Goal: Task Accomplishment & Management: Manage account settings

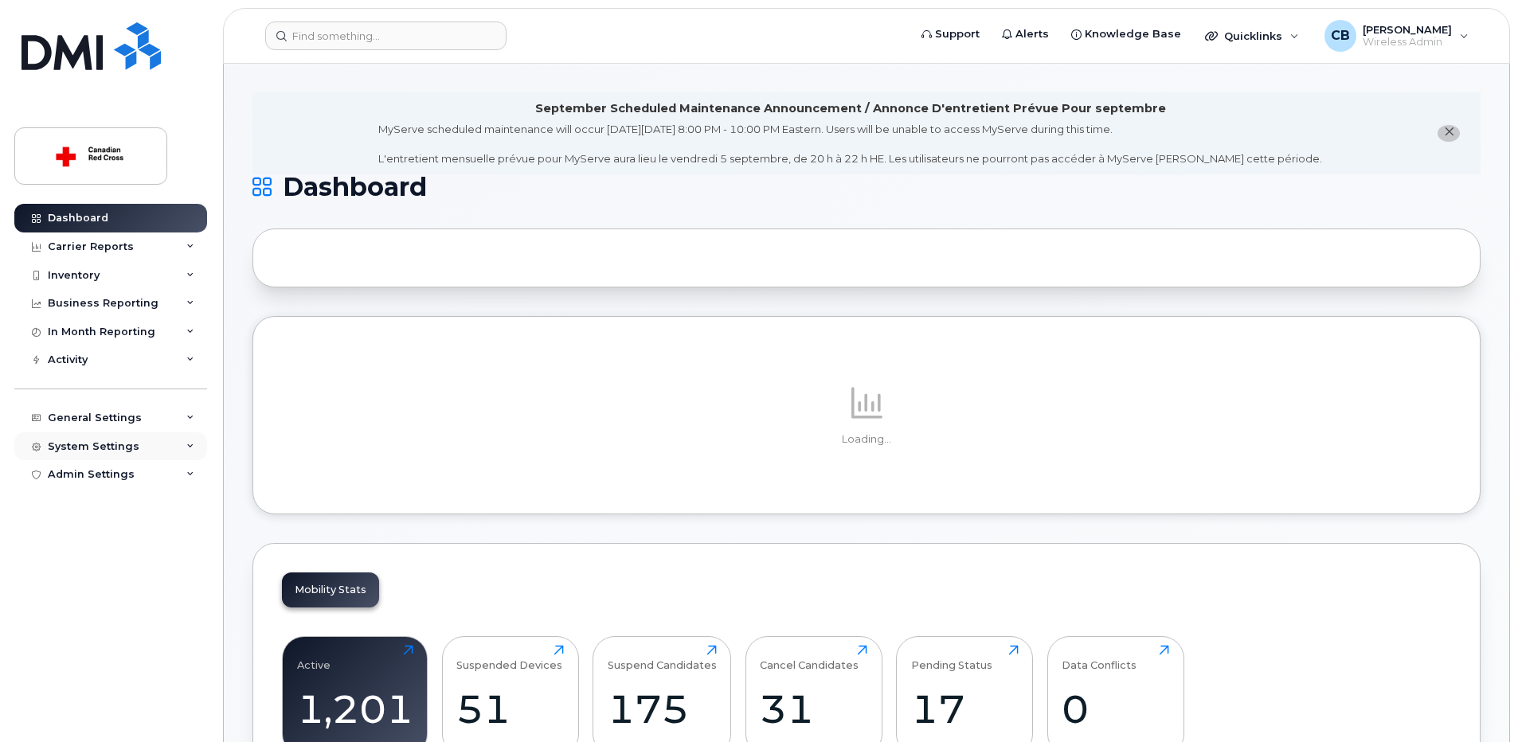
click at [132, 445] on div "System Settings" at bounding box center [110, 446] width 193 height 29
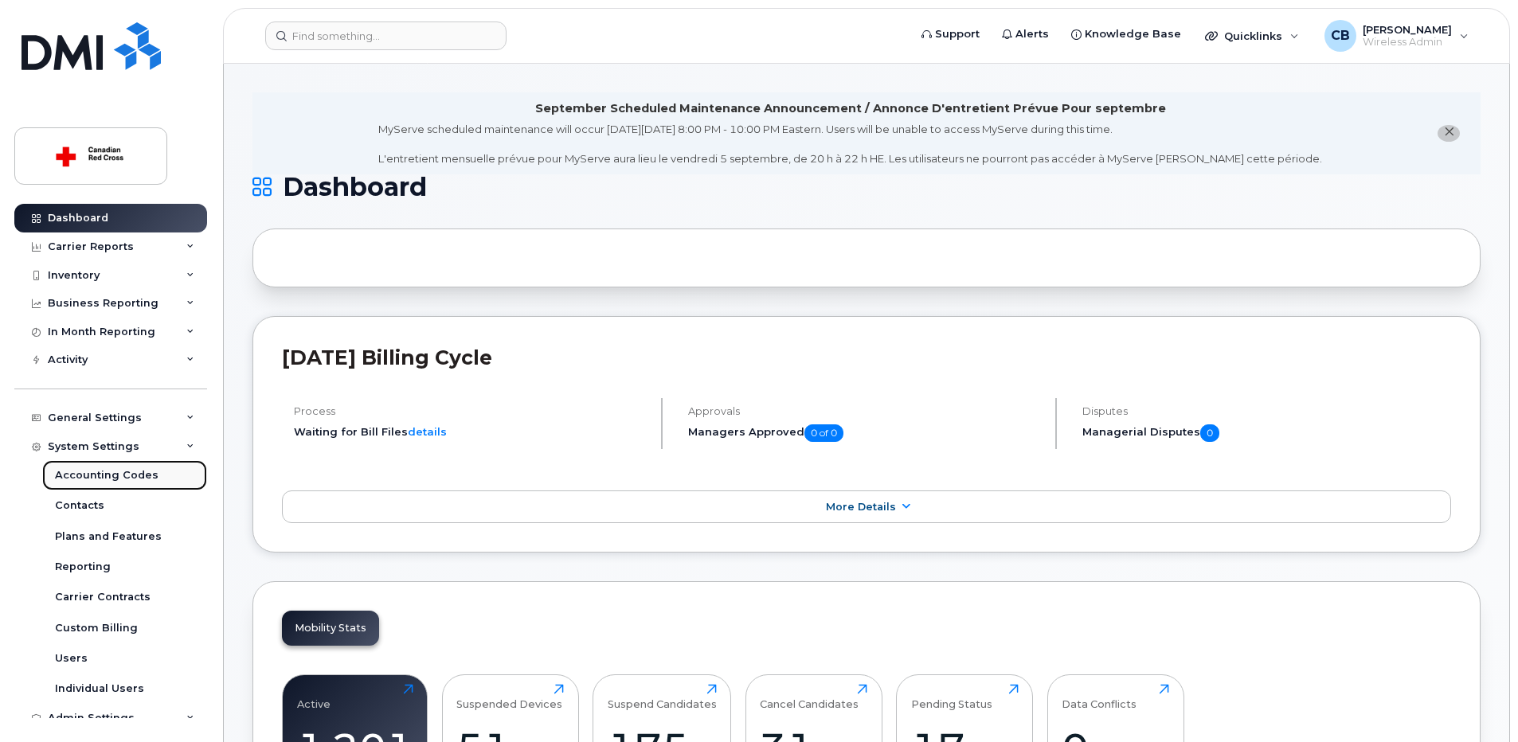
click at [101, 477] on div "Accounting Codes" at bounding box center [107, 475] width 104 height 14
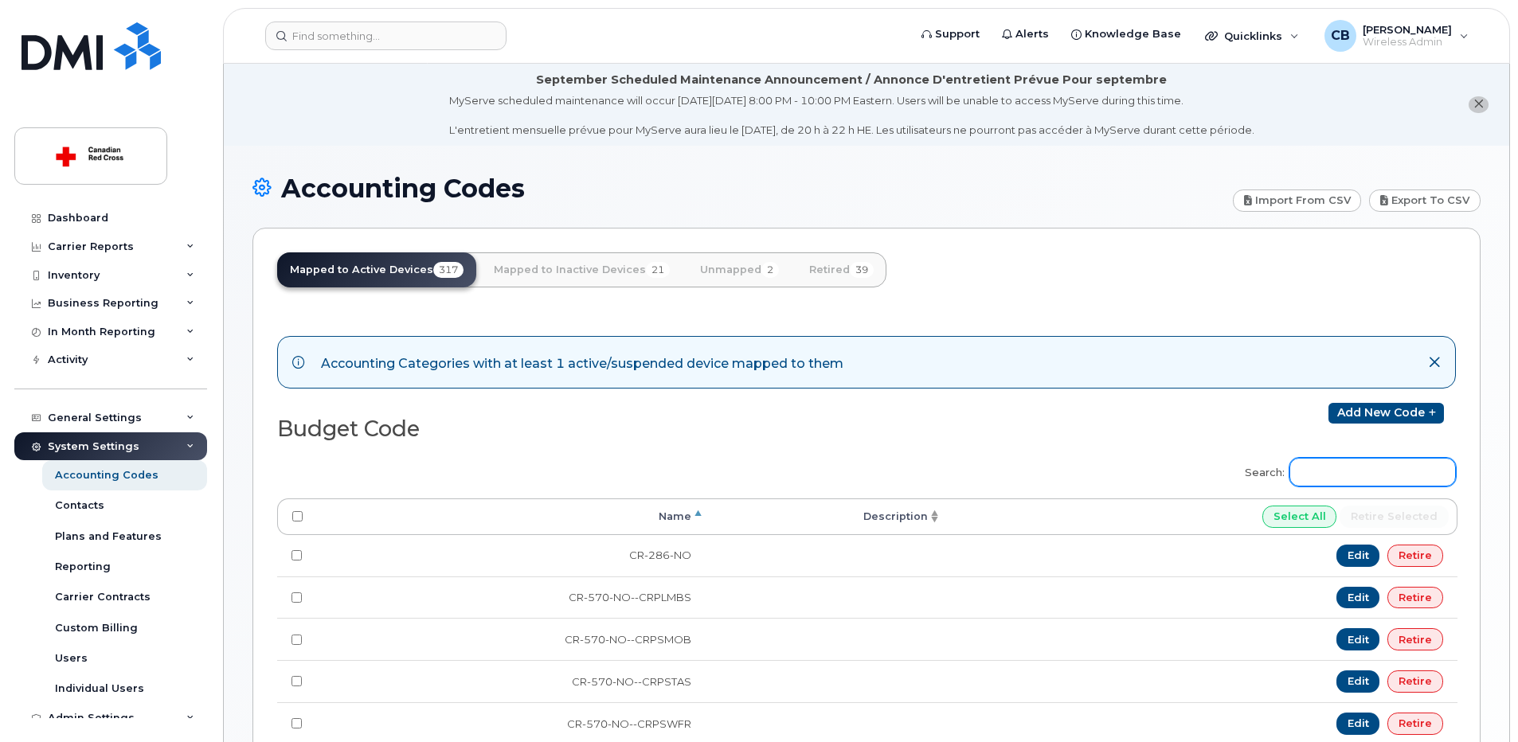
click at [1399, 479] on input "Search:" at bounding box center [1372, 472] width 166 height 29
paste input "EM-340-ON-OWWK"
type input "EM-340-ON-OWWK"
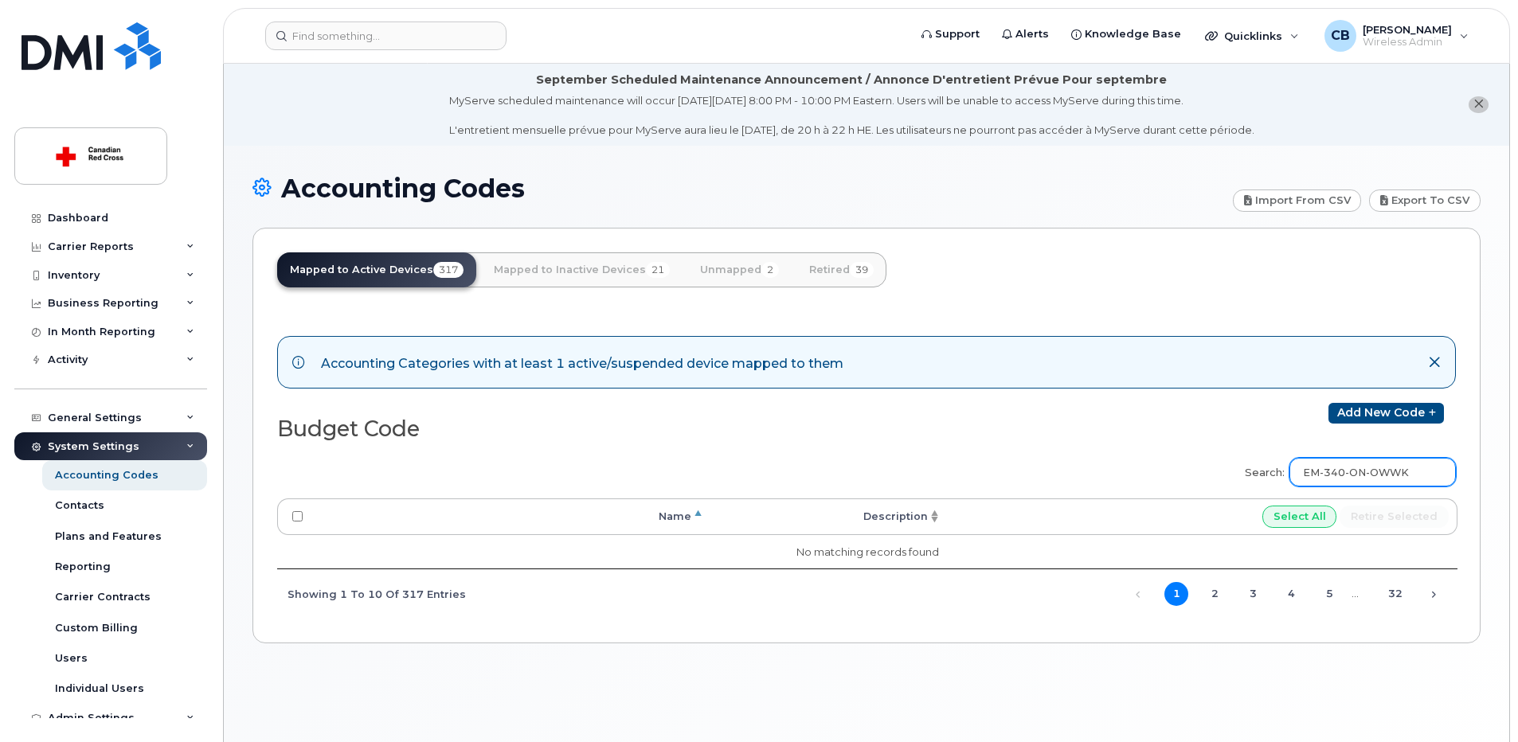
drag, startPoint x: 1402, startPoint y: 471, endPoint x: 1294, endPoint y: 469, distance: 108.3
click at [1294, 469] on label "Search: EM-340-ON-OWWK" at bounding box center [1344, 470] width 221 height 45
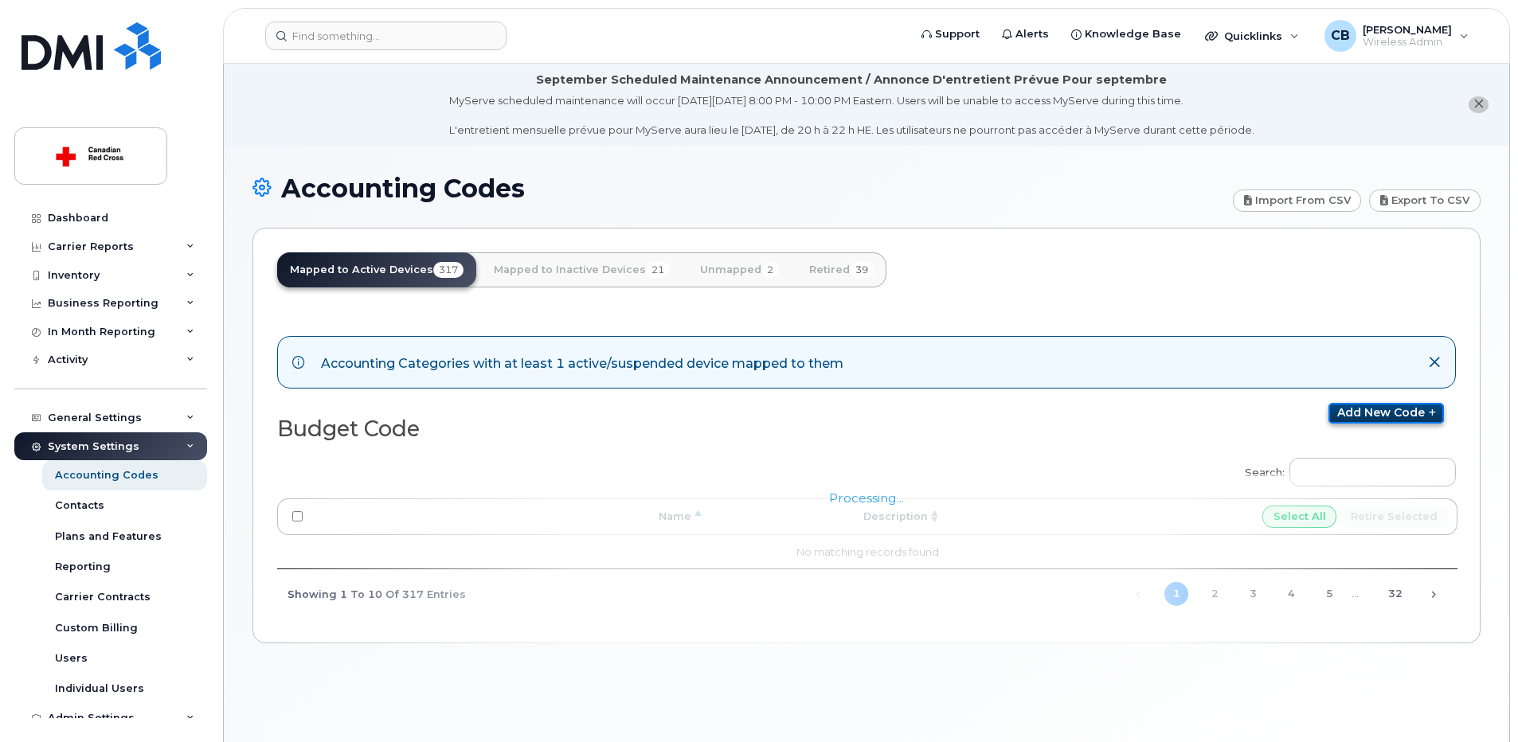
click at [1370, 416] on link "Add new code" at bounding box center [1385, 413] width 115 height 21
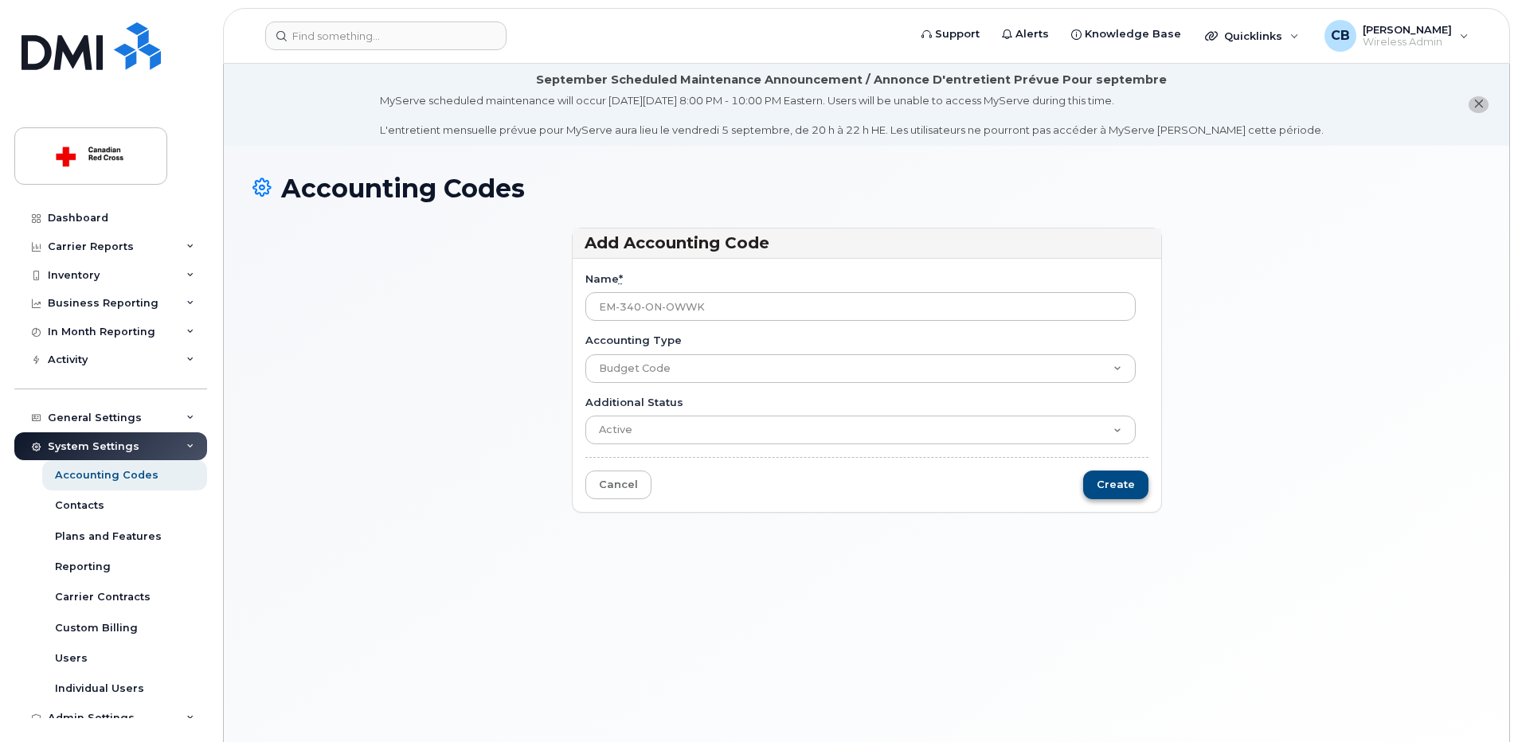
type input "EM-340-ON-OWWK"
click at [1116, 483] on input "Create" at bounding box center [1115, 485] width 65 height 29
type input "Saving..."
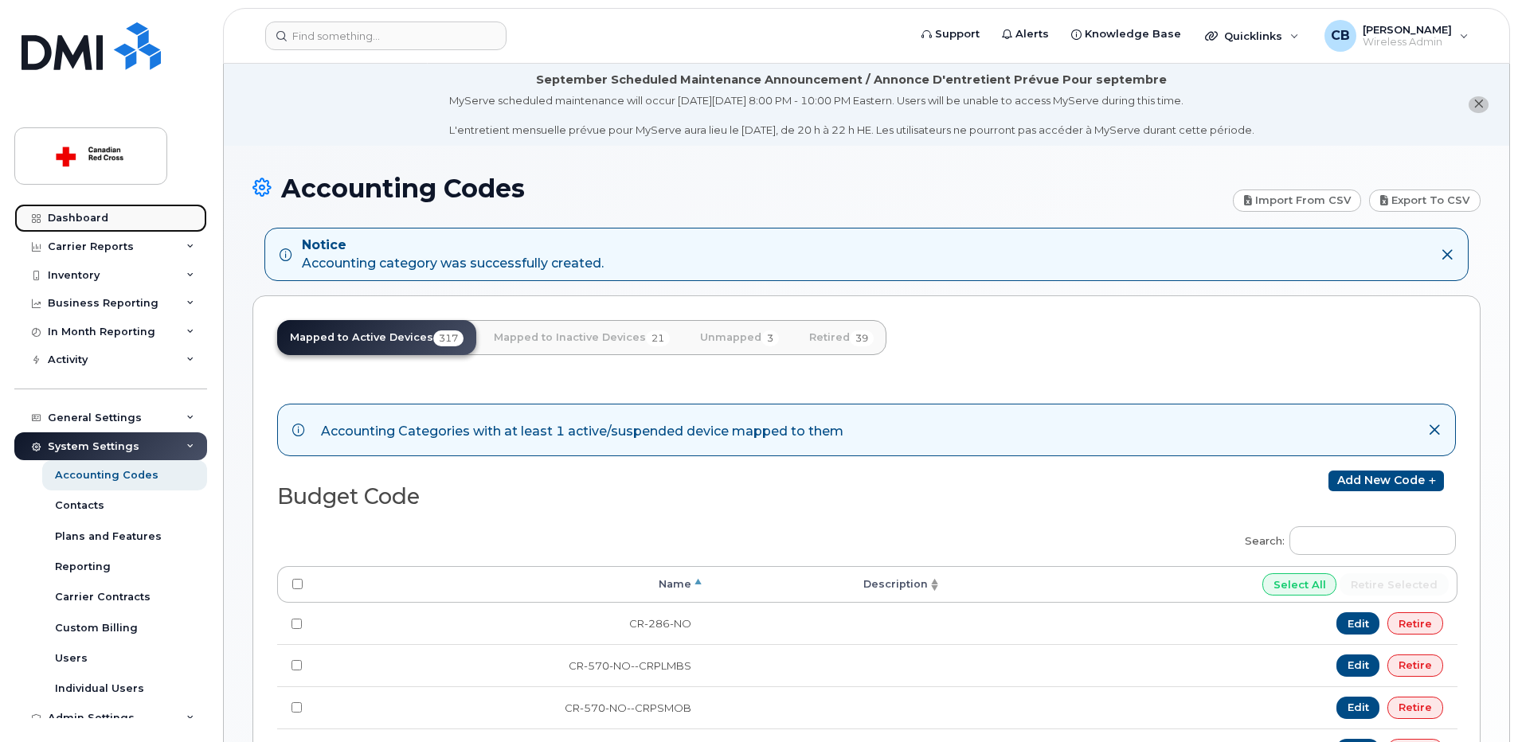
click at [90, 216] on div "Dashboard" at bounding box center [78, 218] width 61 height 13
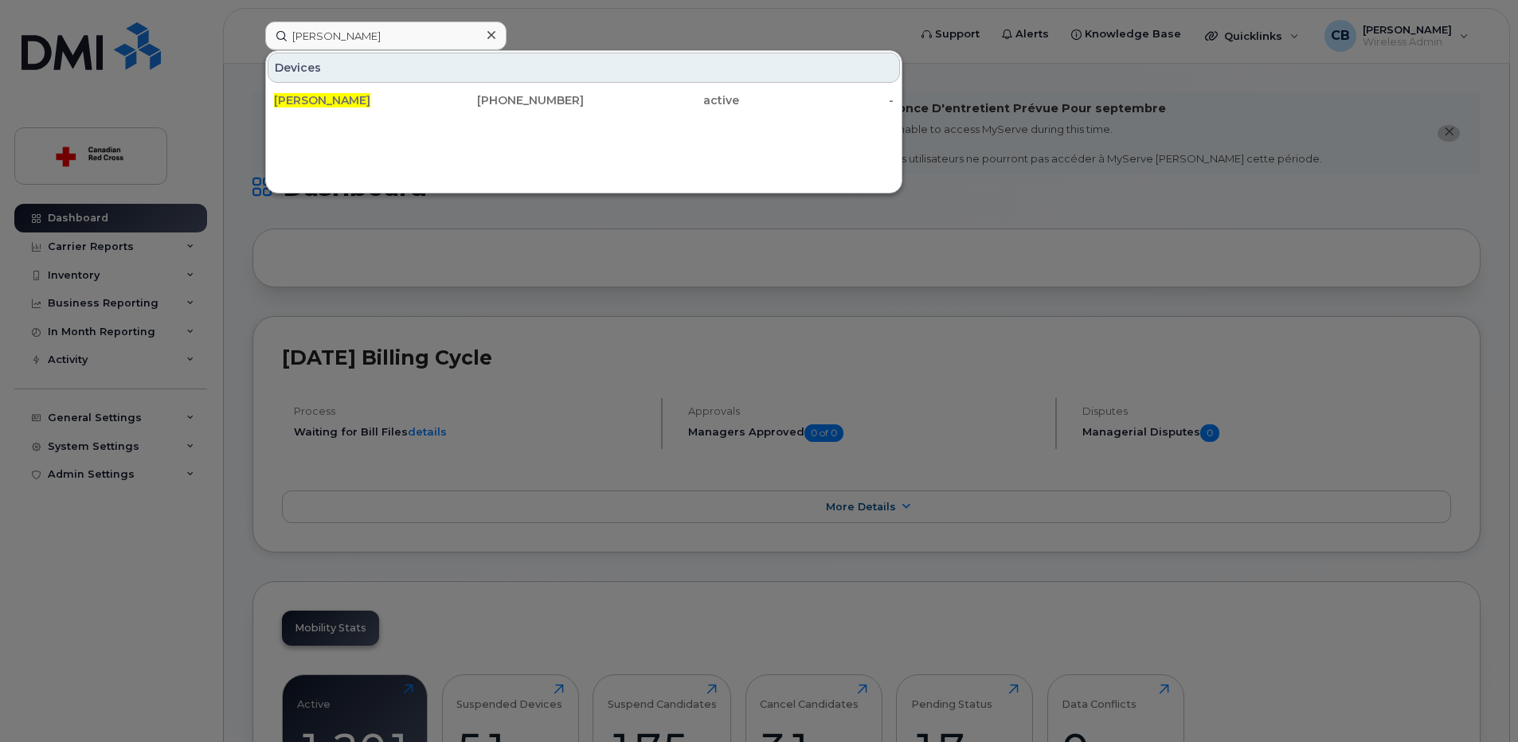
type input "[PERSON_NAME]"
click at [322, 103] on span "[PERSON_NAME]" at bounding box center [322, 100] width 96 height 14
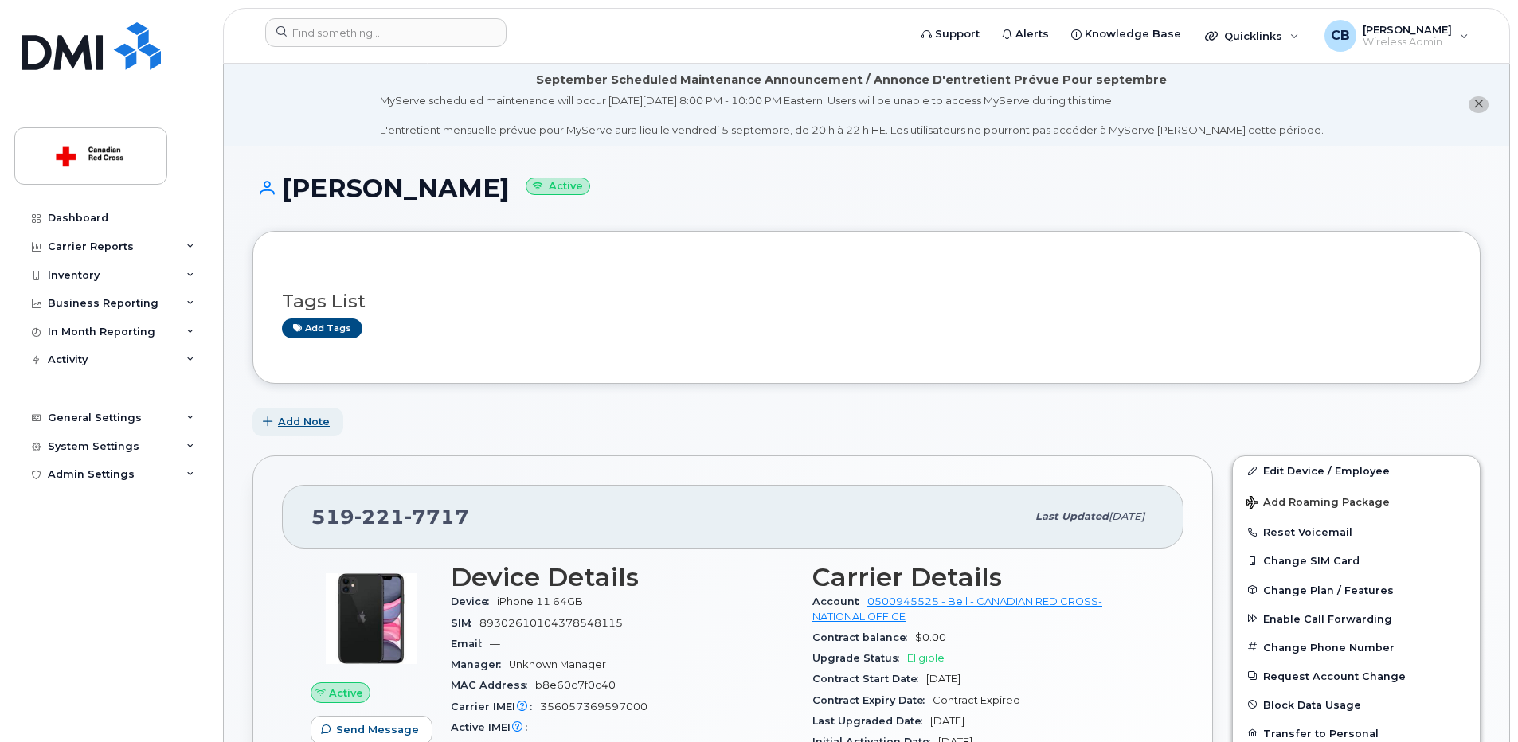
click at [300, 424] on span "Add Note" at bounding box center [304, 421] width 52 height 15
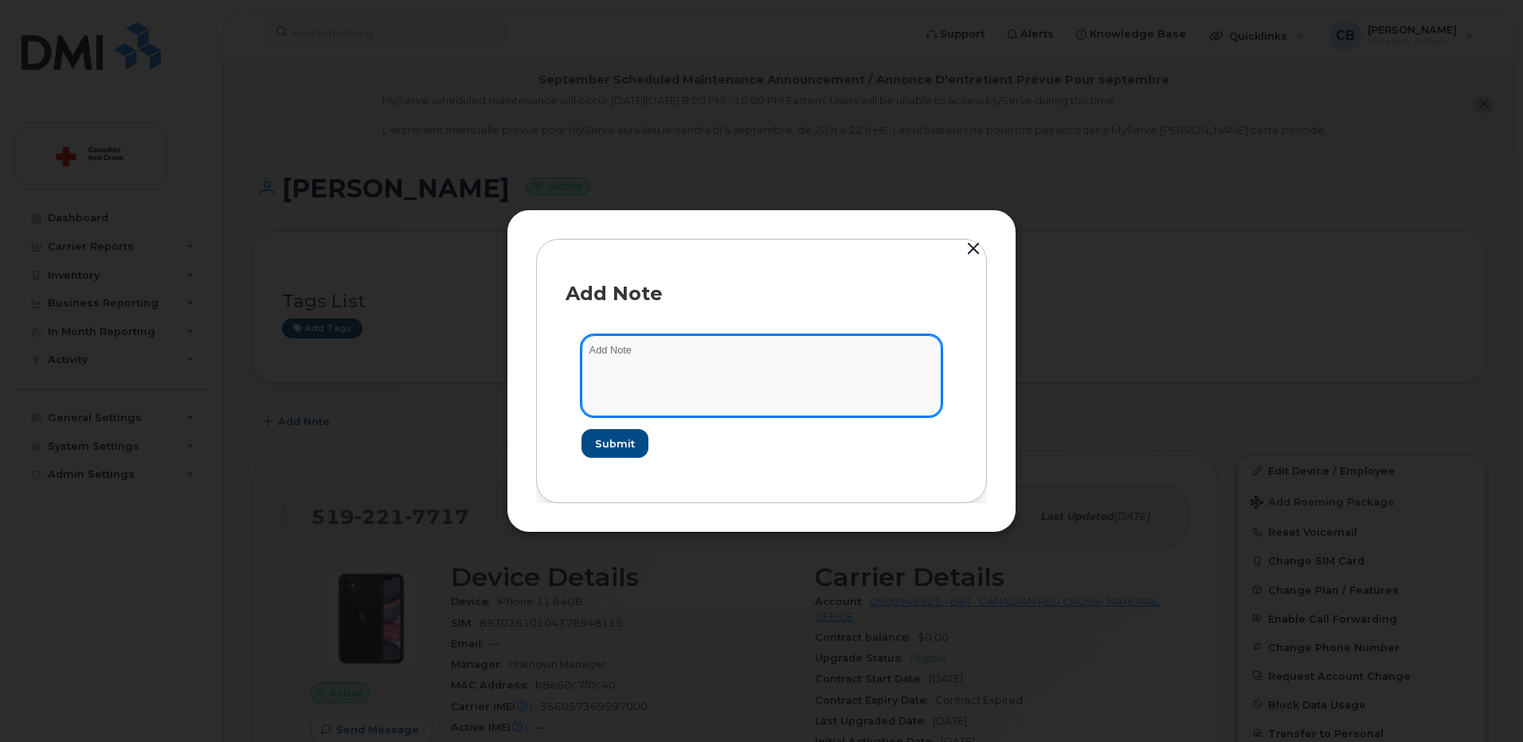
click at [631, 348] on textarea at bounding box center [761, 375] width 360 height 81
paste textarea "https://crcssupport.atlassian.net/browse/IS-164719"
type textarea "https://crcssupport.atlassian.net/browse/IS-164719"
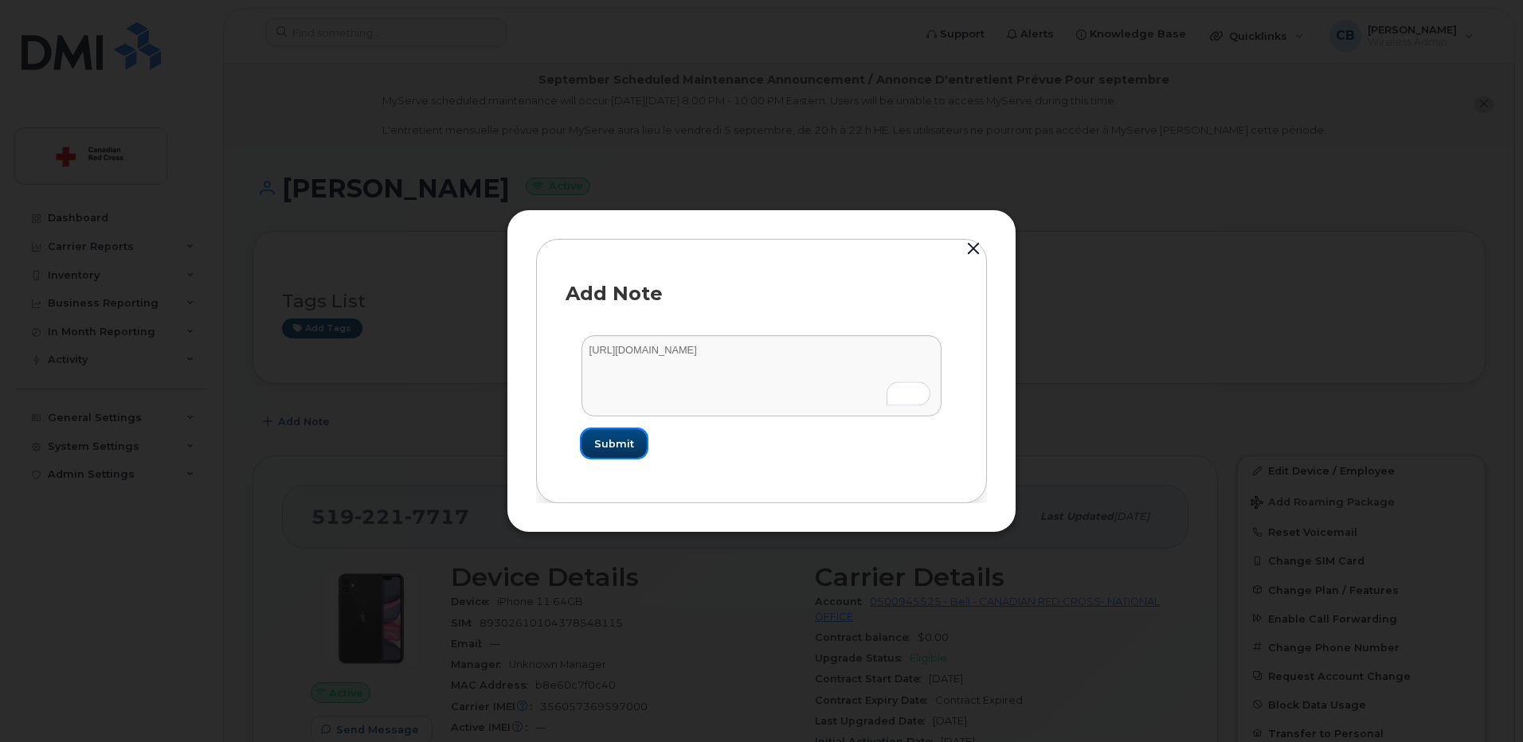
click at [621, 442] on span "Submit" at bounding box center [614, 443] width 40 height 15
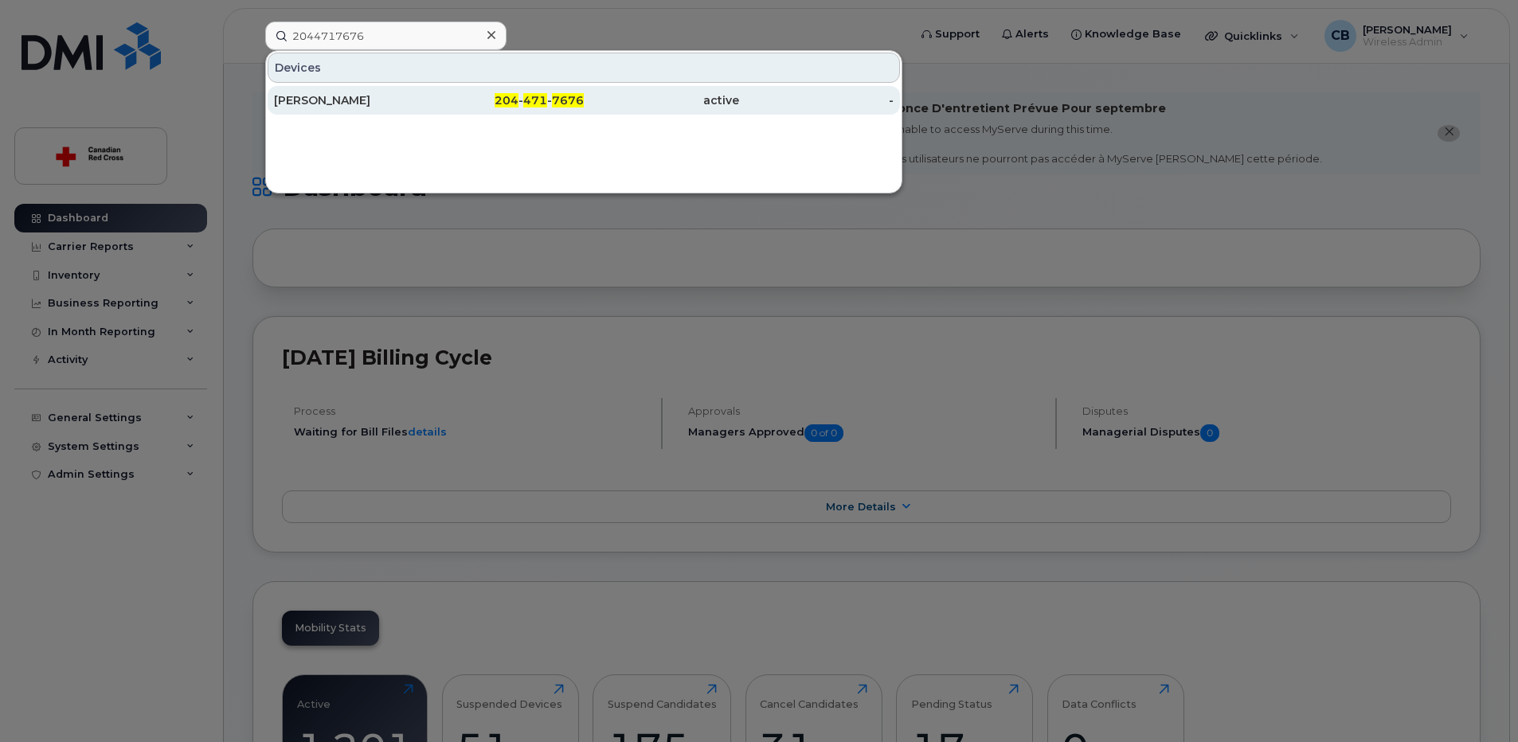
type input "2044717676"
click at [339, 107] on div "Concetta Grande" at bounding box center [351, 100] width 155 height 16
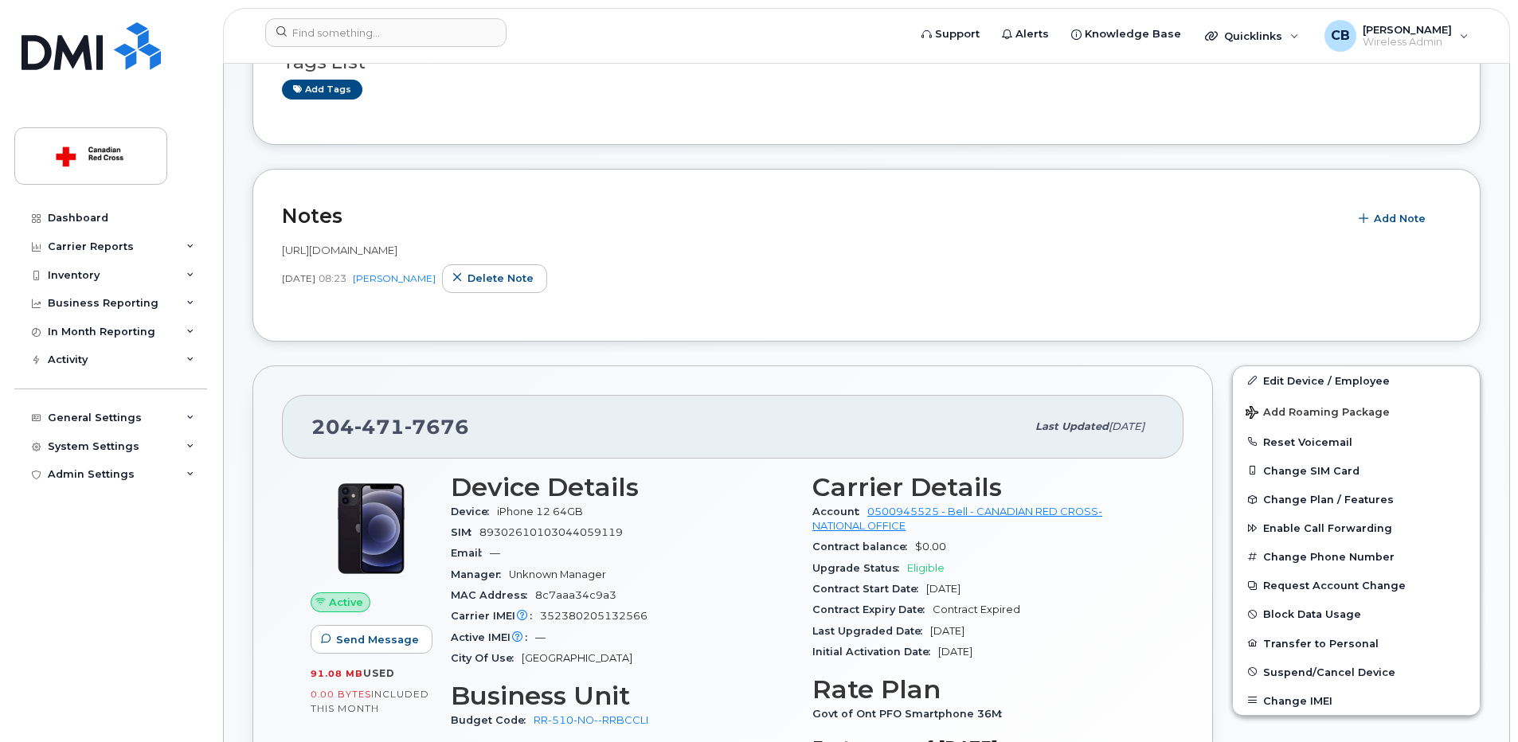
scroll to position [478, 0]
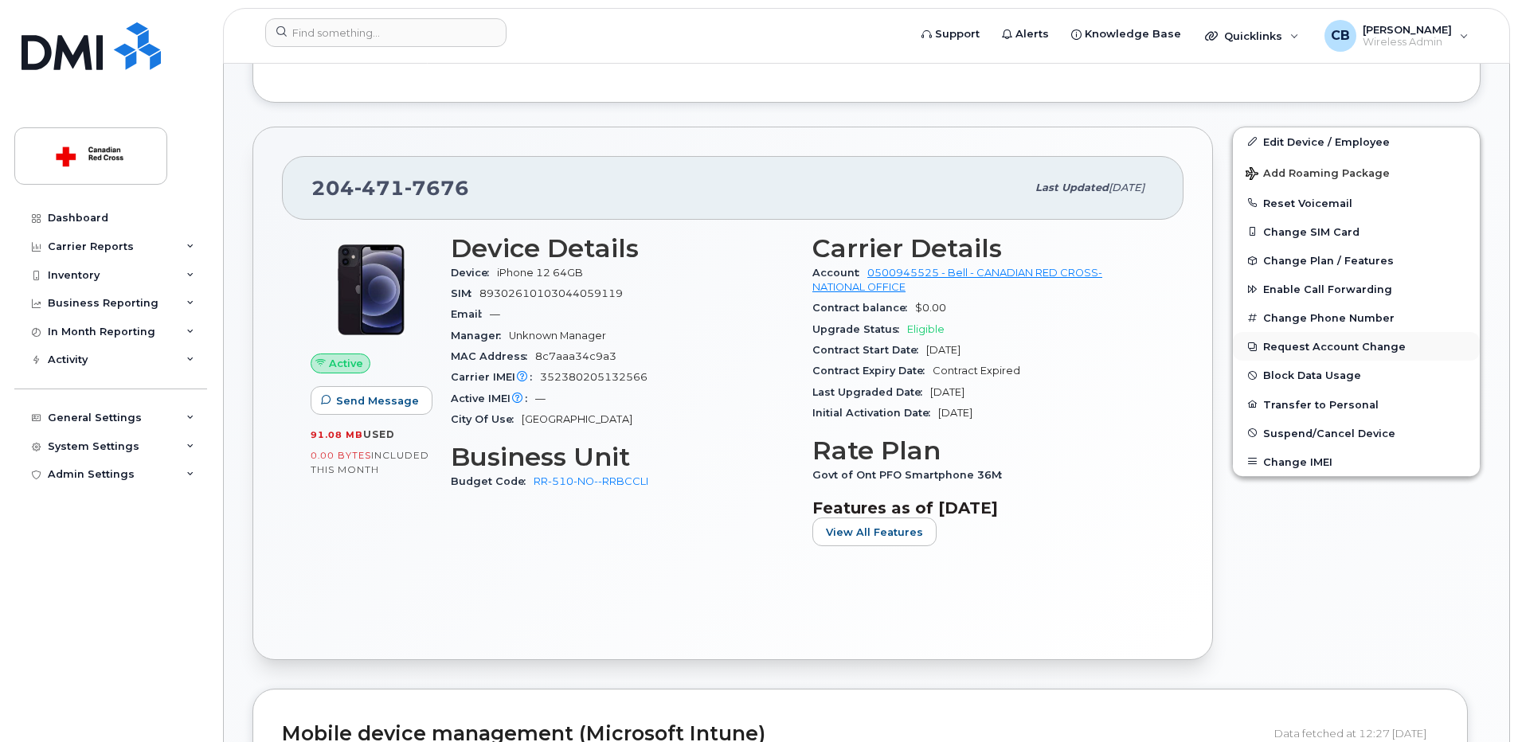
click at [1310, 346] on button "Request Account Change" at bounding box center [1356, 346] width 247 height 29
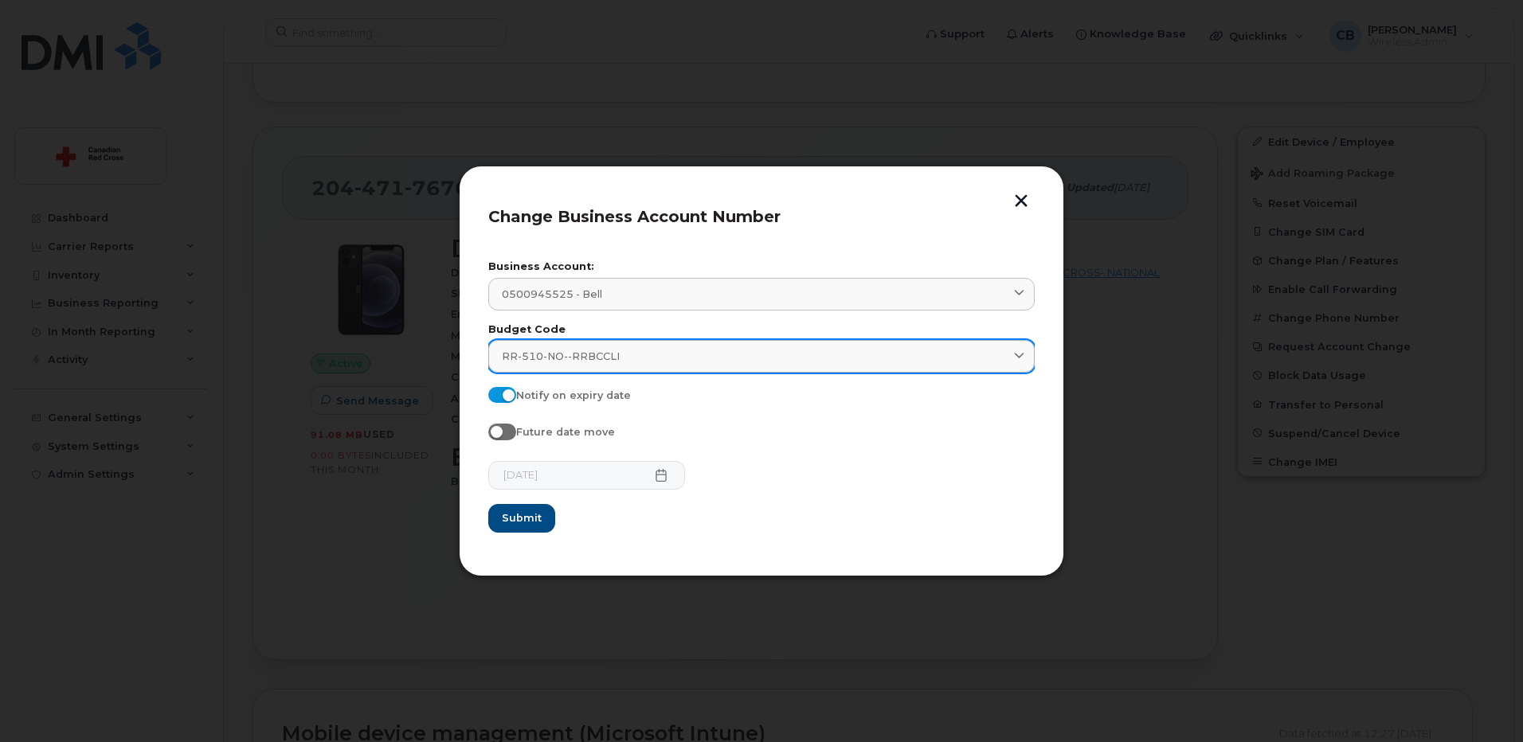
click at [686, 355] on div "RR-510-NO--RRBCCLI" at bounding box center [761, 356] width 519 height 15
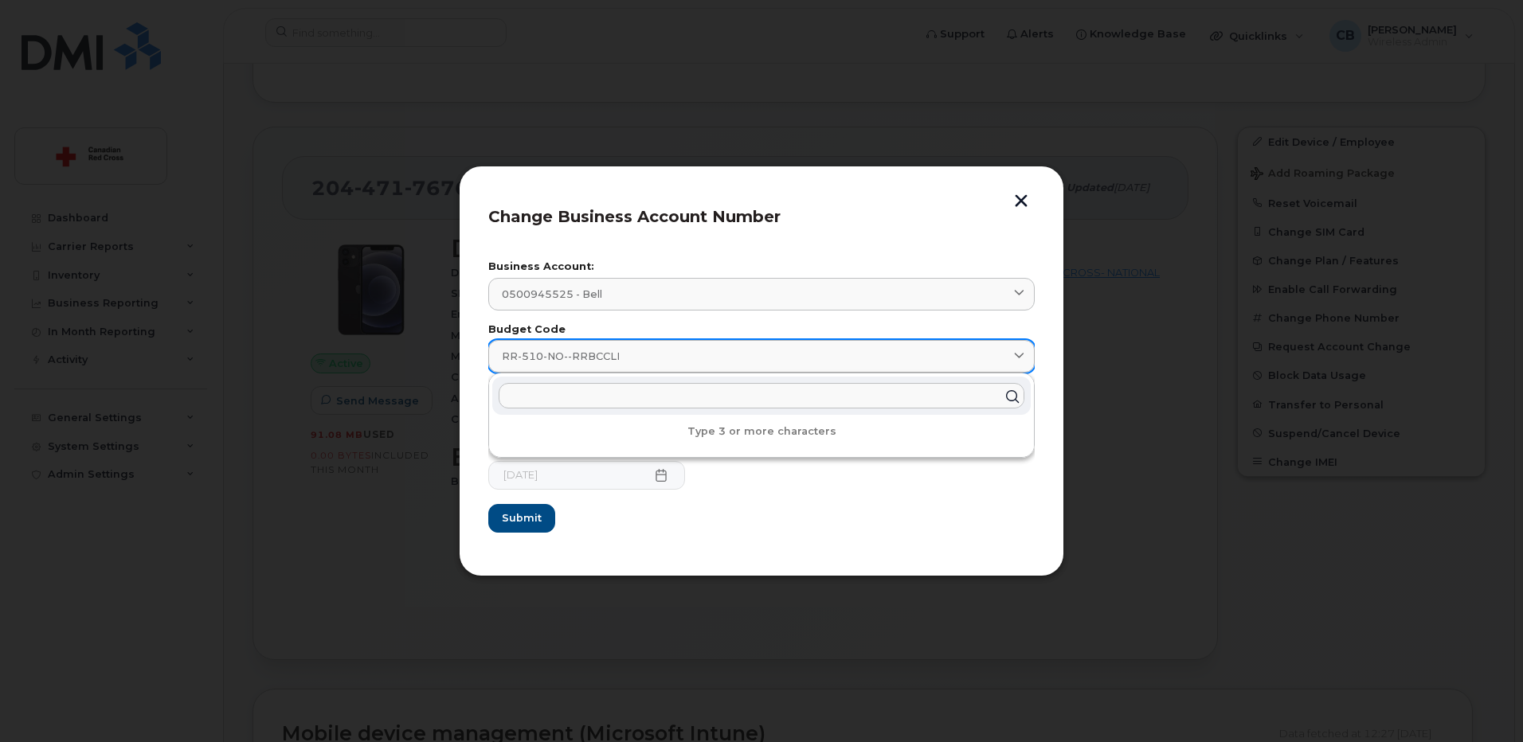
paste input "RR-524-NO"
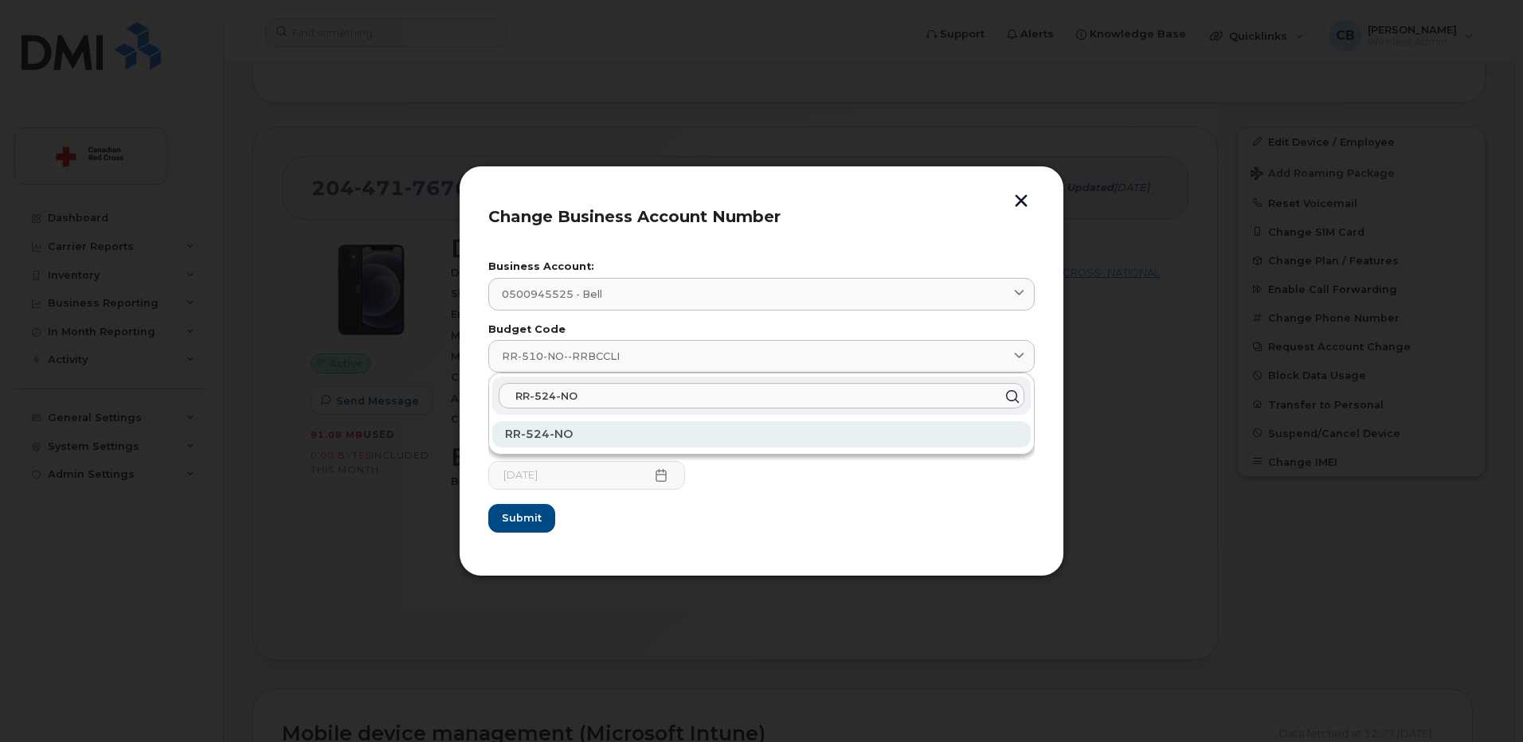
type input "RR-524-NO"
click at [549, 432] on span "RR-524-NO" at bounding box center [539, 434] width 68 height 14
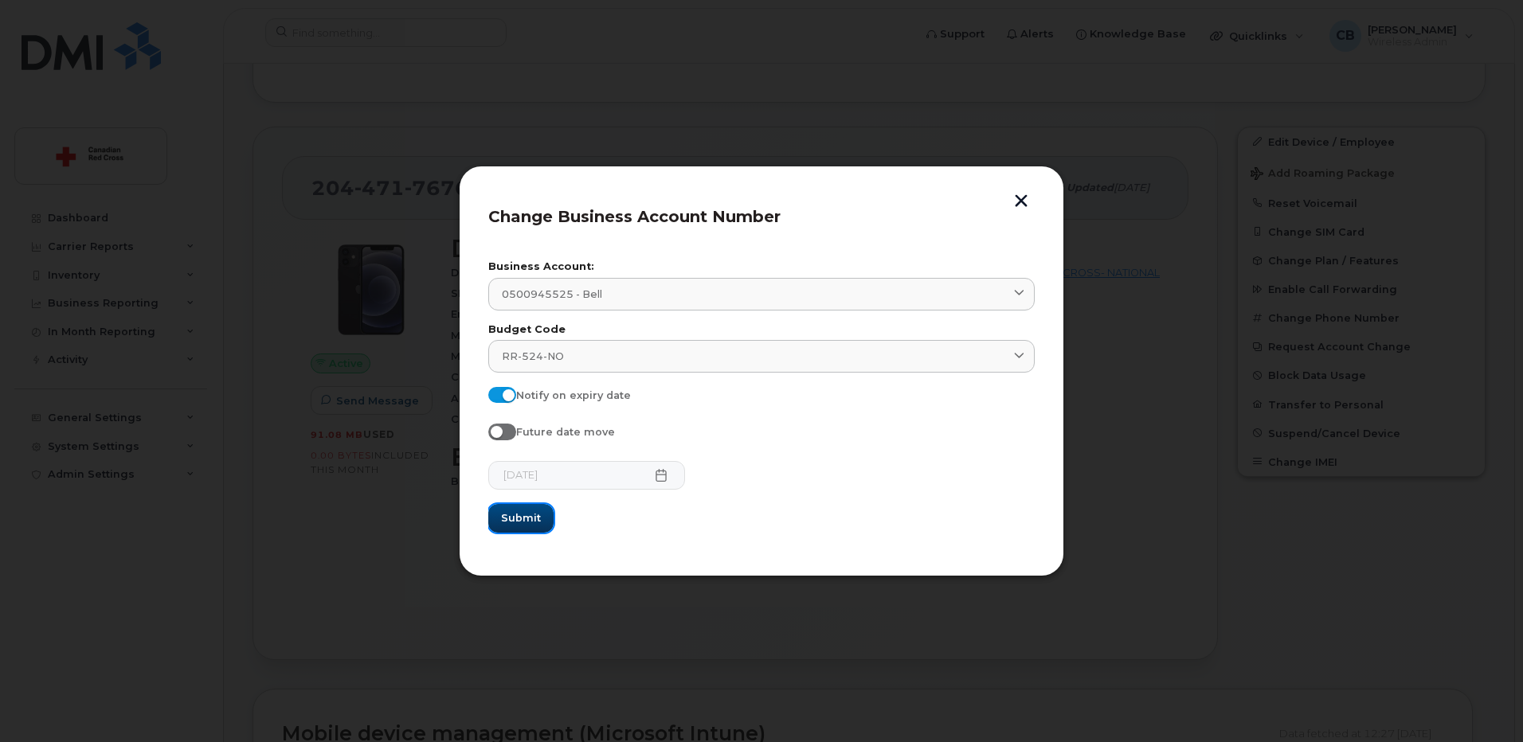
click at [529, 515] on span "Submit" at bounding box center [521, 517] width 40 height 15
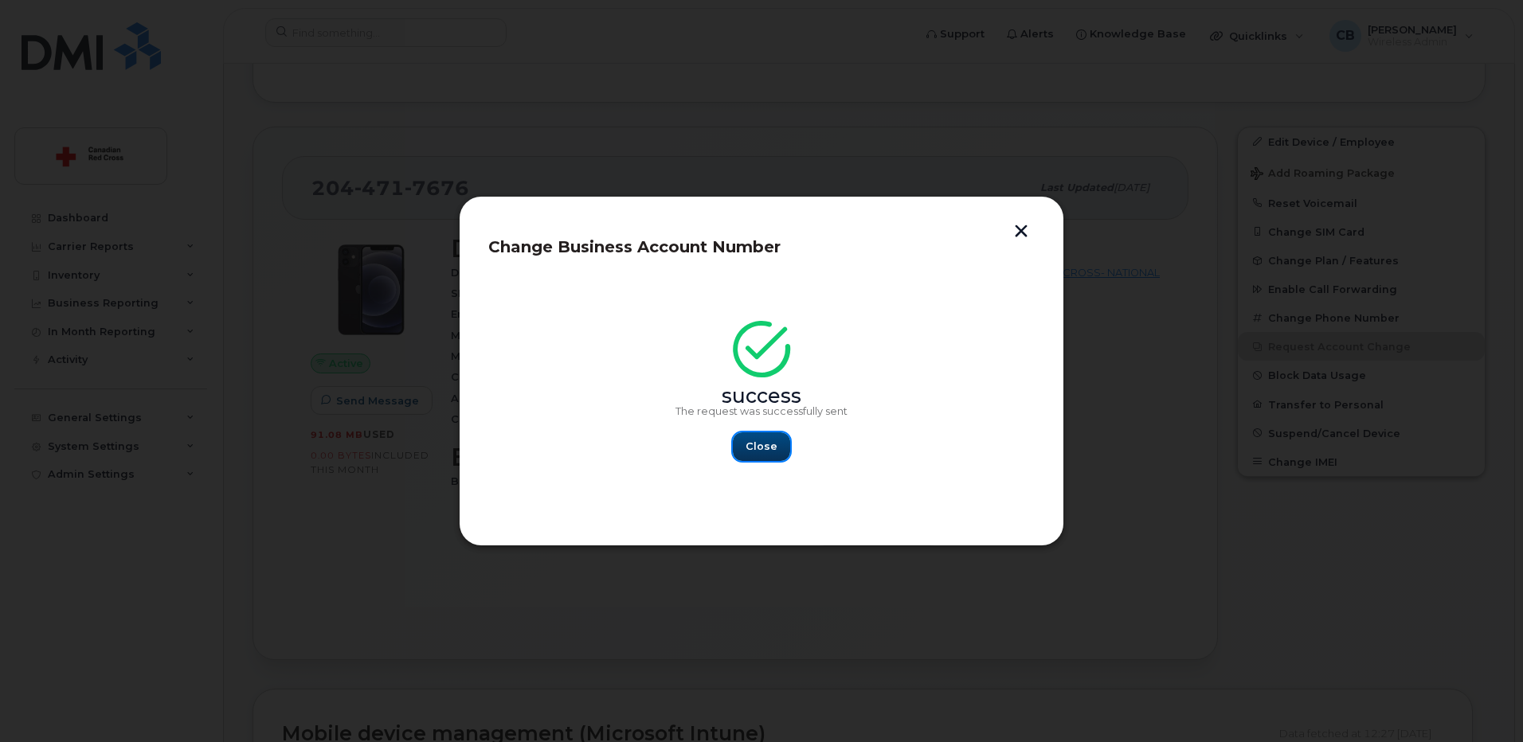
click at [772, 444] on span "Close" at bounding box center [761, 446] width 32 height 15
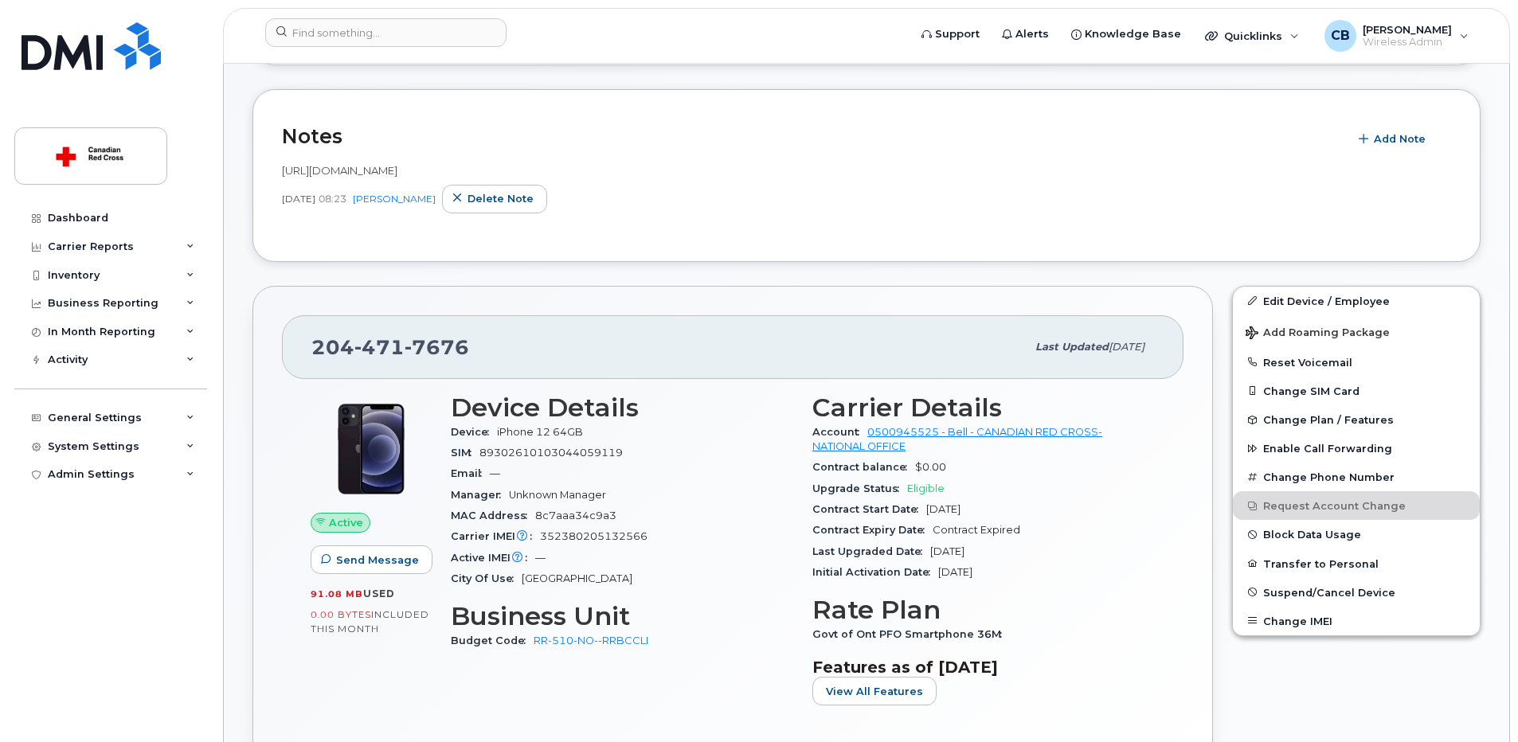
scroll to position [159, 0]
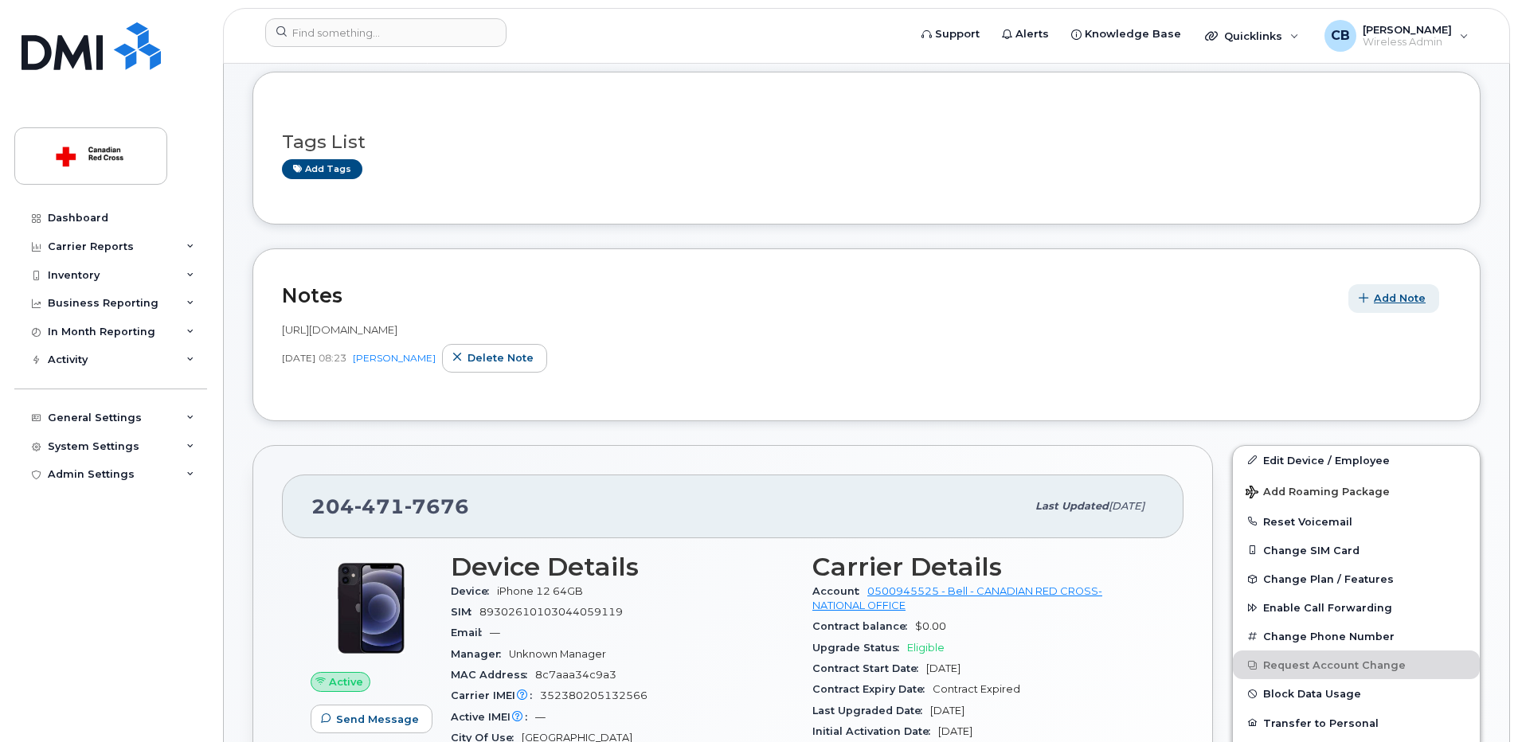
click at [1386, 298] on span "Add Note" at bounding box center [1400, 298] width 52 height 15
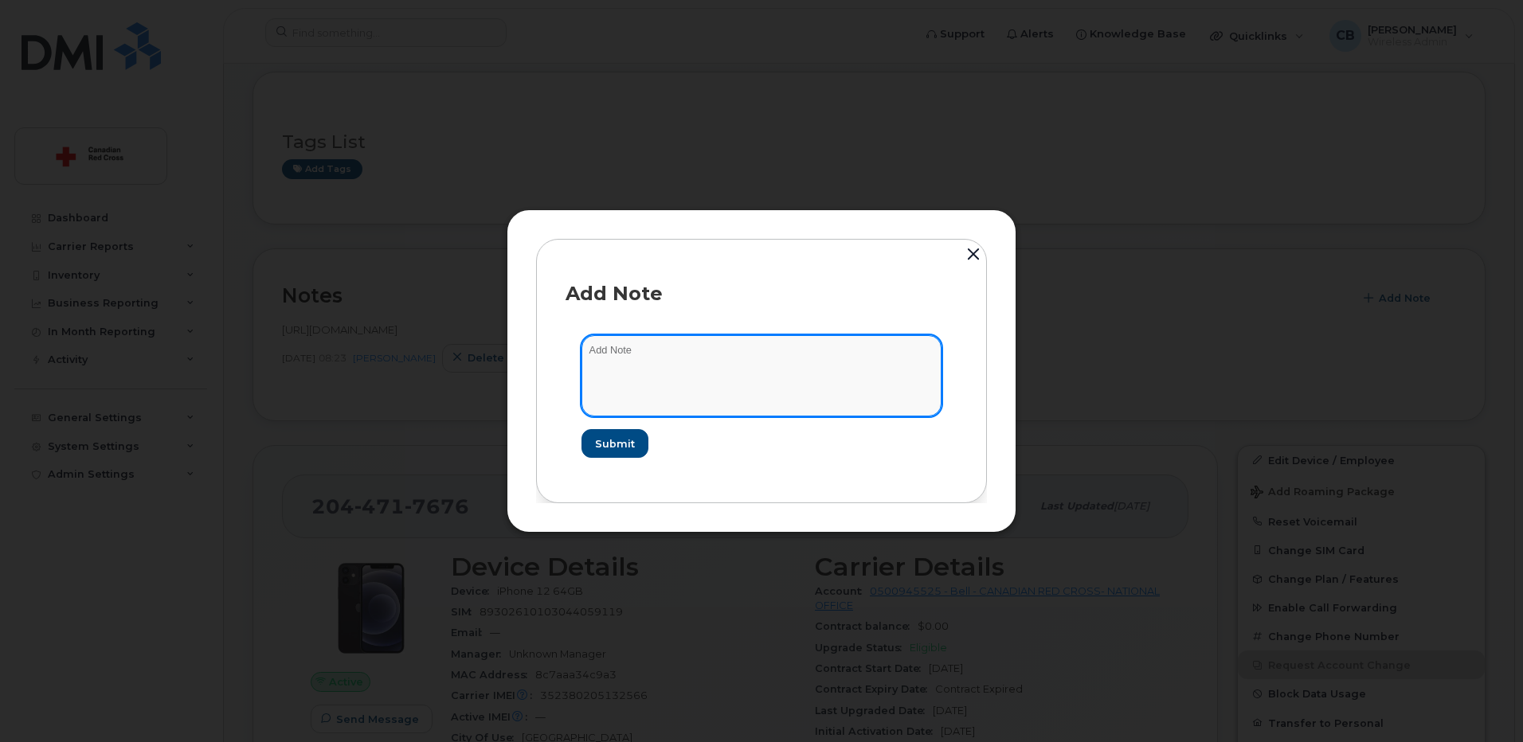
click at [733, 370] on textarea at bounding box center [761, 375] width 360 height 81
paste textarea "[URL][DOMAIN_NAME]"
type textarea "[URL][DOMAIN_NAME]"
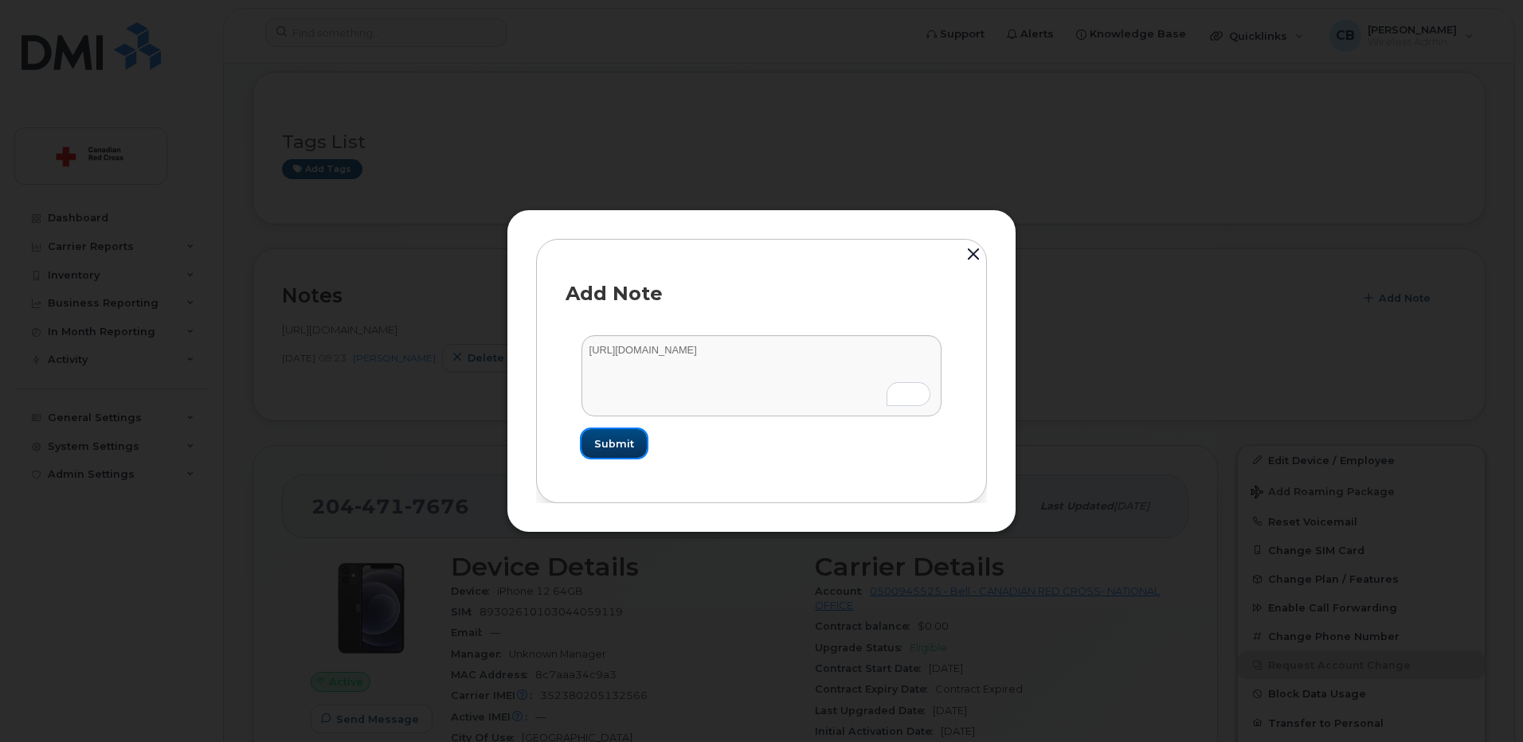
click at [619, 445] on span "Submit" at bounding box center [614, 443] width 40 height 15
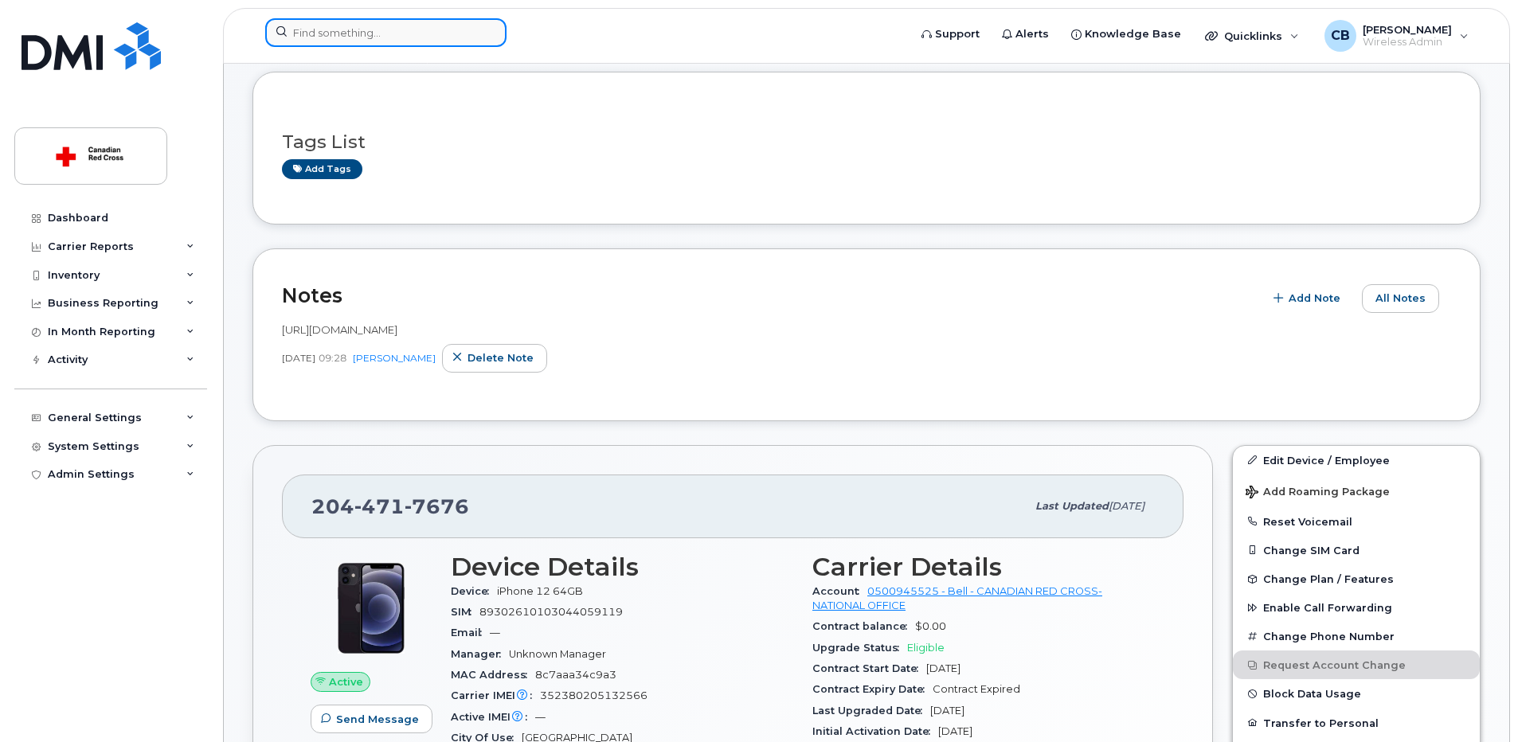
click at [429, 35] on input at bounding box center [385, 32] width 241 height 29
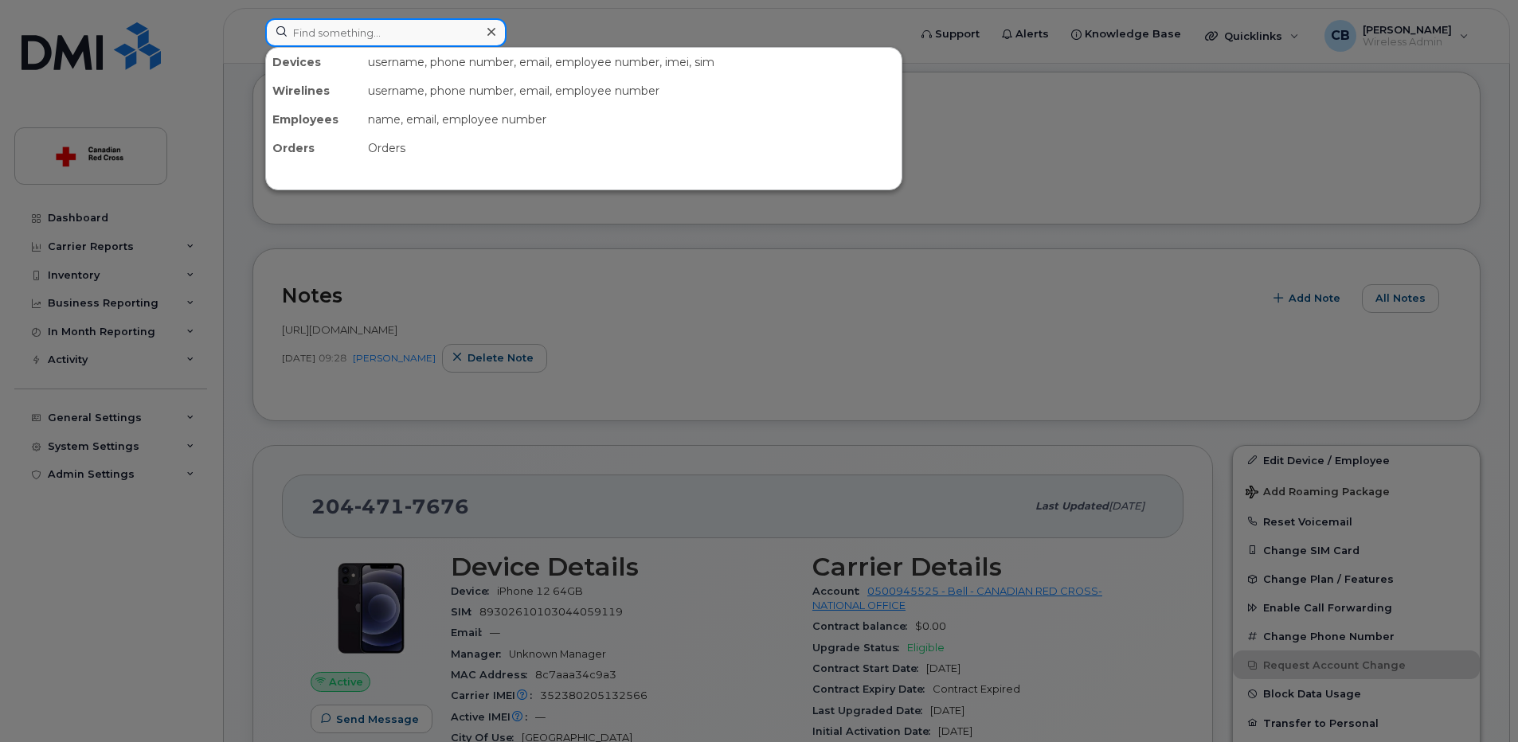
paste input "709-732-1941"
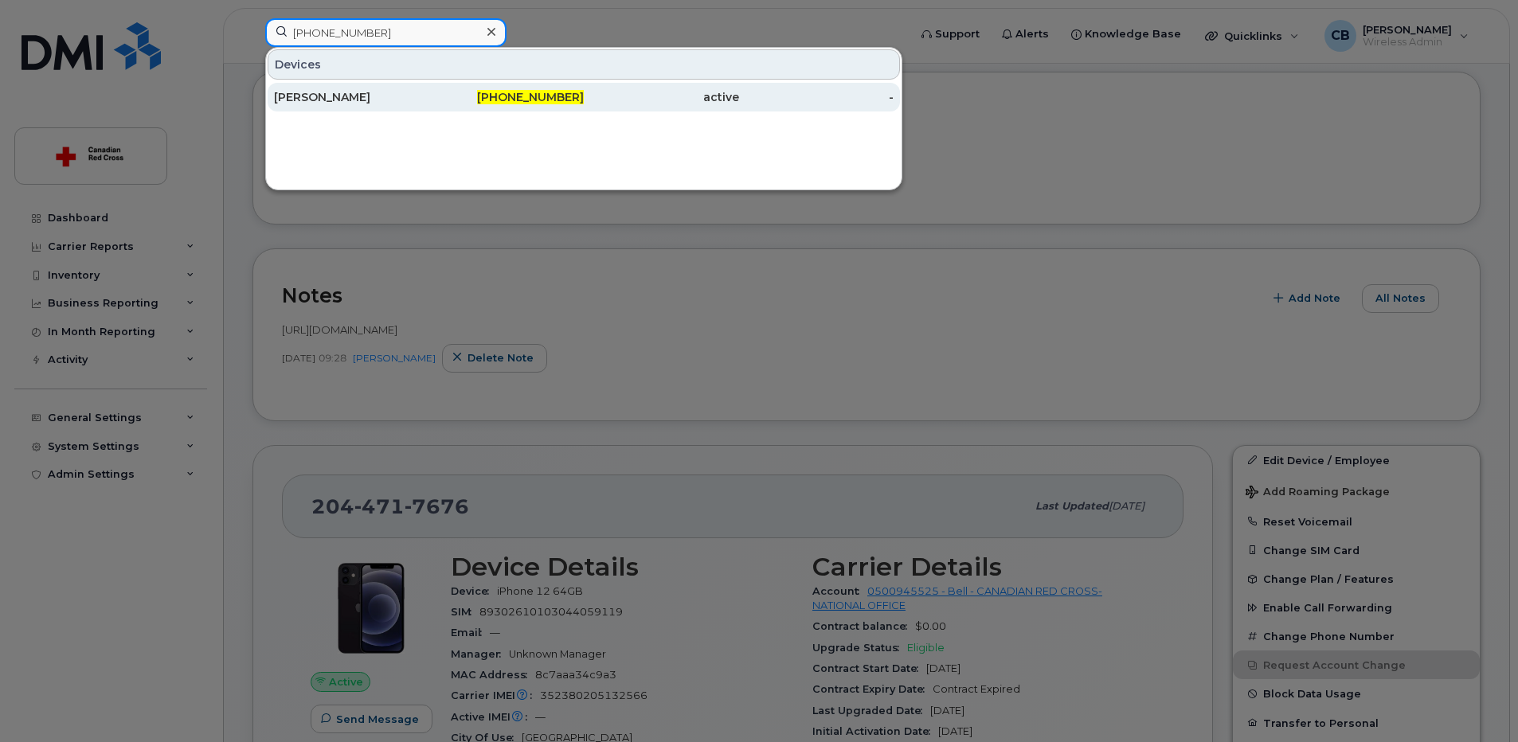
type input "709-732-1941"
click at [317, 92] on div "Samira Hatami" at bounding box center [351, 97] width 155 height 16
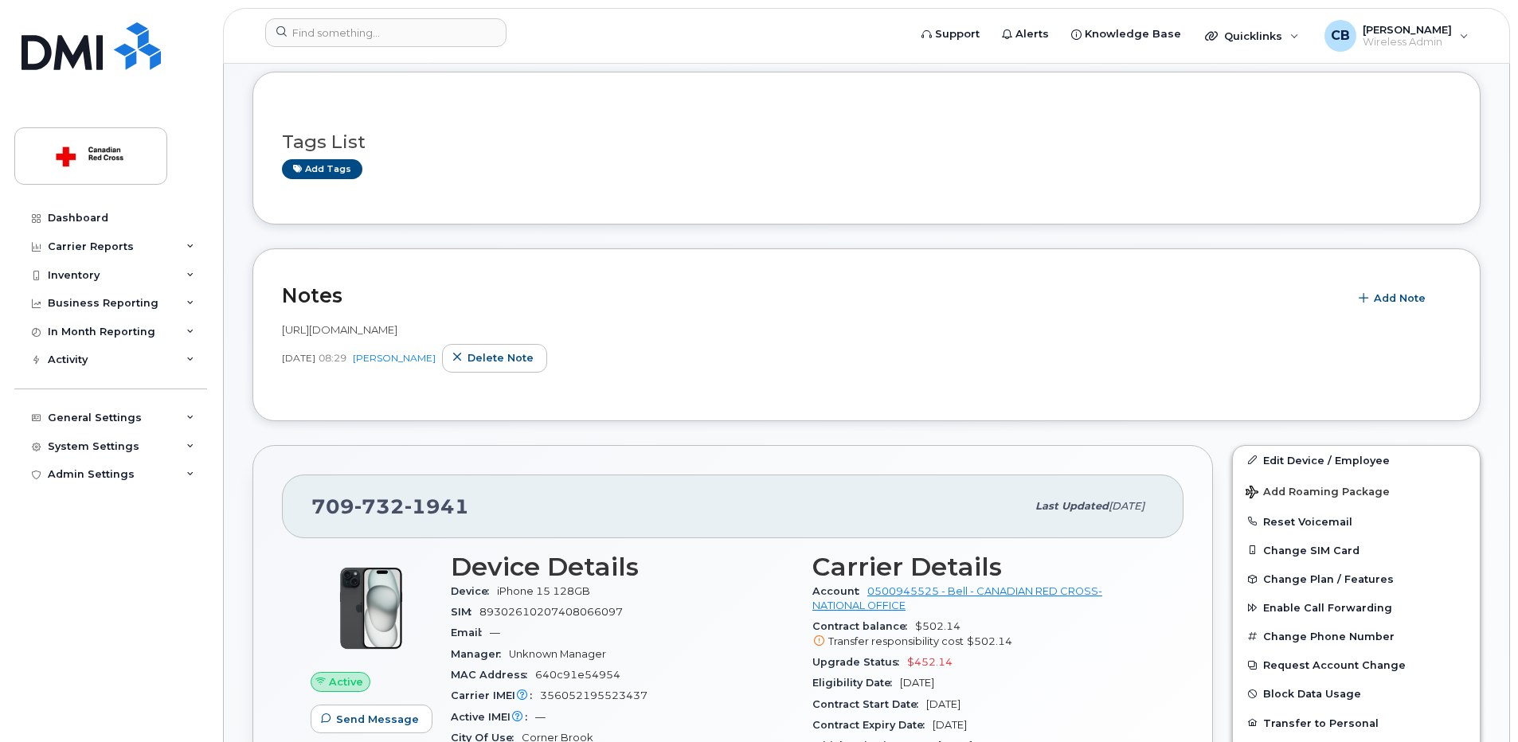
scroll to position [319, 0]
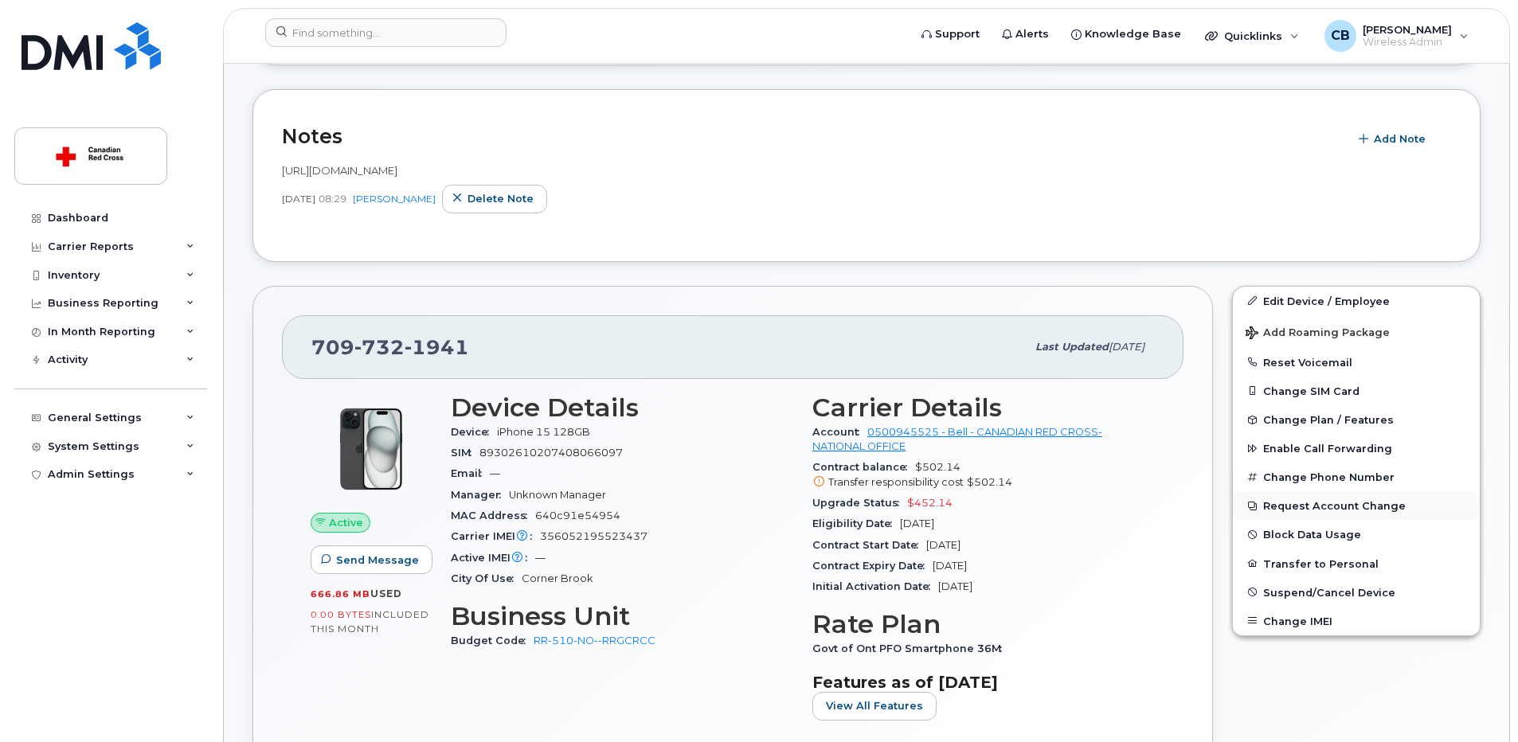
click at [1325, 504] on button "Request Account Change" at bounding box center [1356, 505] width 247 height 29
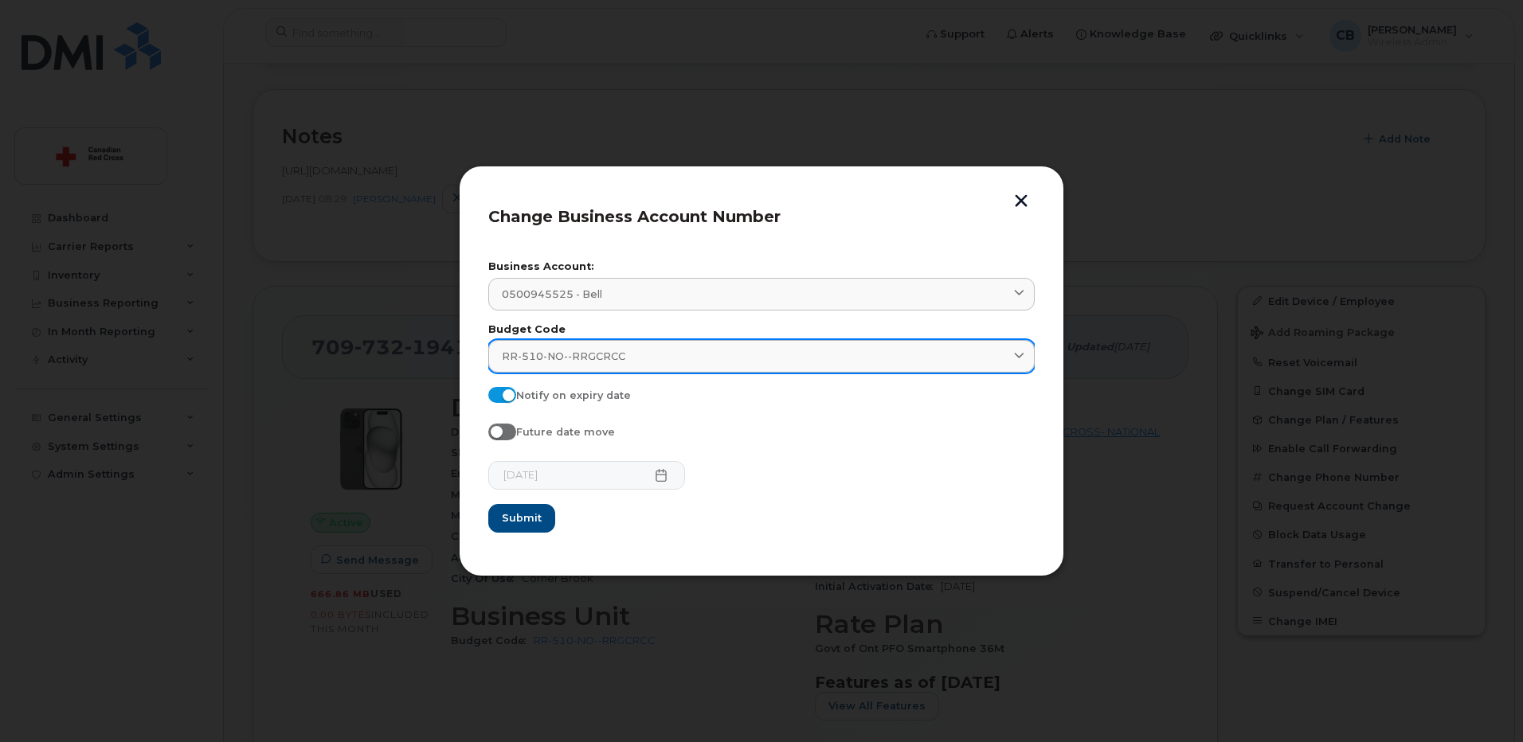
click at [609, 357] on span "RR-510-NO--RRGCRCC" at bounding box center [563, 356] width 123 height 15
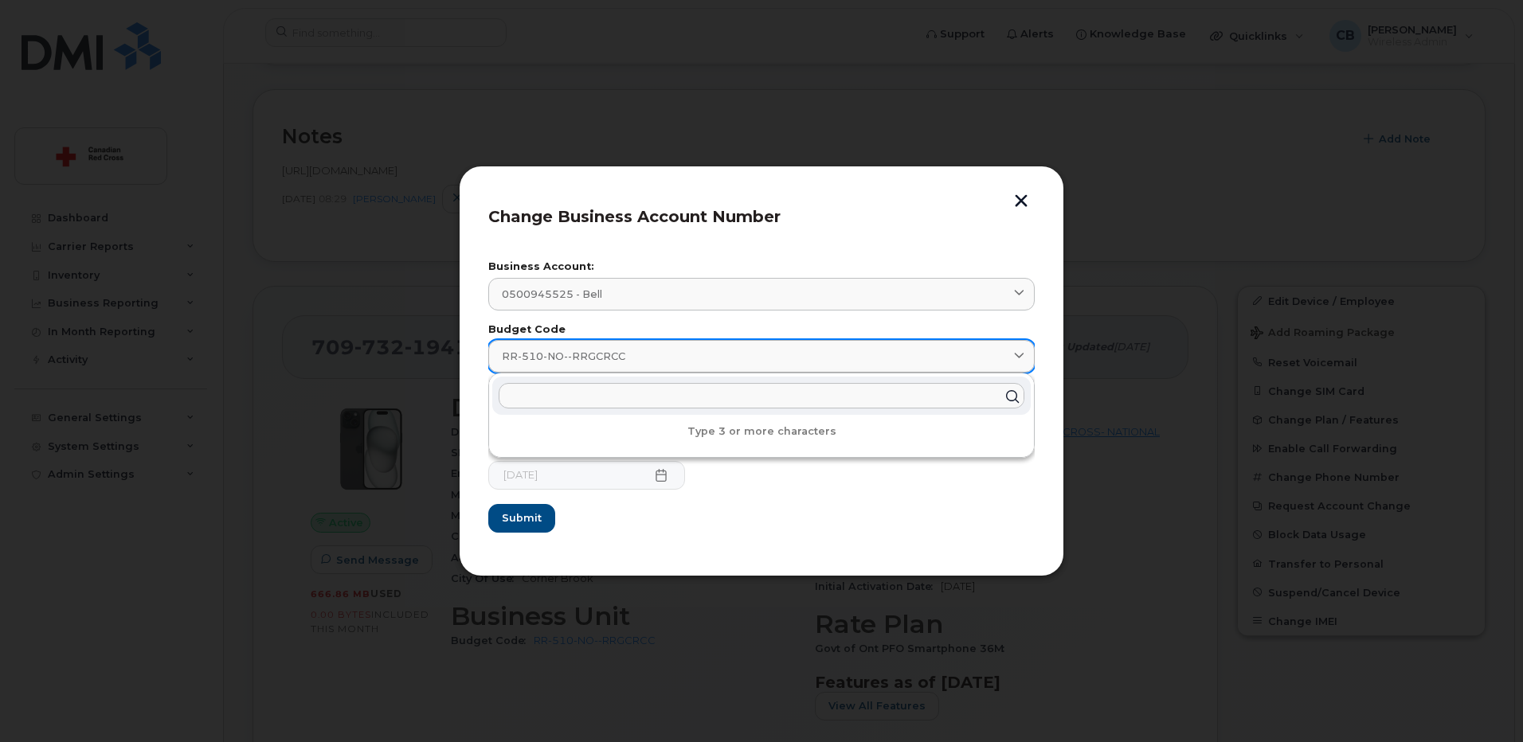
paste input "RR-510-NO"
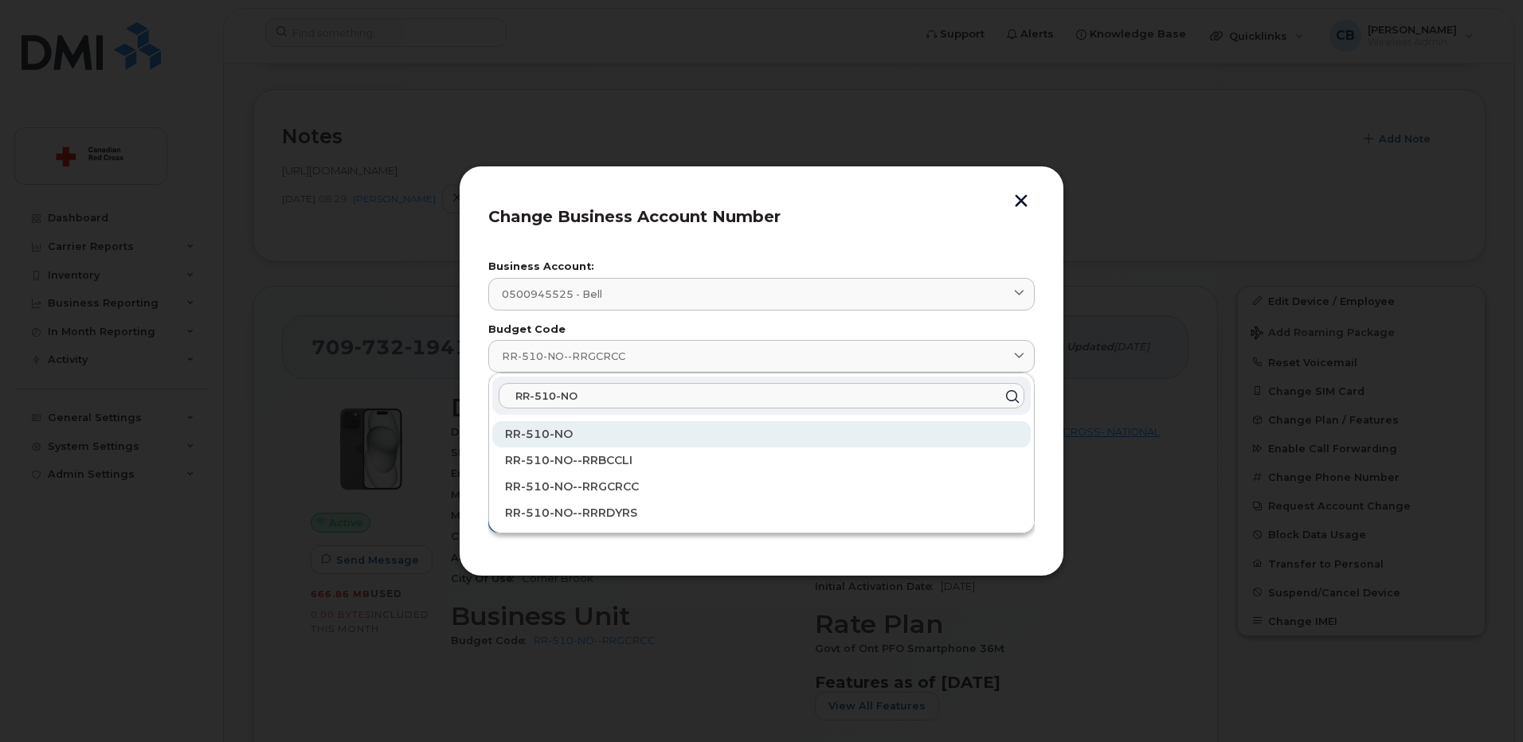
type input "RR-510-NO"
click at [538, 432] on span "RR-510-NO" at bounding box center [539, 434] width 68 height 14
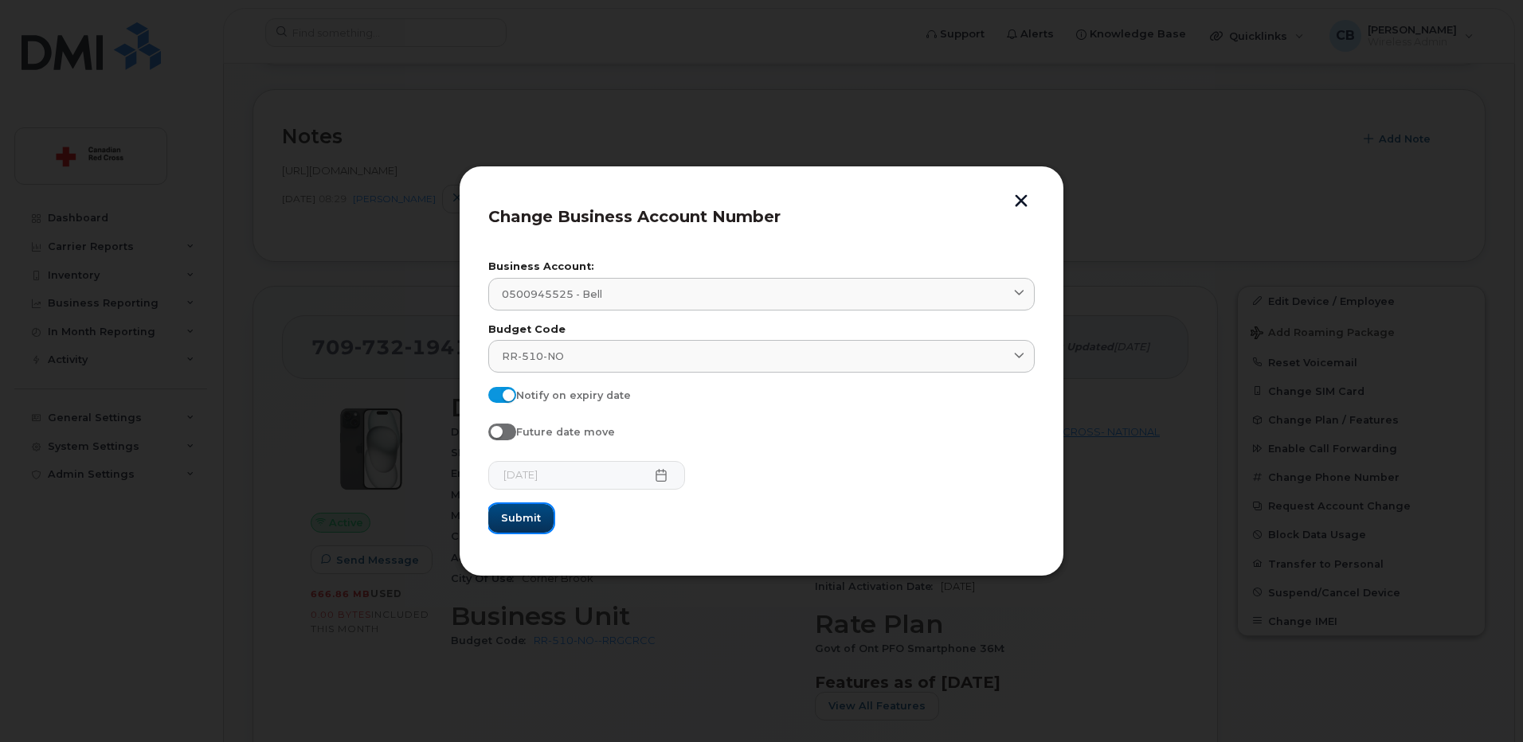
click at [522, 514] on span "Submit" at bounding box center [521, 517] width 40 height 15
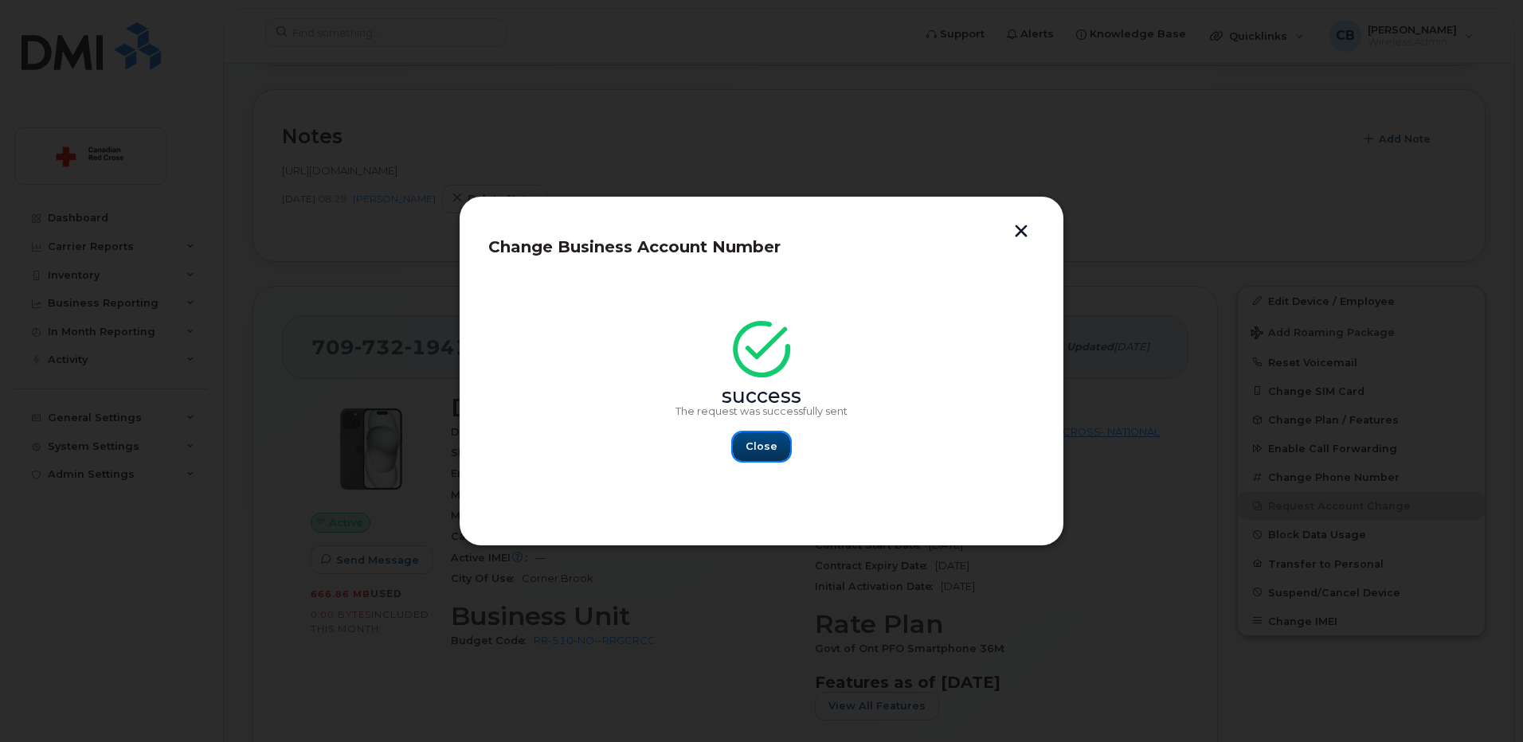
click at [769, 440] on span "Close" at bounding box center [761, 446] width 32 height 15
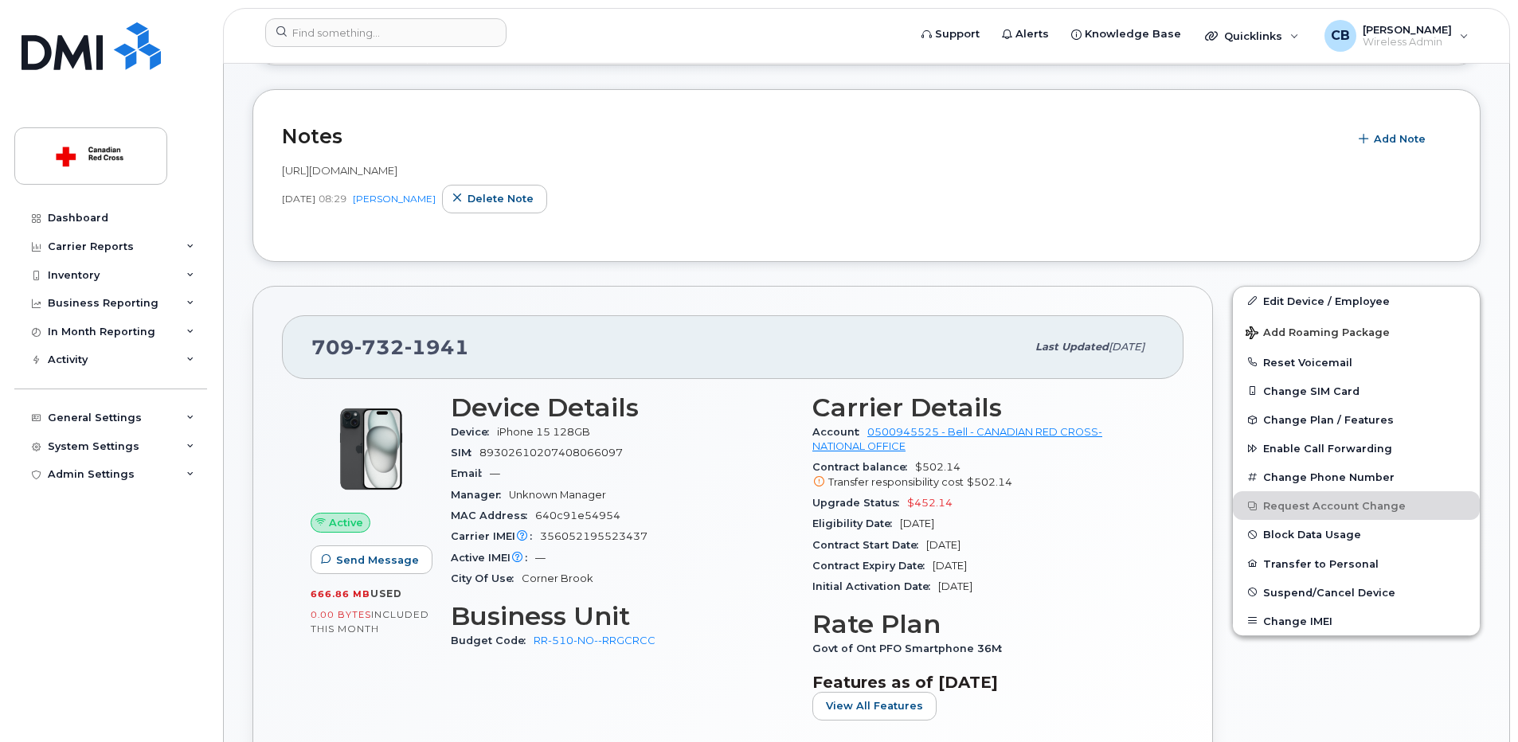
scroll to position [159, 0]
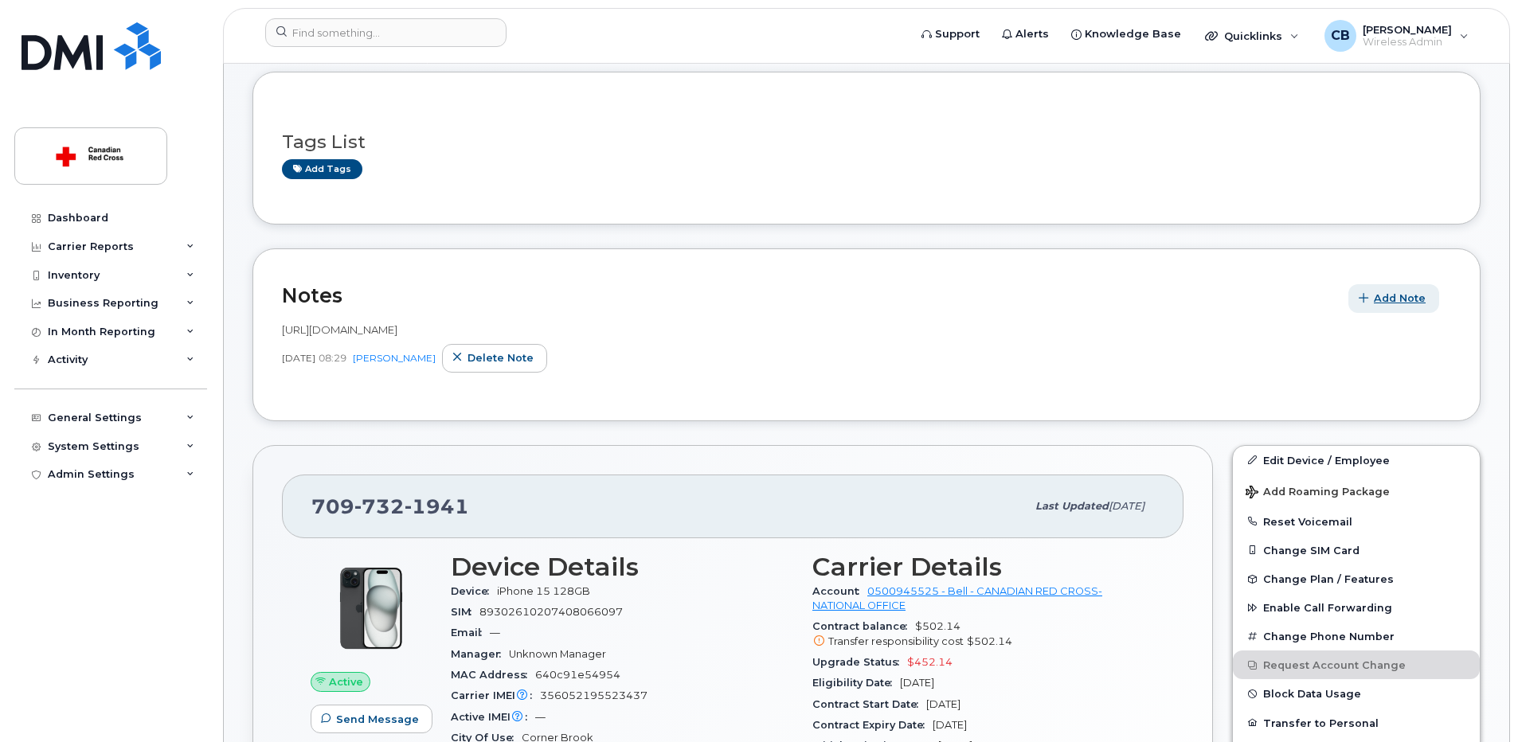
click at [1395, 295] on span "Add Note" at bounding box center [1400, 298] width 52 height 15
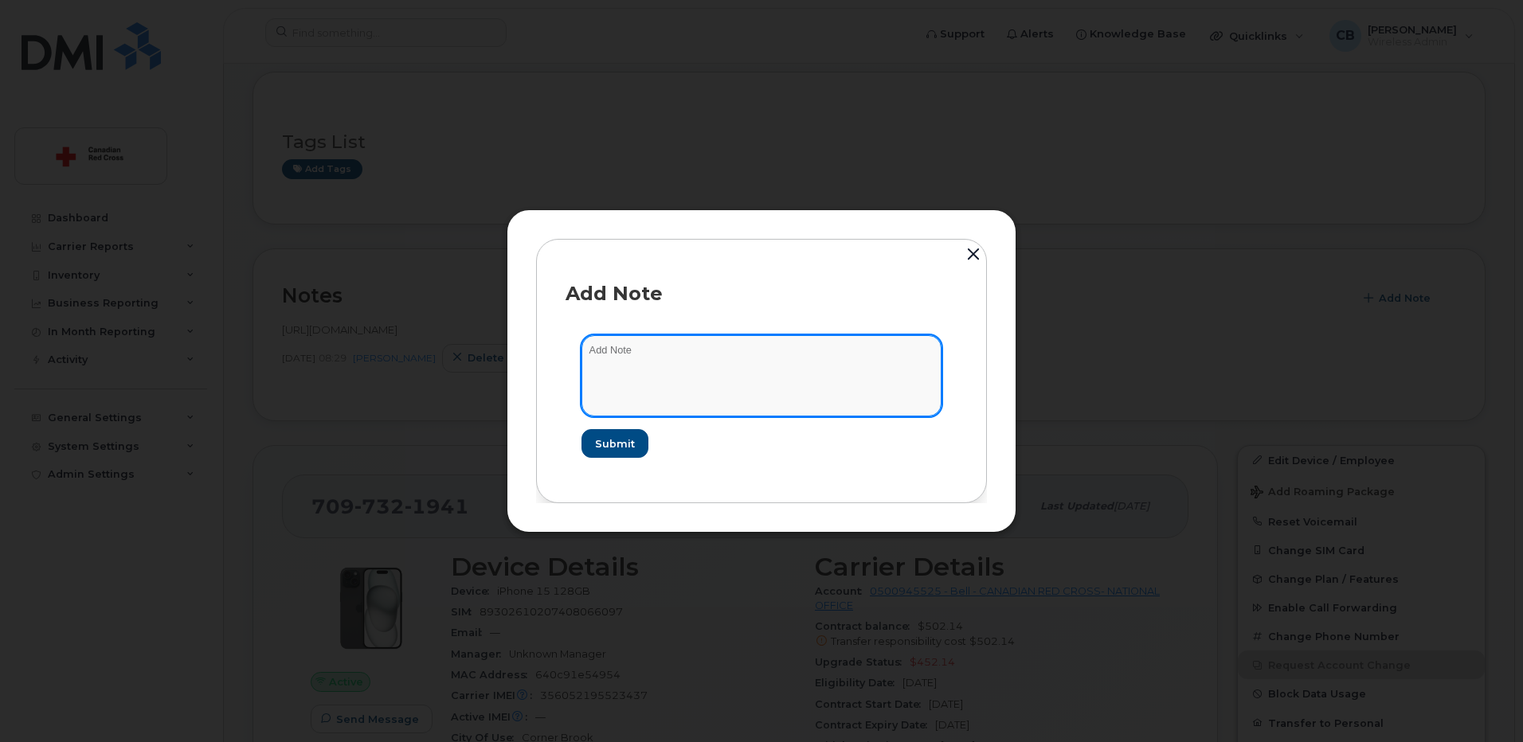
click at [725, 371] on textarea at bounding box center [761, 375] width 360 height 81
paste textarea "[URL][DOMAIN_NAME]"
type textarea "[URL][DOMAIN_NAME]"
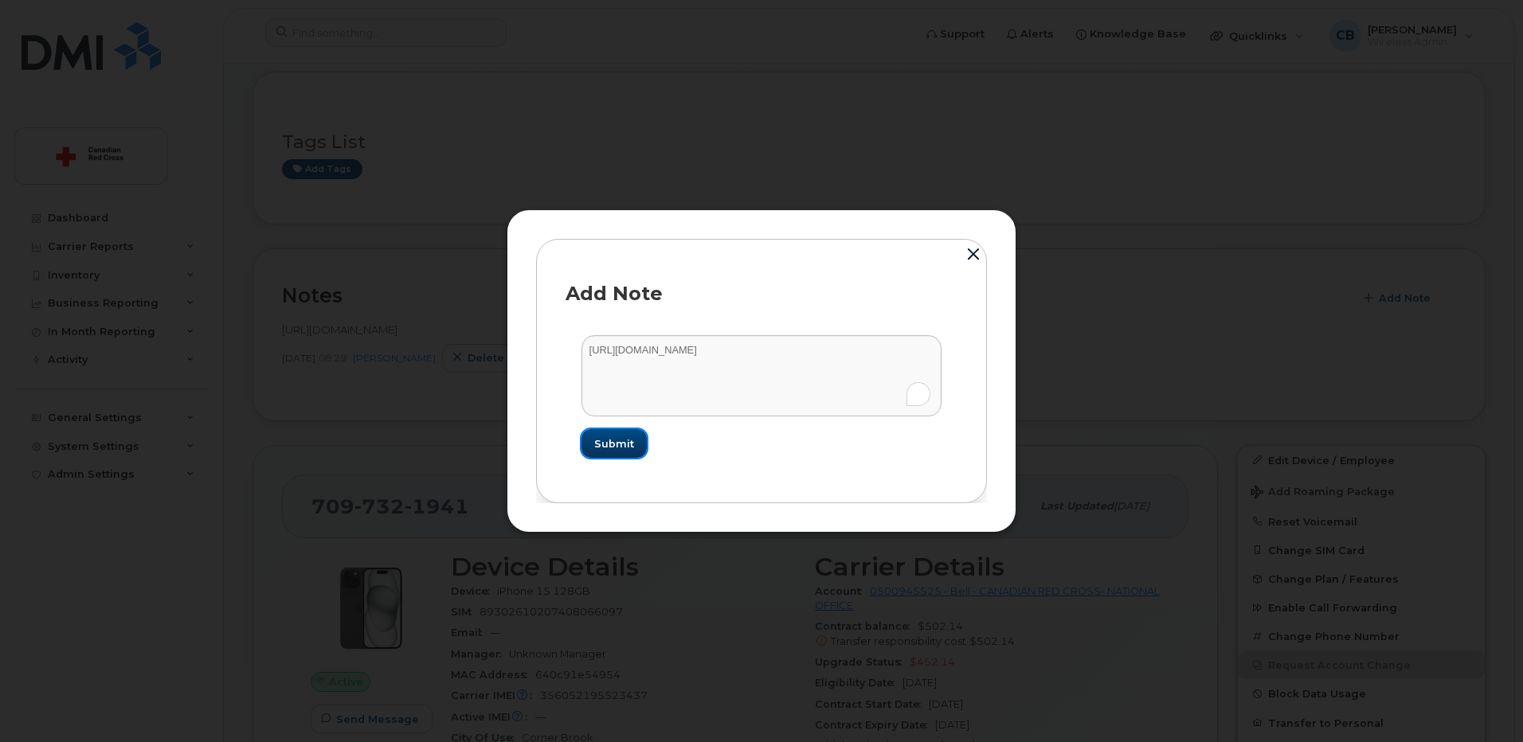
click at [614, 445] on span "Submit" at bounding box center [614, 443] width 40 height 15
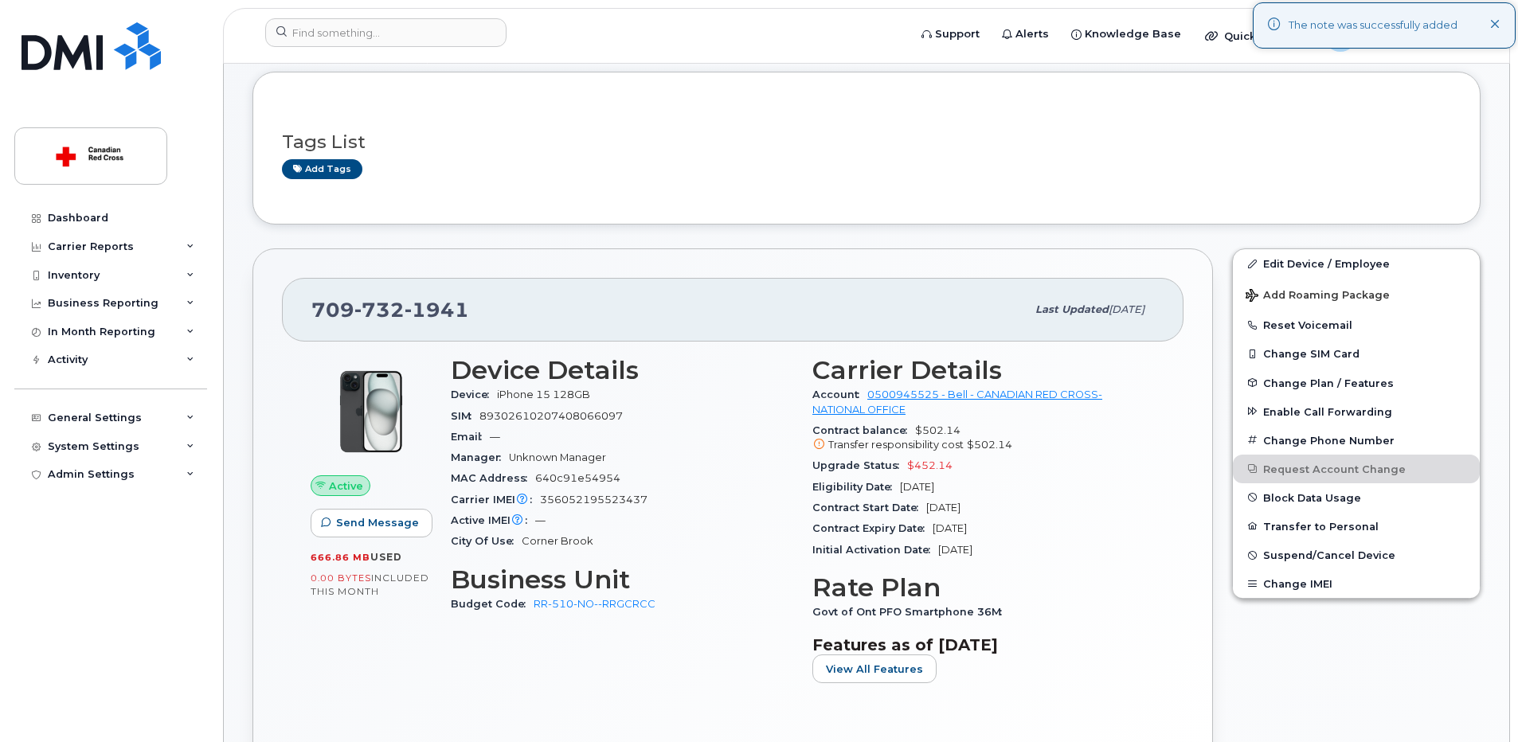
scroll to position [0, 0]
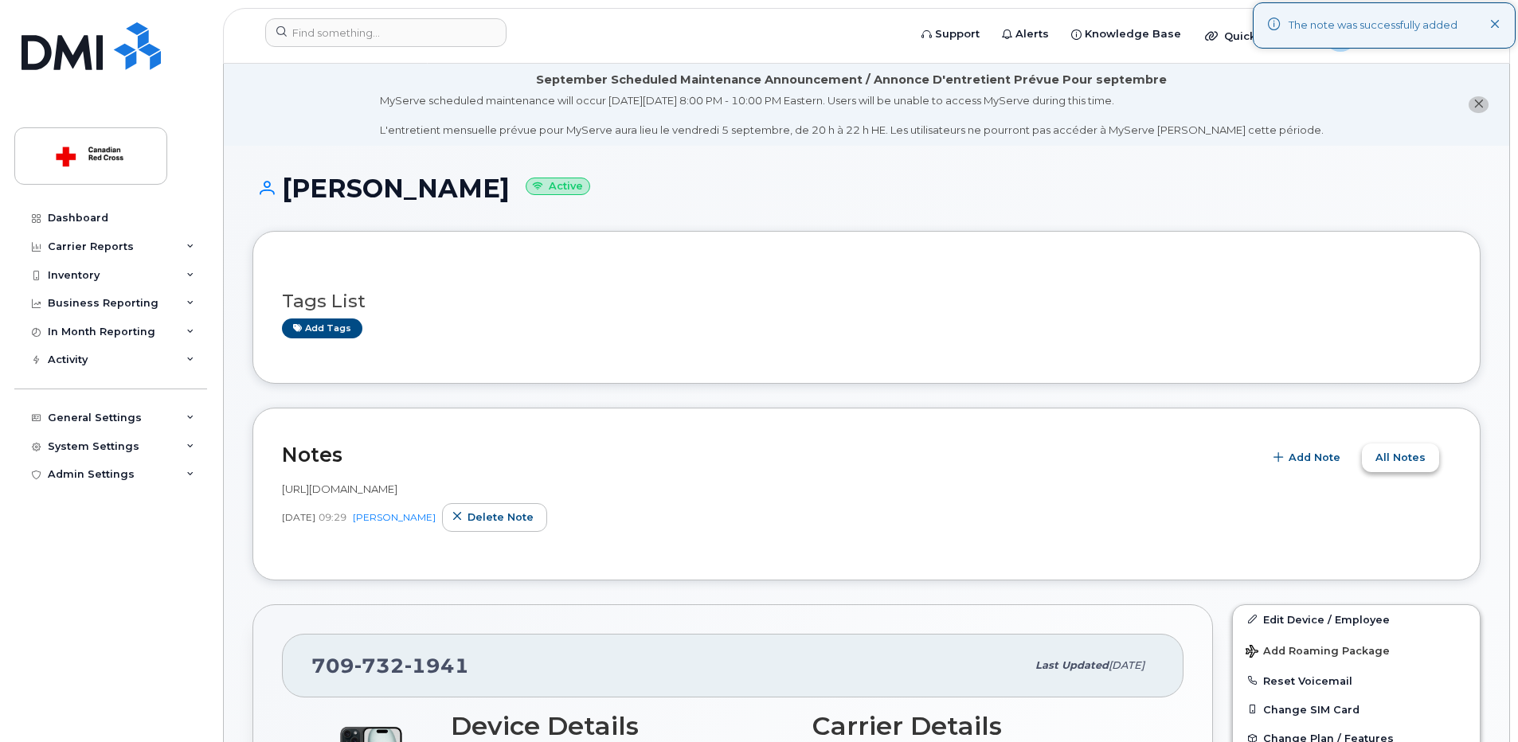
click at [1385, 454] on span "All Notes" at bounding box center [1400, 457] width 50 height 15
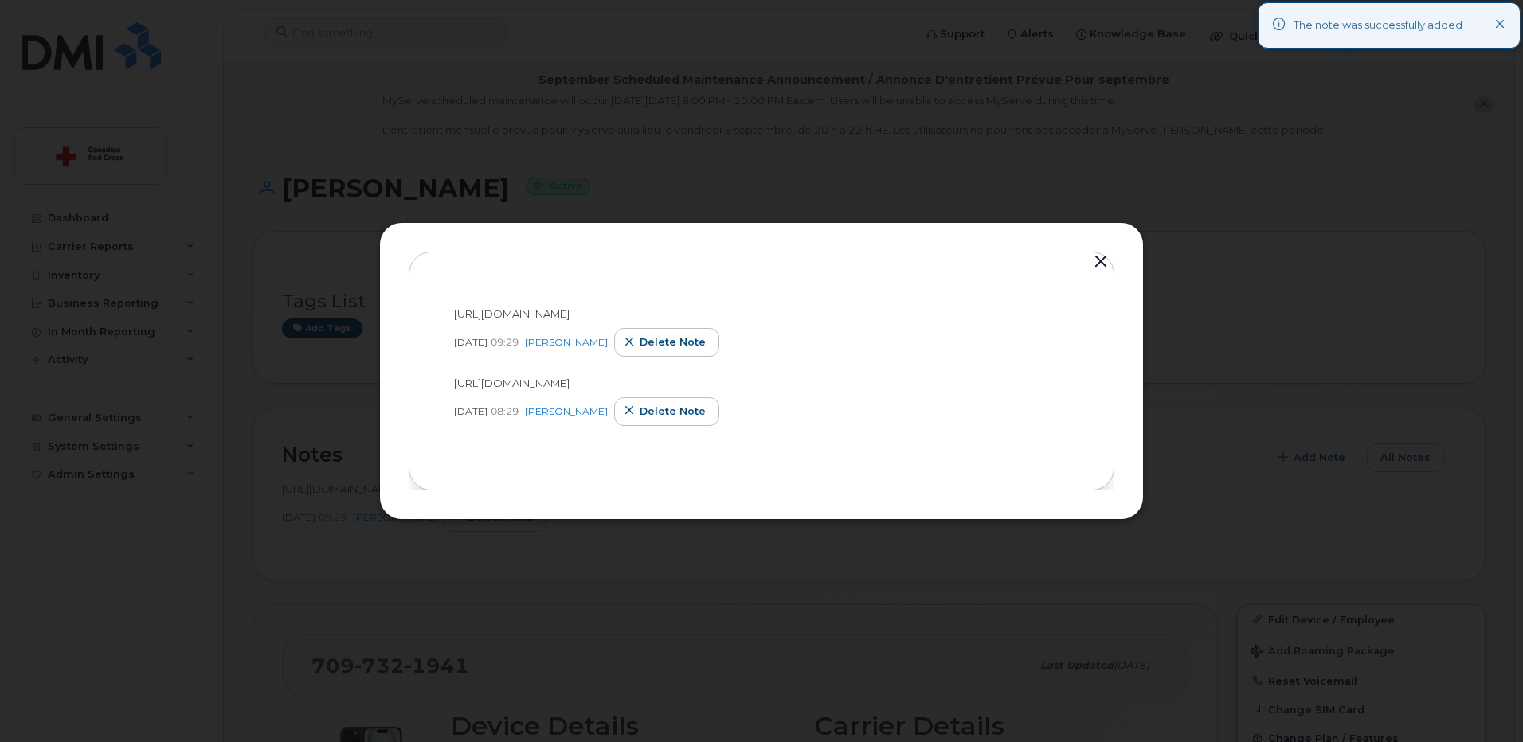
click at [1097, 260] on button "button" at bounding box center [1101, 262] width 24 height 22
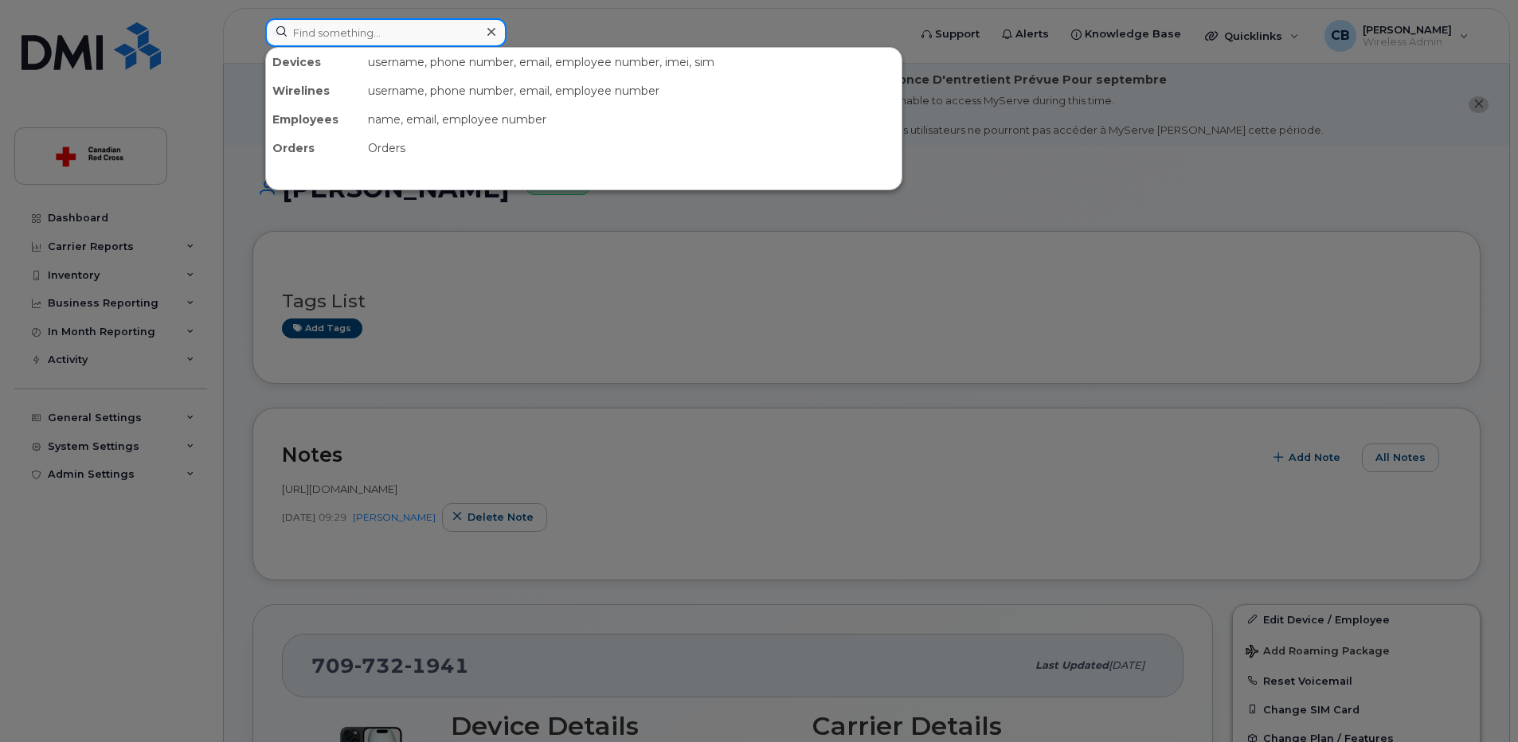
click at [445, 24] on input at bounding box center [385, 32] width 241 height 29
paste input "2045888827"
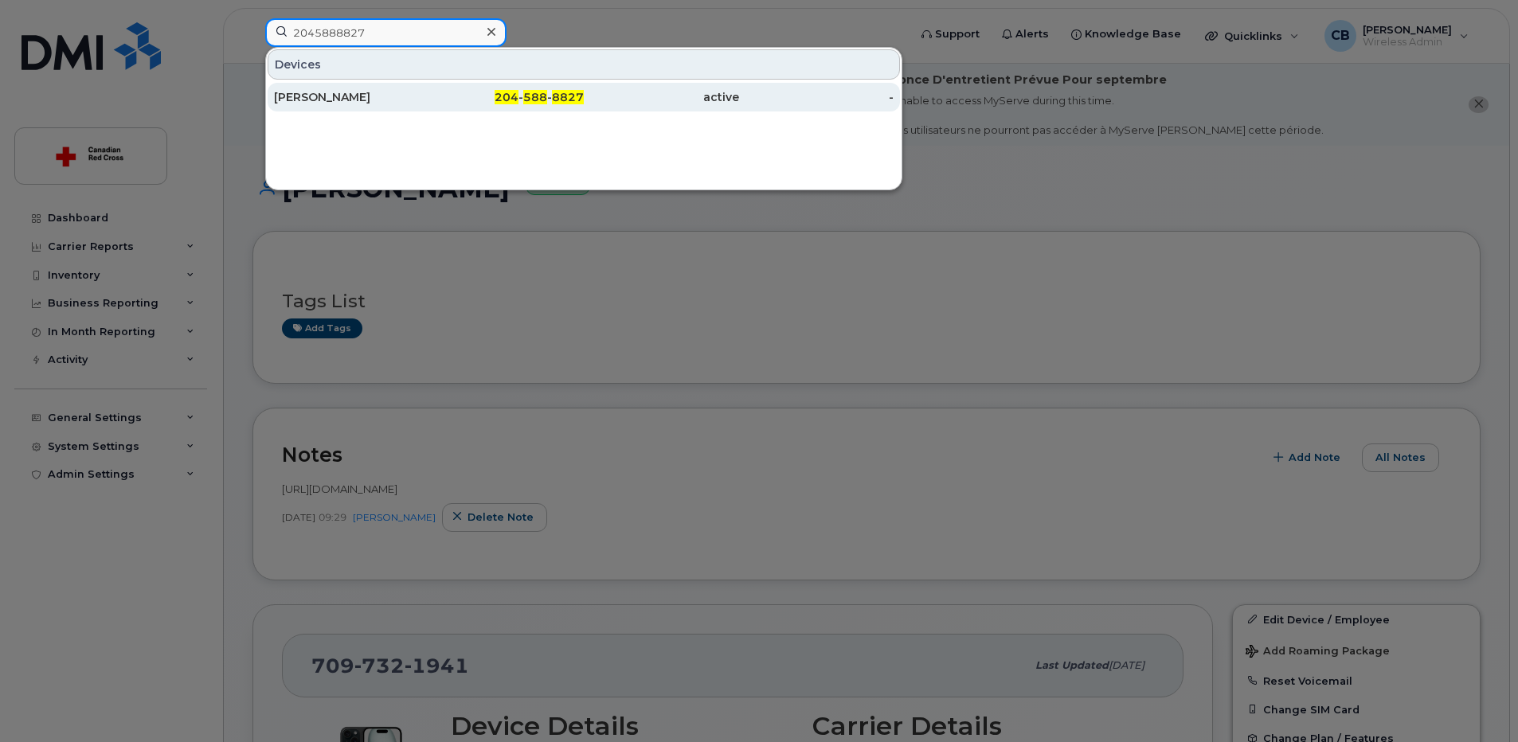
type input "2045888827"
click at [319, 98] on div "Ava Tavakoli" at bounding box center [351, 97] width 155 height 16
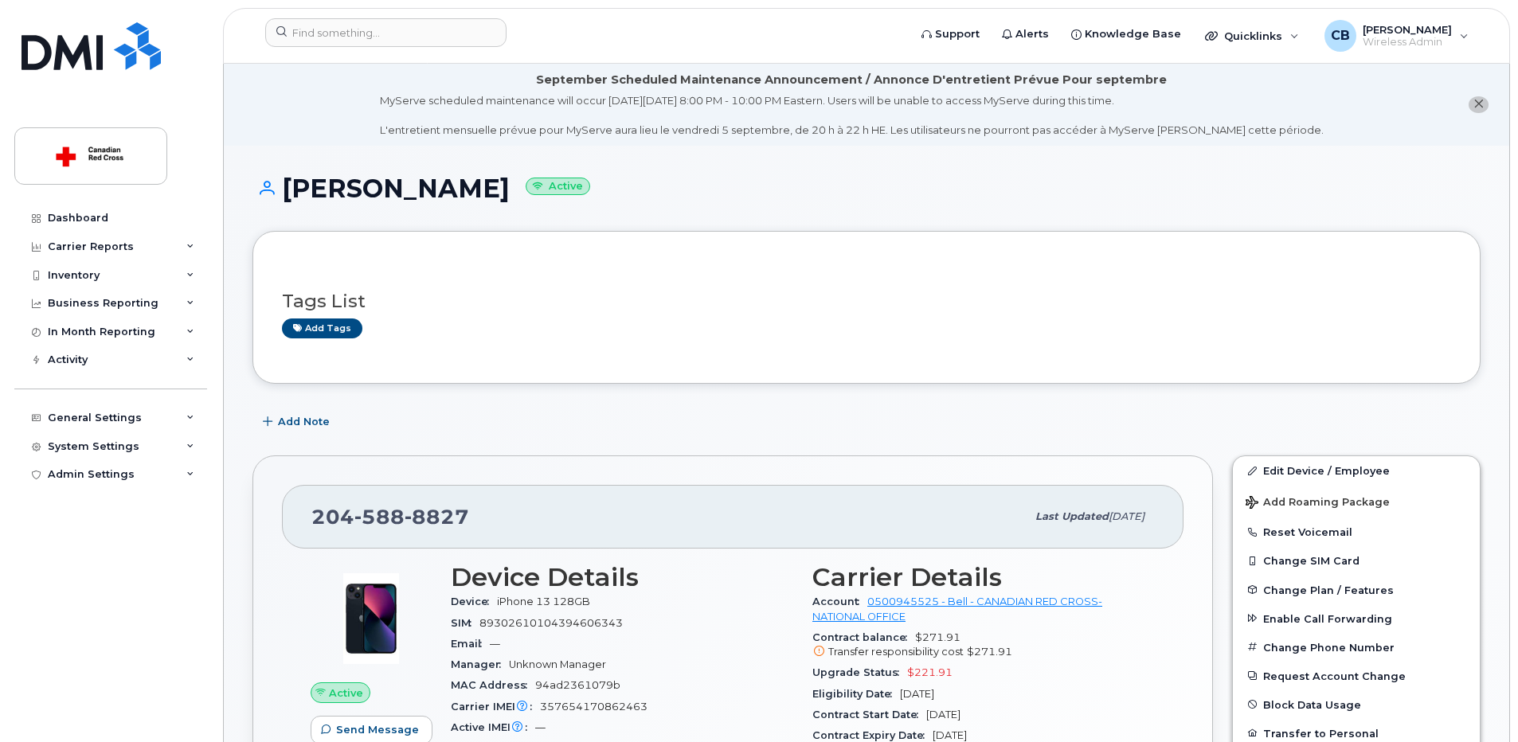
scroll to position [159, 0]
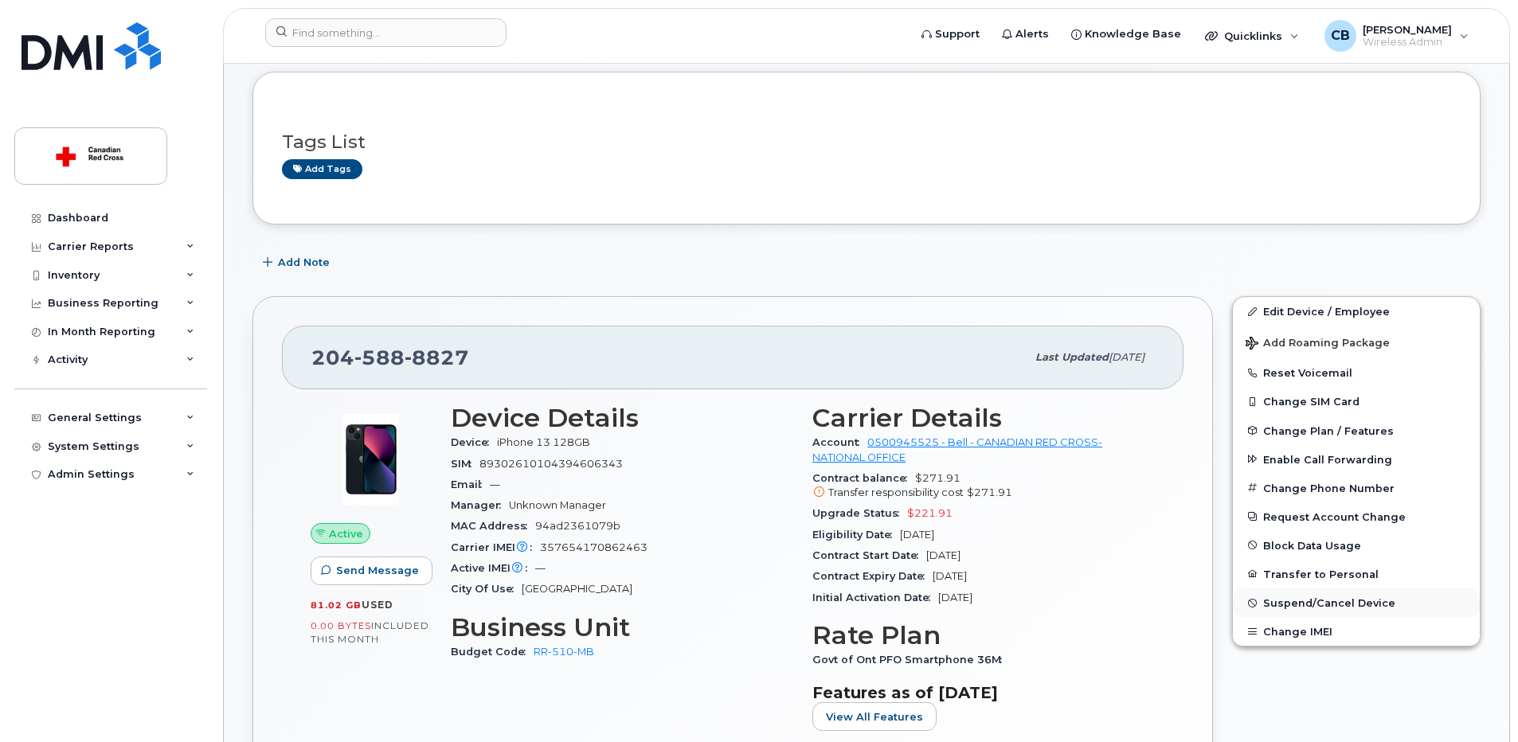
click at [1289, 604] on span "Suspend/Cancel Device" at bounding box center [1329, 603] width 132 height 12
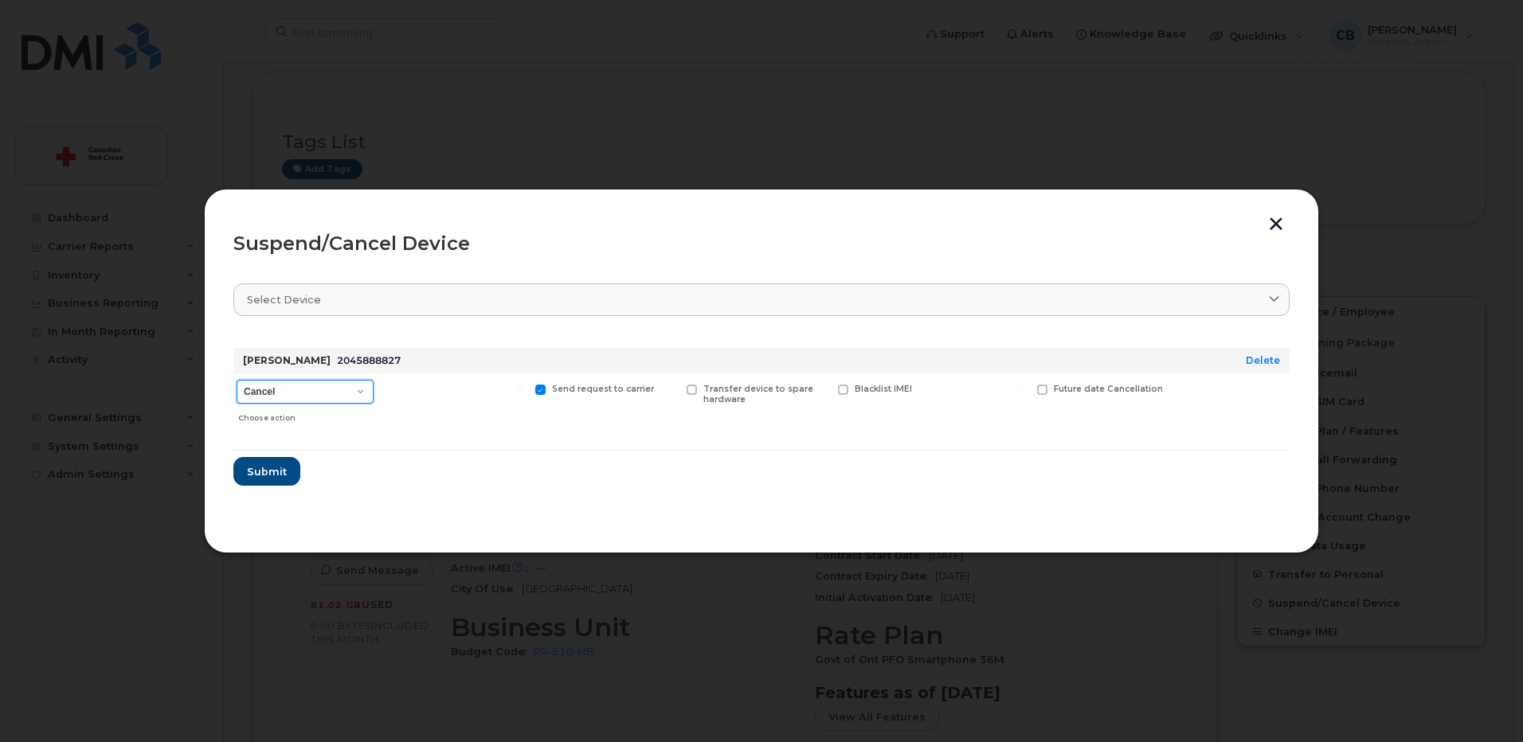
click at [301, 393] on select "Cancel Suspend - Extend Suspension Suspend - Reduced Rate Suspend - Full Rate S…" at bounding box center [305, 392] width 137 height 24
select select "[object Object]"
click at [237, 380] on select "Cancel Suspend - Extend Suspension Suspend - Reduced Rate Suspend - Full Rate S…" at bounding box center [305, 392] width 137 height 24
click at [265, 473] on span "Submit" at bounding box center [266, 471] width 40 height 15
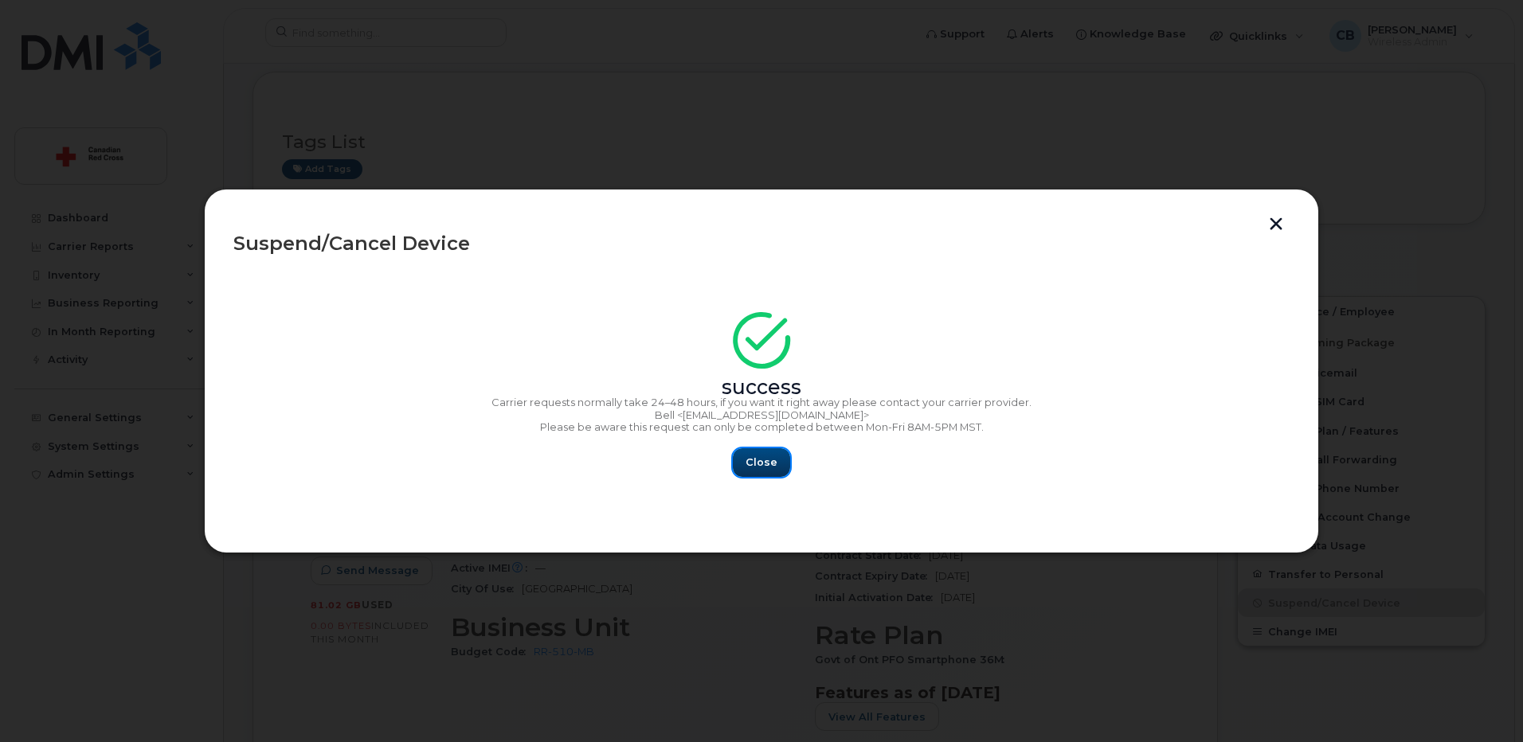
click at [768, 461] on span "Close" at bounding box center [761, 462] width 32 height 15
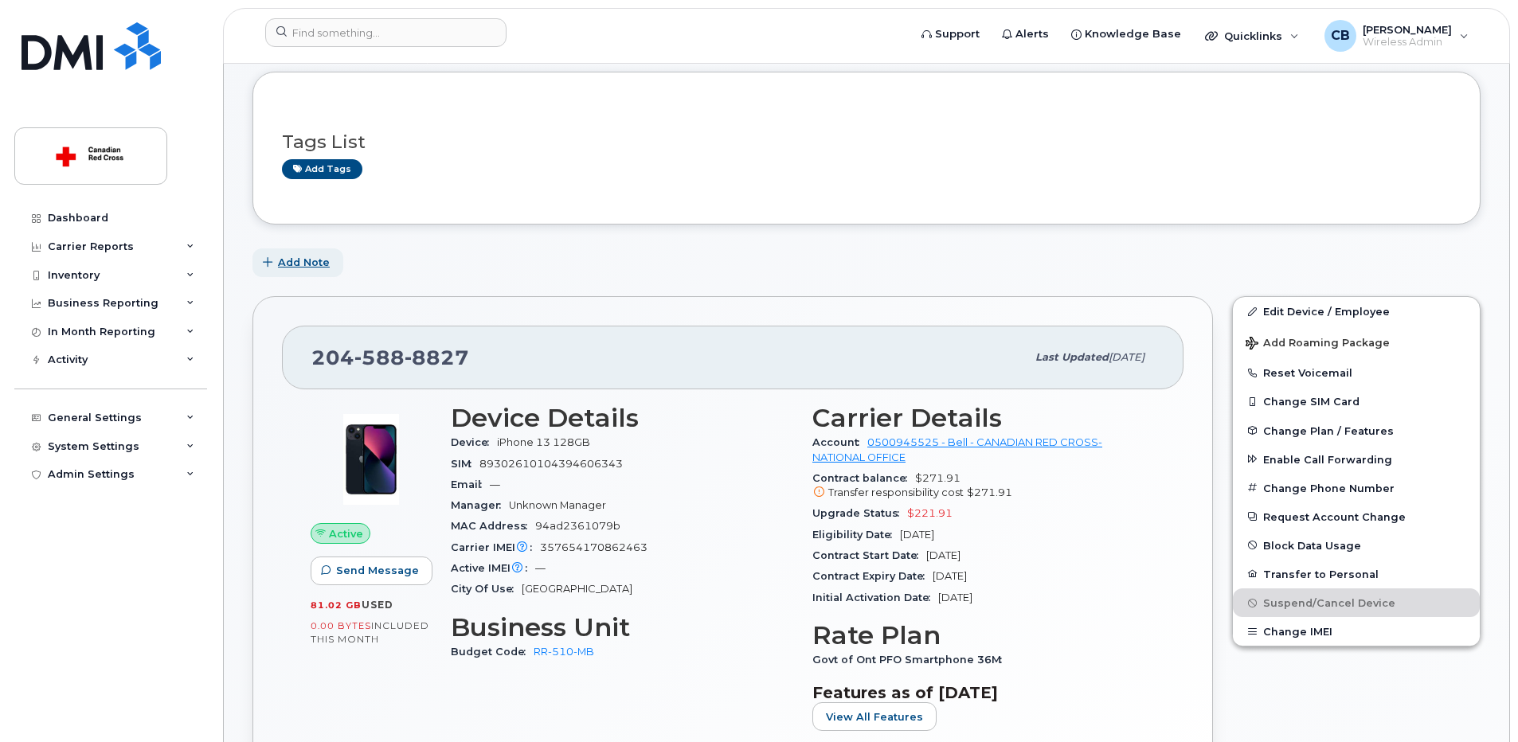
click at [310, 263] on span "Add Note" at bounding box center [304, 262] width 52 height 15
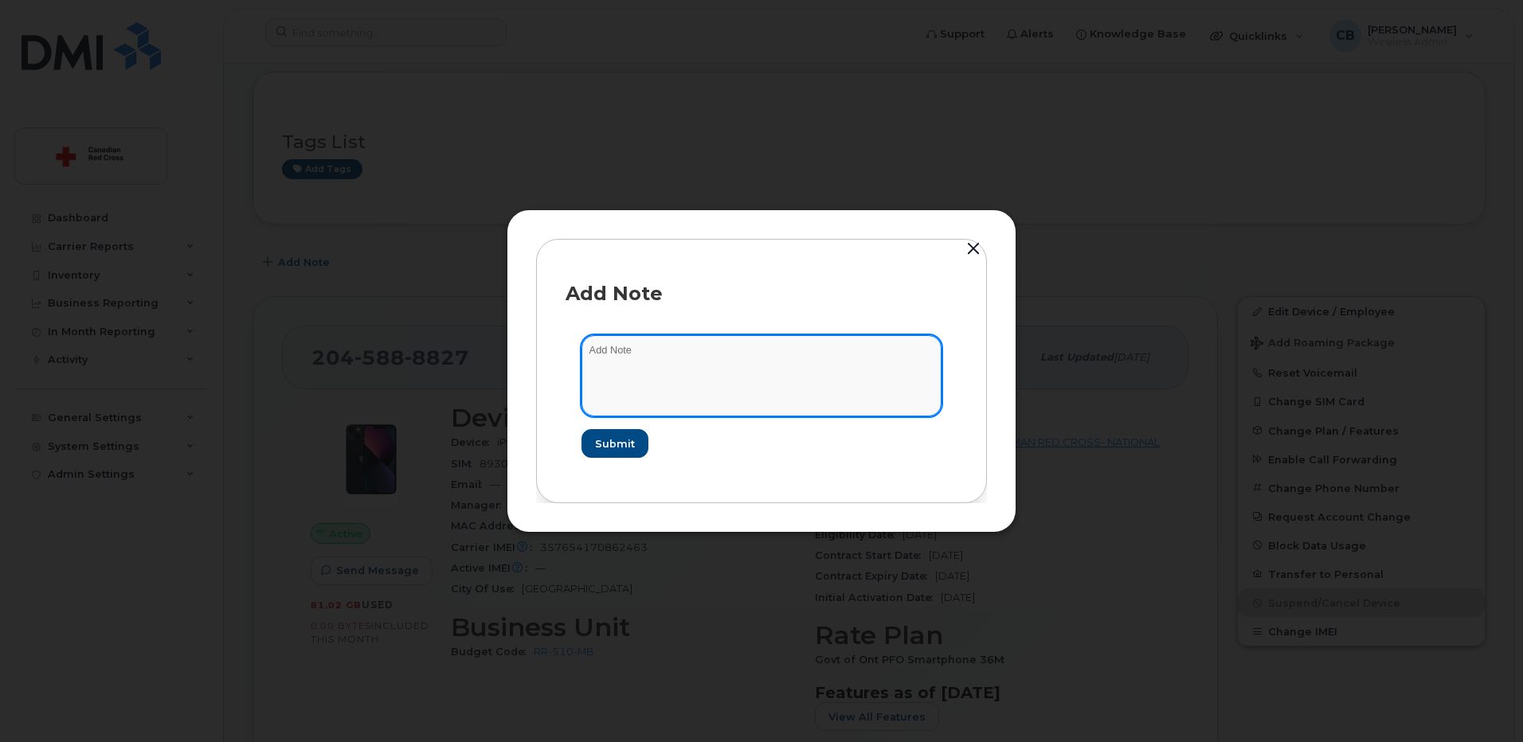
click at [651, 357] on textarea at bounding box center [761, 375] width 360 height 81
paste textarea "[URL][DOMAIN_NAME]"
type textarea "[URL][DOMAIN_NAME]"
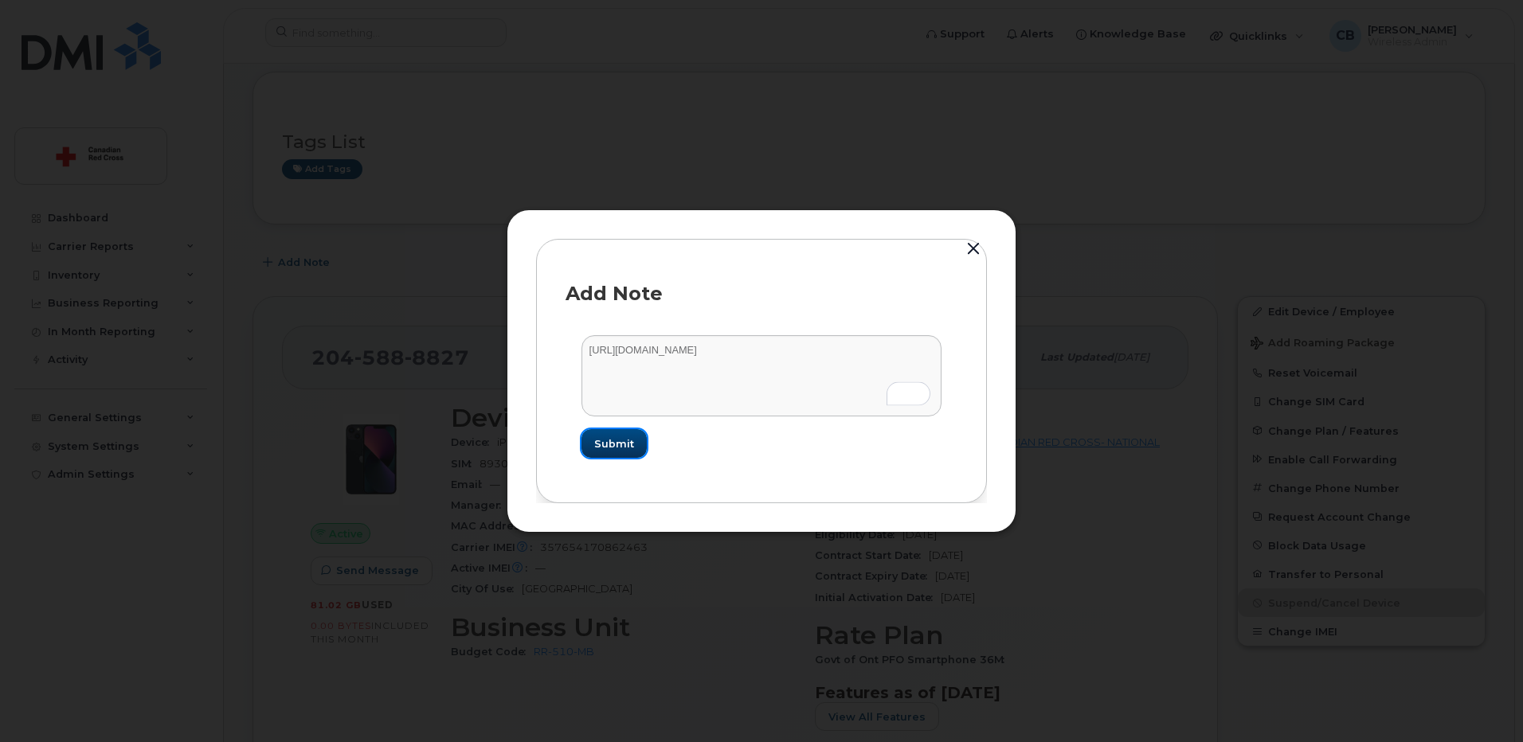
click at [612, 442] on span "Submit" at bounding box center [614, 443] width 40 height 15
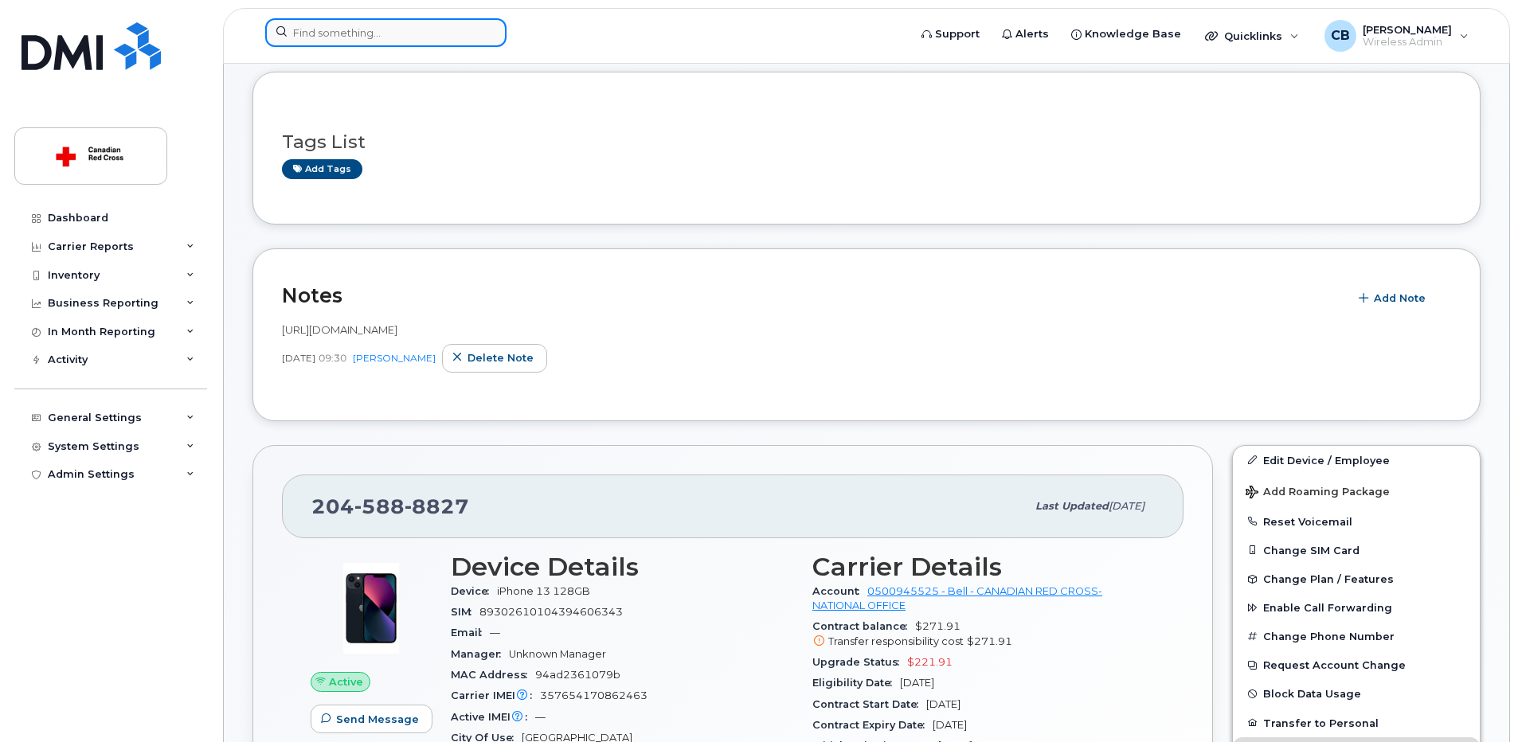
click at [339, 33] on input at bounding box center [385, 32] width 241 height 29
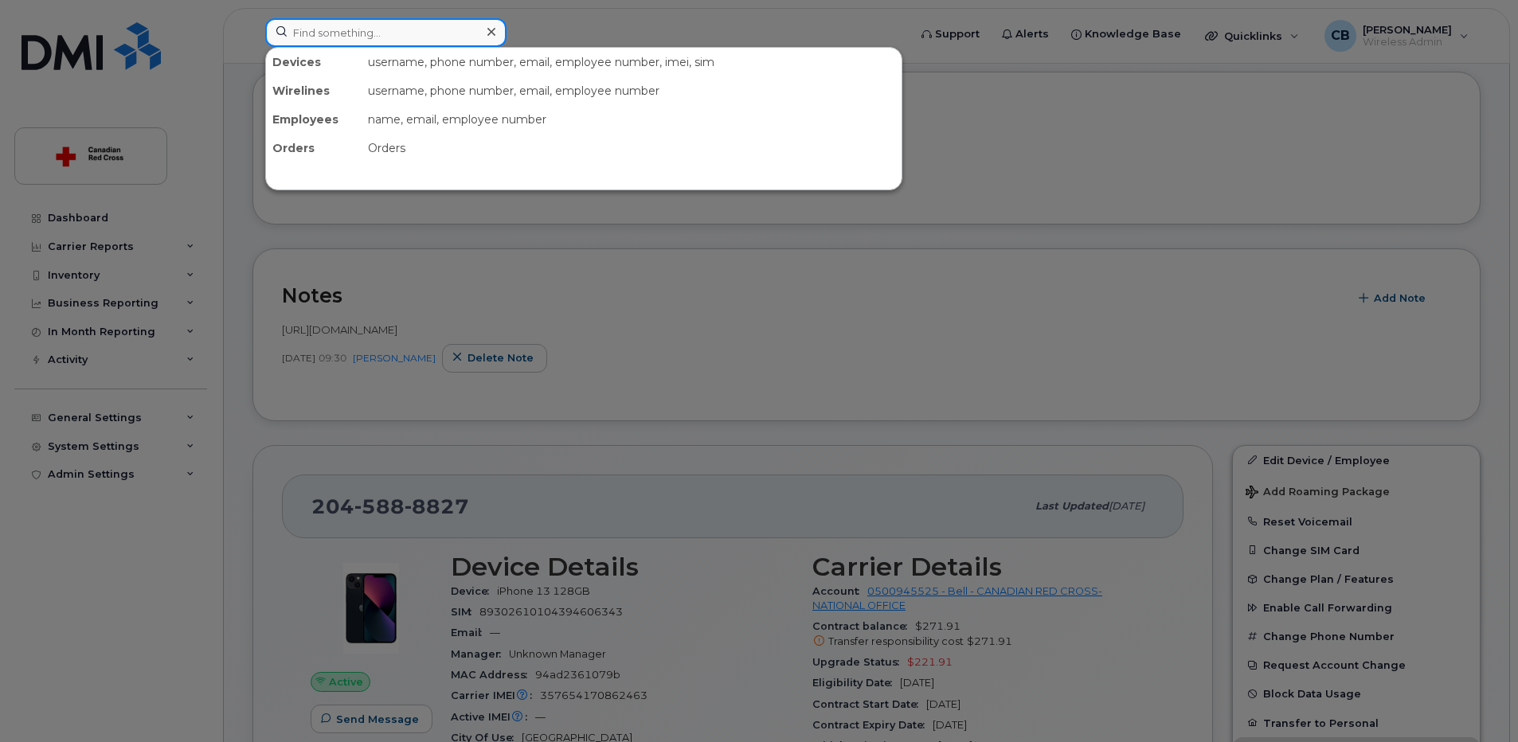
paste input "306-914-1108"
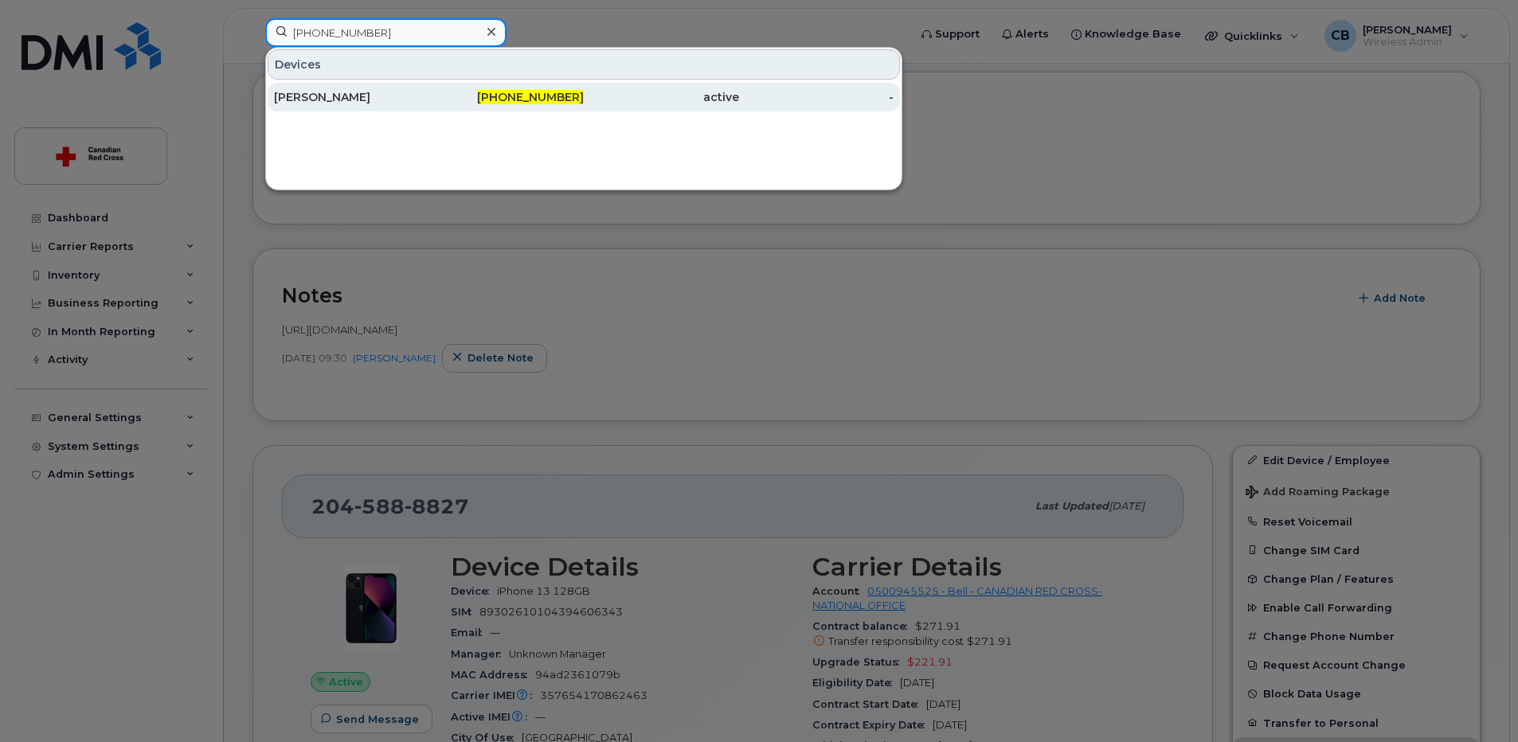
type input "306-914-1108"
click at [346, 92] on div "Isabelle Hardlotte" at bounding box center [351, 97] width 155 height 16
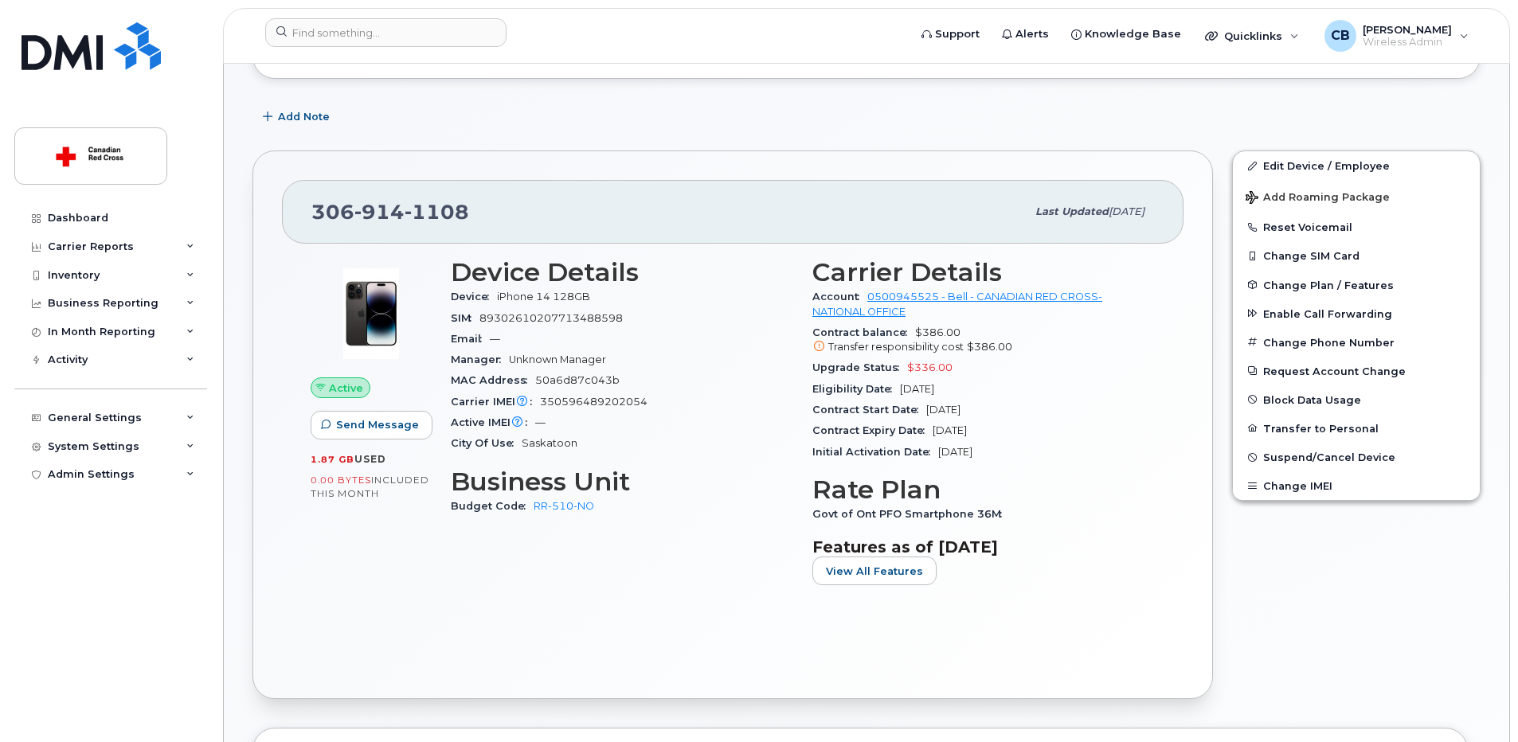
scroll to position [305, 0]
click at [1276, 454] on span "Suspend/Cancel Device" at bounding box center [1329, 458] width 132 height 12
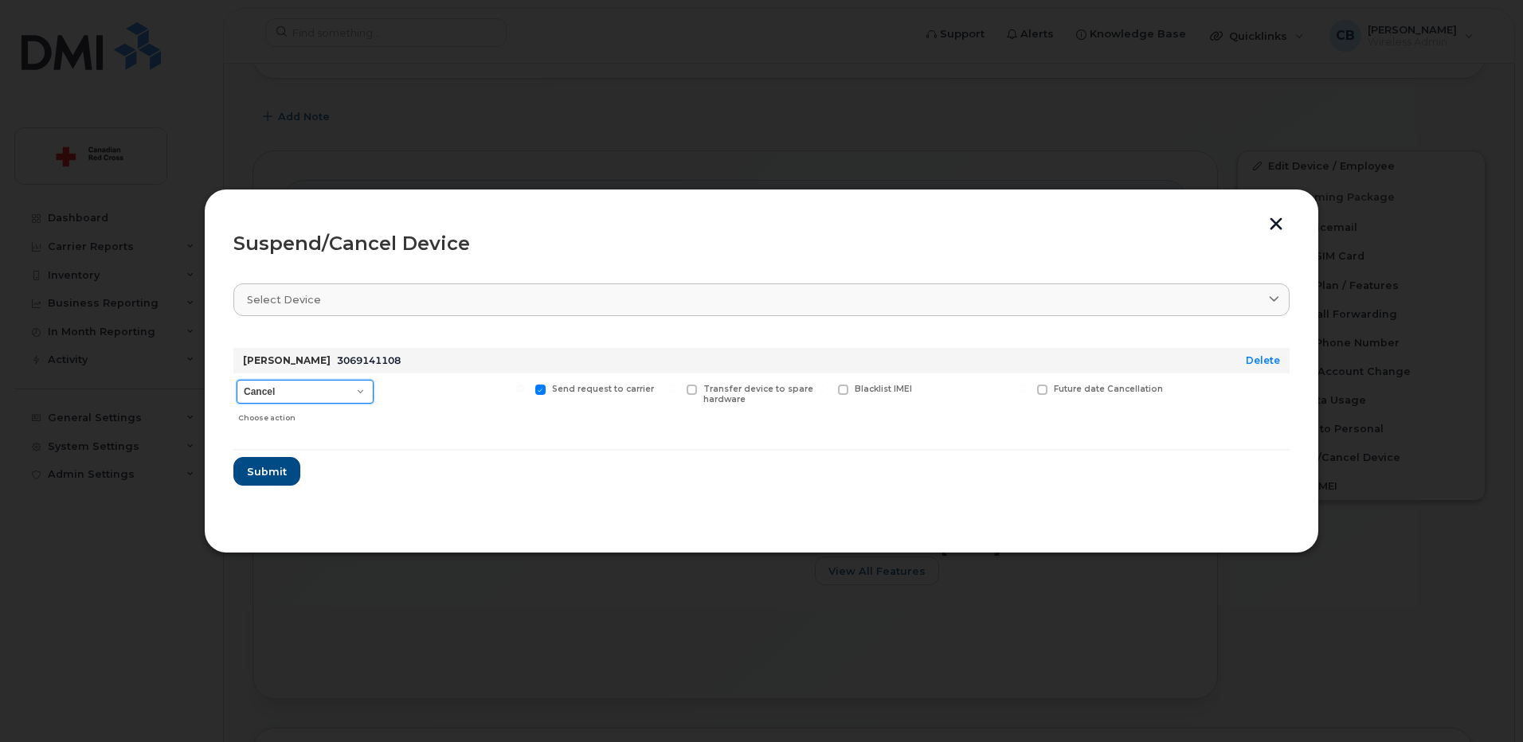
click at [285, 401] on select "Cancel Suspend - Extend Suspension Suspend - Reduced Rate Suspend - Full Rate S…" at bounding box center [305, 392] width 137 height 24
select select "[object Object]"
click at [237, 380] on select "Cancel Suspend - Extend Suspension Suspend - Reduced Rate Suspend - Full Rate S…" at bounding box center [305, 392] width 137 height 24
click at [273, 476] on span "Submit" at bounding box center [266, 471] width 40 height 15
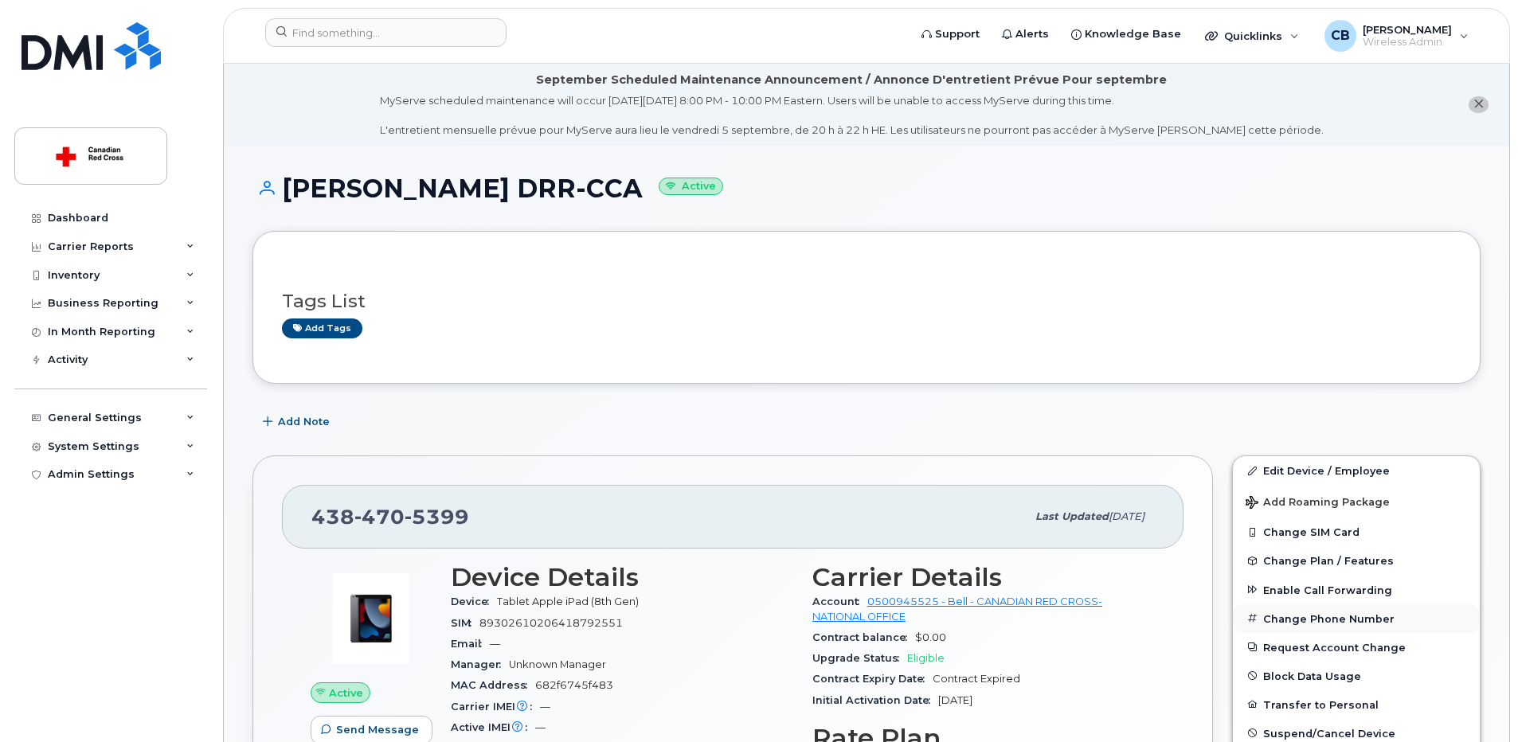
scroll to position [239, 0]
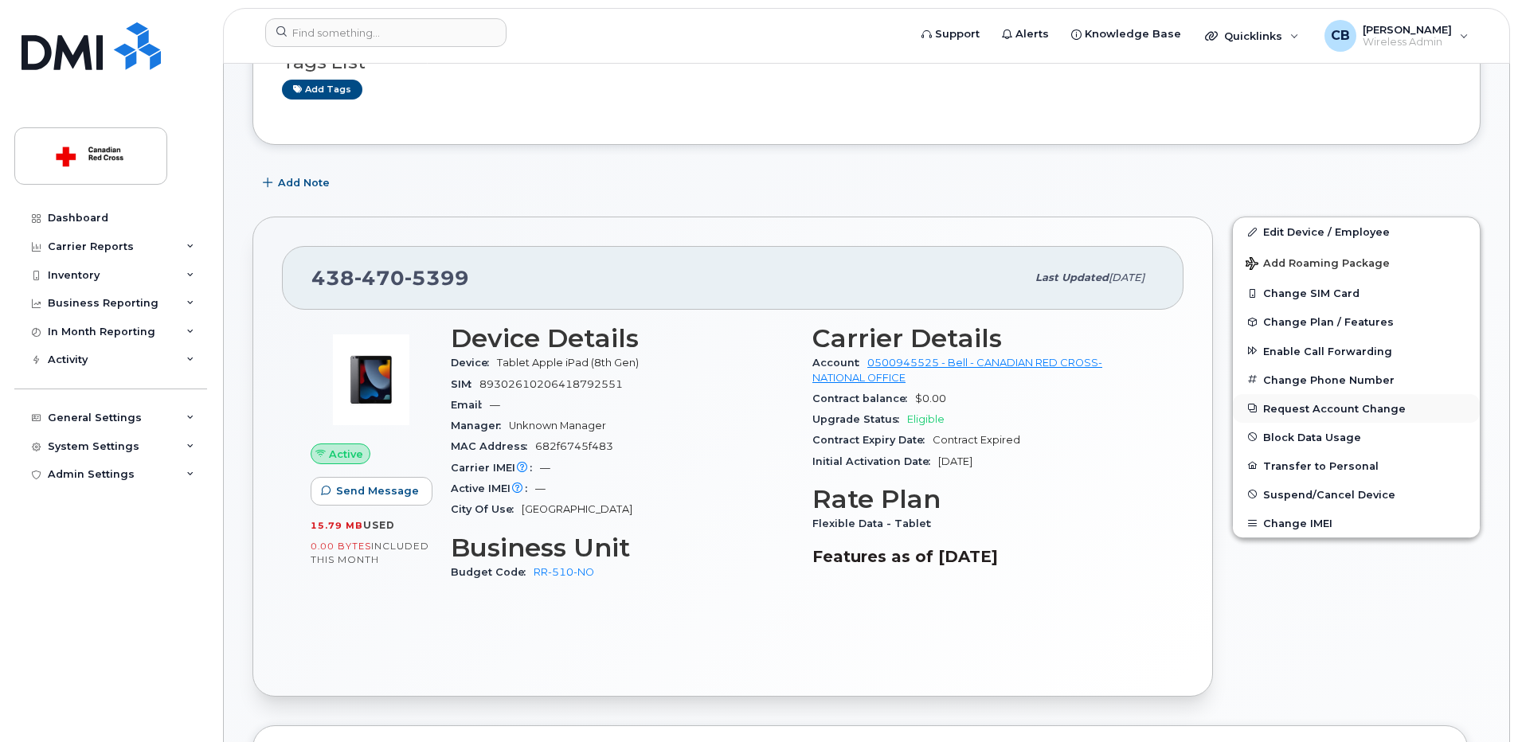
click at [1317, 401] on button "Request Account Change" at bounding box center [1356, 408] width 247 height 29
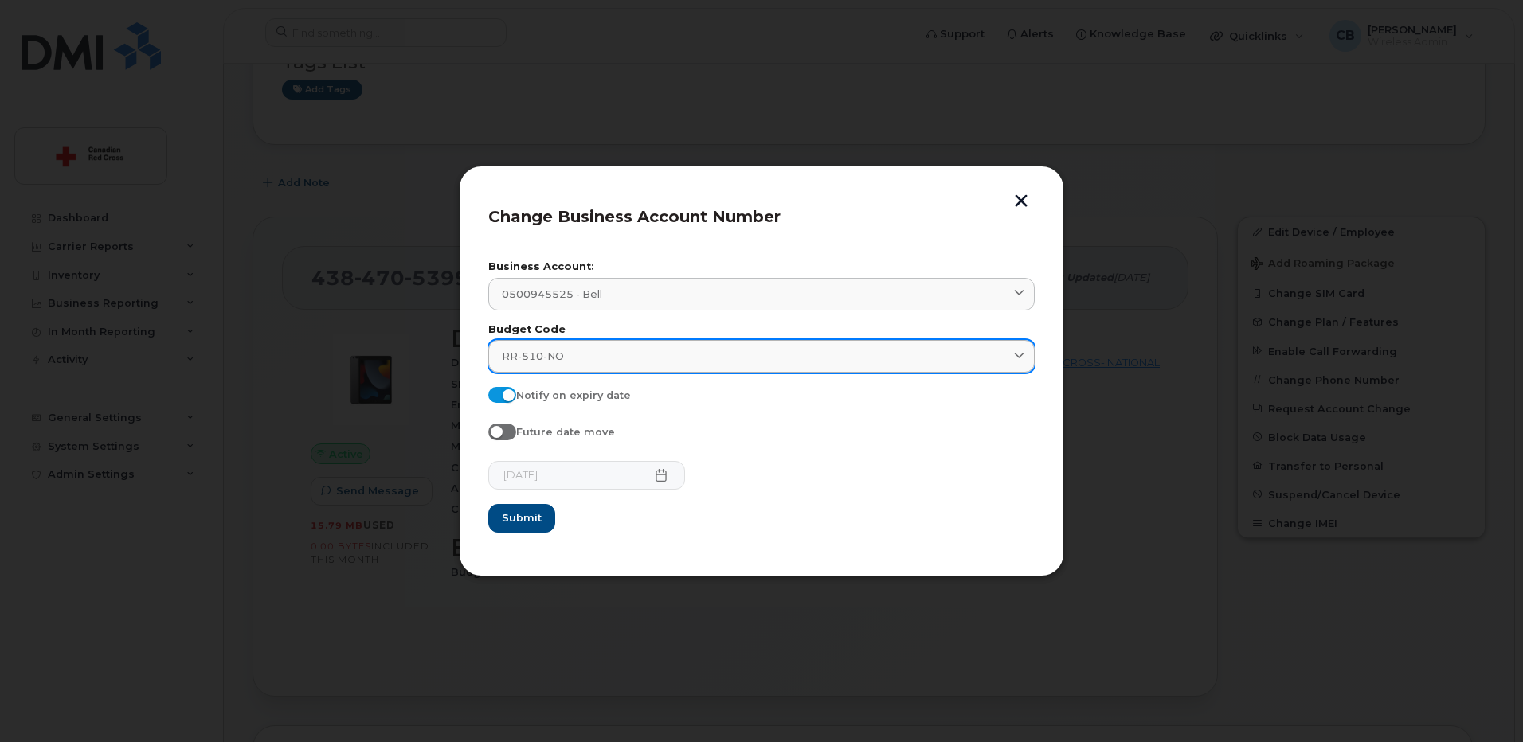
click at [591, 362] on div "RR-510-NO" at bounding box center [761, 356] width 519 height 15
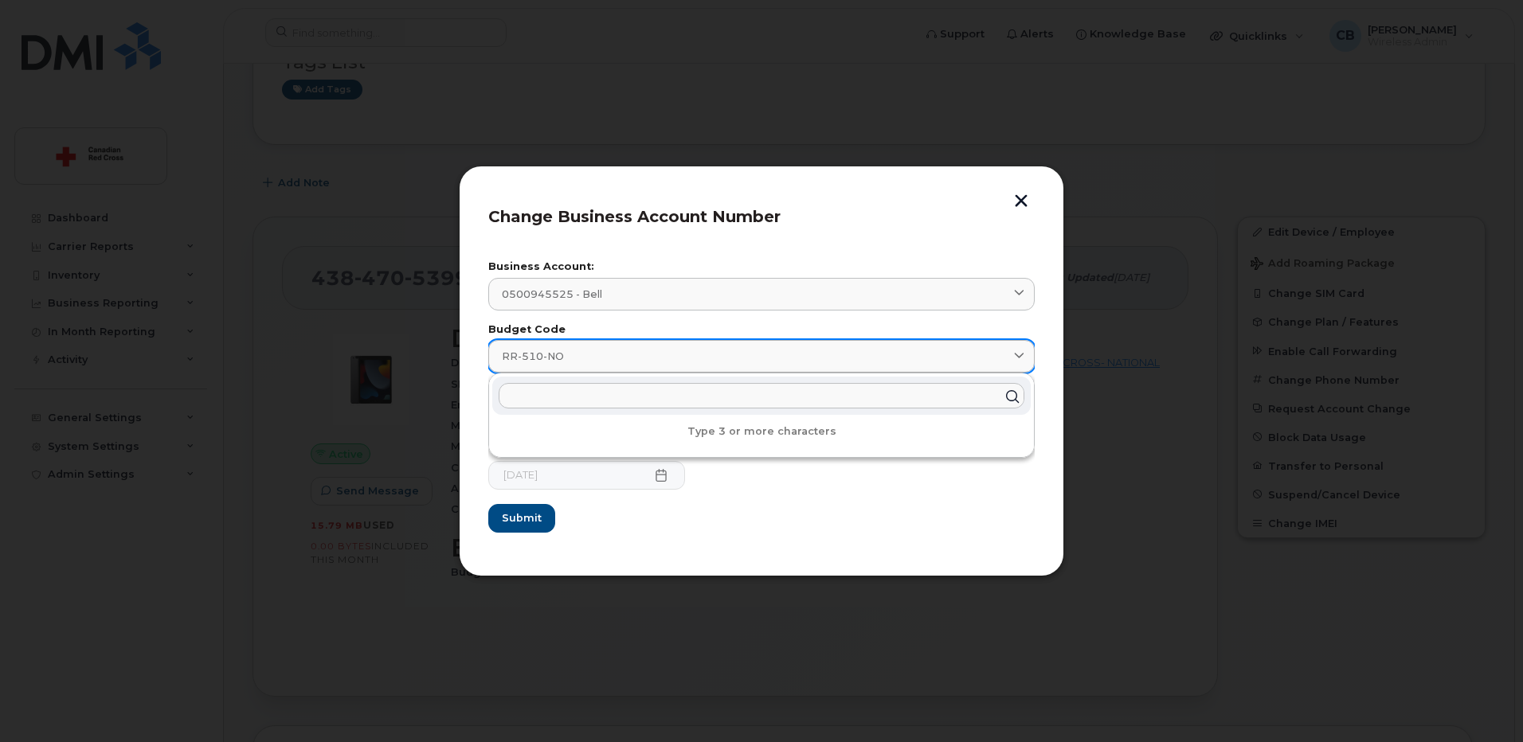
paste input "RR-510-QC"
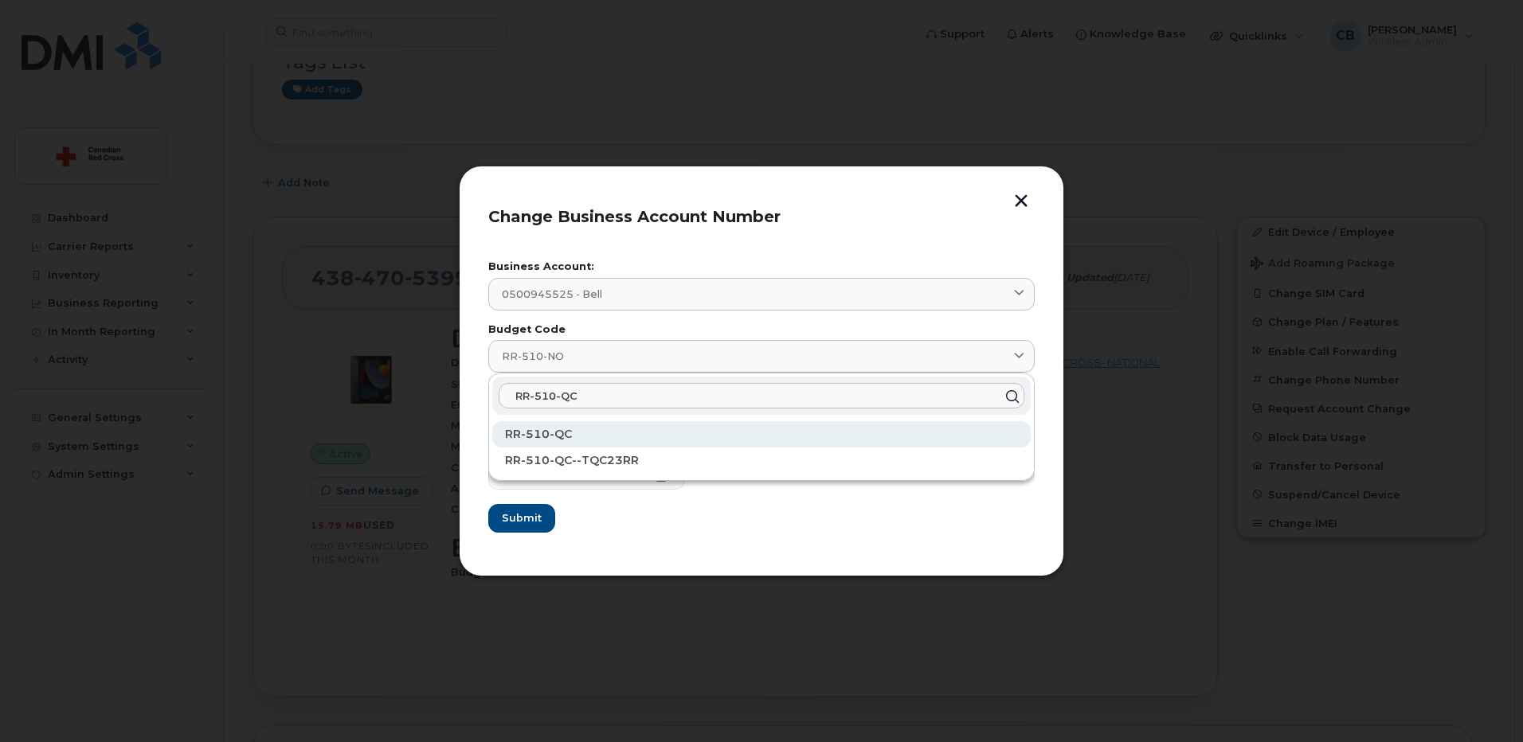
type input "RR-510-QC"
click at [543, 434] on span "RR-510-QC" at bounding box center [538, 434] width 67 height 14
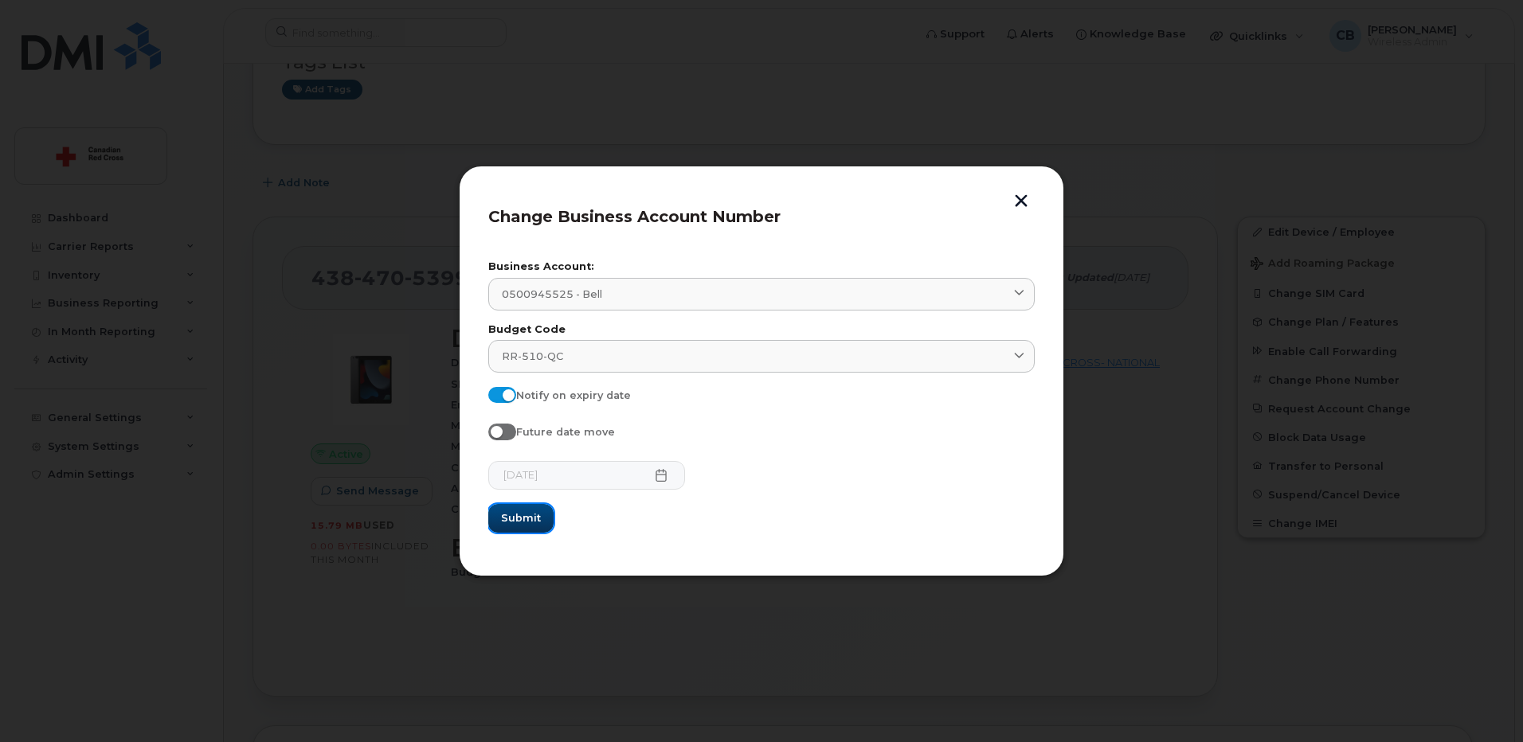
click at [528, 512] on span "Submit" at bounding box center [521, 517] width 40 height 15
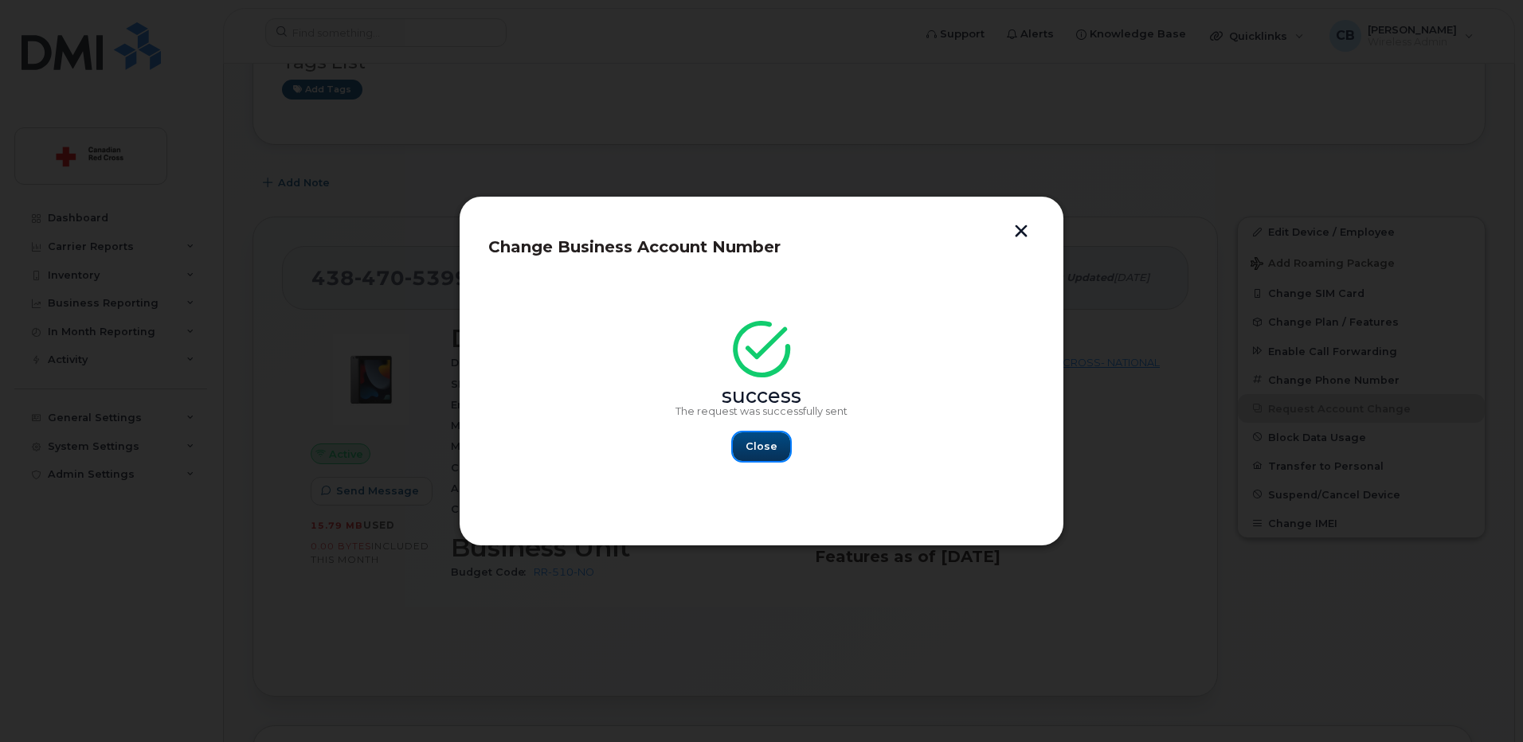
click at [765, 443] on span "Close" at bounding box center [761, 446] width 32 height 15
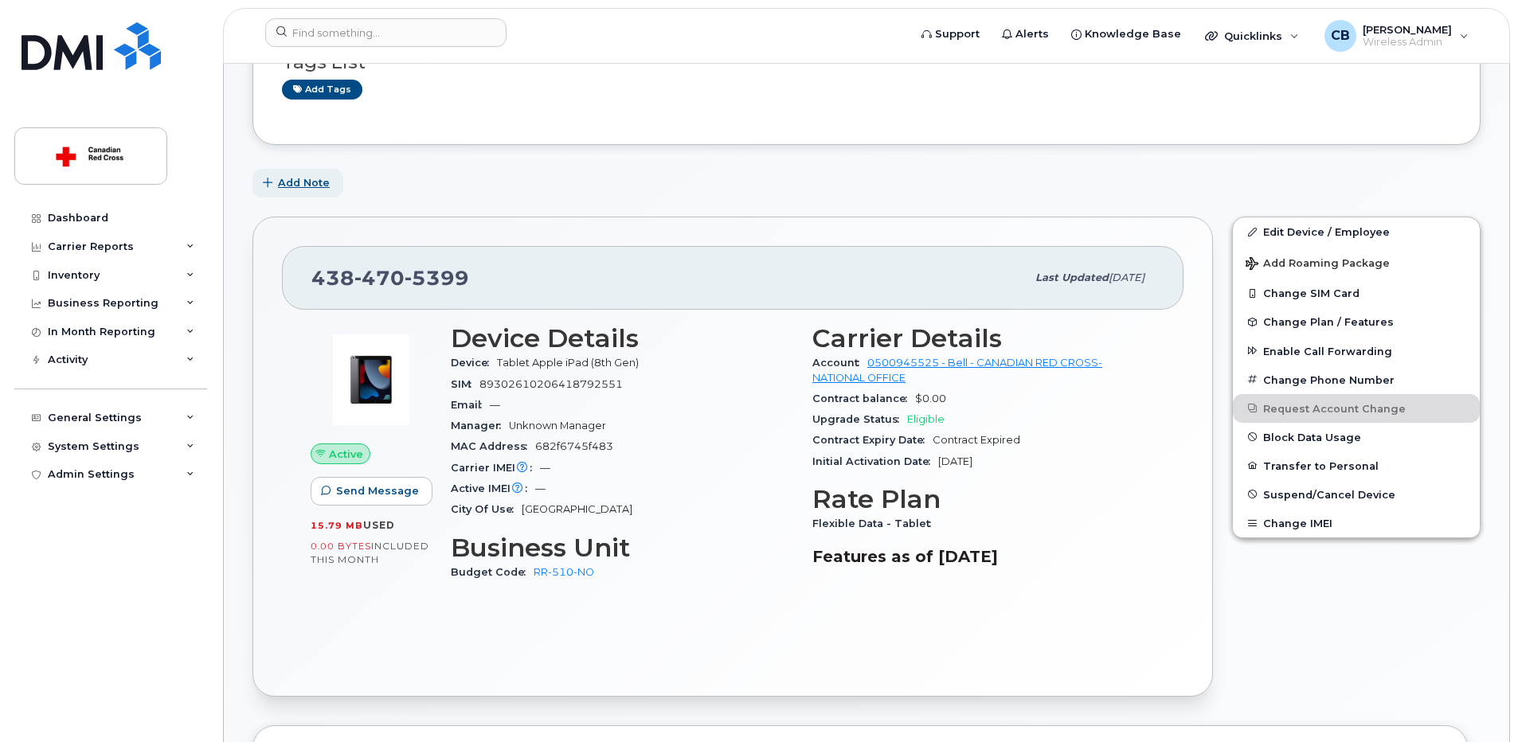
click at [315, 182] on span "Add Note" at bounding box center [304, 182] width 52 height 15
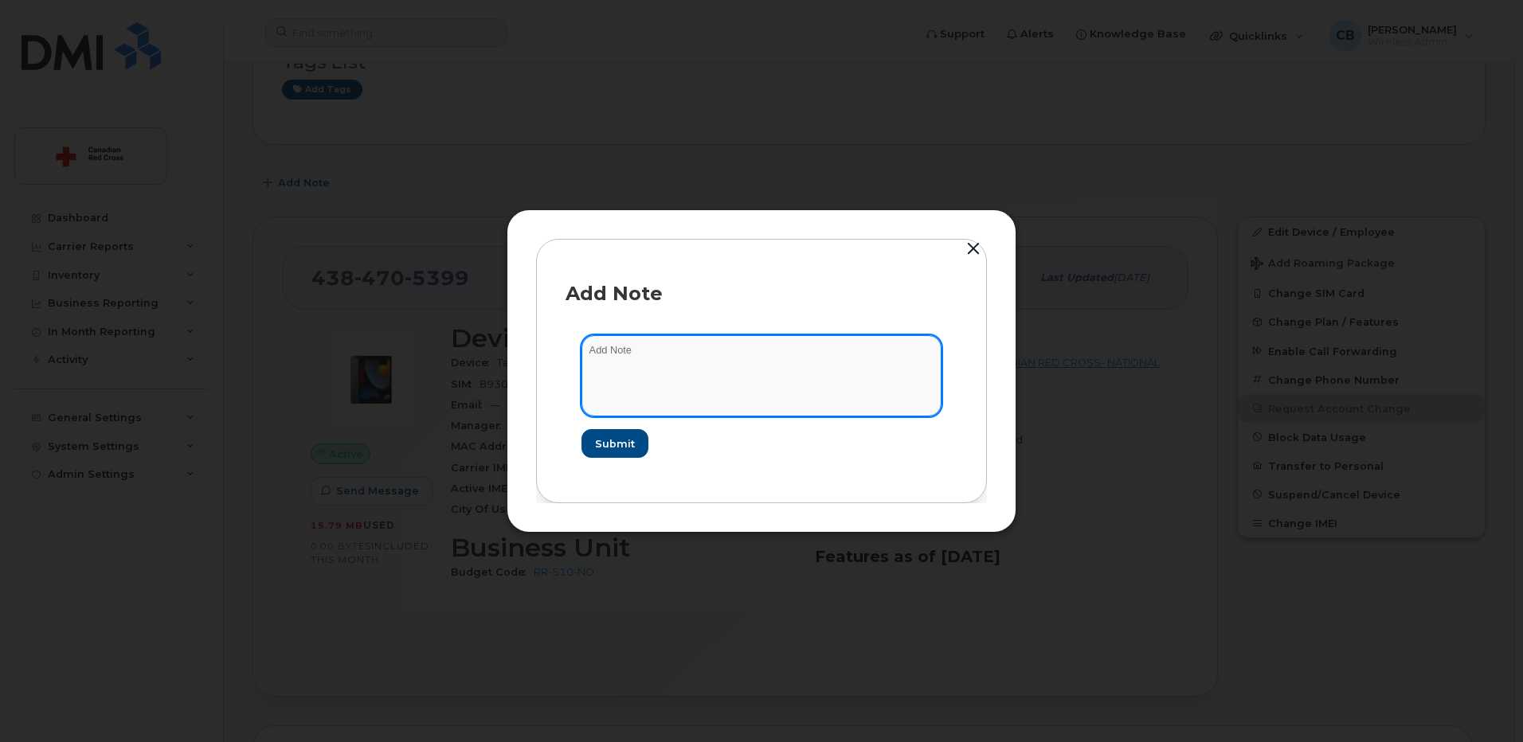
click at [634, 364] on textarea at bounding box center [761, 375] width 360 height 81
paste textarea "[URL][DOMAIN_NAME]"
type textarea "[URL][DOMAIN_NAME]"
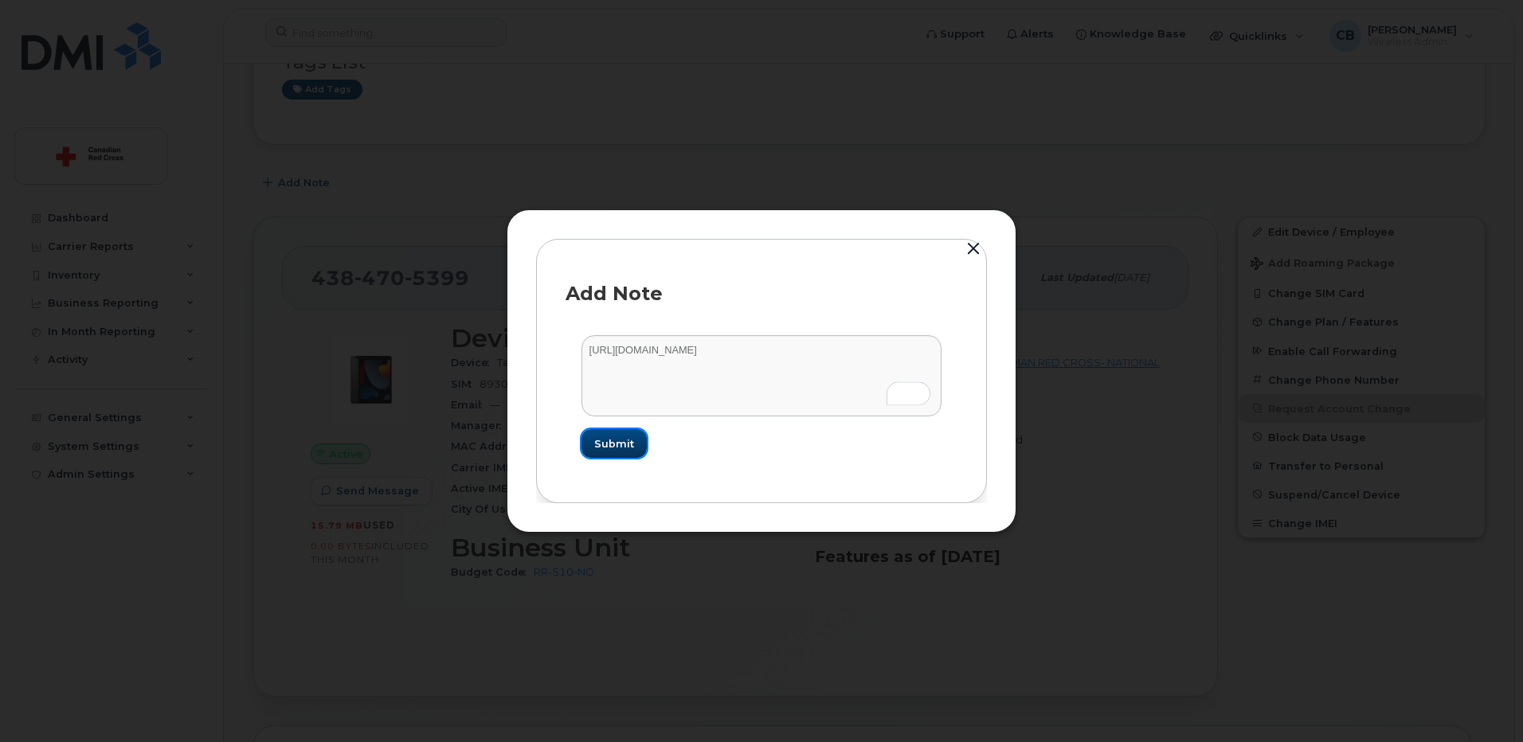
click at [621, 446] on span "Submit" at bounding box center [614, 443] width 40 height 15
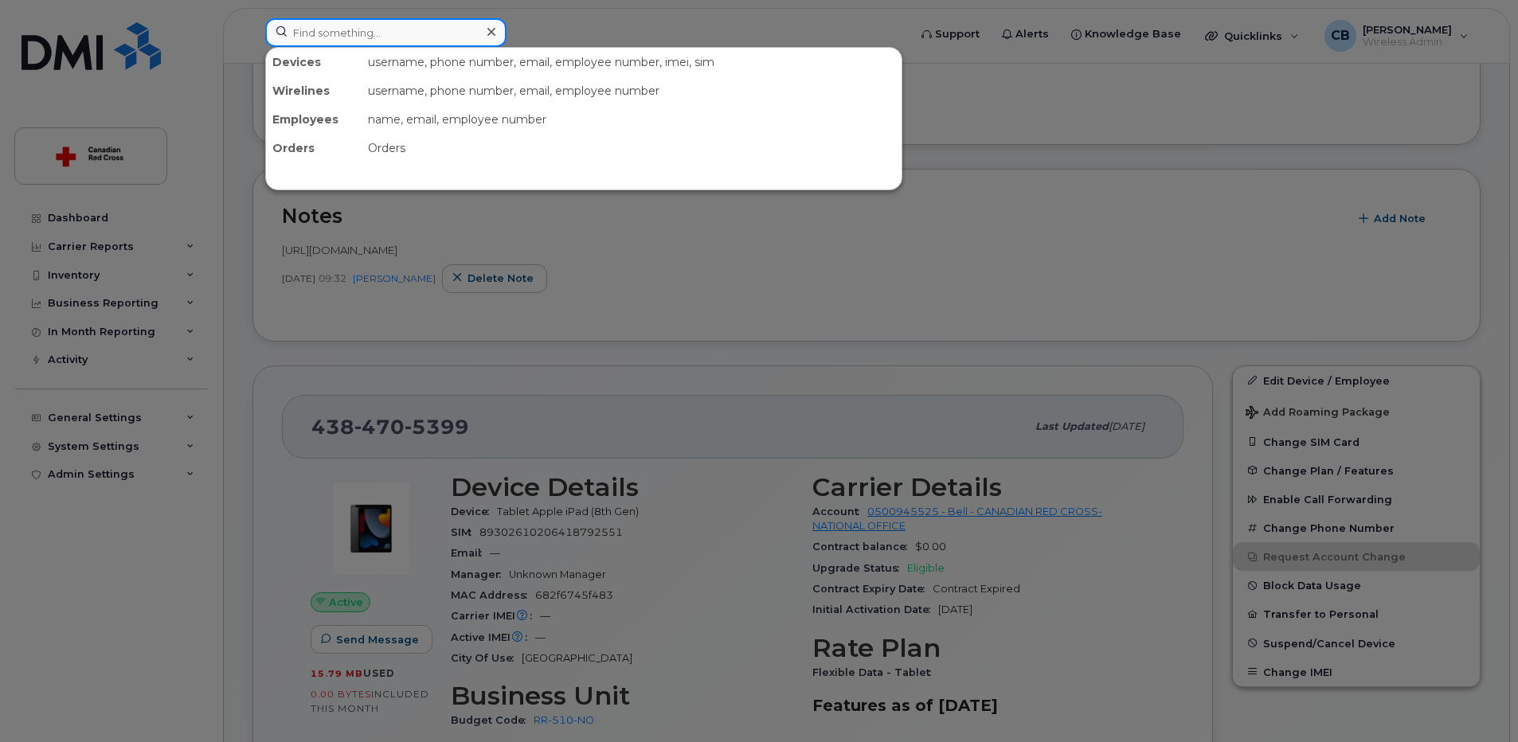
click at [409, 37] on input at bounding box center [385, 32] width 241 height 29
paste input "4384706713"
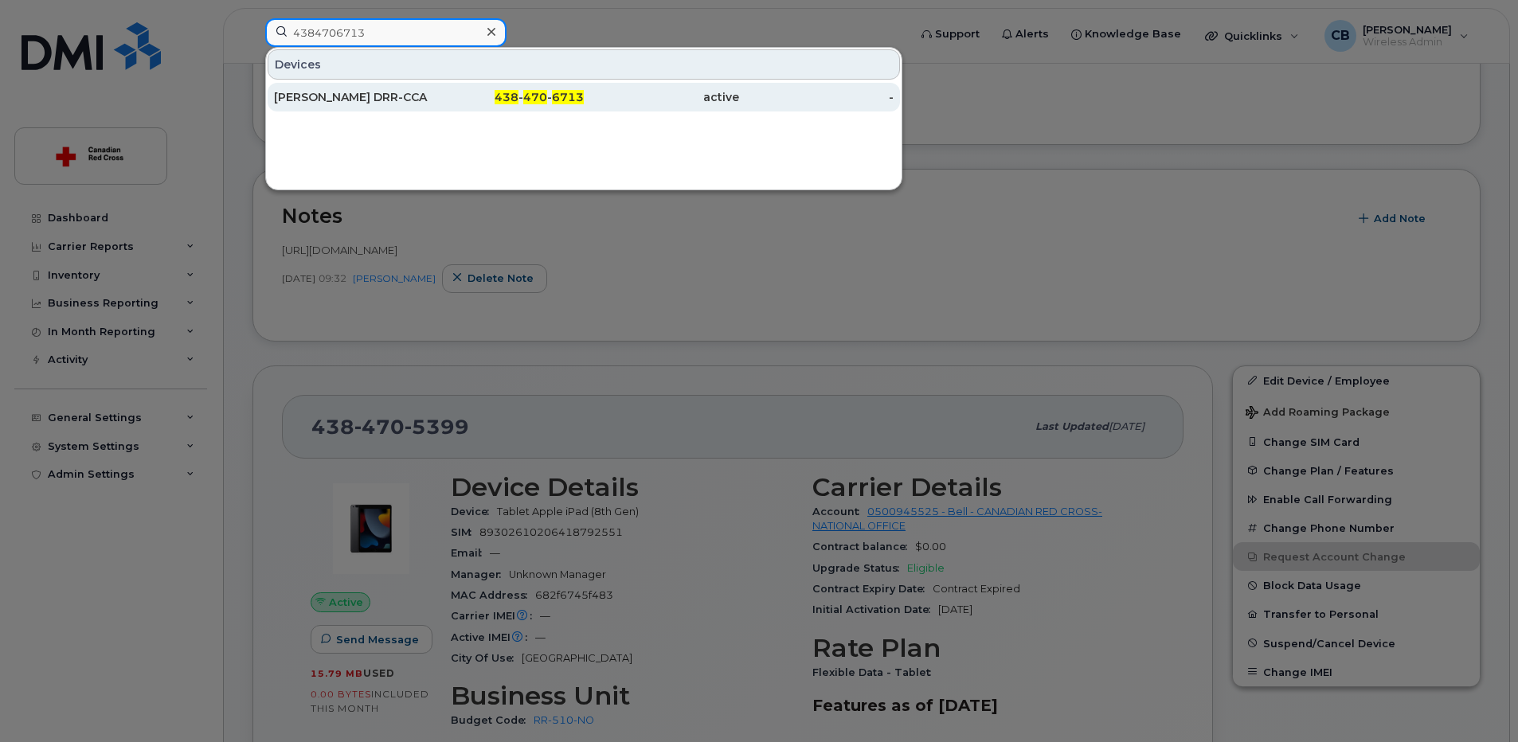
type input "4384706713"
click at [315, 88] on div "[PERSON_NAME] DRR-CCA" at bounding box center [351, 97] width 155 height 29
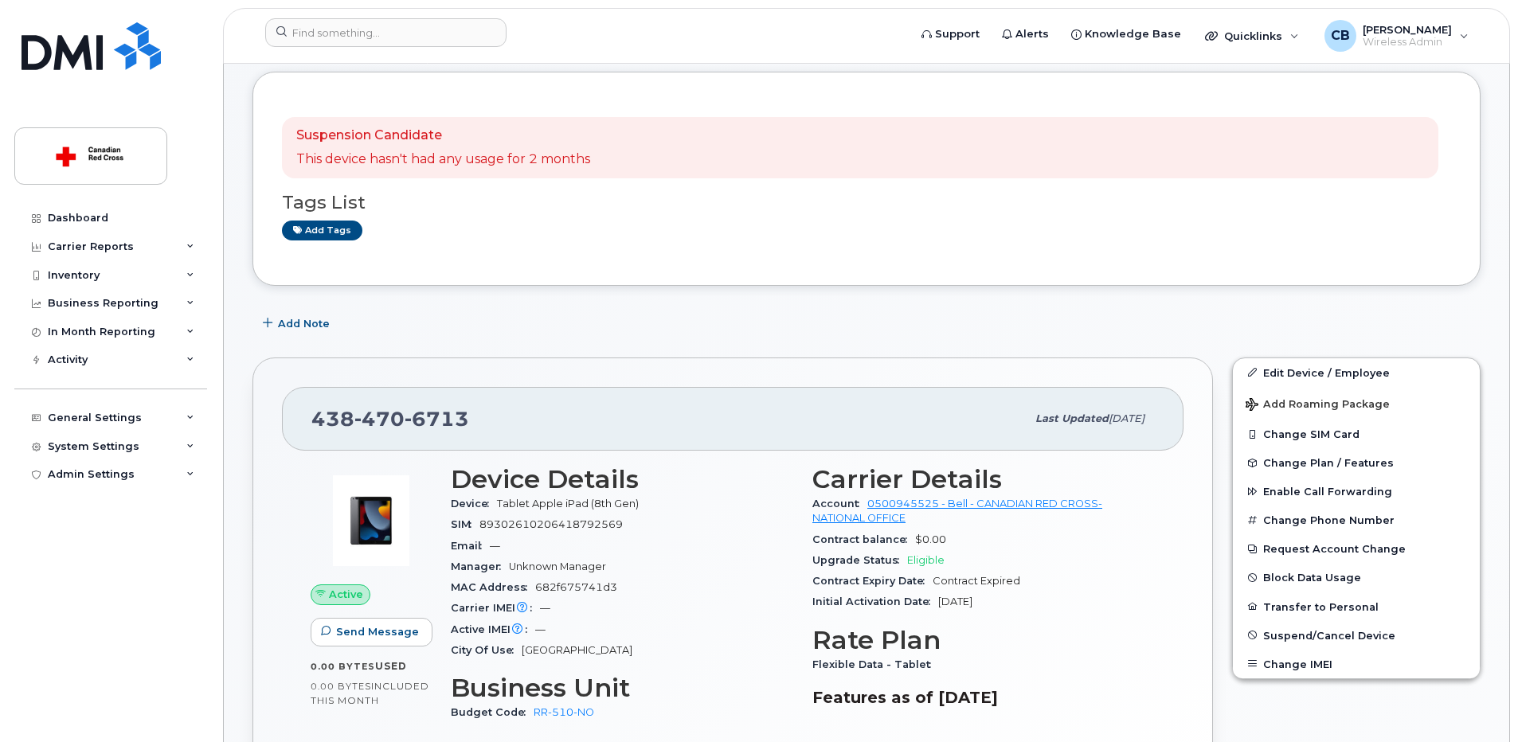
scroll to position [319, 0]
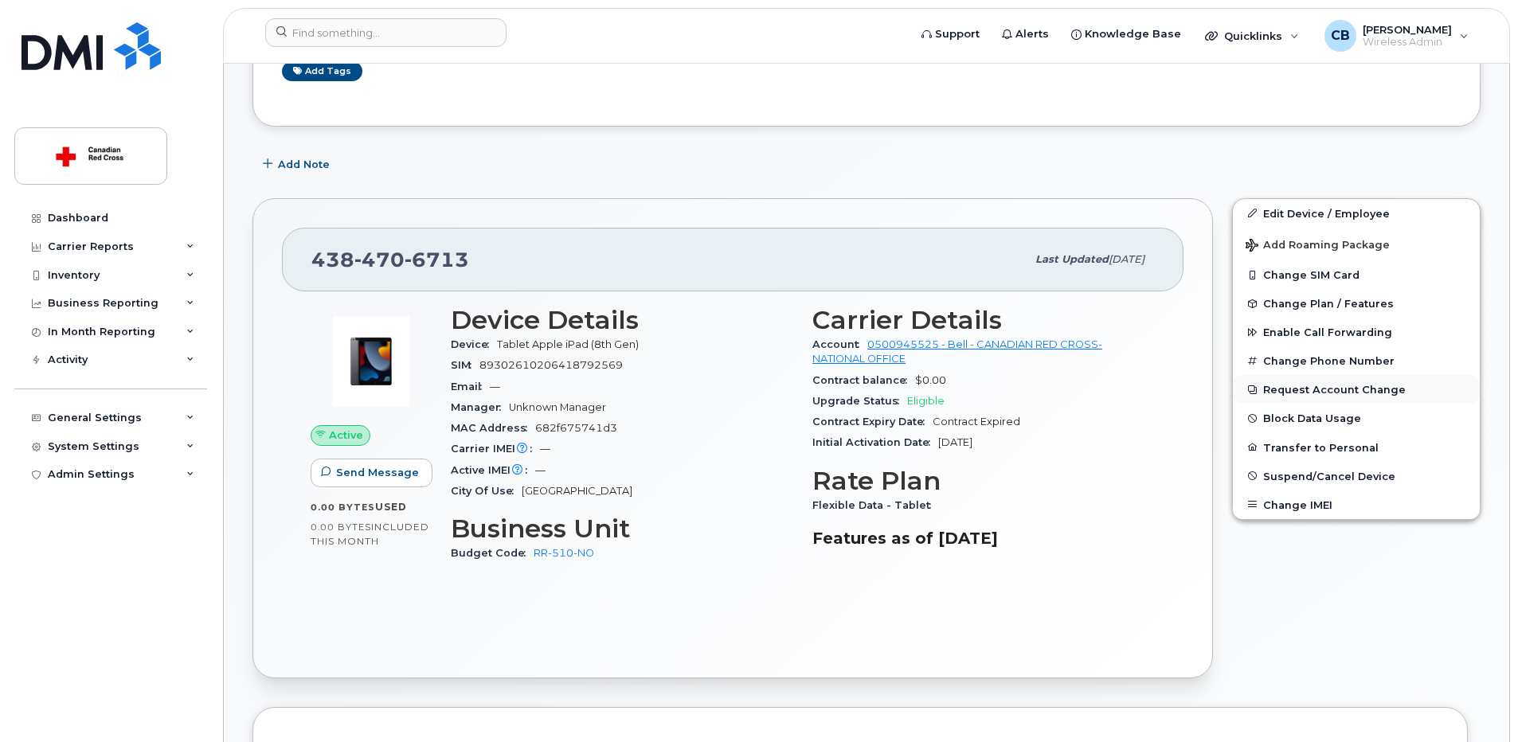
click at [1286, 387] on button "Request Account Change" at bounding box center [1356, 389] width 247 height 29
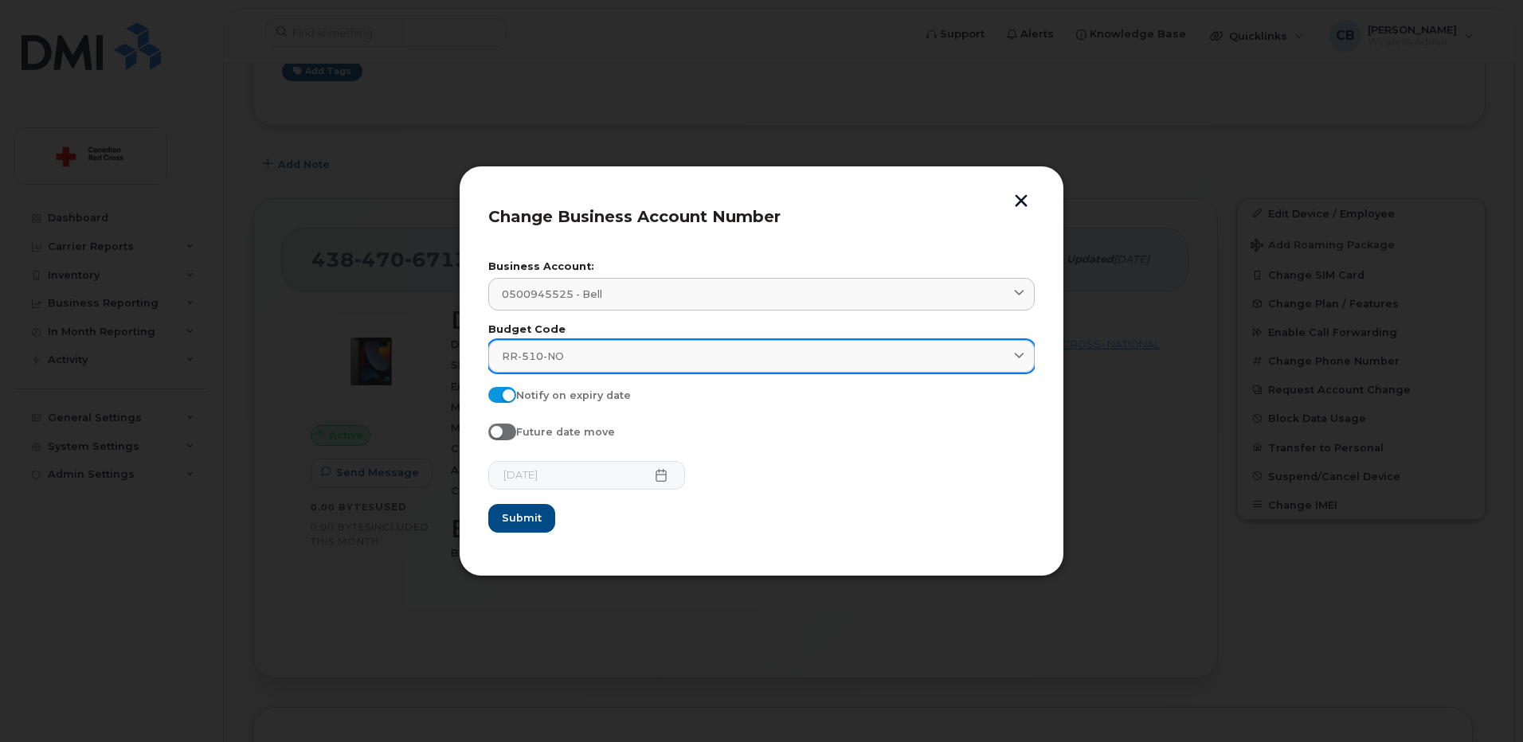
click at [614, 354] on div "RR-510-NO" at bounding box center [761, 356] width 519 height 15
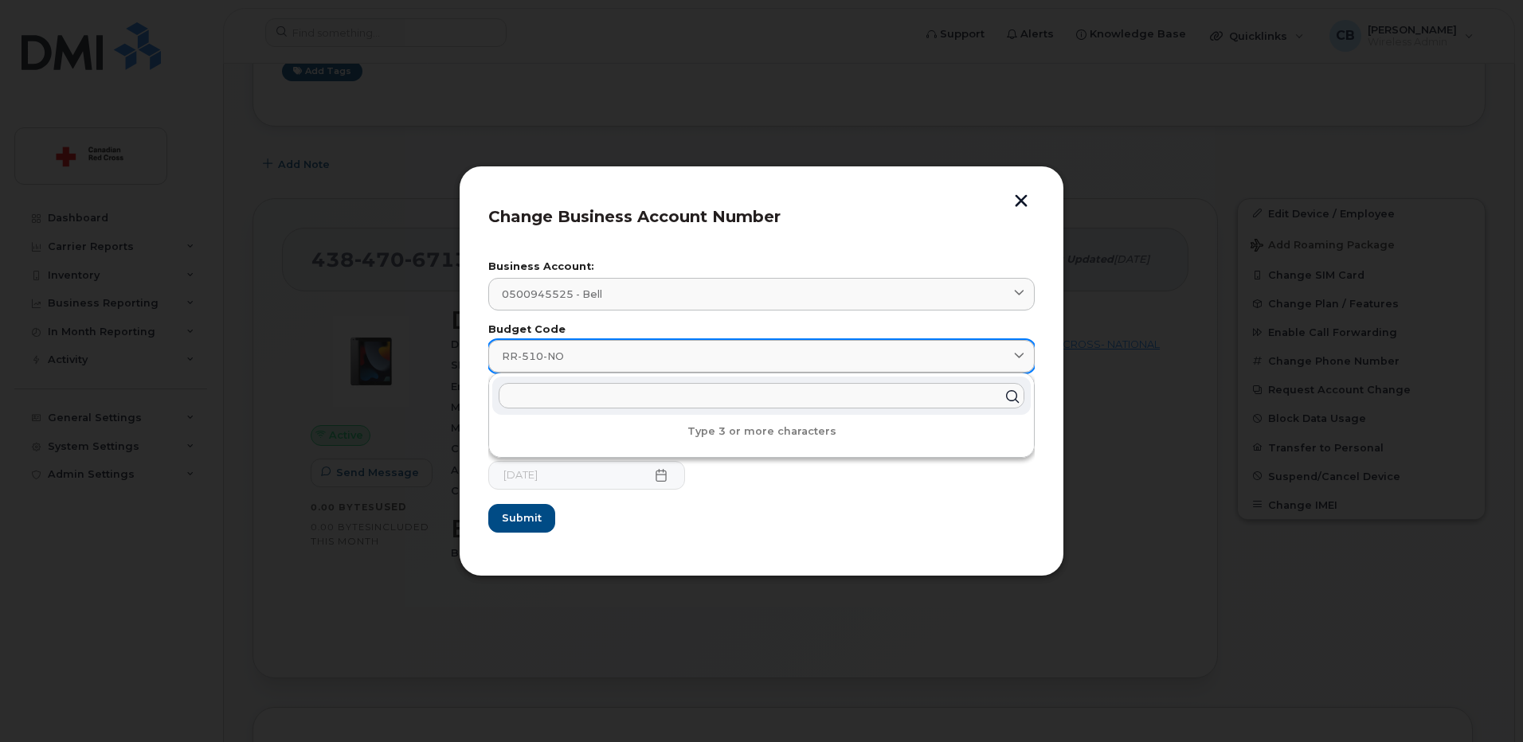
paste input "RR-510-QC"
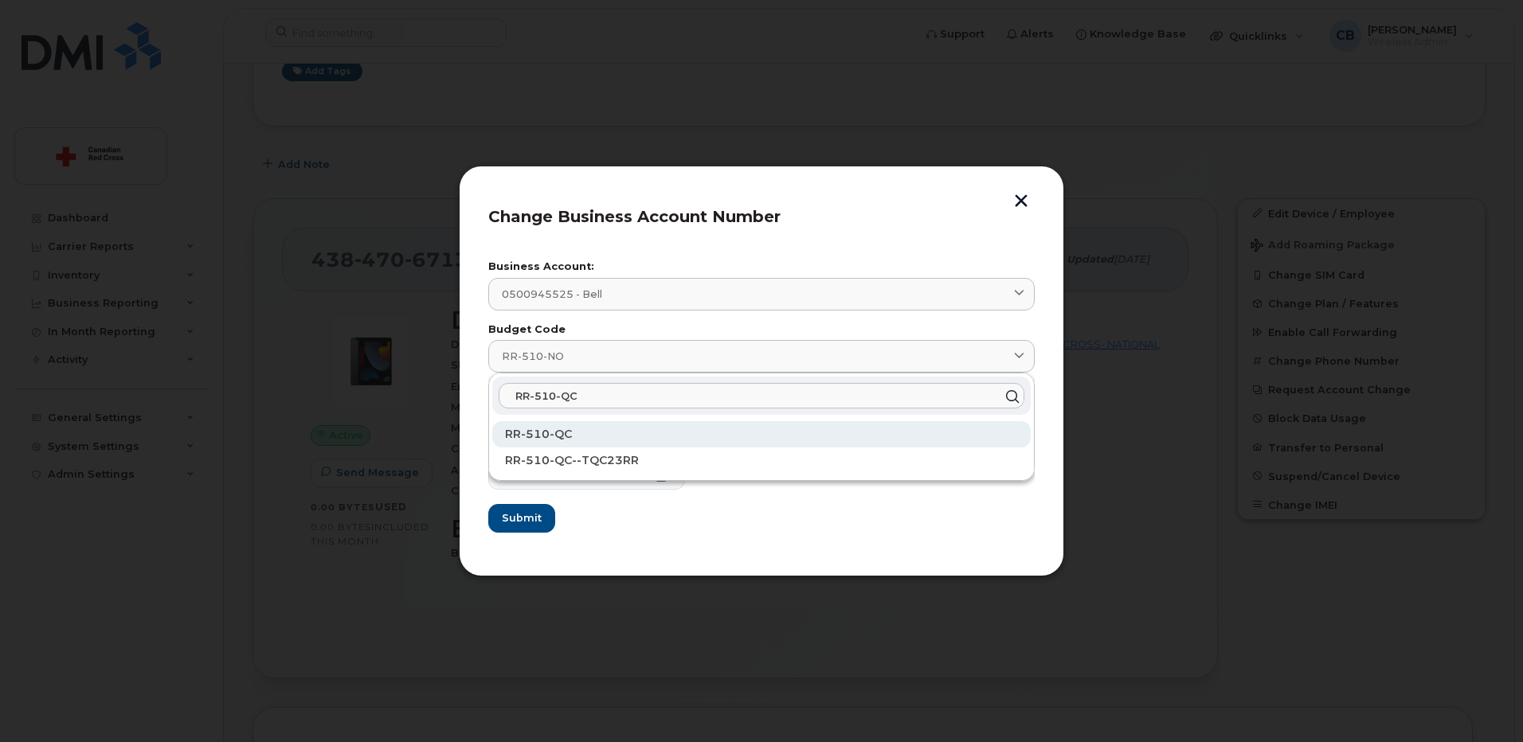
type input "RR-510-QC"
click at [548, 432] on span "RR-510-QC" at bounding box center [538, 434] width 67 height 14
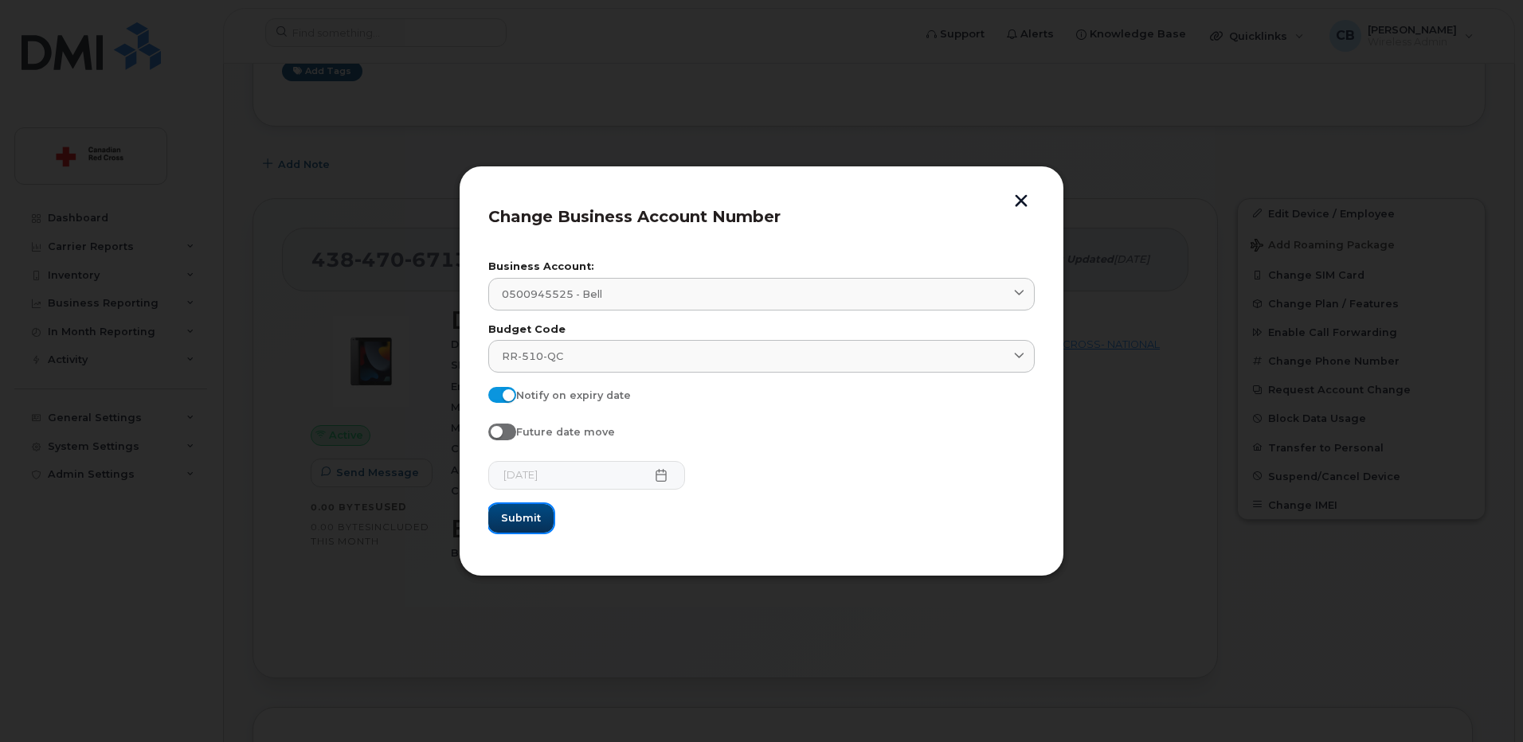
click at [529, 521] on span "Submit" at bounding box center [521, 517] width 40 height 15
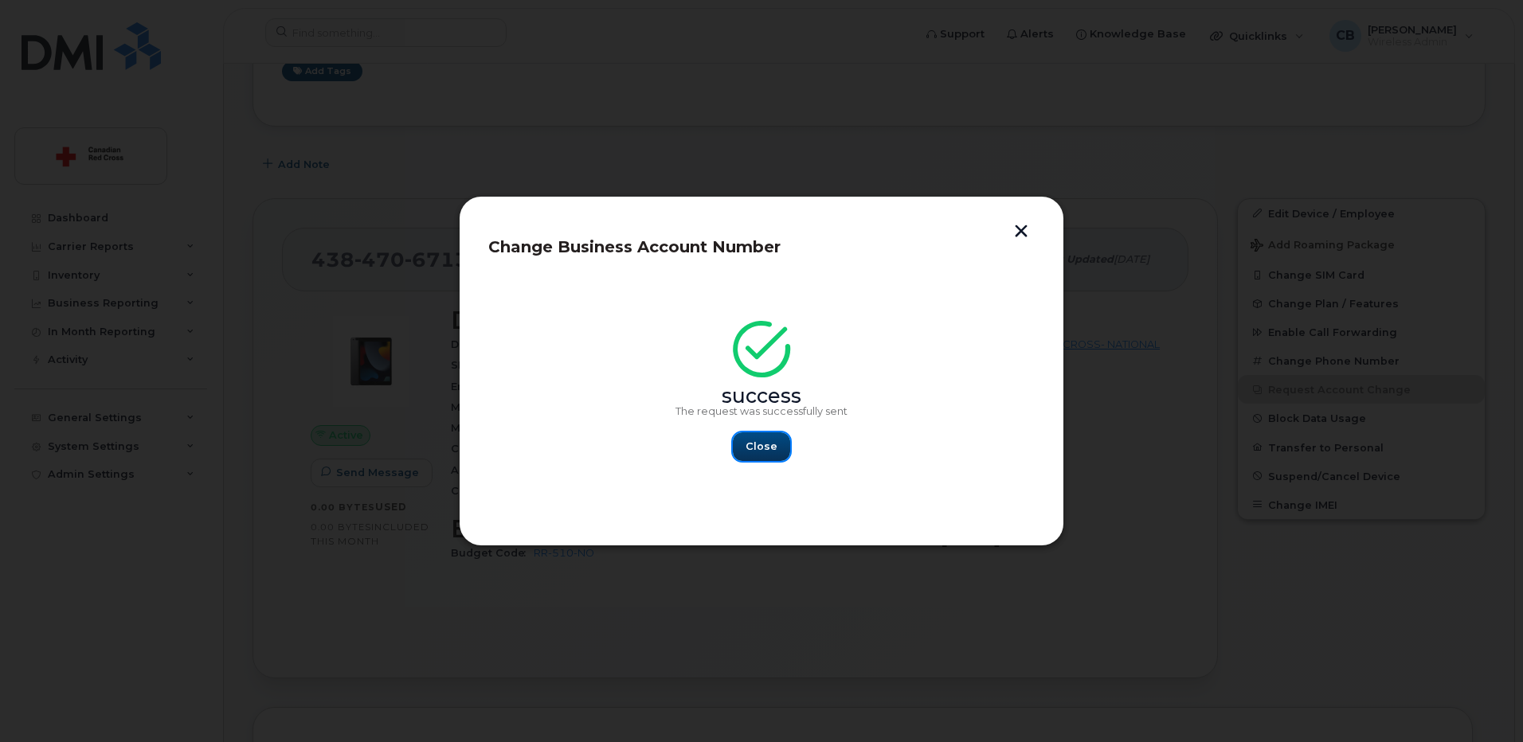
click at [764, 442] on span "Close" at bounding box center [761, 446] width 32 height 15
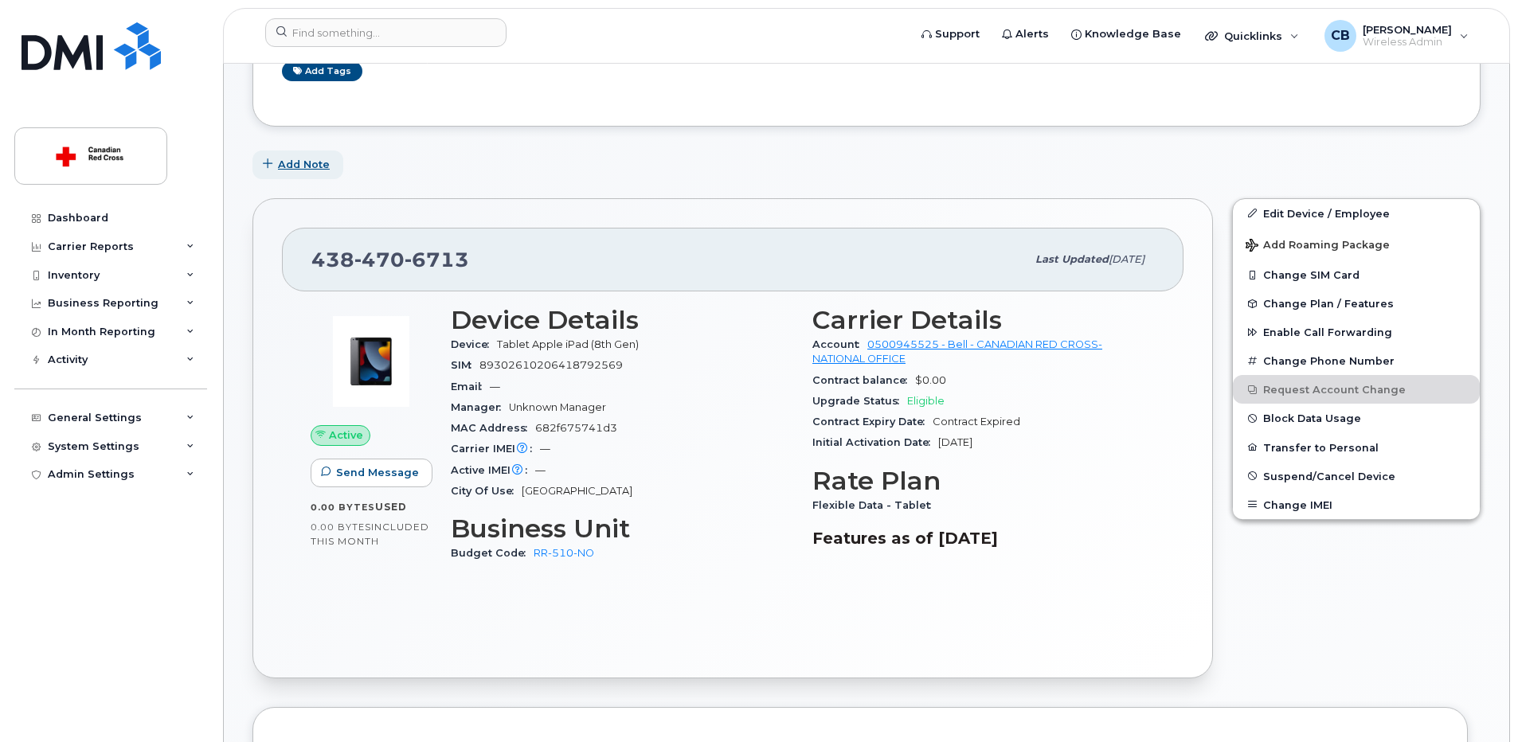
click at [301, 163] on span "Add Note" at bounding box center [304, 164] width 52 height 15
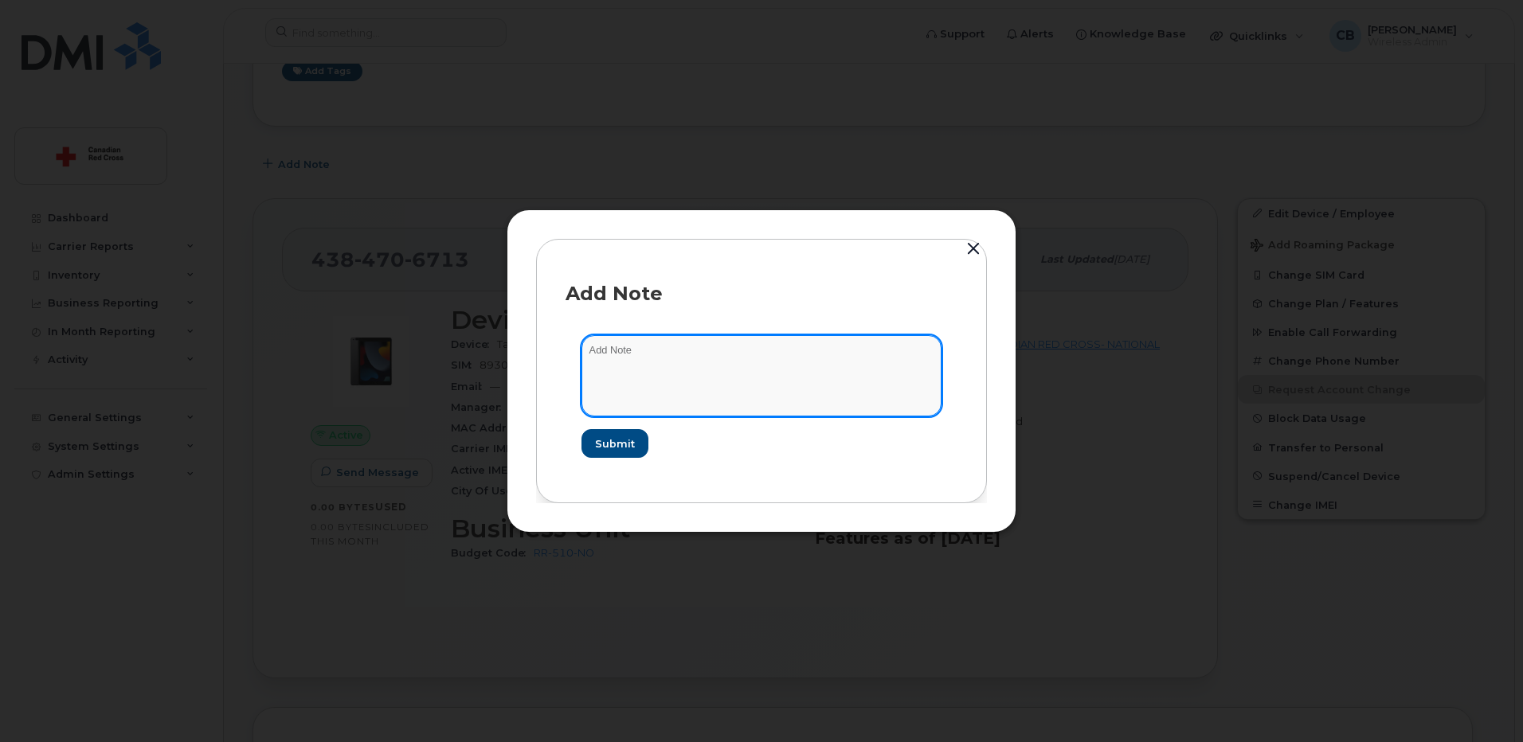
click at [648, 368] on textarea at bounding box center [761, 375] width 360 height 81
paste textarea "[URL][DOMAIN_NAME]"
type textarea "[URL][DOMAIN_NAME]"
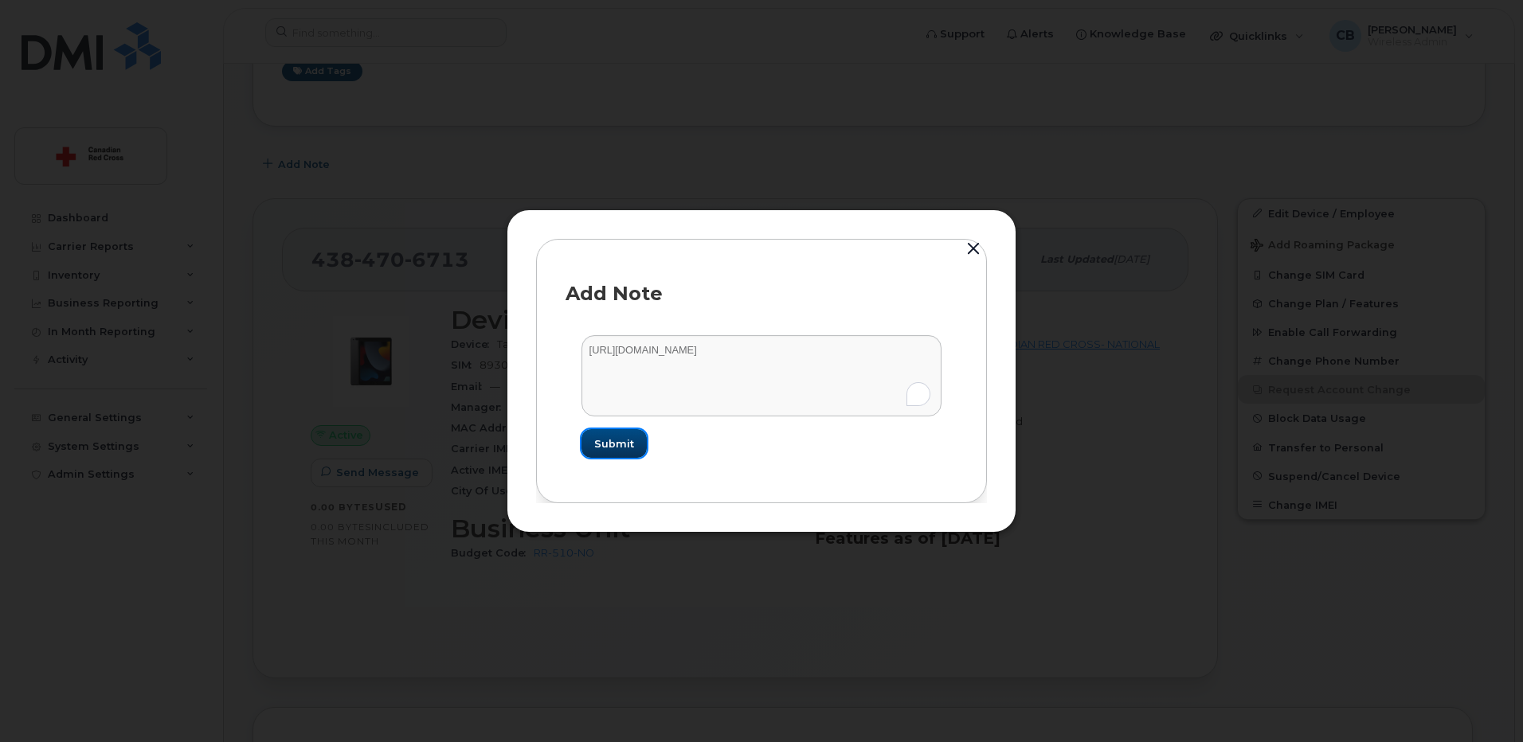
click at [613, 447] on span "Submit" at bounding box center [614, 443] width 40 height 15
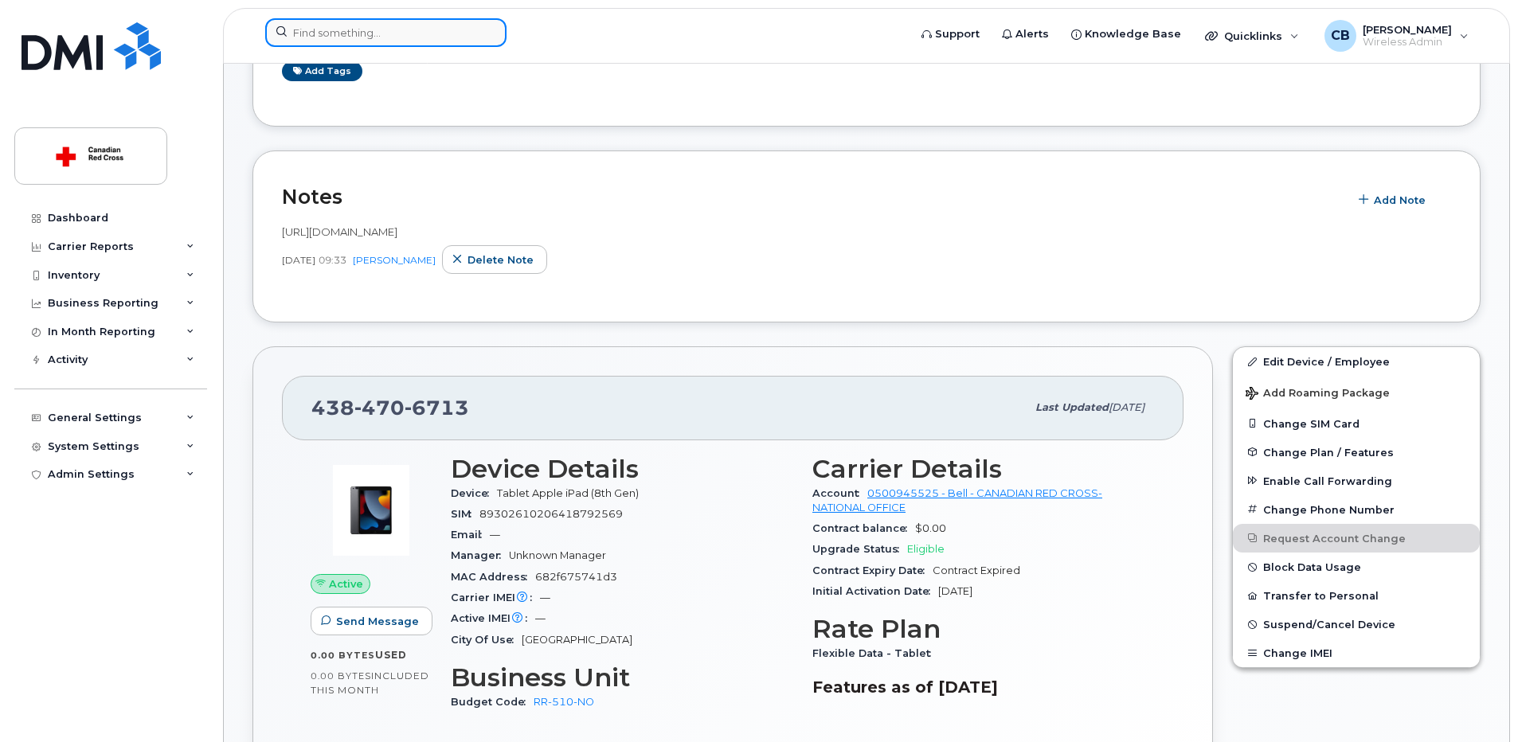
click at [408, 35] on input at bounding box center [385, 32] width 241 height 29
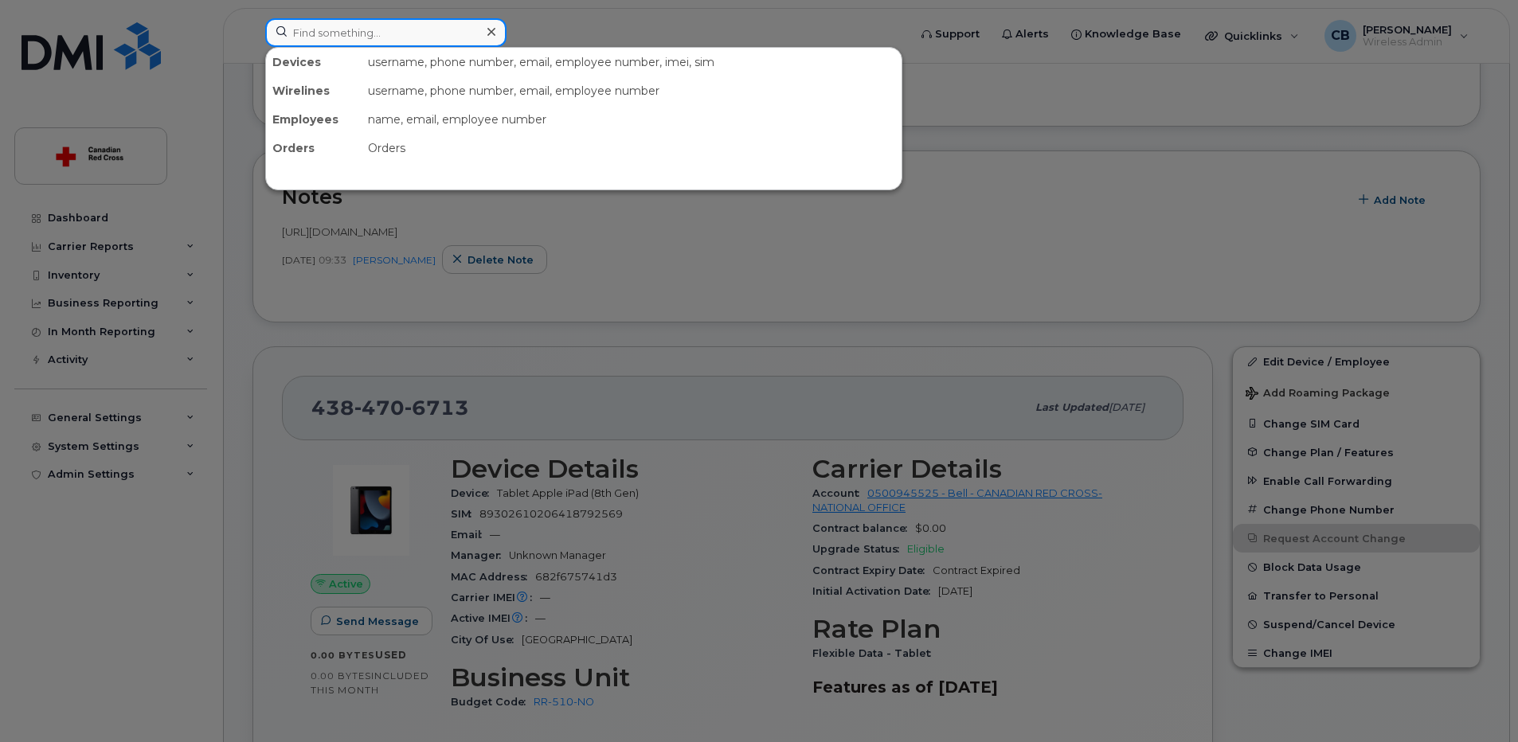
paste input "4384708681"
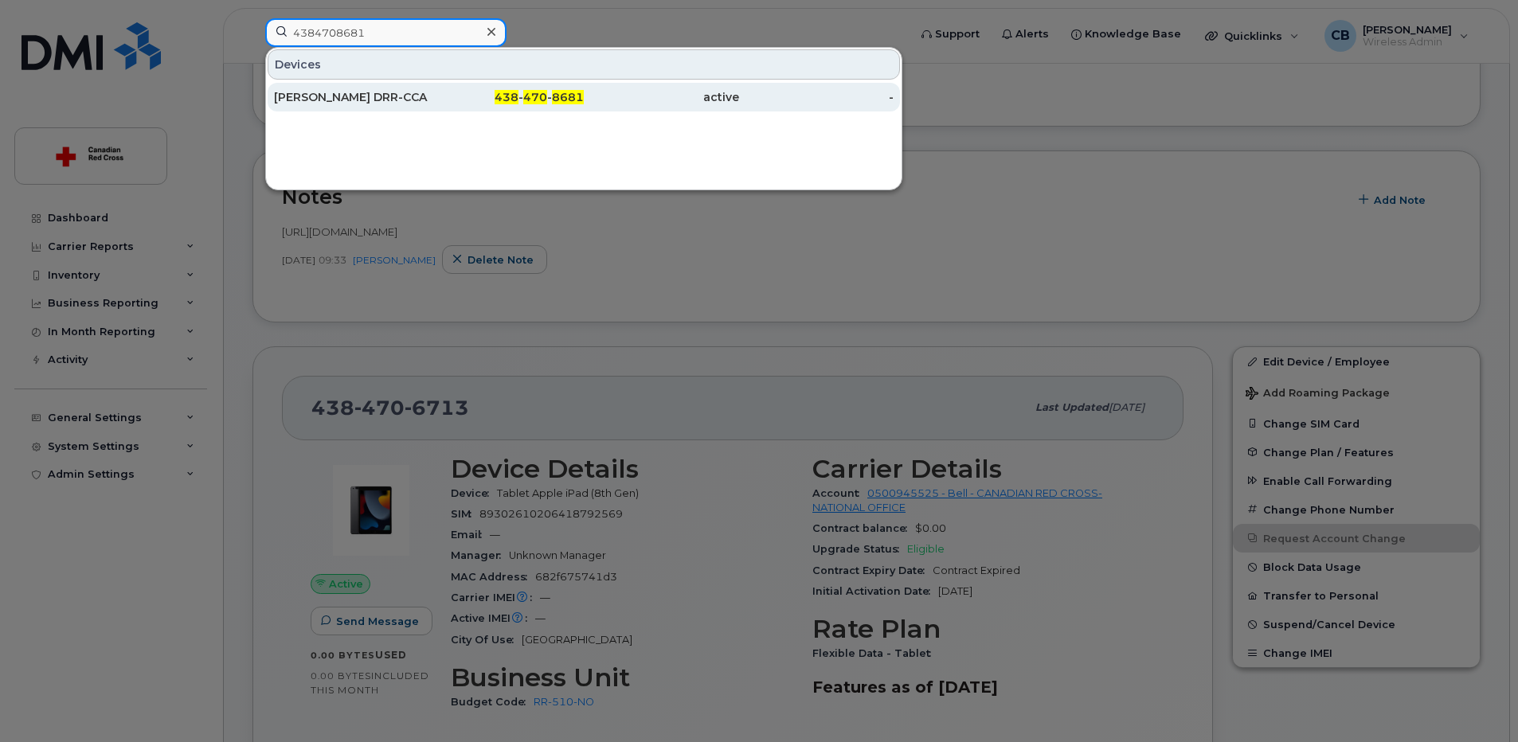
type input "4384708681"
click at [348, 95] on div "[PERSON_NAME] DRR-CCA" at bounding box center [351, 97] width 155 height 16
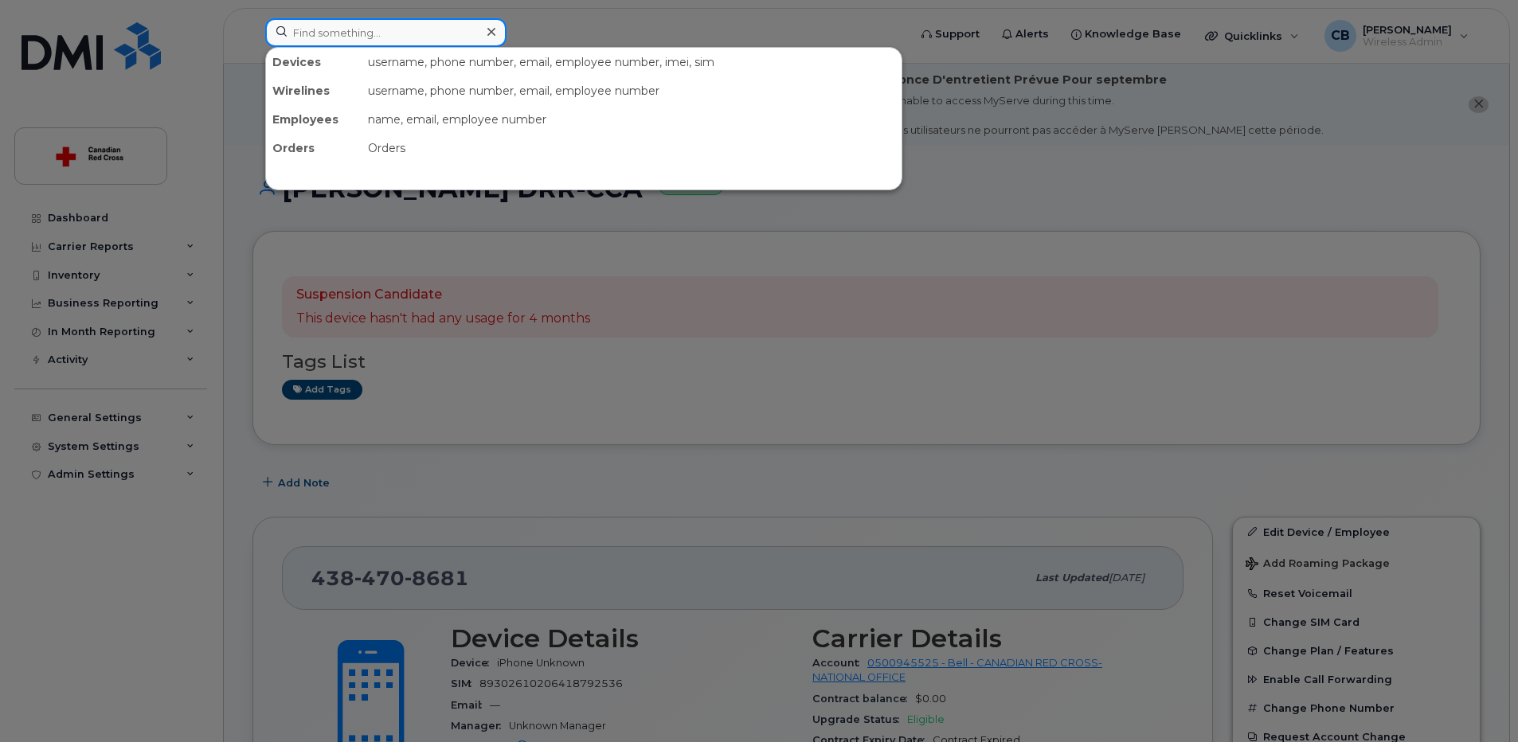
click at [356, 34] on input at bounding box center [385, 32] width 241 height 29
paste input "RR-510-QC"
type input "RR-510-QC"
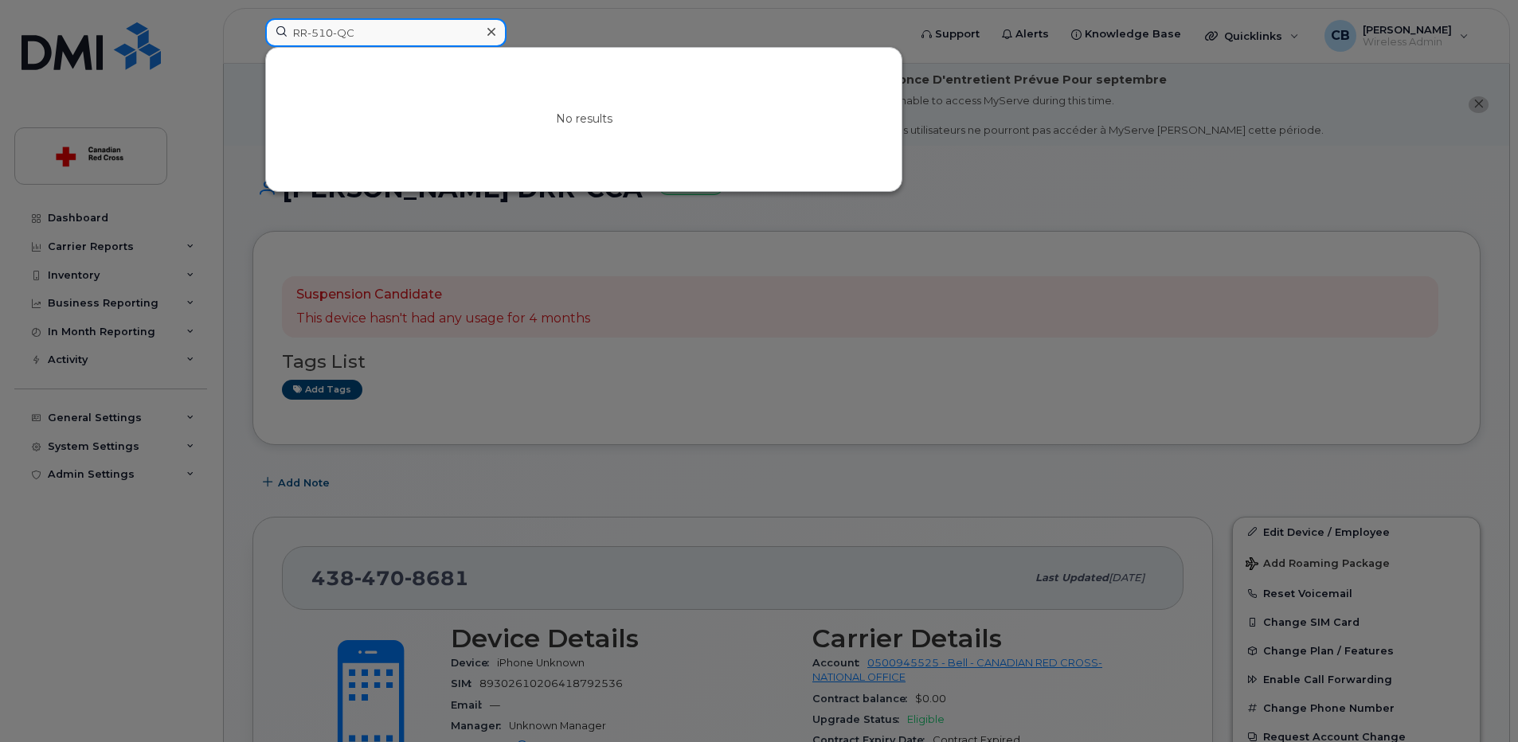
drag, startPoint x: 369, startPoint y: 37, endPoint x: 243, endPoint y: 37, distance: 125.8
click at [252, 37] on div "RR-510-QC No results" at bounding box center [581, 35] width 658 height 35
click at [504, 479] on div at bounding box center [759, 371] width 1518 height 742
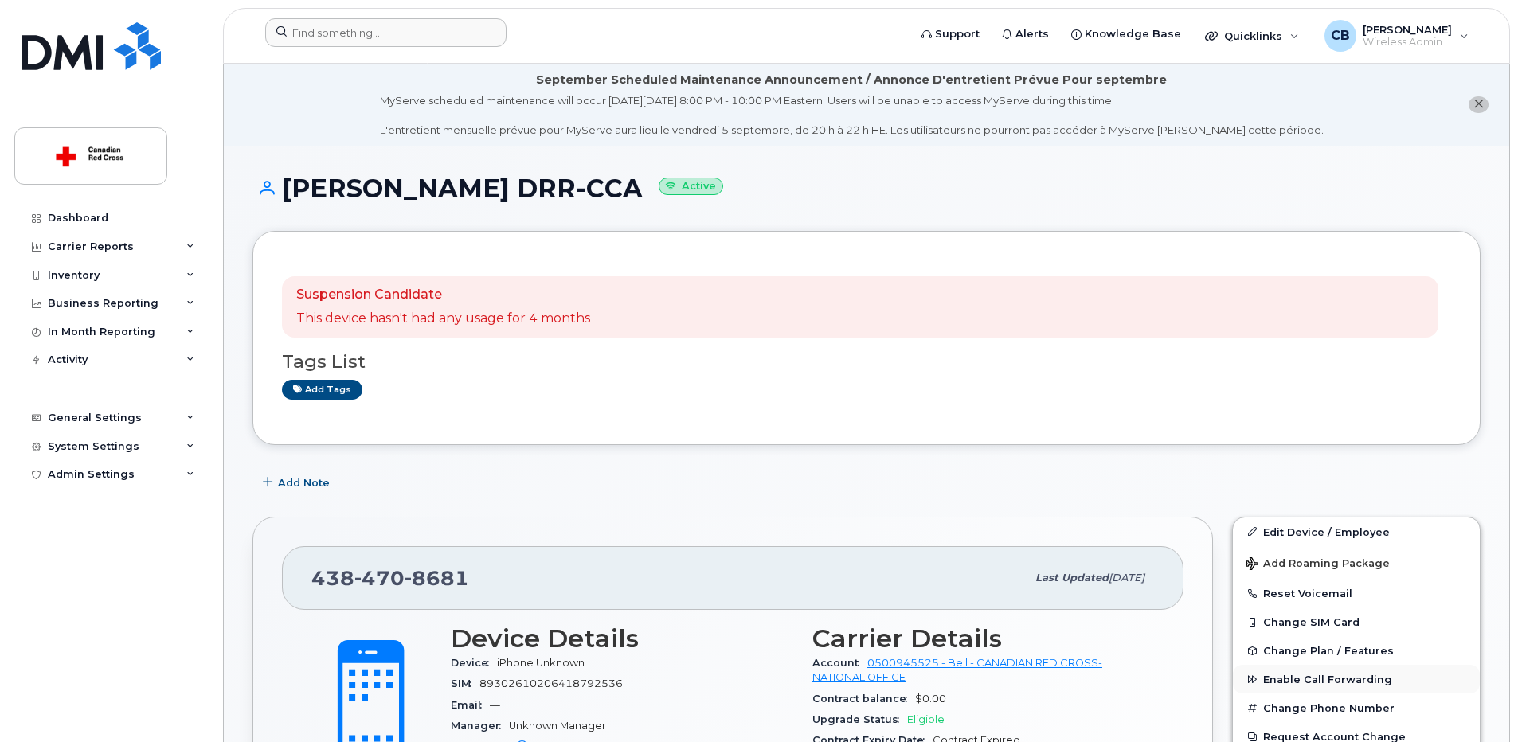
scroll to position [239, 0]
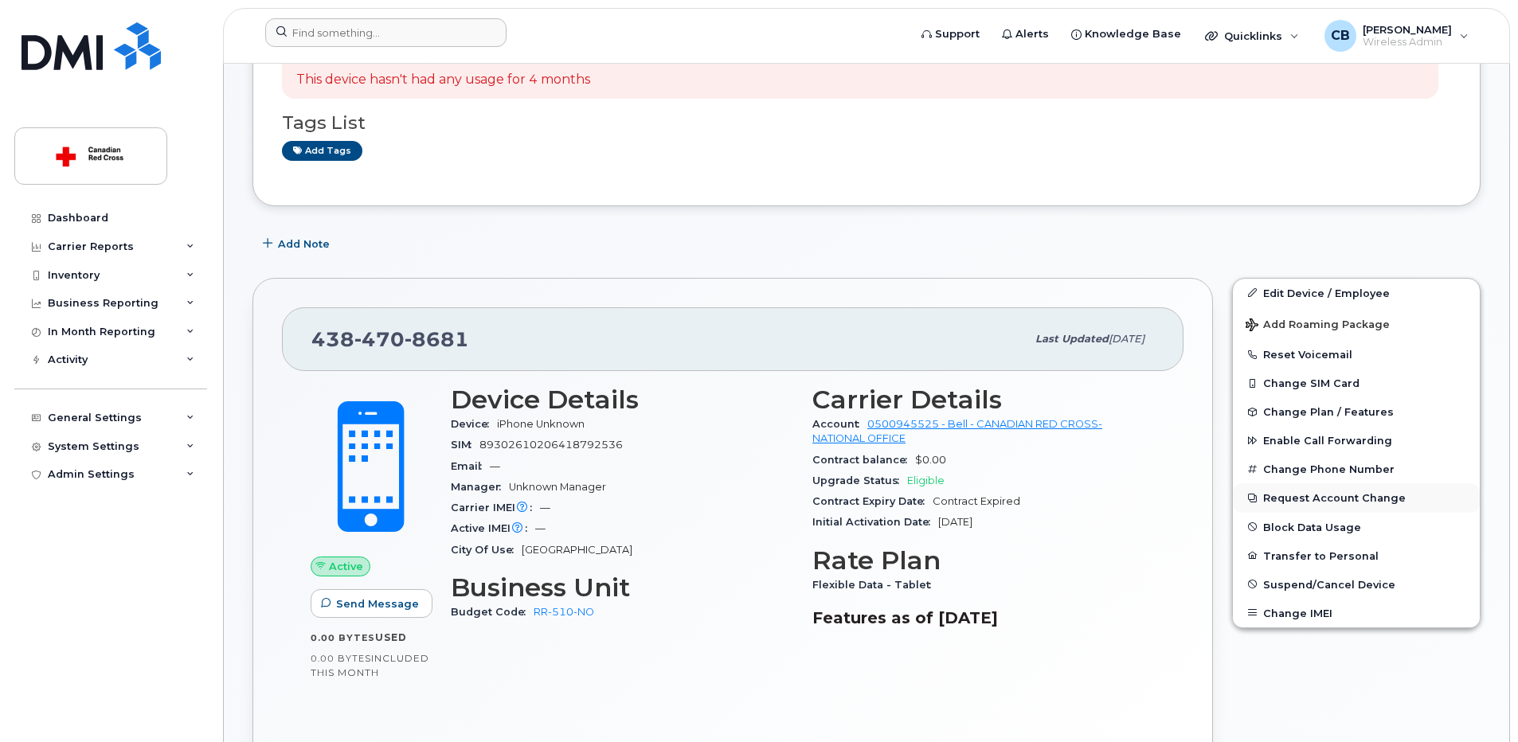
click at [1296, 497] on button "Request Account Change" at bounding box center [1356, 497] width 247 height 29
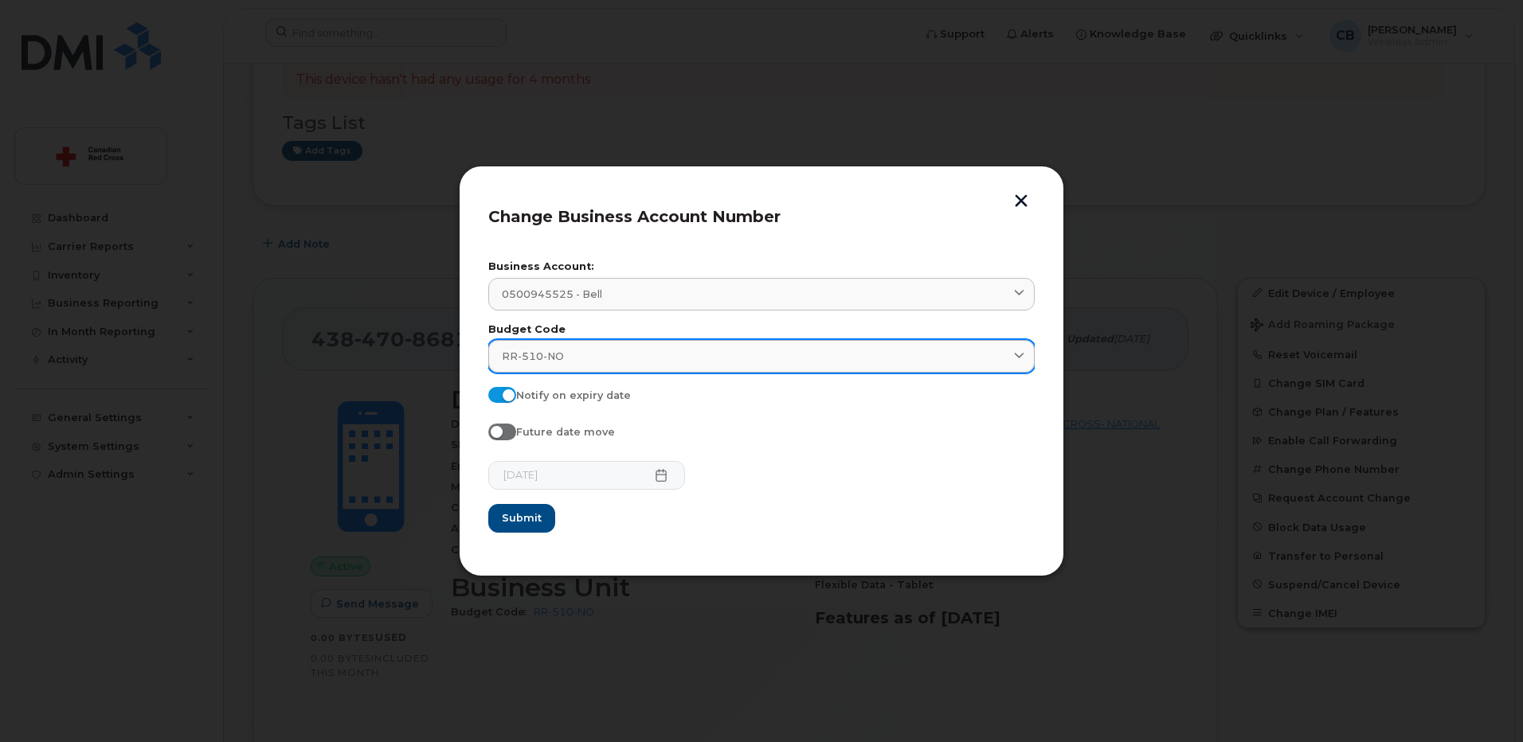
click at [577, 363] on div "RR-510-NO" at bounding box center [761, 356] width 519 height 15
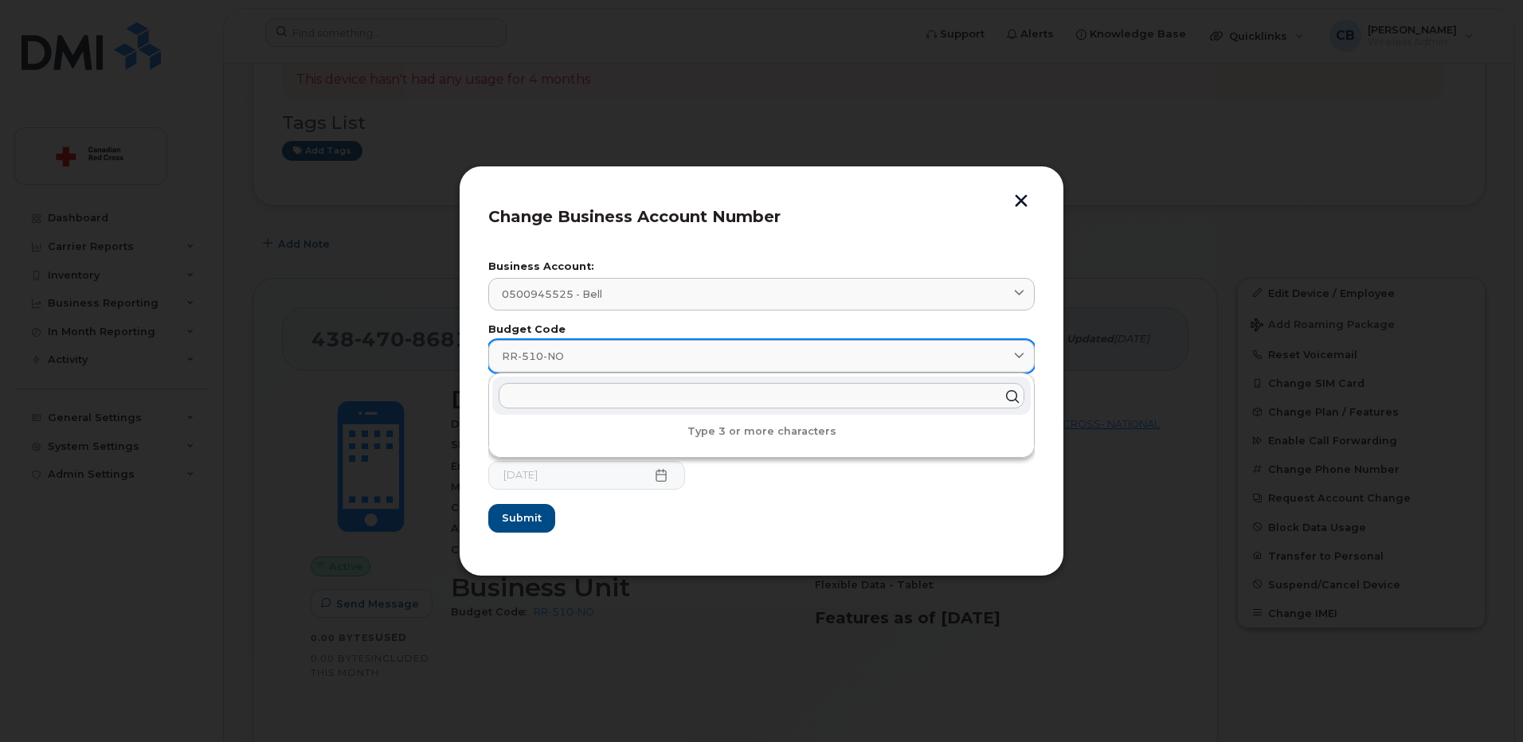
paste input "RR-510-QC"
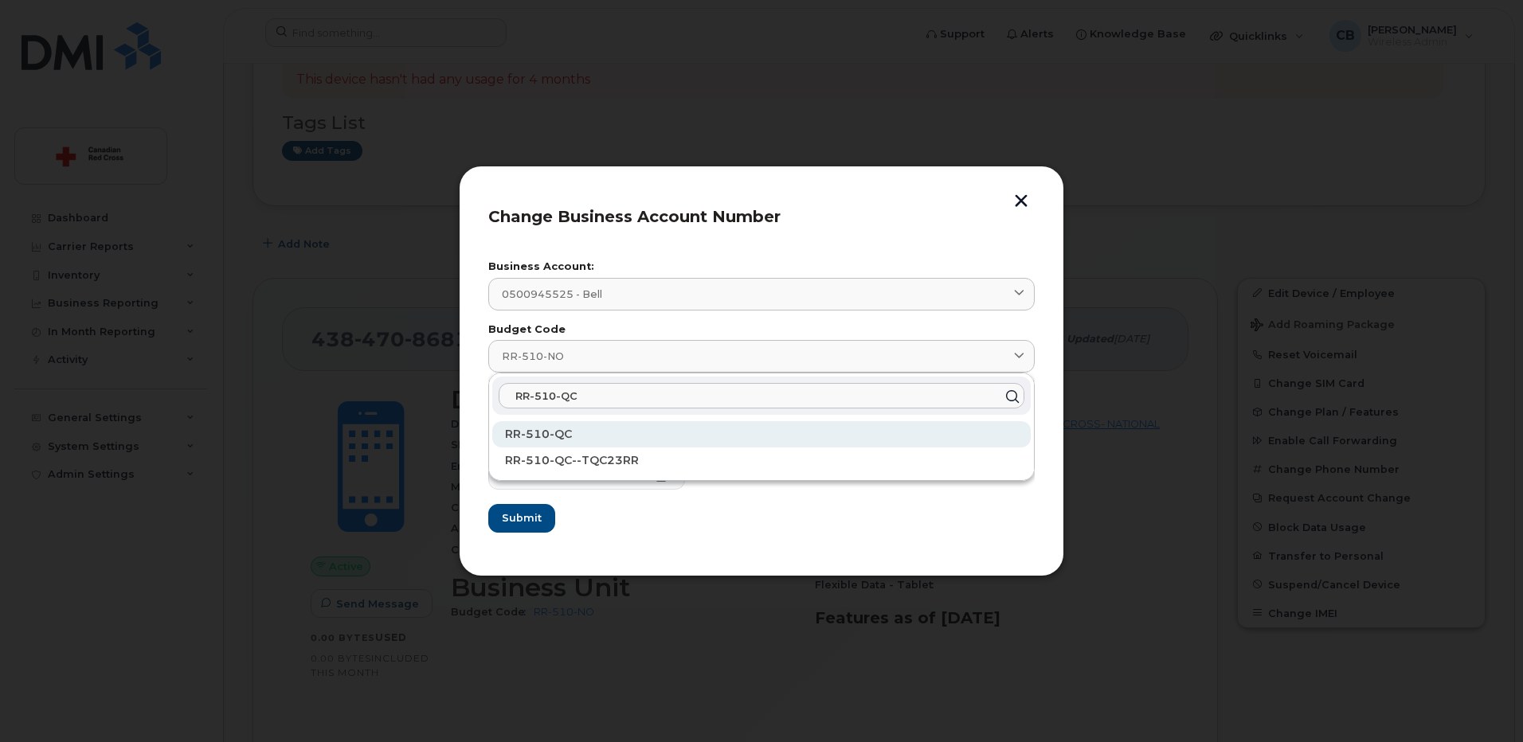
type input "RR-510-QC"
click at [545, 434] on span "RR-510-QC" at bounding box center [538, 434] width 67 height 14
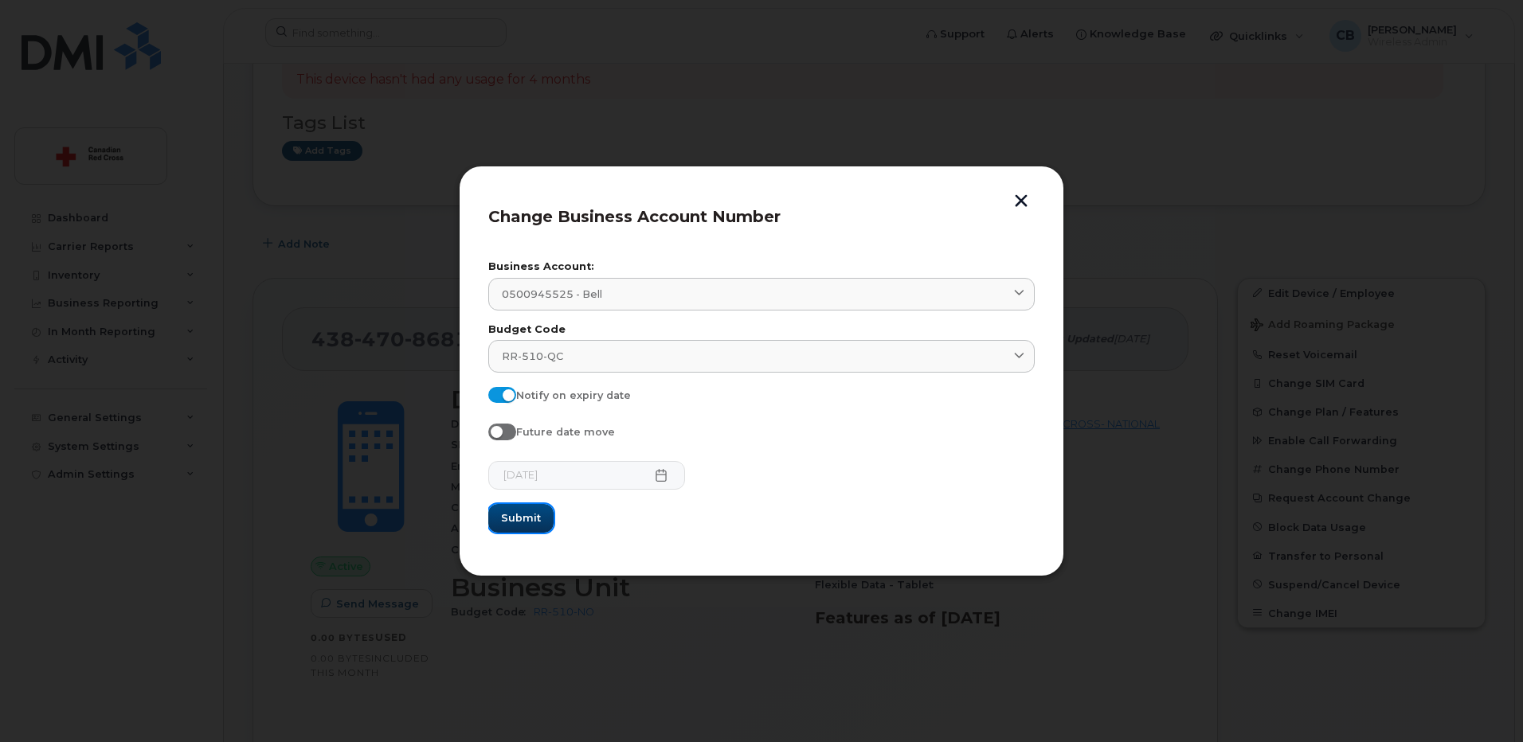
click at [522, 515] on span "Submit" at bounding box center [521, 517] width 40 height 15
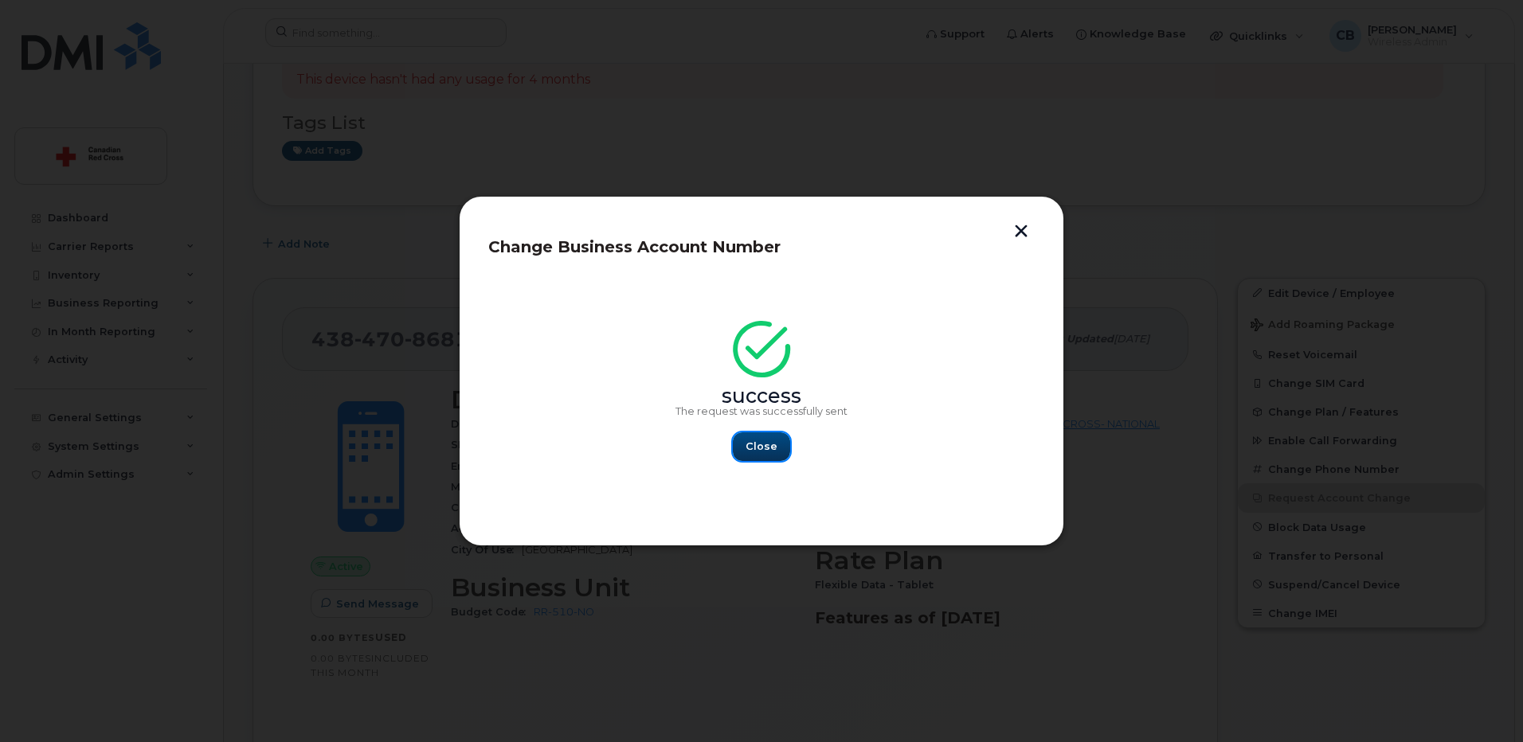
click at [751, 447] on span "Close" at bounding box center [761, 446] width 32 height 15
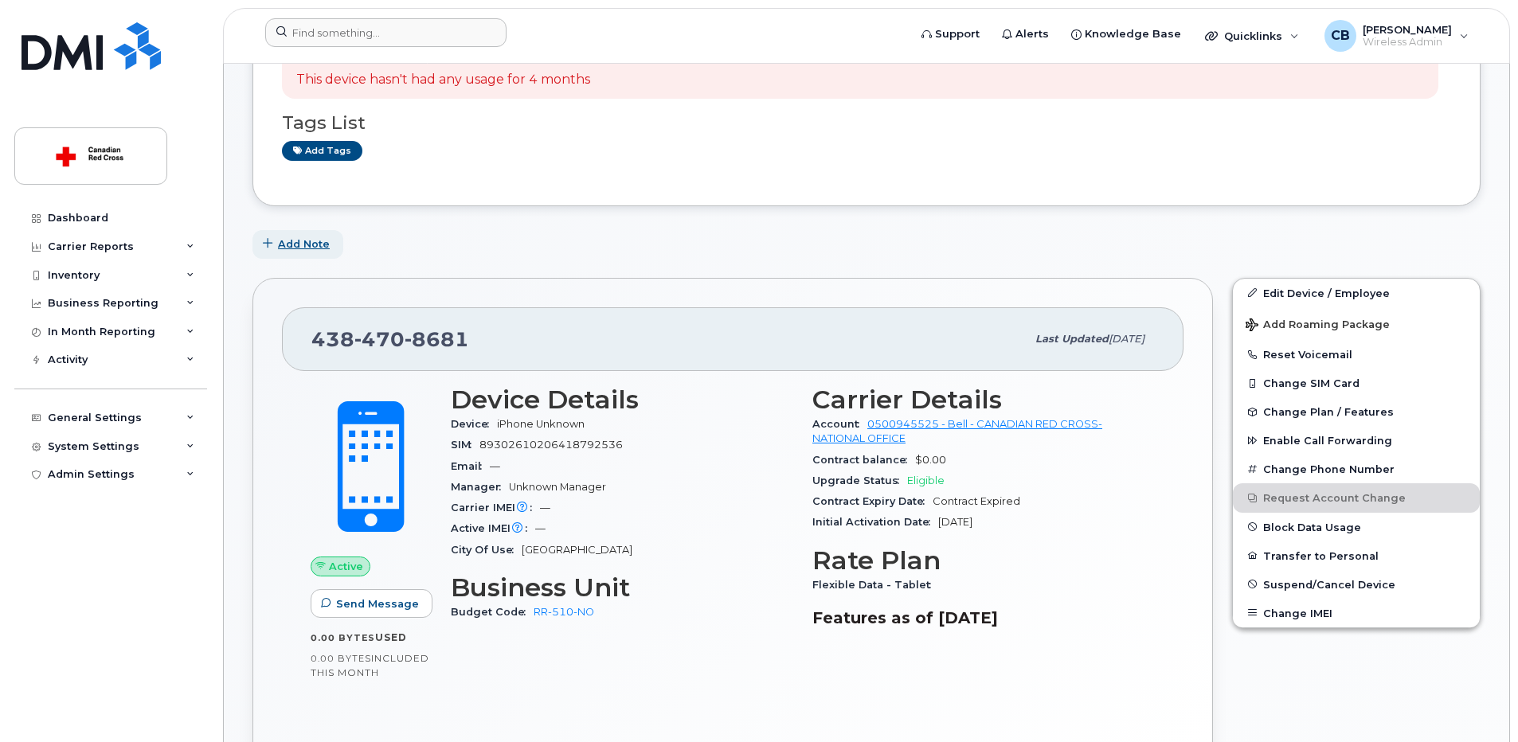
click at [311, 241] on span "Add Note" at bounding box center [304, 244] width 52 height 15
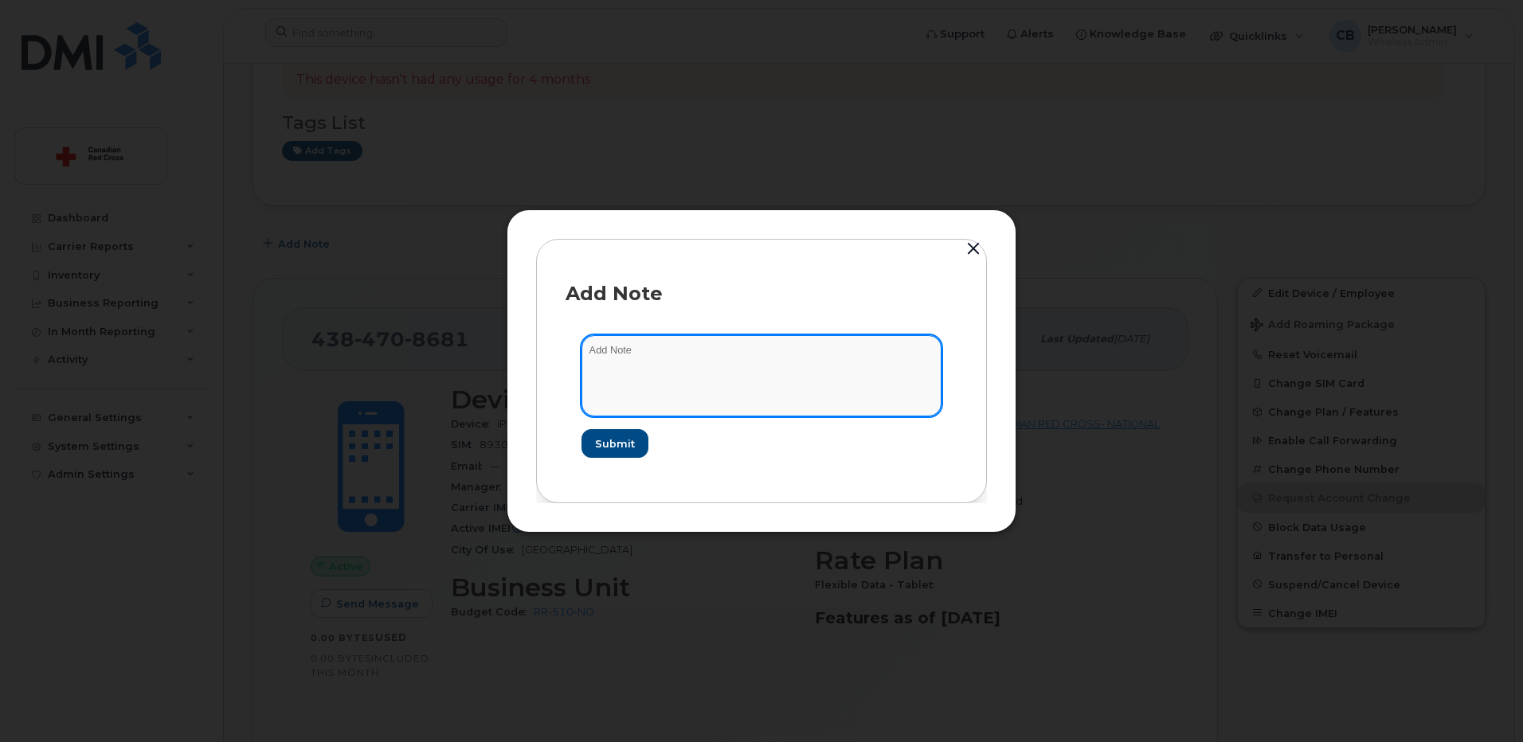
click at [659, 359] on textarea at bounding box center [761, 375] width 360 height 81
paste textarea "[URL][DOMAIN_NAME]"
type textarea "[URL][DOMAIN_NAME]"
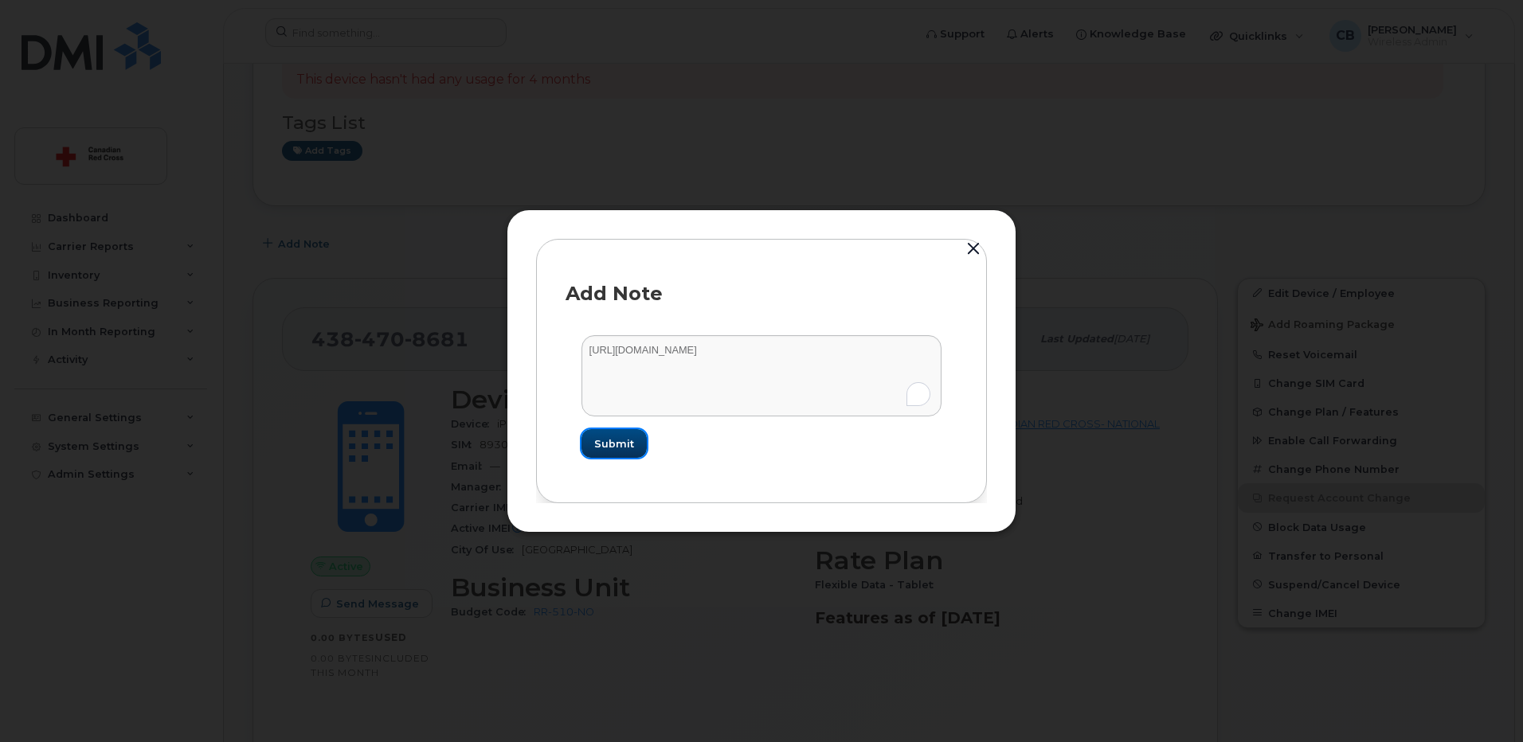
click at [616, 447] on span "Submit" at bounding box center [614, 443] width 40 height 15
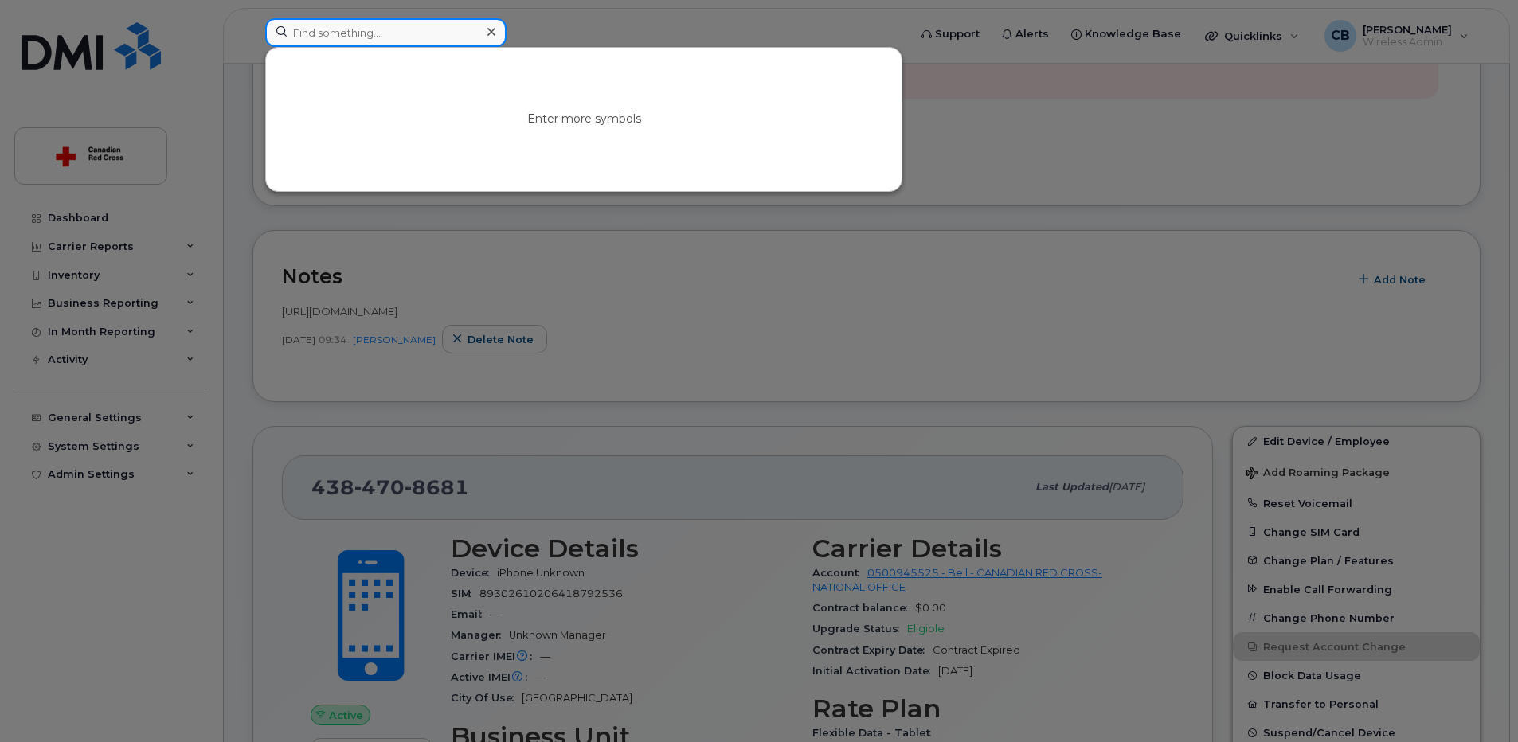
click at [409, 30] on input at bounding box center [385, 32] width 241 height 29
paste input "6137948279"
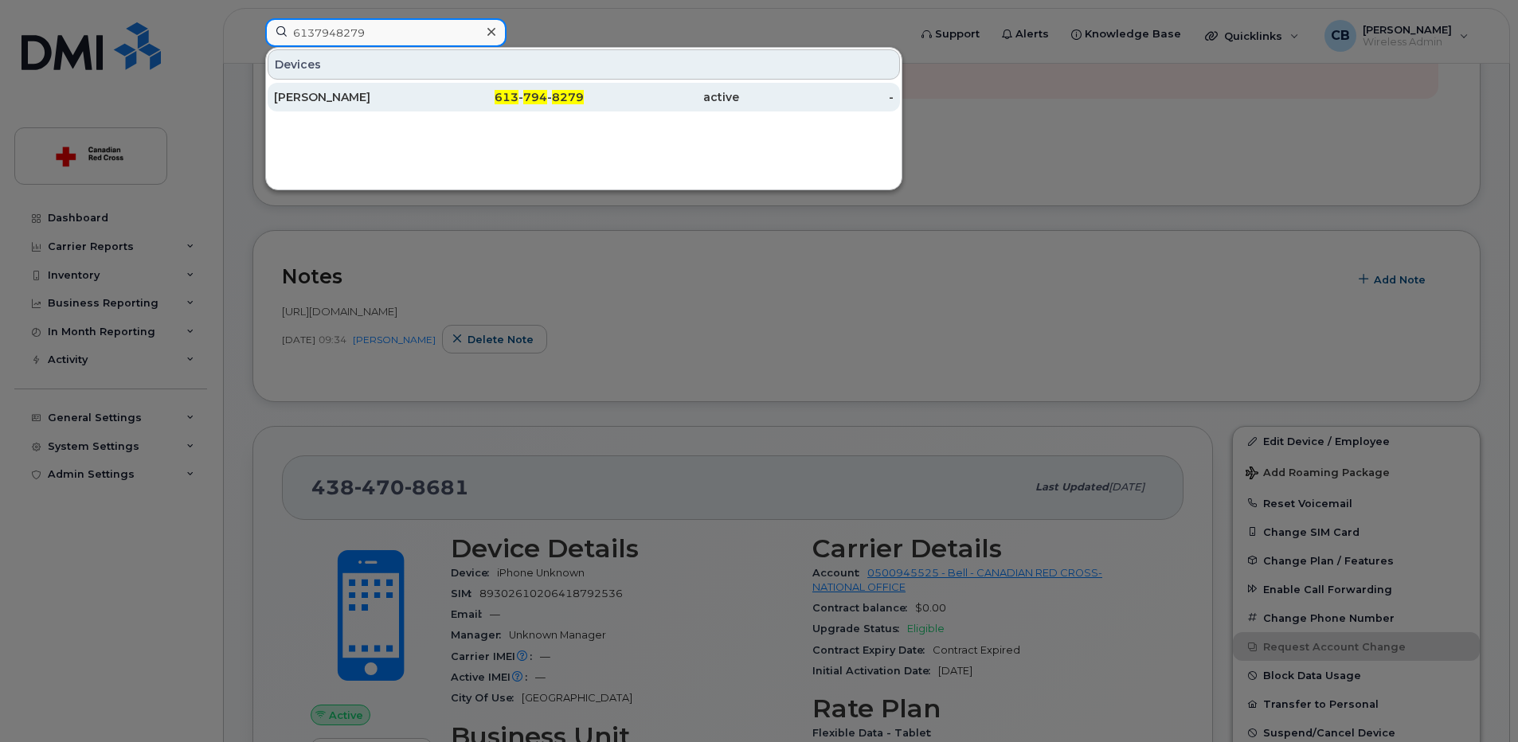
type input "6137948279"
click at [325, 94] on div "[PERSON_NAME]" at bounding box center [351, 97] width 155 height 16
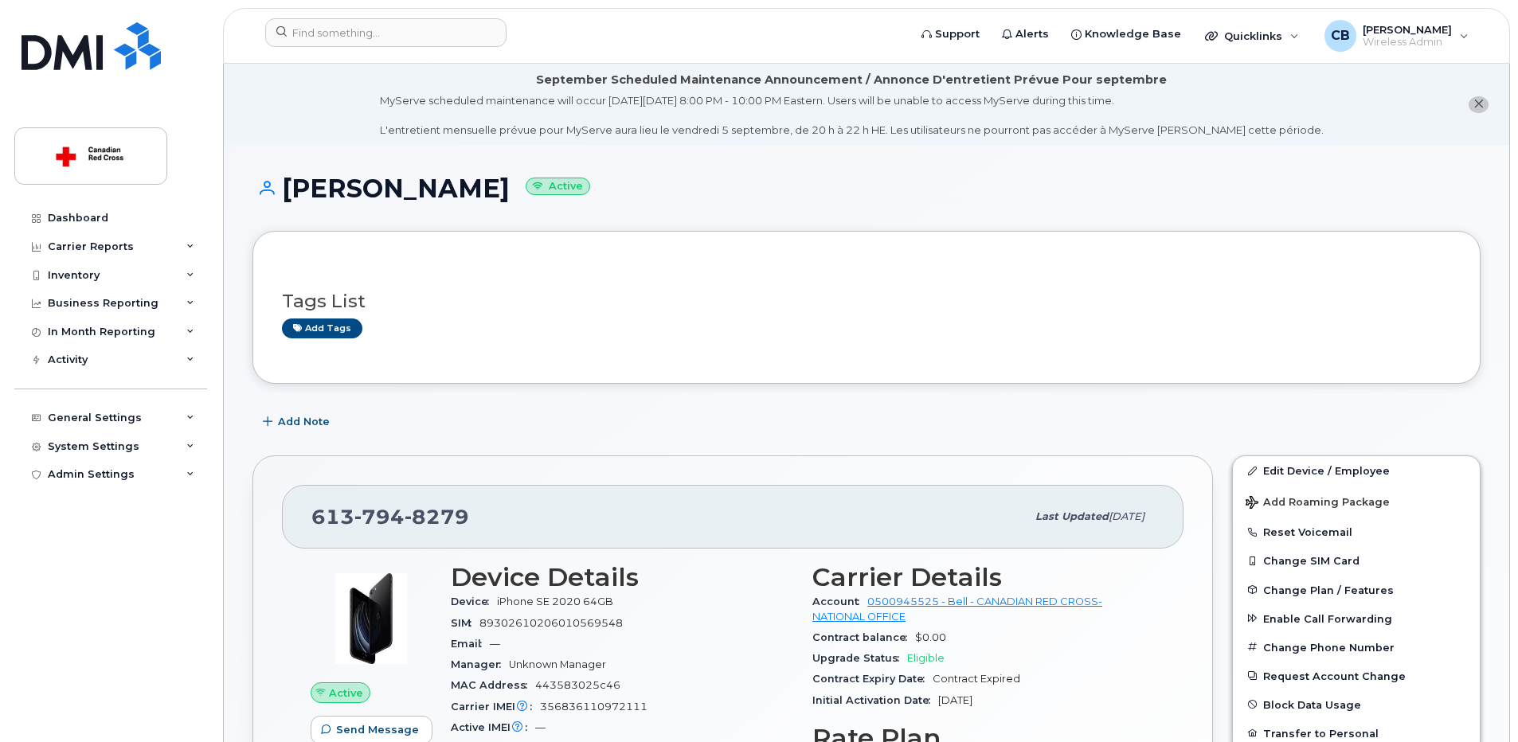
scroll to position [159, 0]
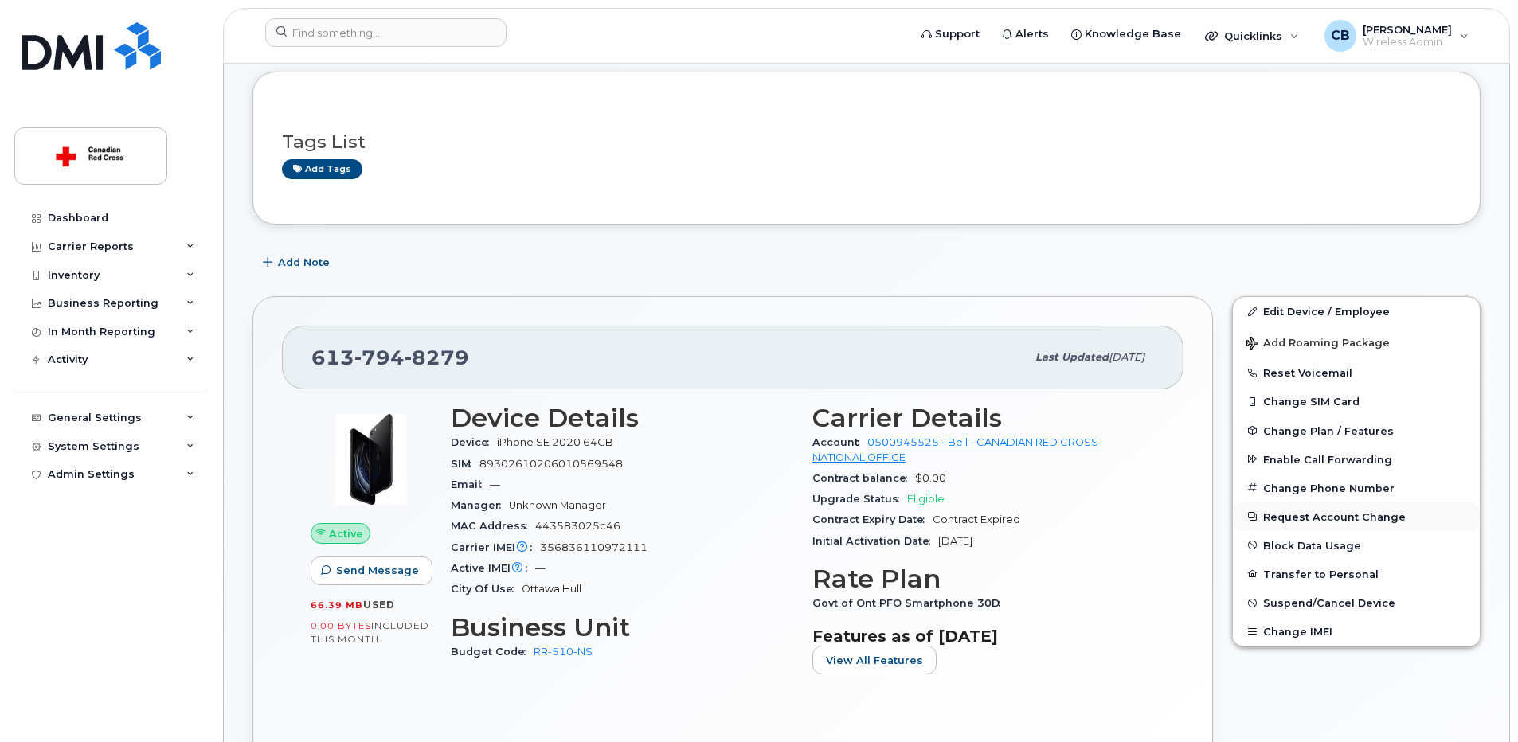
click at [1292, 513] on button "Request Account Change" at bounding box center [1356, 516] width 247 height 29
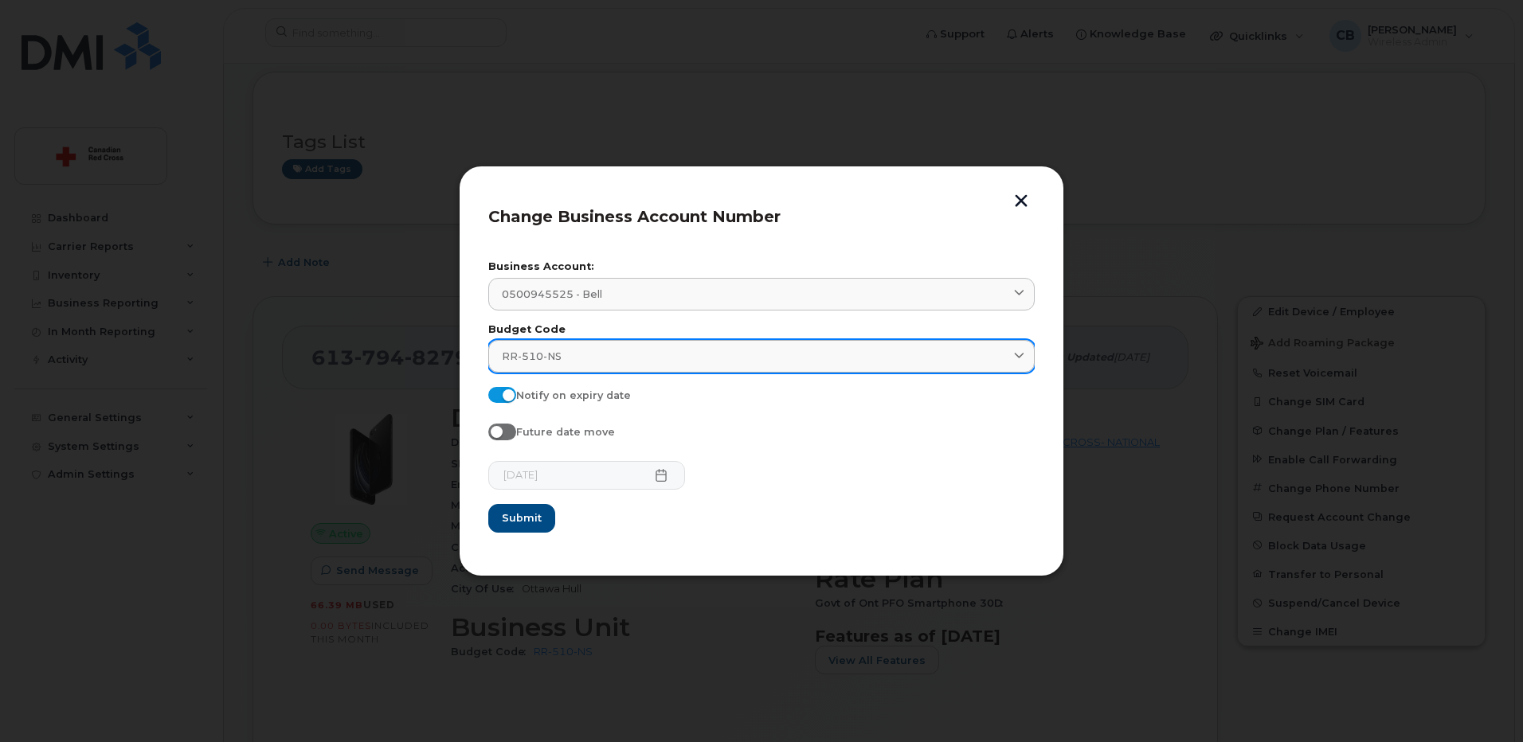
click at [586, 355] on div "RR-510-NS" at bounding box center [761, 356] width 519 height 15
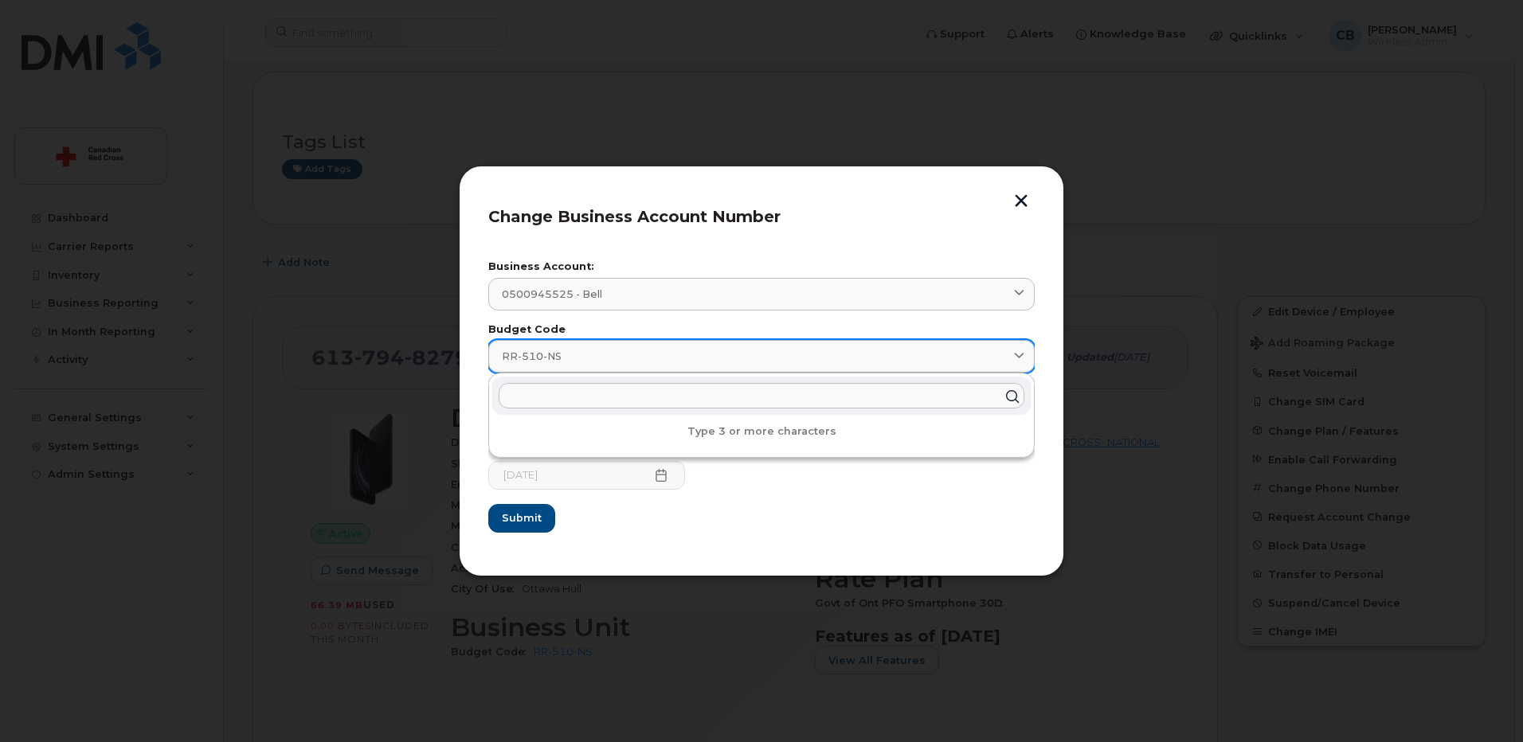
paste input "EM-395-NO"
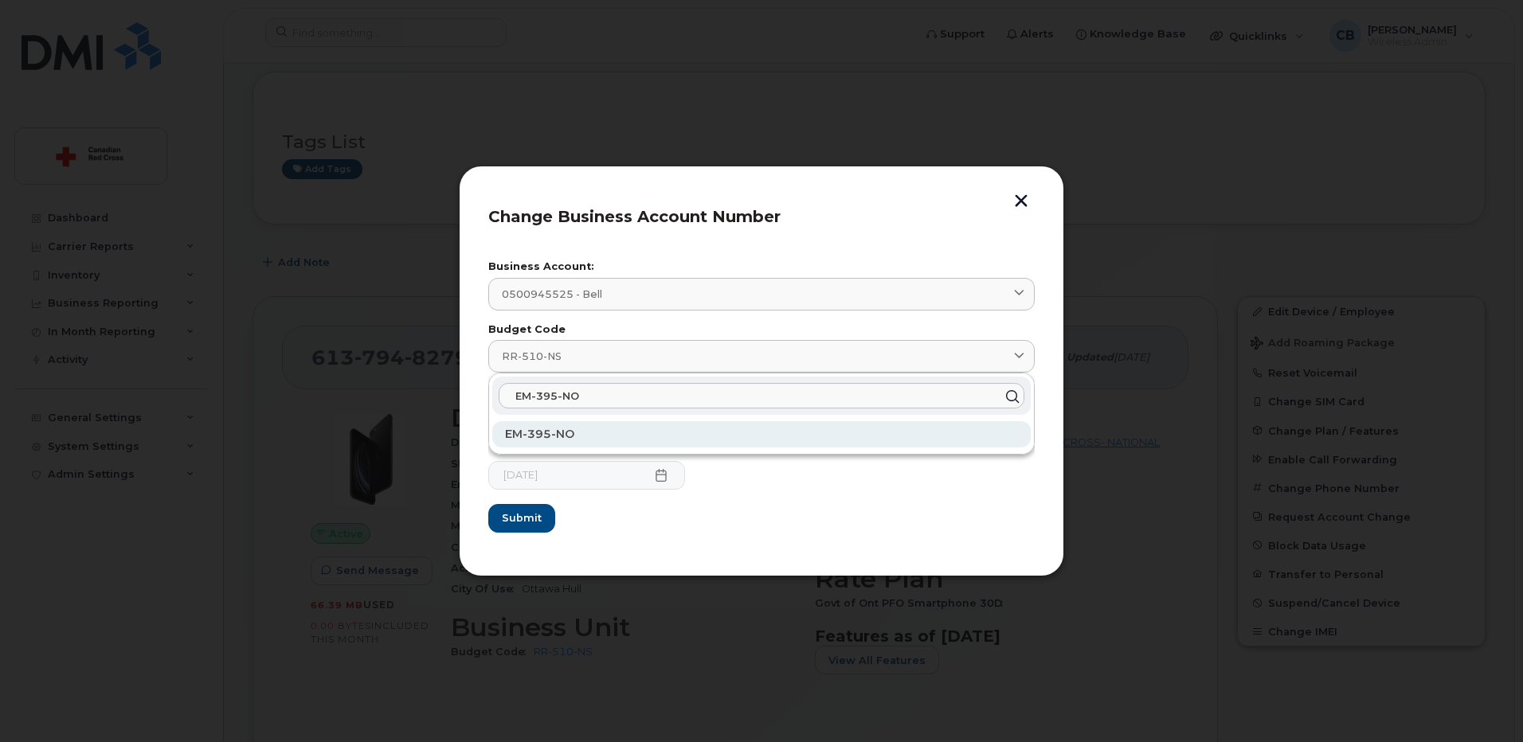
type input "EM-395-NO"
click at [541, 432] on span "EM-395-NO" at bounding box center [539, 434] width 69 height 14
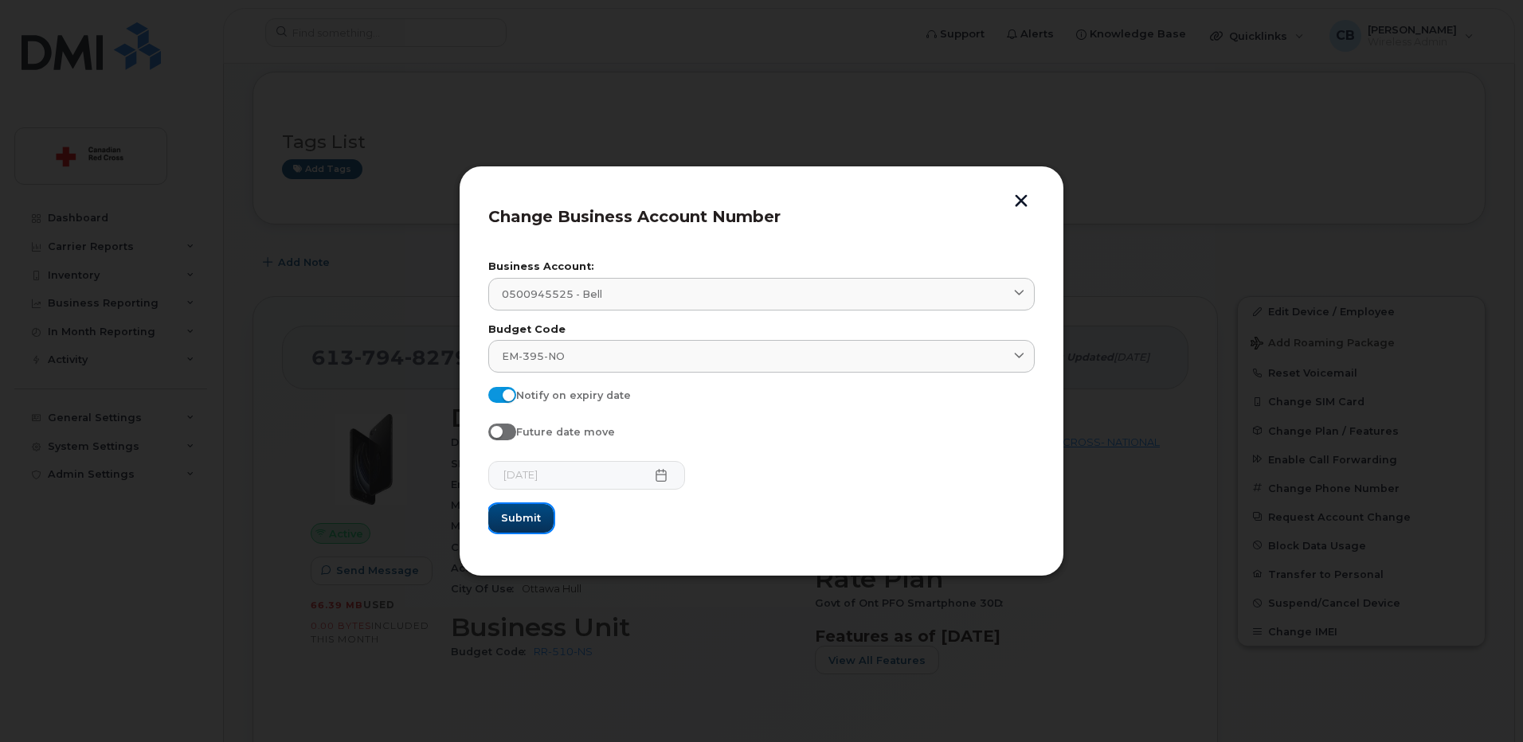
click at [522, 514] on span "Submit" at bounding box center [521, 517] width 40 height 15
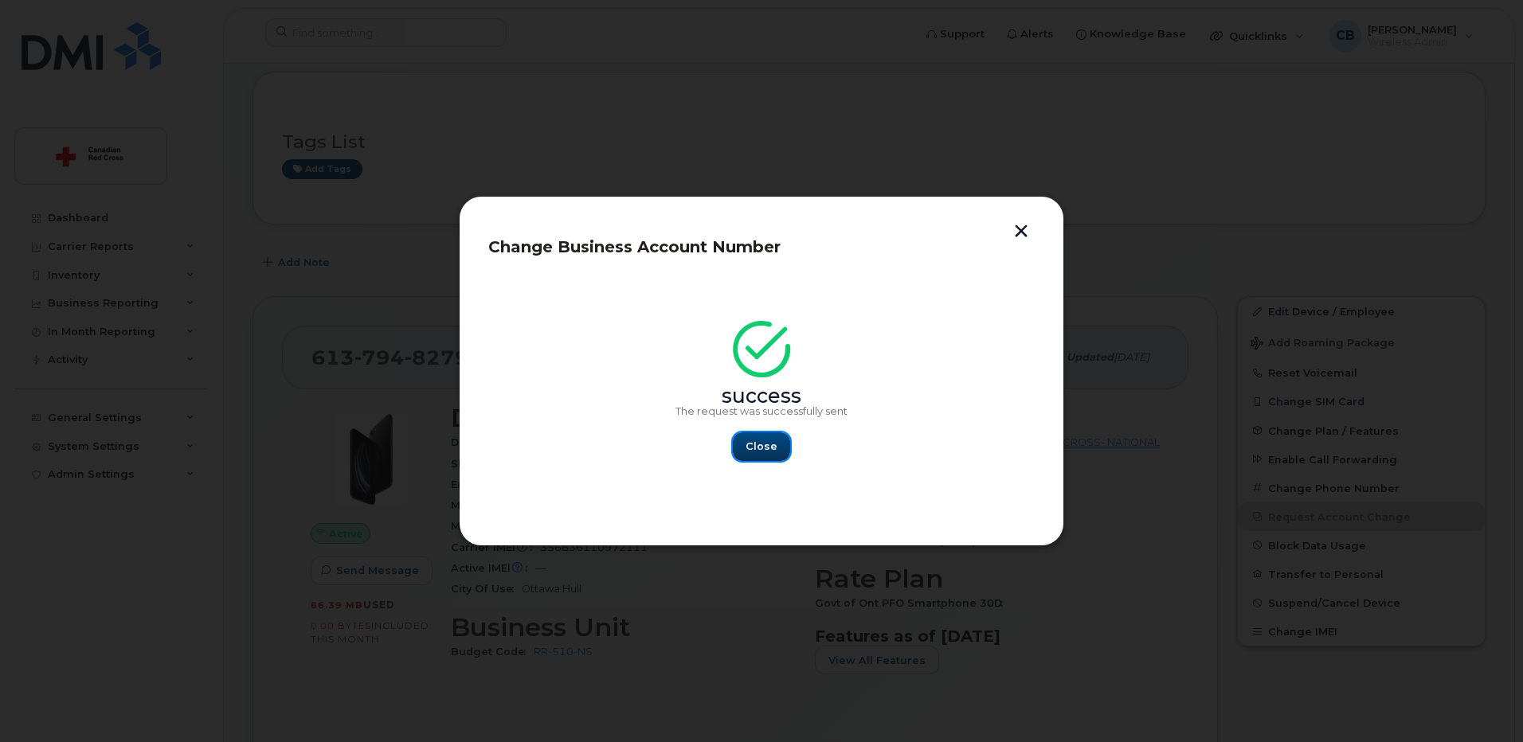
click at [758, 441] on span "Close" at bounding box center [761, 446] width 32 height 15
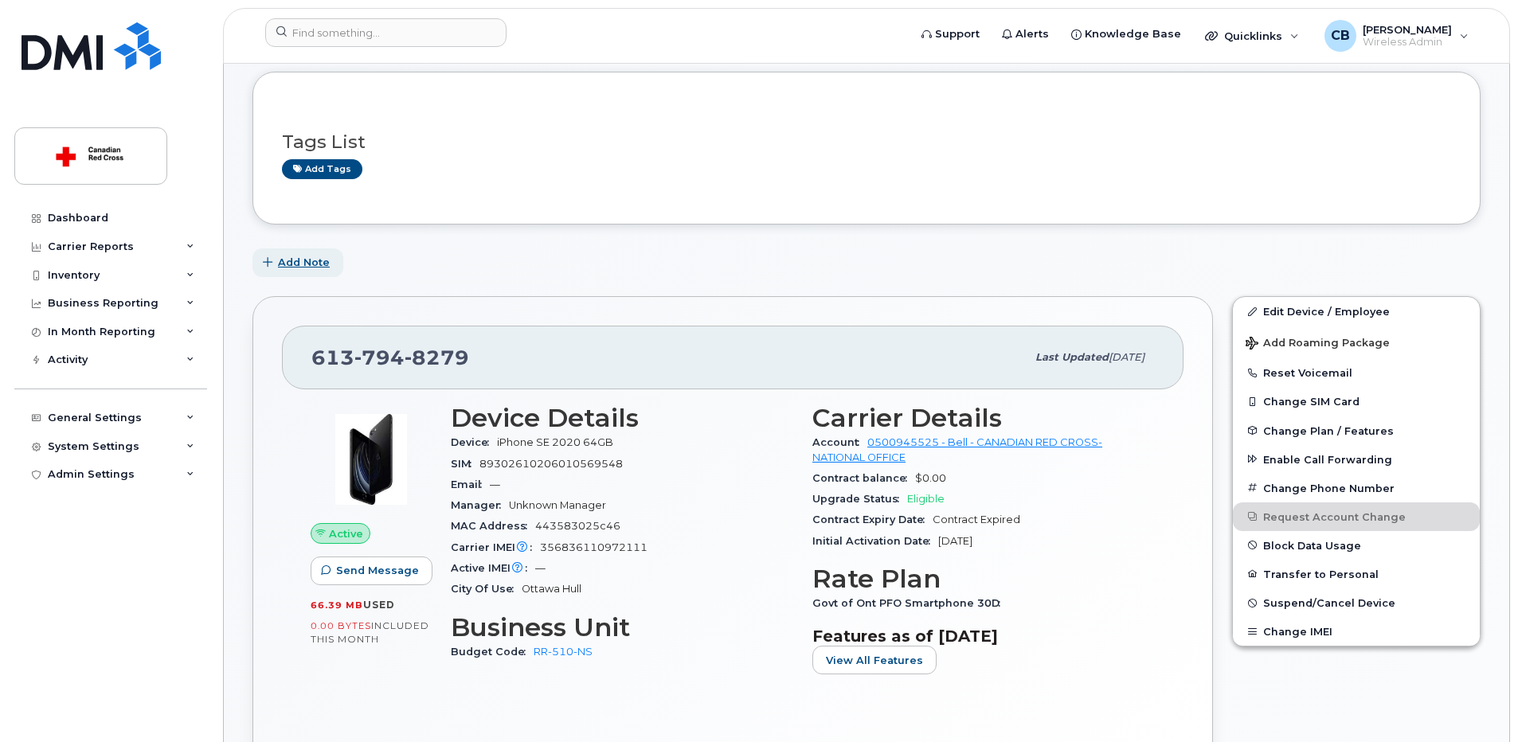
click at [317, 260] on span "Add Note" at bounding box center [304, 262] width 52 height 15
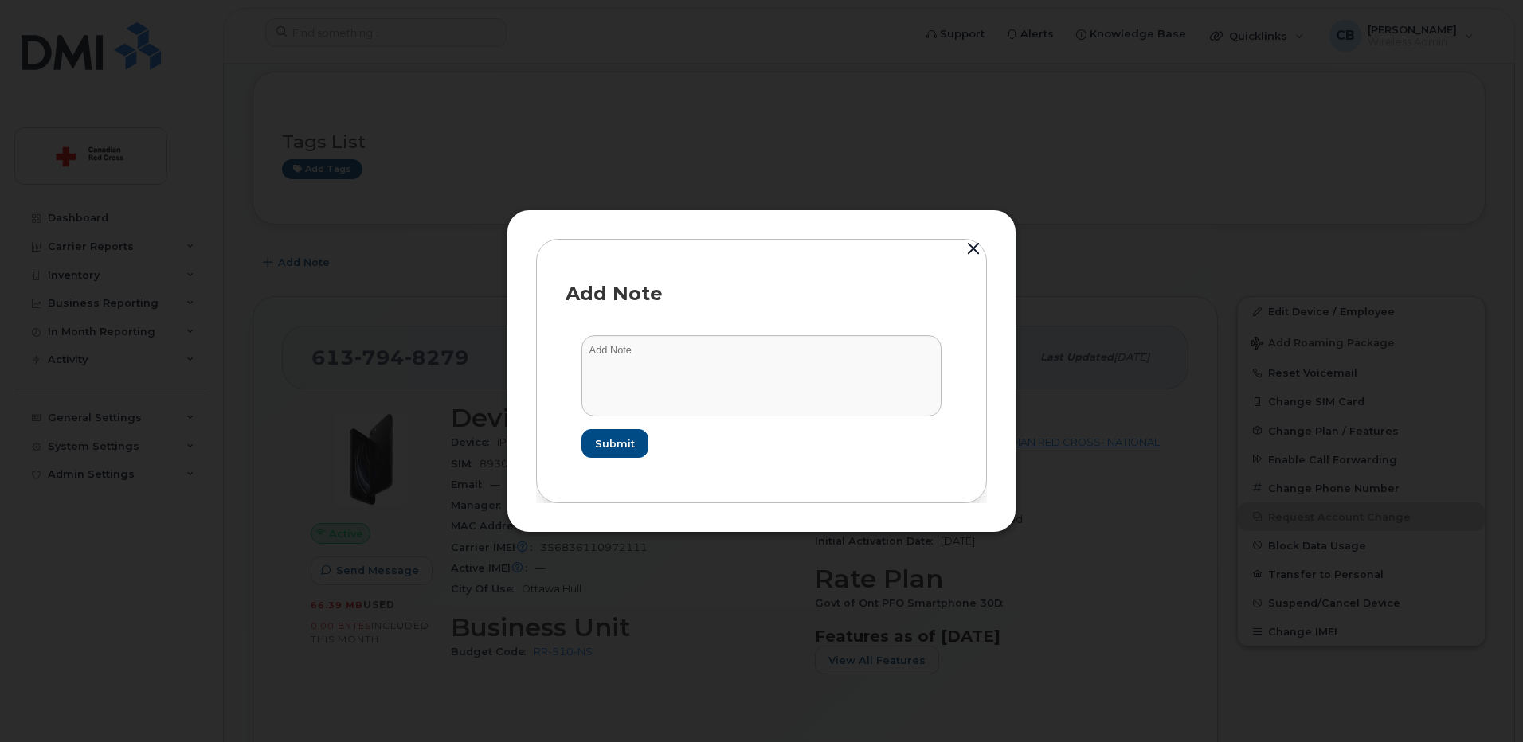
click at [553, 308] on div "Add Note Submit" at bounding box center [761, 371] width 451 height 264
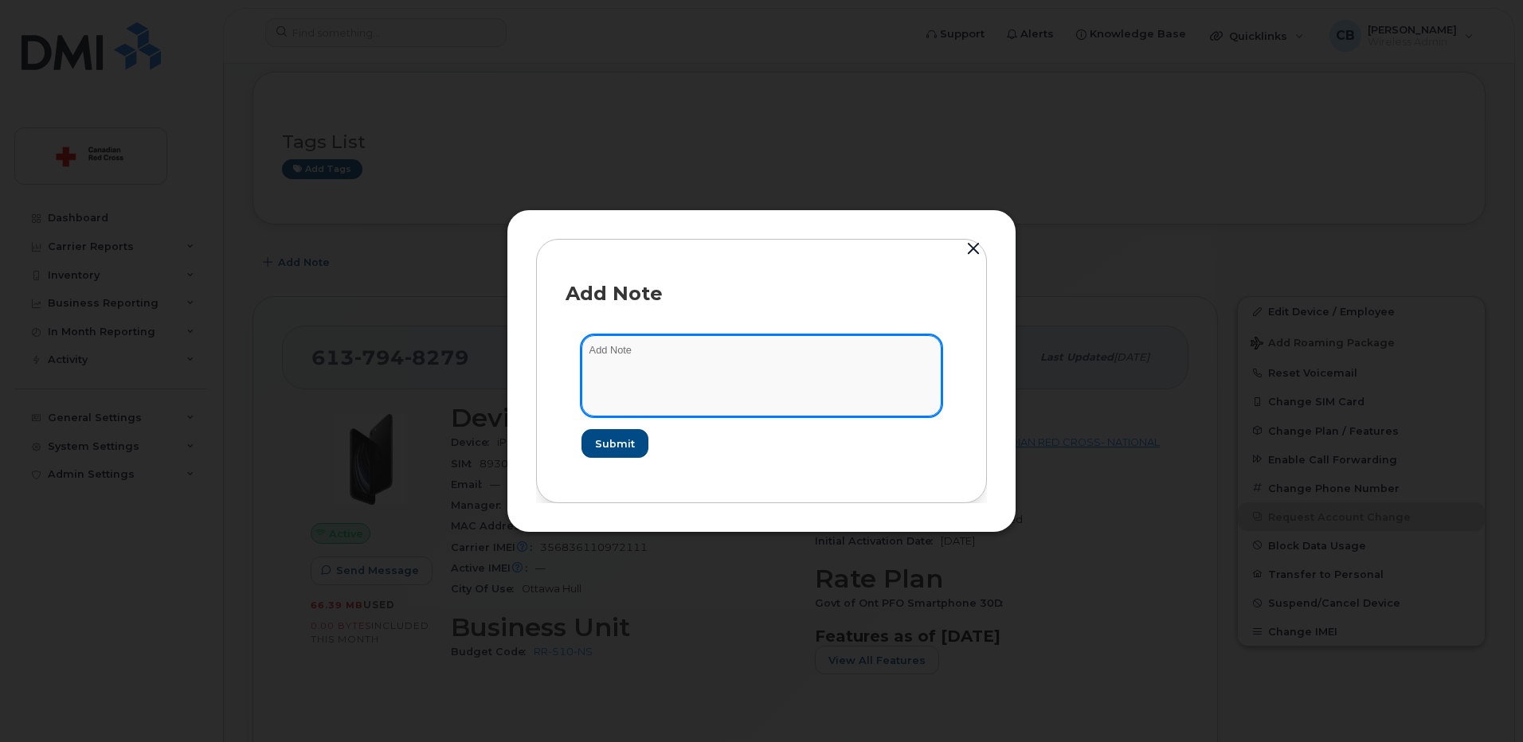
click at [647, 358] on textarea at bounding box center [761, 375] width 360 height 81
paste textarea "[URL][DOMAIN_NAME]"
type textarea "[URL][DOMAIN_NAME]"
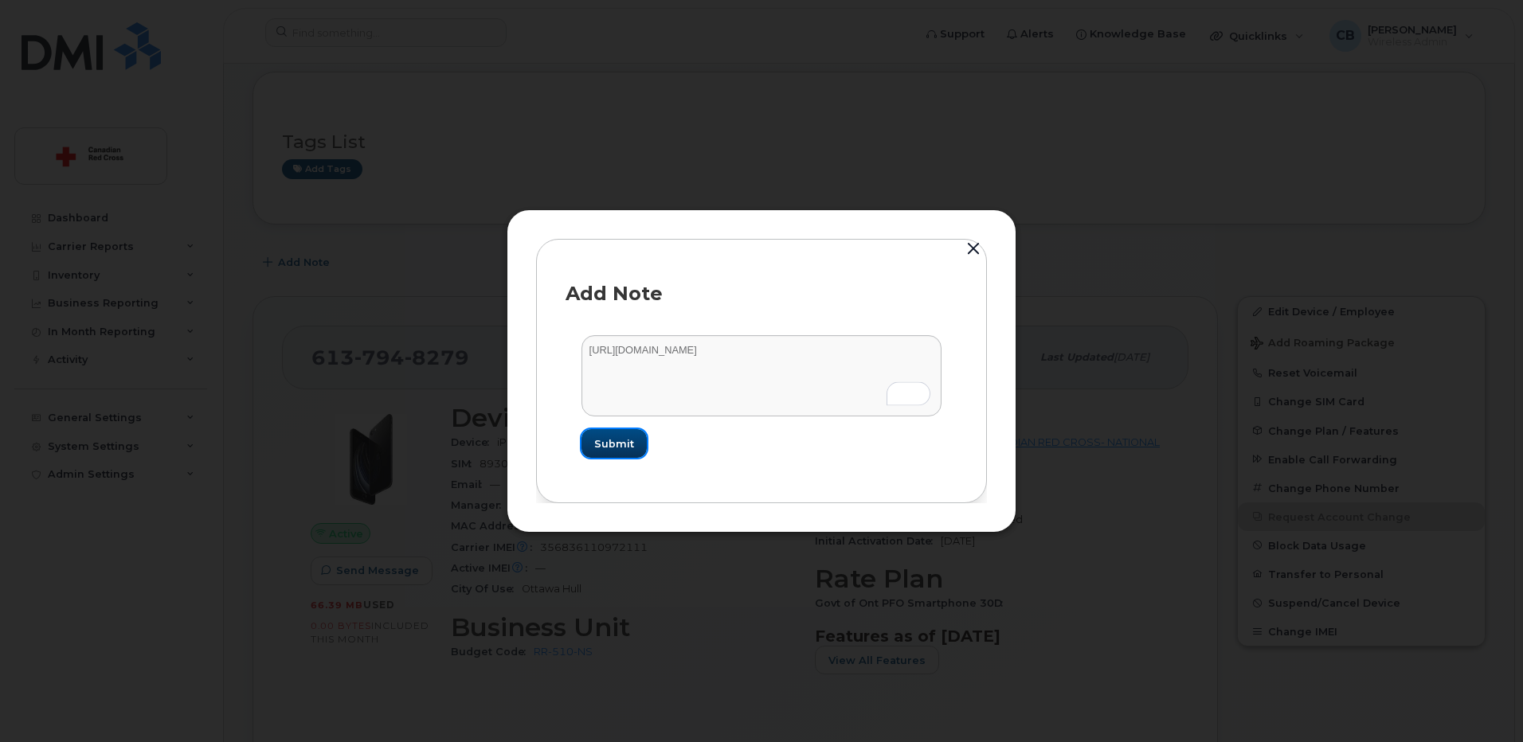
click at [617, 442] on span "Submit" at bounding box center [614, 443] width 40 height 15
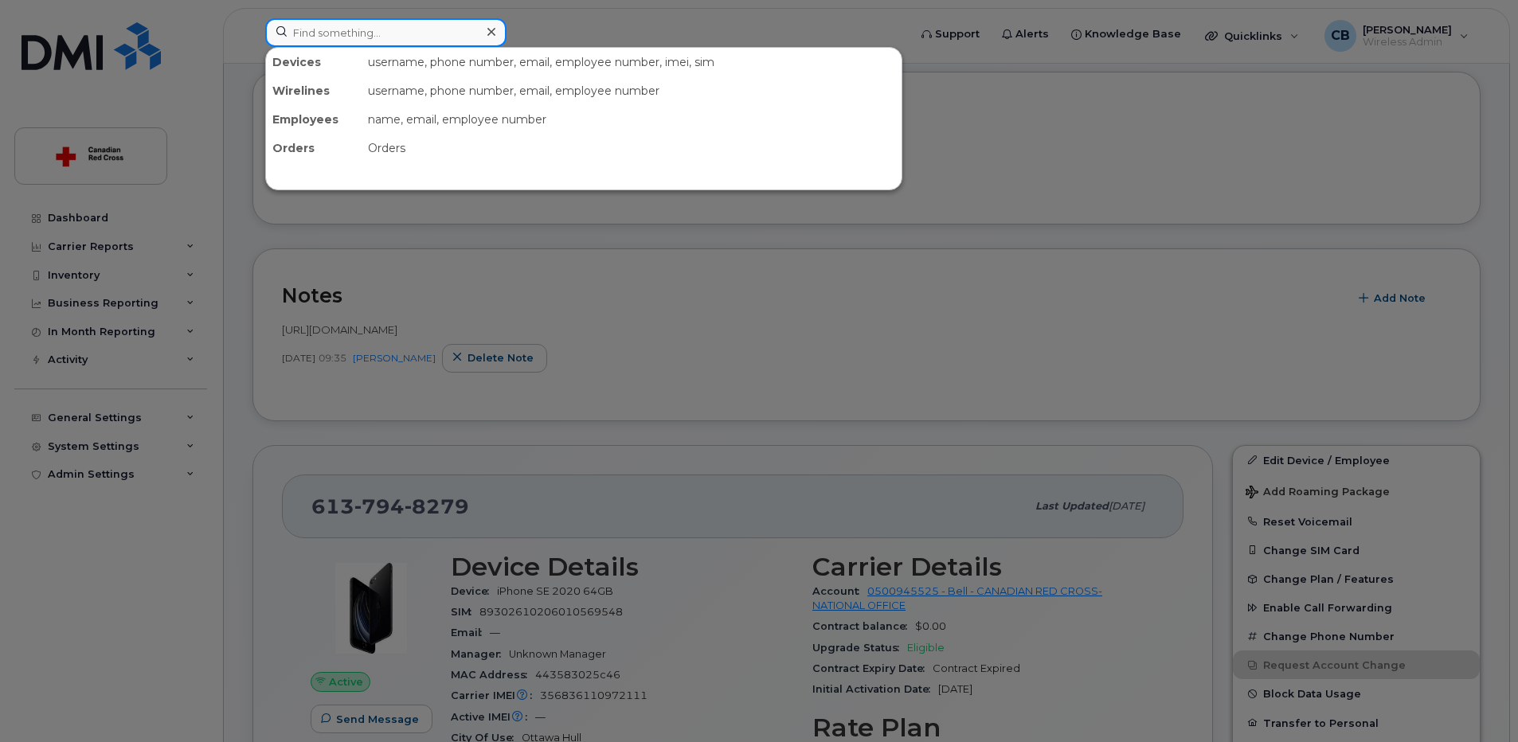
click at [393, 36] on input at bounding box center [385, 32] width 241 height 29
paste input "2504180415"
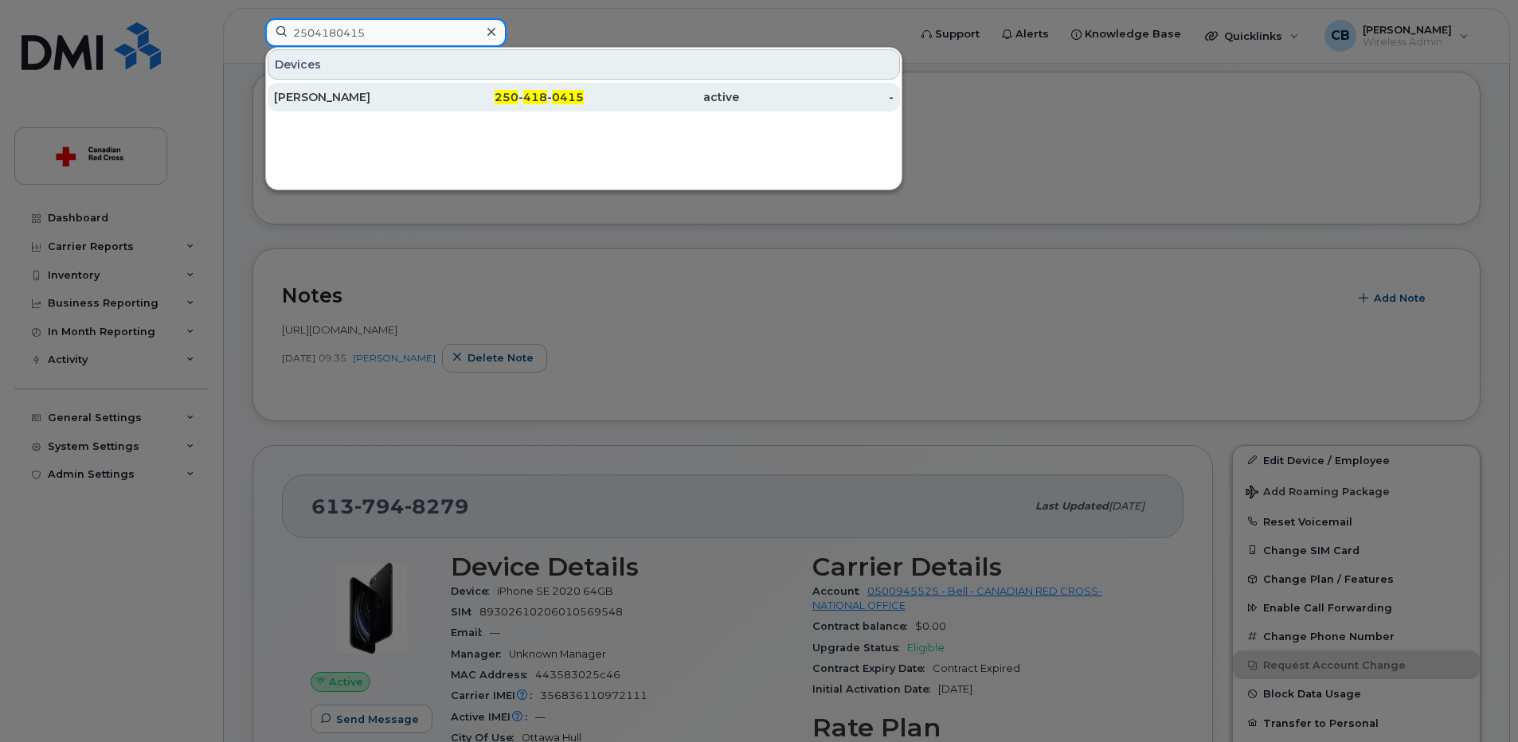
type input "2504180415"
click at [326, 95] on div "Alison Paul" at bounding box center [351, 97] width 155 height 16
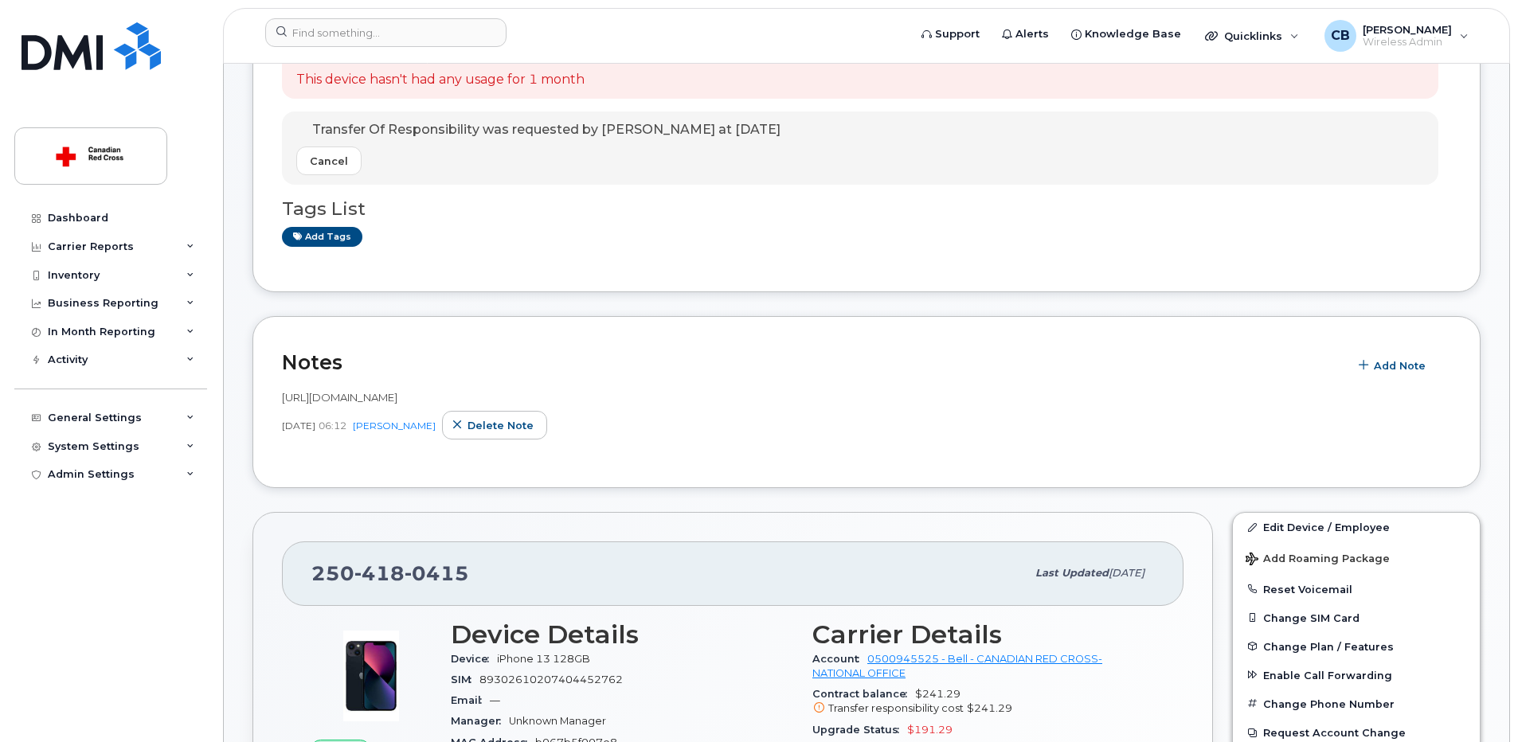
scroll to position [478, 0]
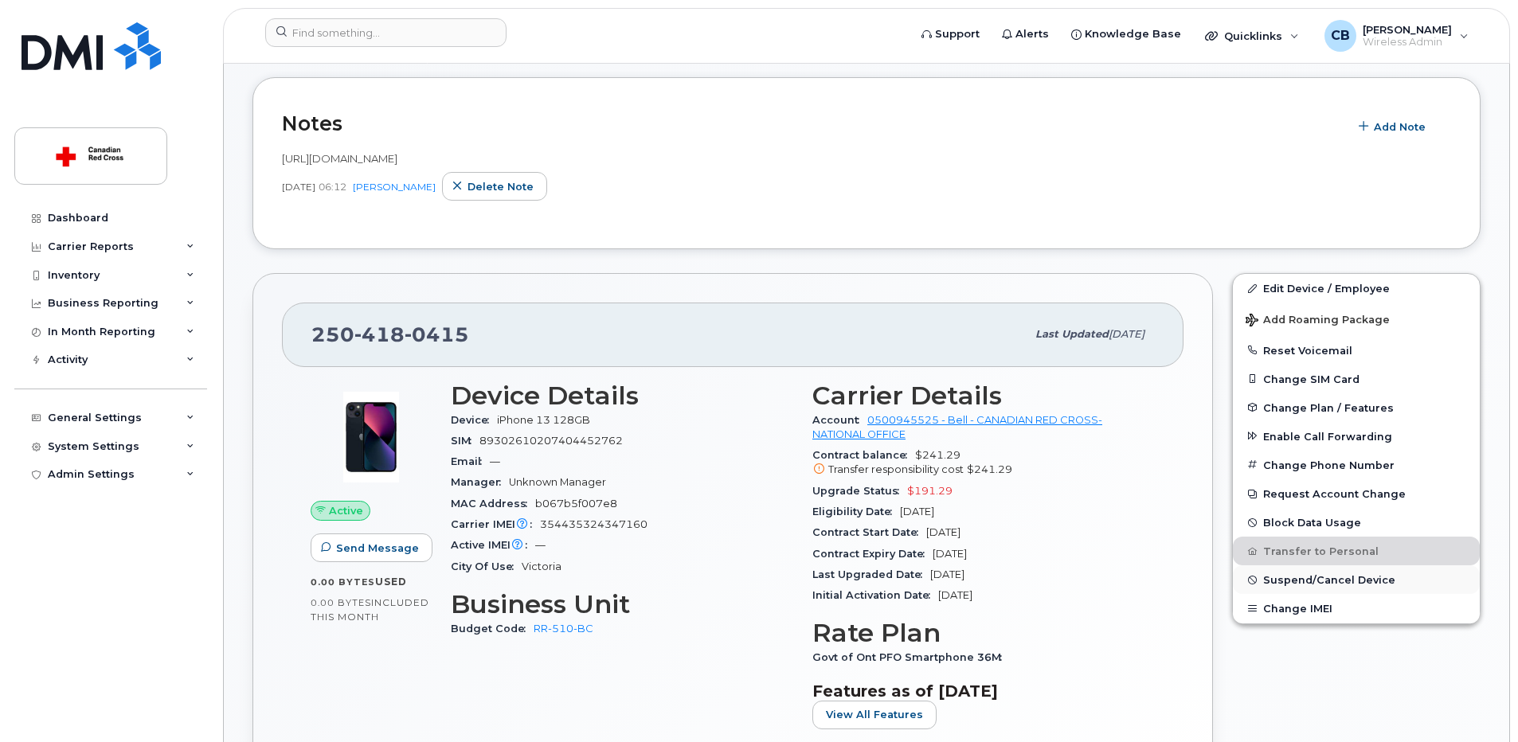
click at [1282, 574] on span "Suspend/Cancel Device" at bounding box center [1329, 580] width 132 height 12
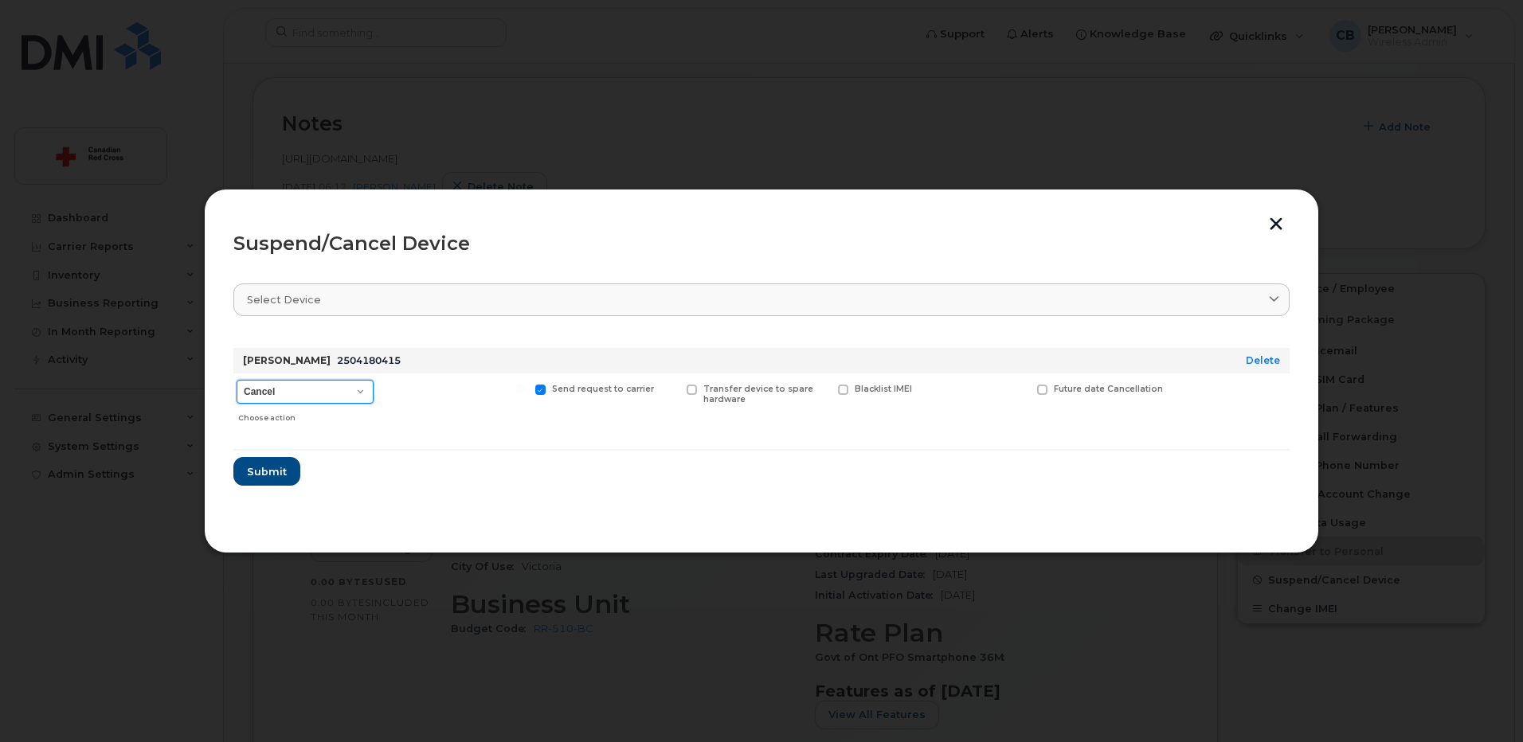
click at [299, 393] on select "Cancel Suspend - Extend Suspension Suspend - Reduced Rate Suspend - Full Rate S…" at bounding box center [305, 392] width 137 height 24
select select "[object Object]"
click at [237, 380] on select "Cancel Suspend - Extend Suspension Suspend - Reduced Rate Suspend - Full Rate S…" at bounding box center [305, 392] width 137 height 24
click at [273, 467] on span "Submit" at bounding box center [266, 471] width 40 height 15
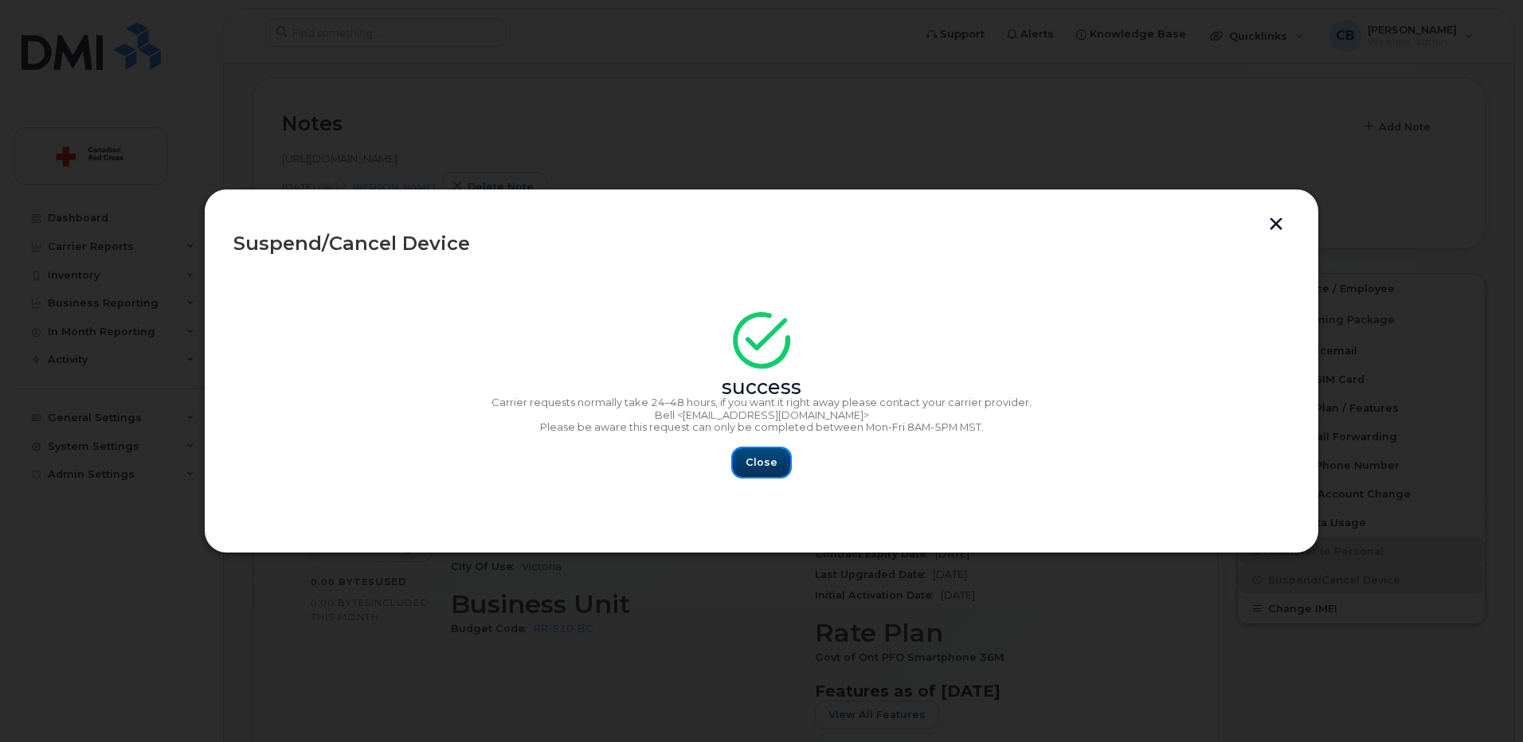
click at [772, 464] on span "Close" at bounding box center [761, 462] width 32 height 15
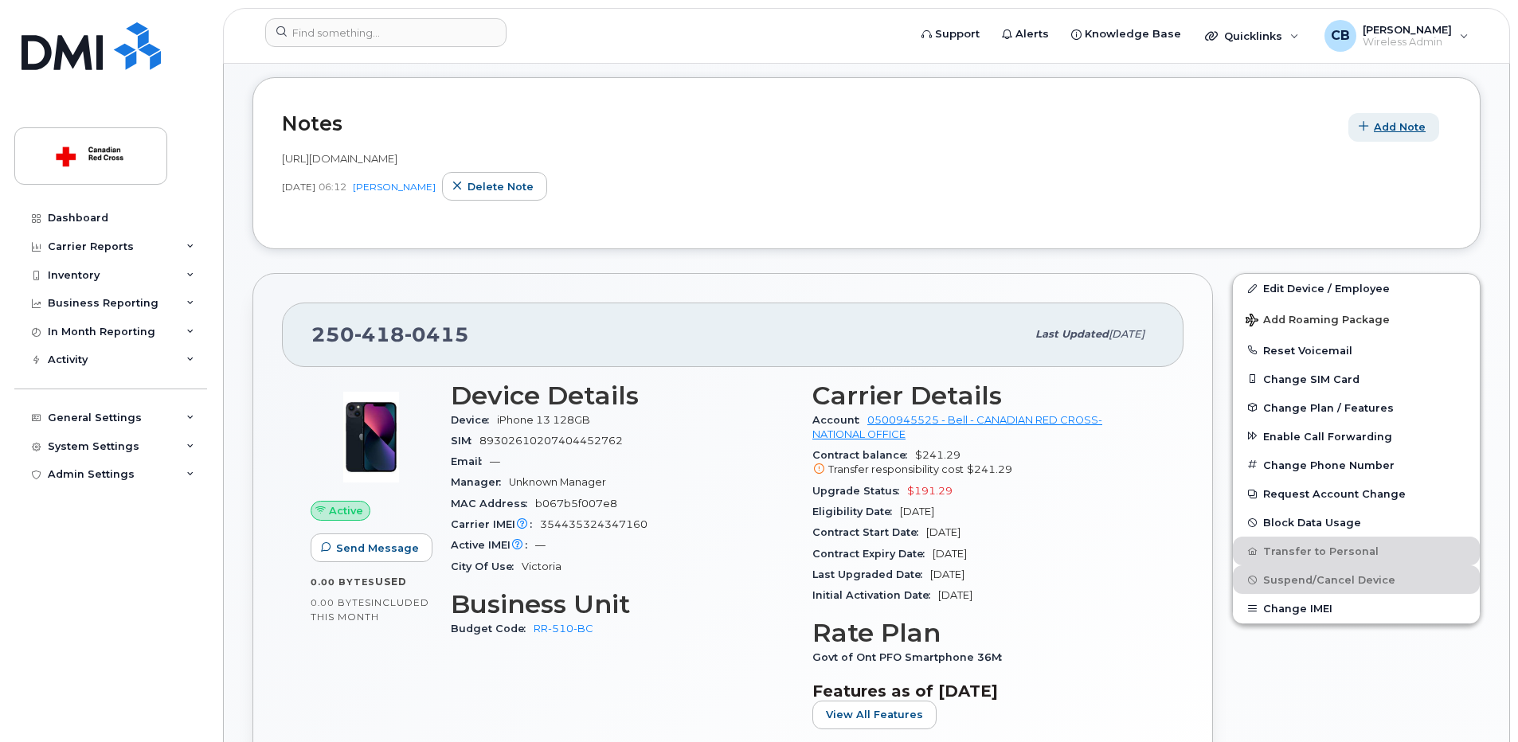
click at [1409, 122] on span "Add Note" at bounding box center [1400, 126] width 52 height 15
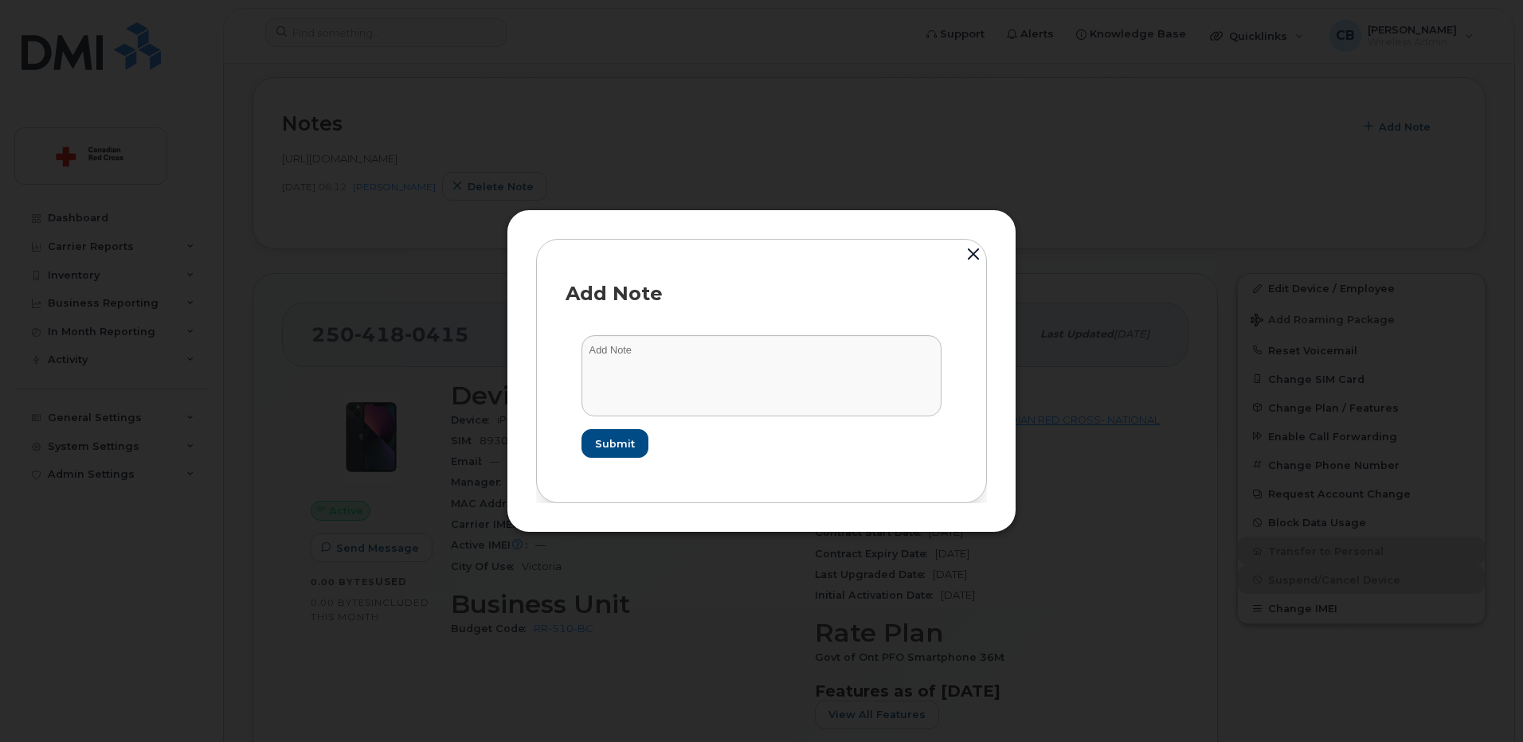
click at [534, 373] on div "Add Note Submit" at bounding box center [761, 370] width 510 height 323
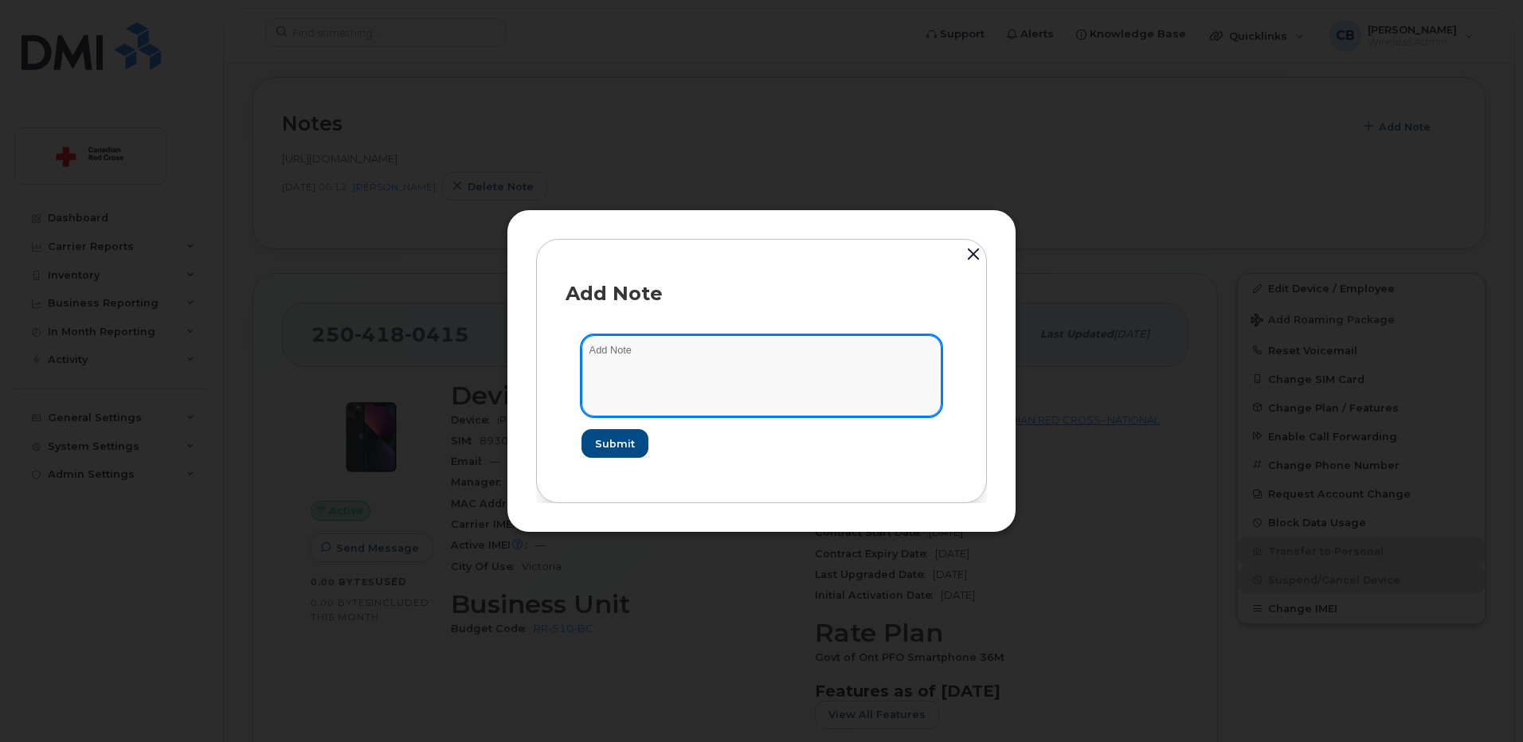
click at [655, 347] on textarea at bounding box center [761, 375] width 360 height 81
paste textarea "[URL][DOMAIN_NAME]"
type textarea "[URL][DOMAIN_NAME]"
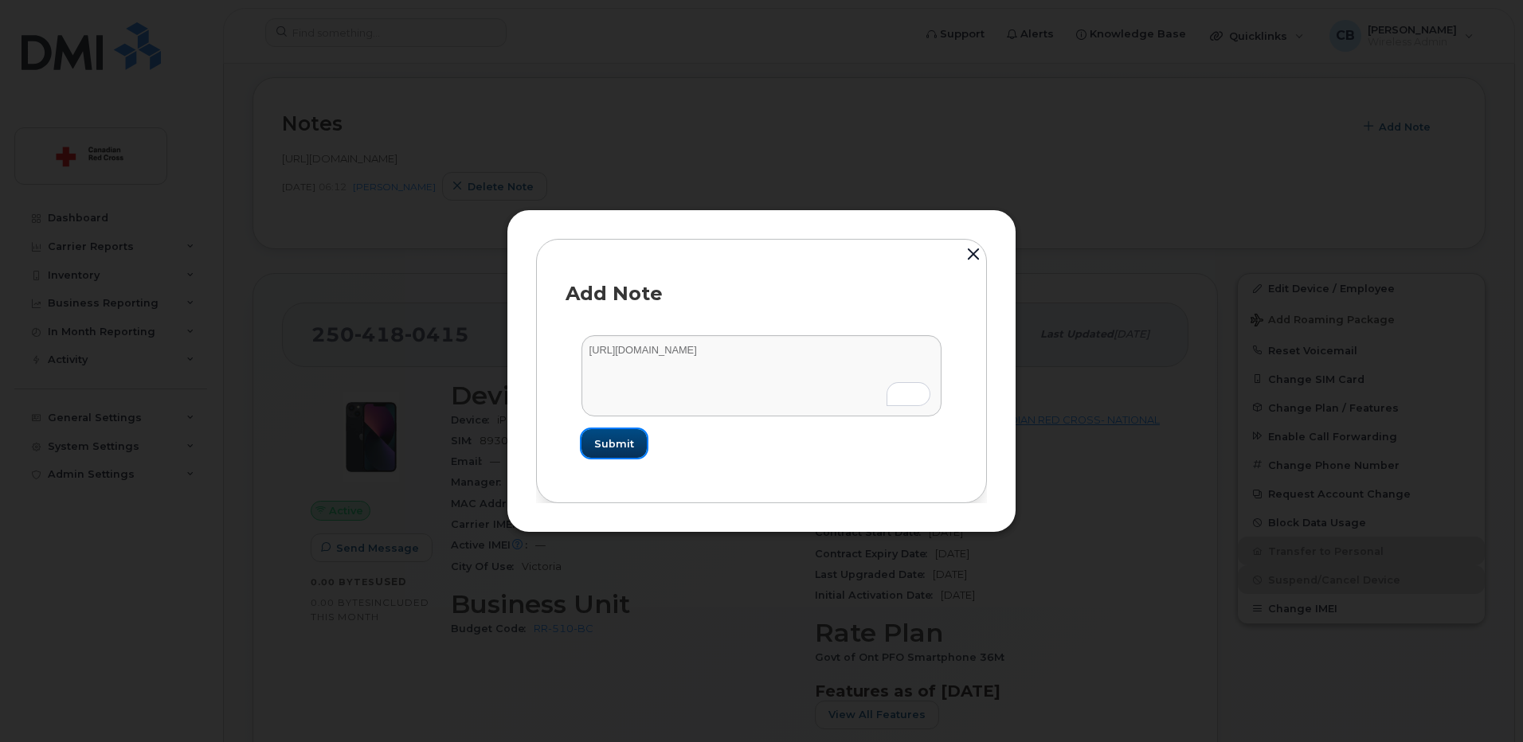
click at [620, 446] on span "Submit" at bounding box center [614, 443] width 40 height 15
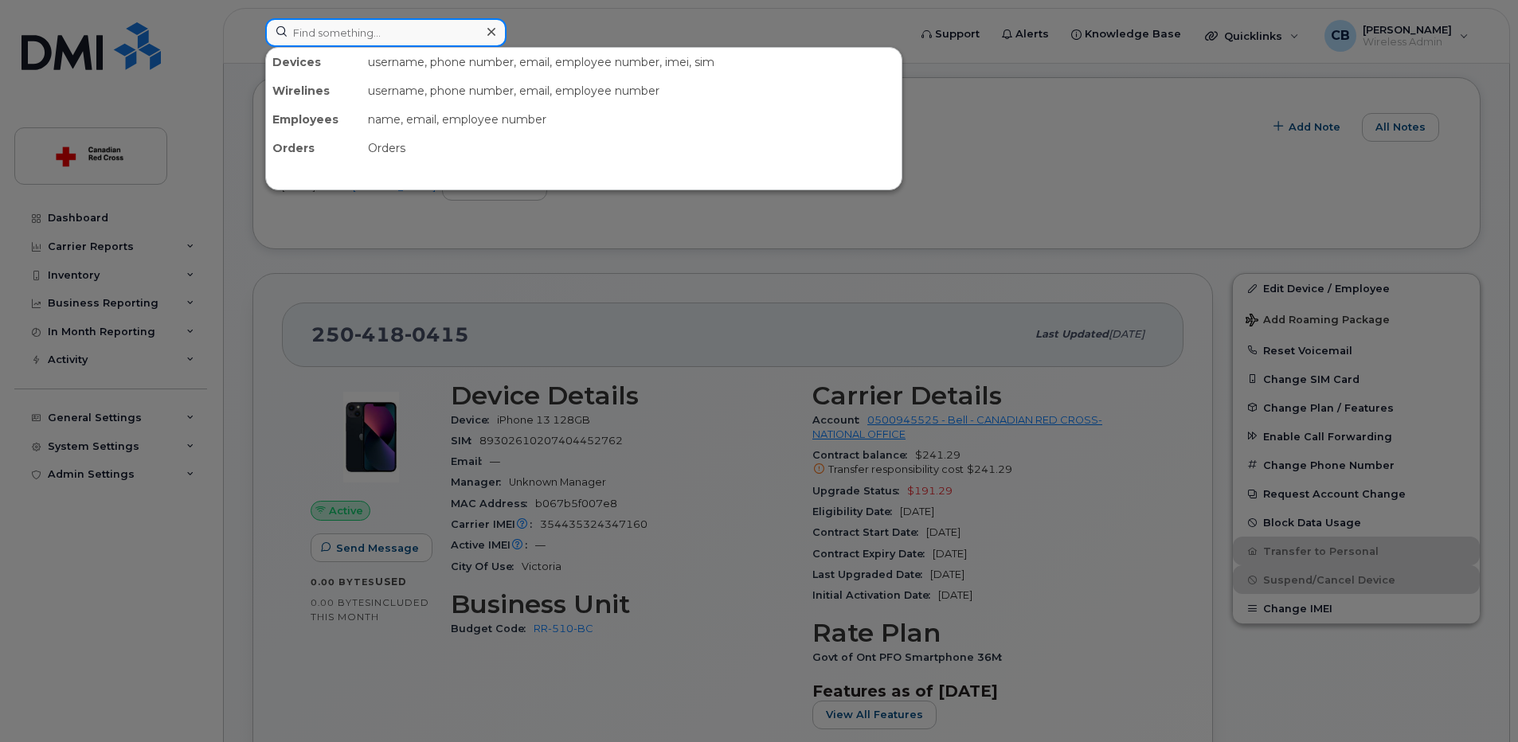
click at [400, 33] on input at bounding box center [385, 32] width 241 height 29
paste input "3435723744"
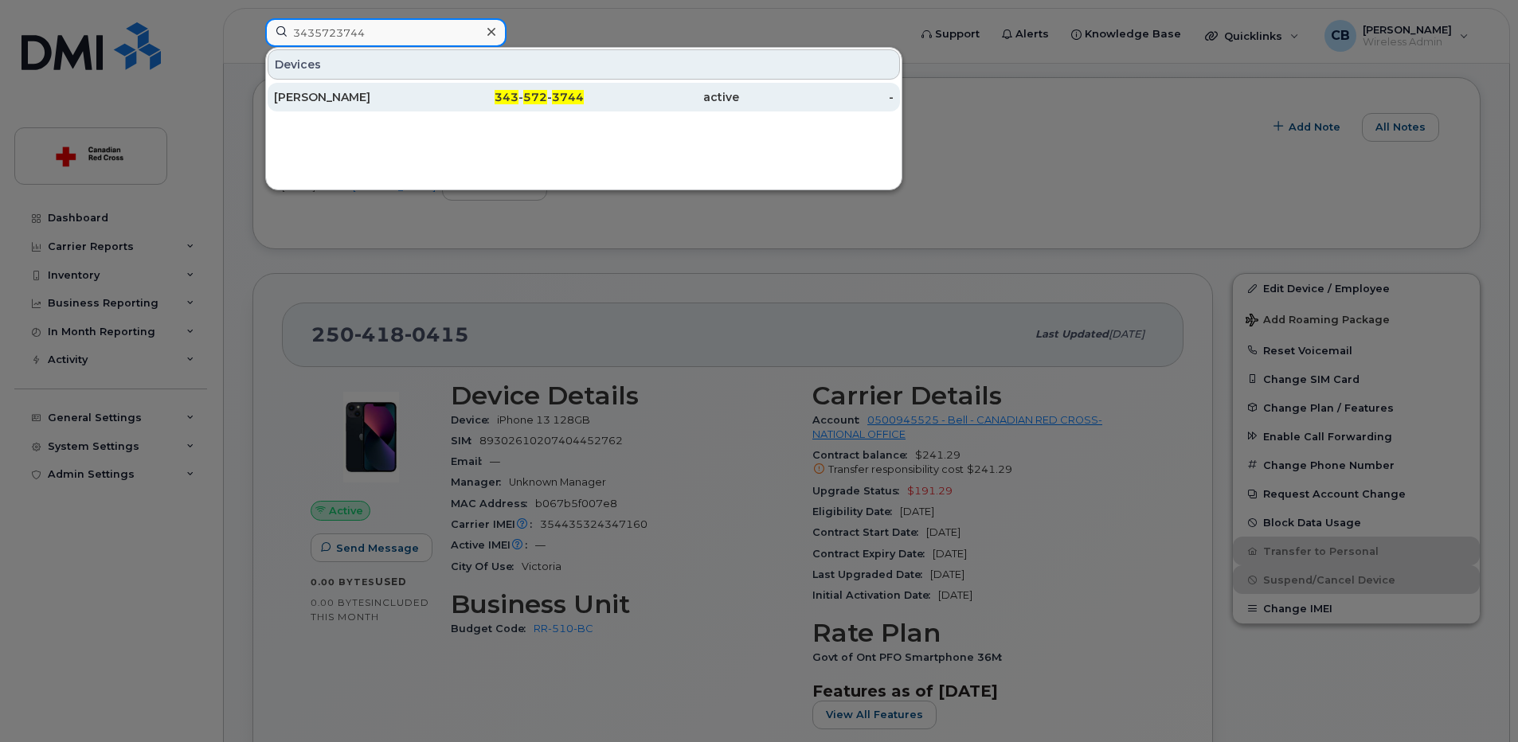
type input "3435723744"
click at [344, 99] on div "[PERSON_NAME]" at bounding box center [351, 97] width 155 height 16
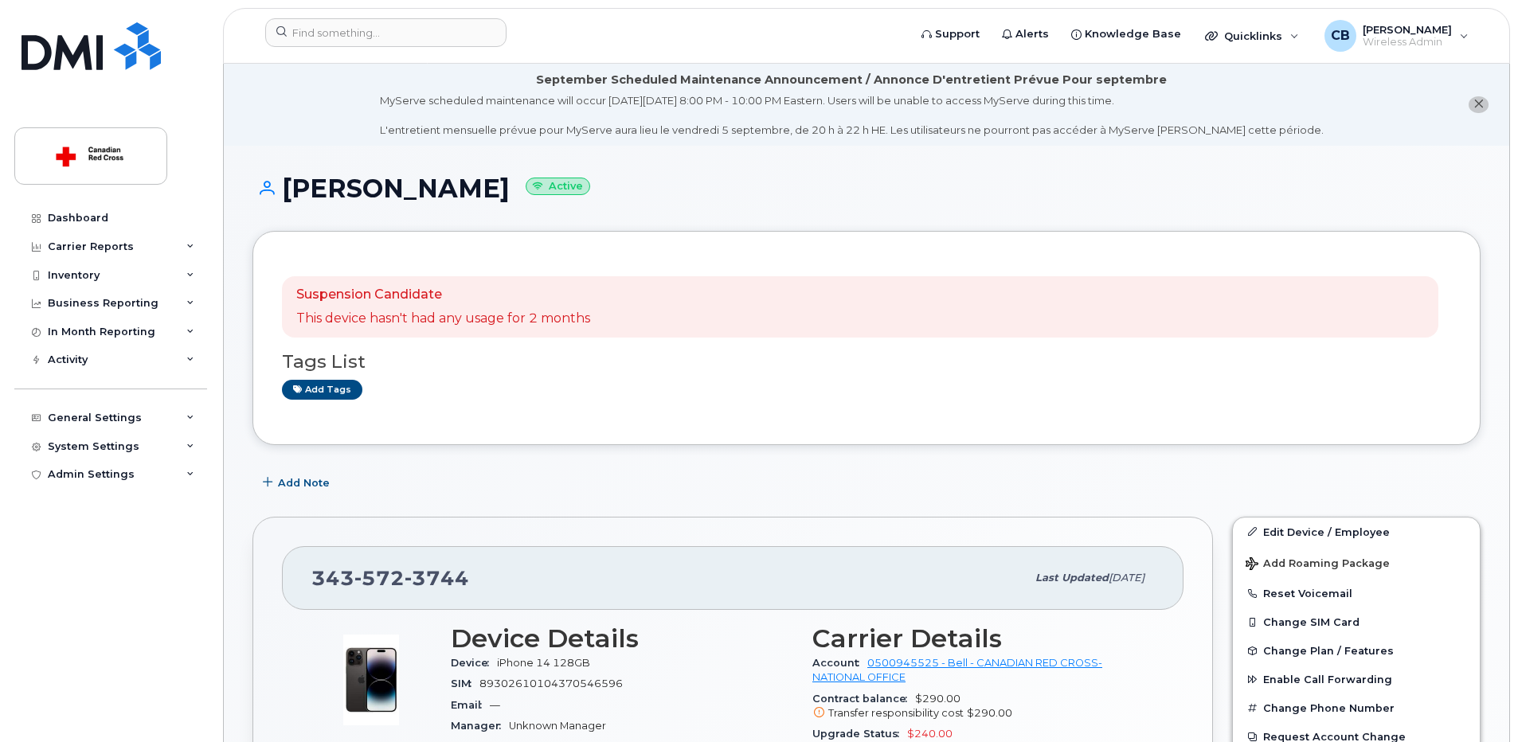
scroll to position [239, 0]
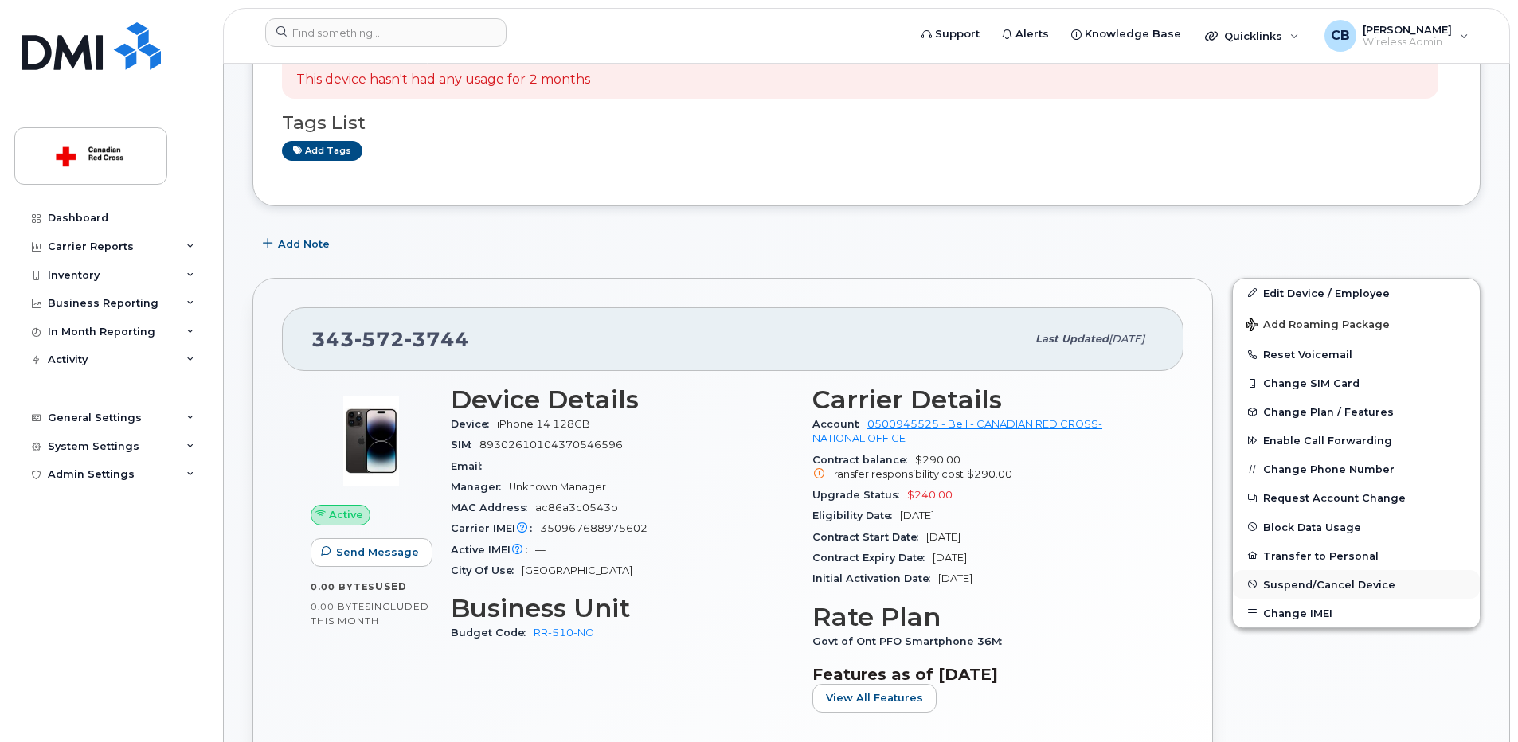
click at [1272, 581] on span "Suspend/Cancel Device" at bounding box center [1329, 584] width 132 height 12
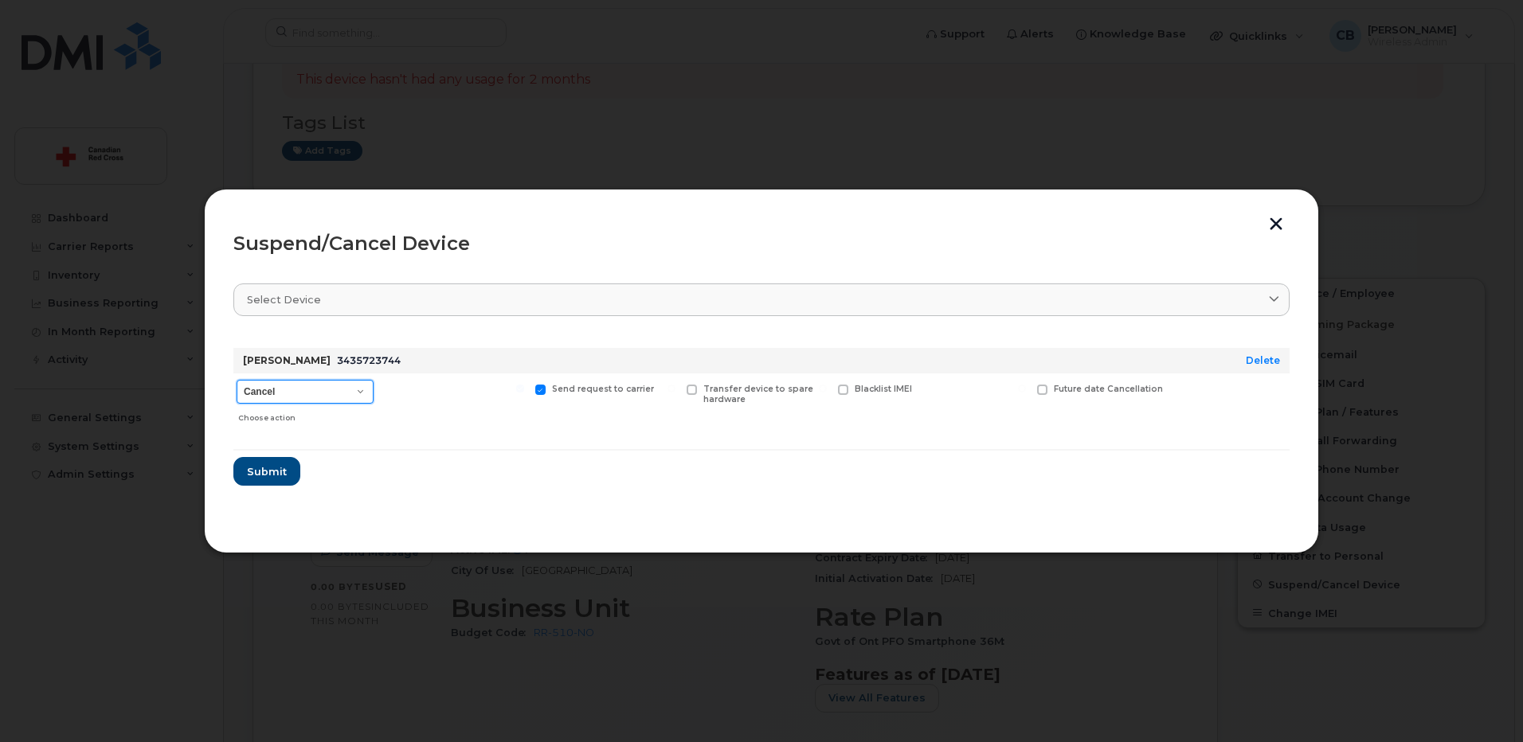
click at [310, 395] on select "Cancel Suspend - Extend Suspension Suspend - Reduced Rate Suspend - Full Rate S…" at bounding box center [305, 392] width 137 height 24
select select "[object Object]"
click at [237, 380] on select "Cancel Suspend - Extend Suspension Suspend - Reduced Rate Suspend - Full Rate S…" at bounding box center [305, 392] width 137 height 24
click at [271, 469] on span "Submit" at bounding box center [266, 471] width 40 height 15
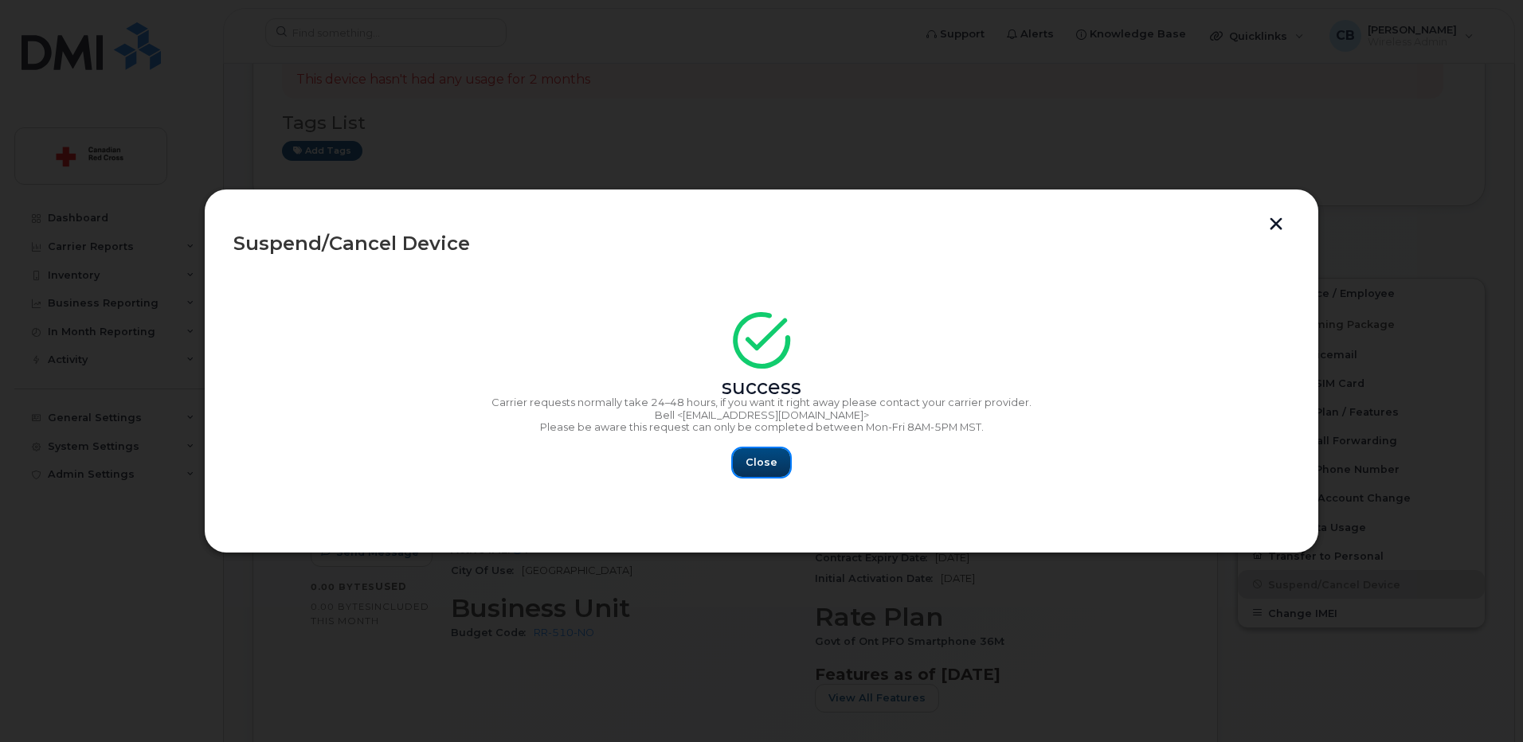
click at [752, 467] on span "Close" at bounding box center [761, 462] width 32 height 15
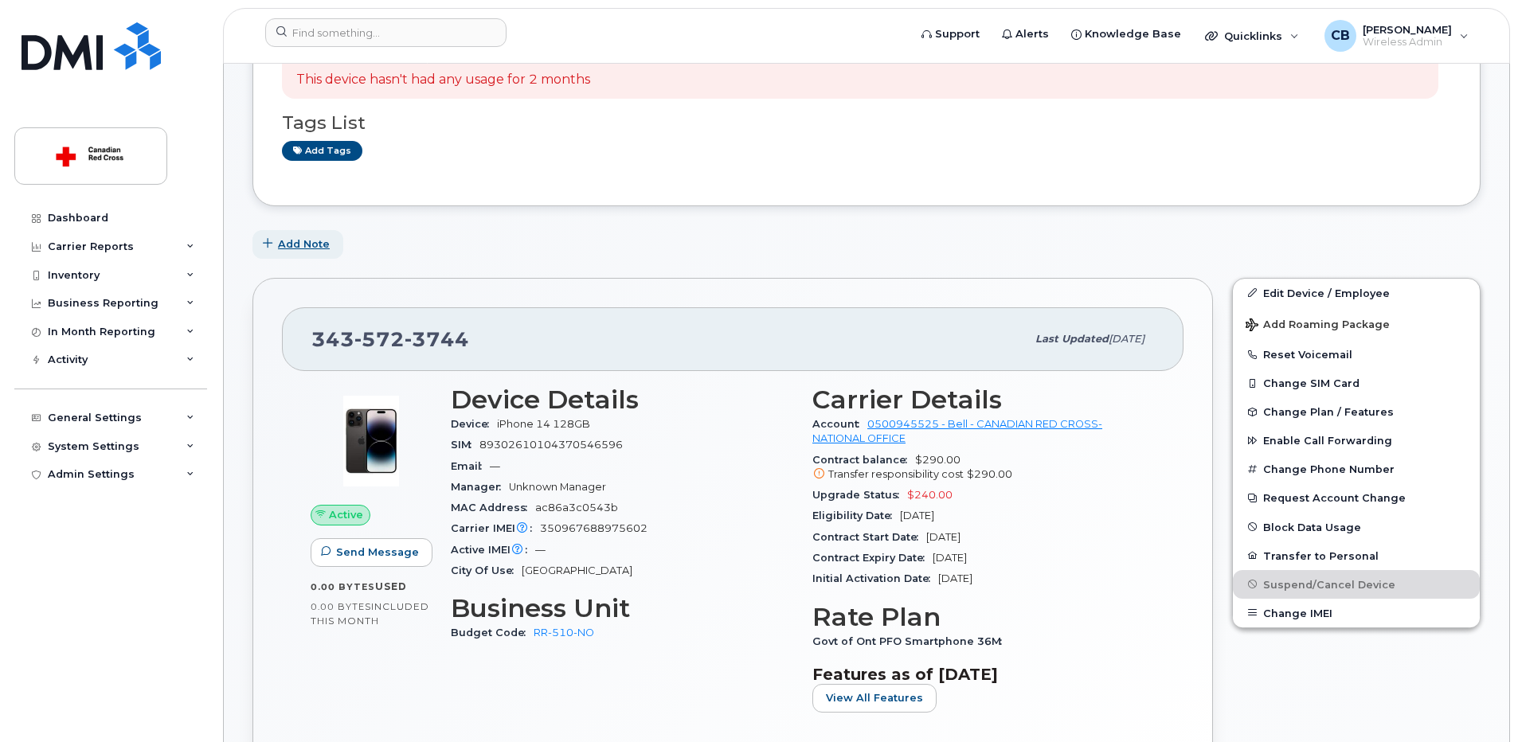
click at [311, 243] on span "Add Note" at bounding box center [304, 244] width 52 height 15
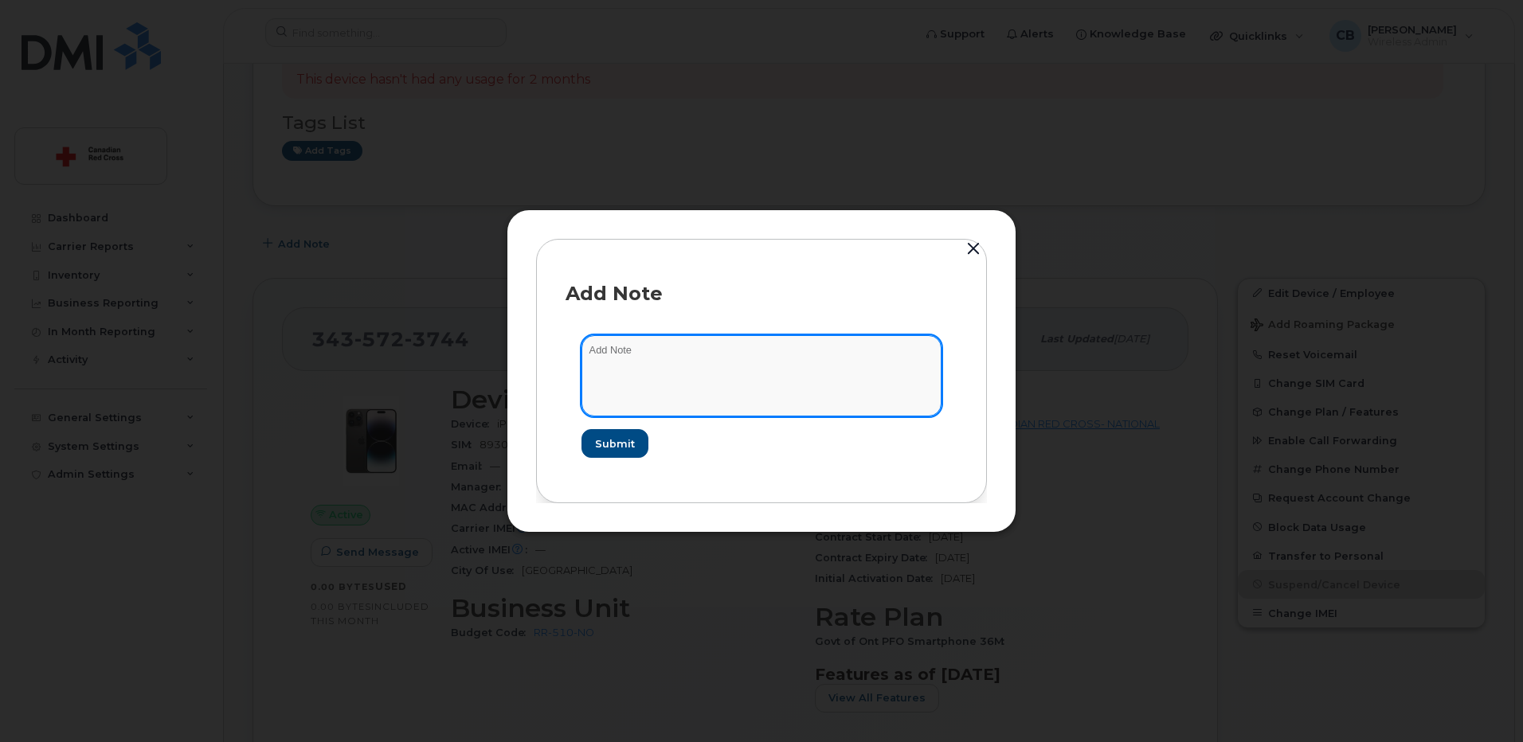
click at [701, 351] on textarea at bounding box center [761, 375] width 360 height 81
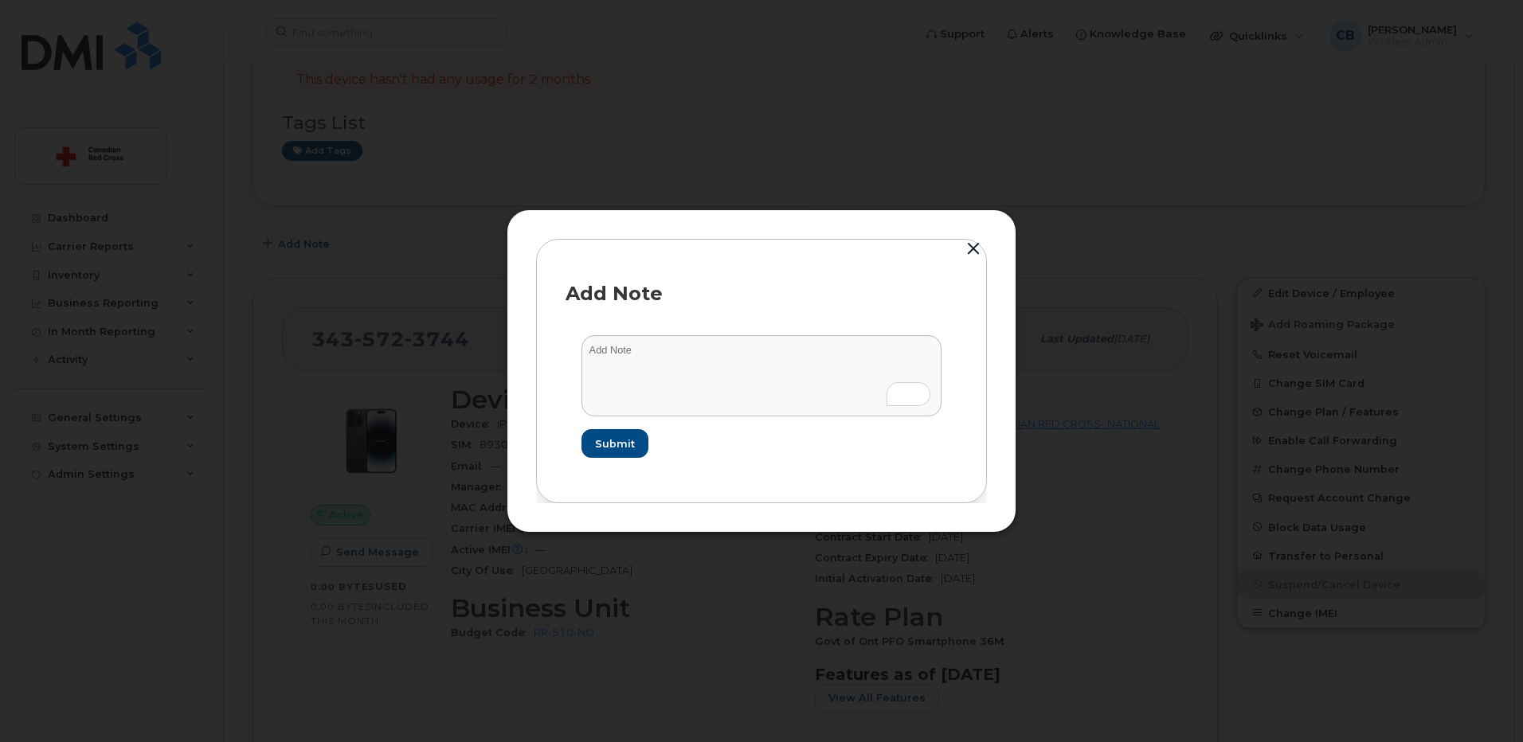
drag, startPoint x: 556, startPoint y: 323, endPoint x: 581, endPoint y: 326, distance: 25.7
click at [556, 323] on div "Add Note Submit" at bounding box center [761, 371] width 451 height 264
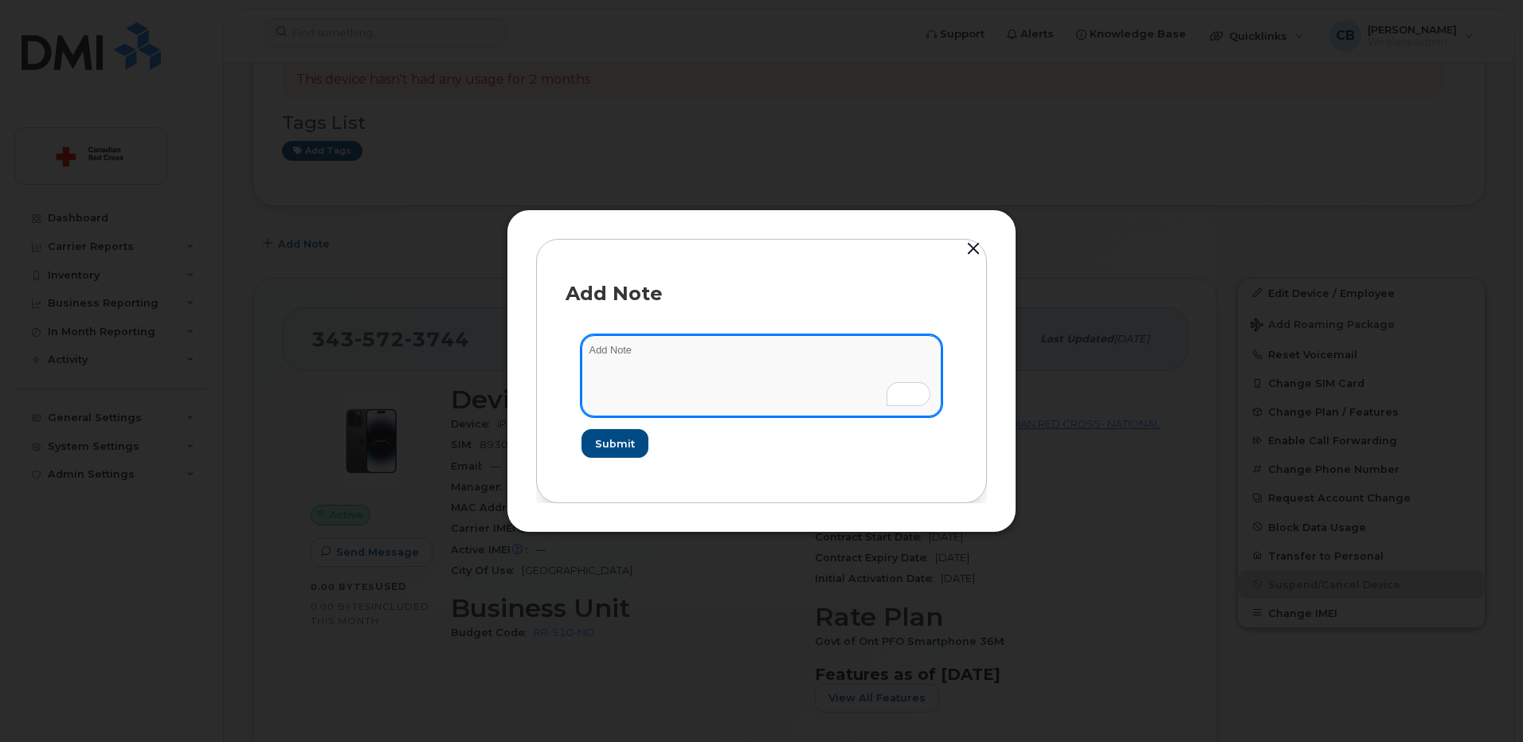
click at [669, 354] on textarea "To enrich screen reader interactions, please activate Accessibility in Grammarl…" at bounding box center [761, 375] width 360 height 81
paste textarea "[URL][DOMAIN_NAME]"
type textarea "[URL][DOMAIN_NAME]"
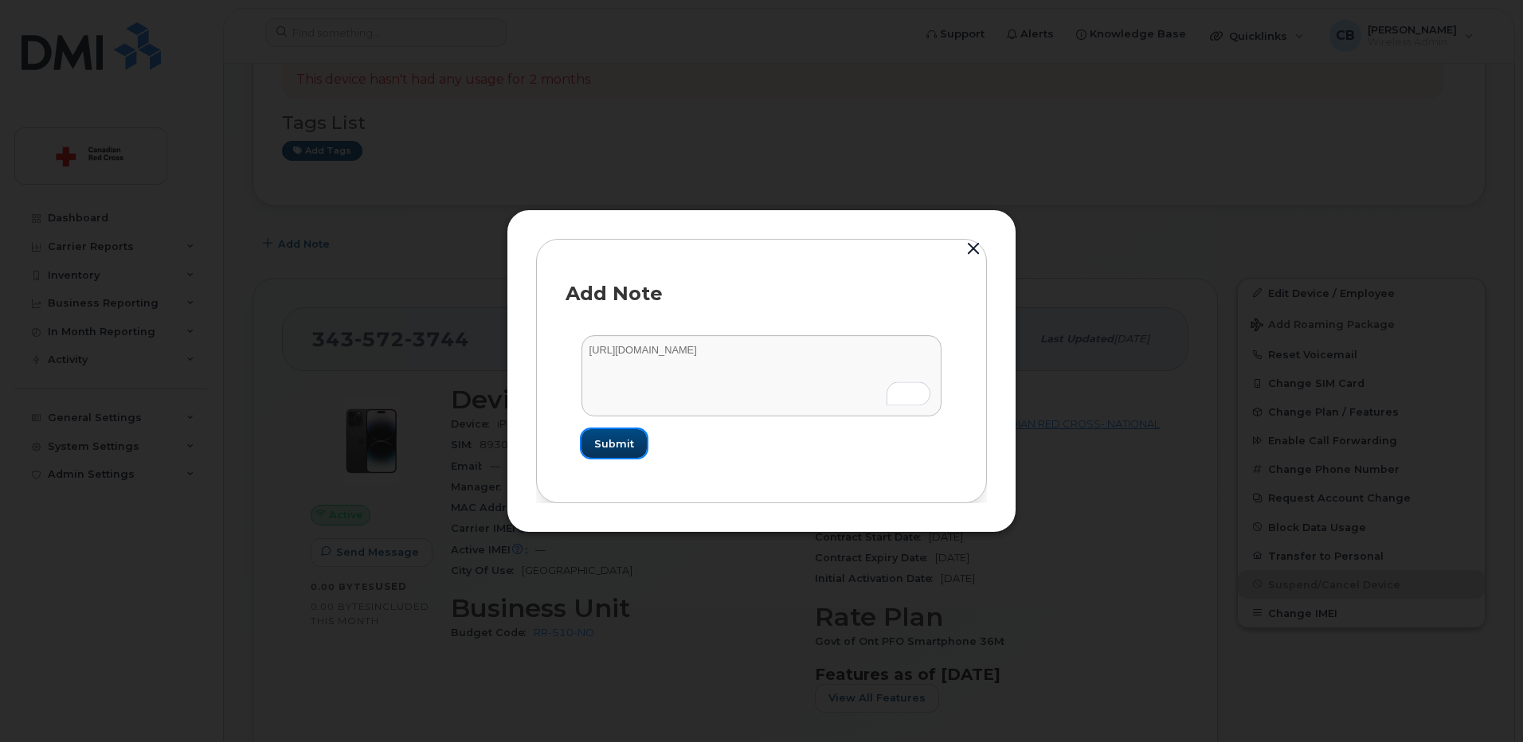
click at [614, 442] on span "Submit" at bounding box center [614, 443] width 40 height 15
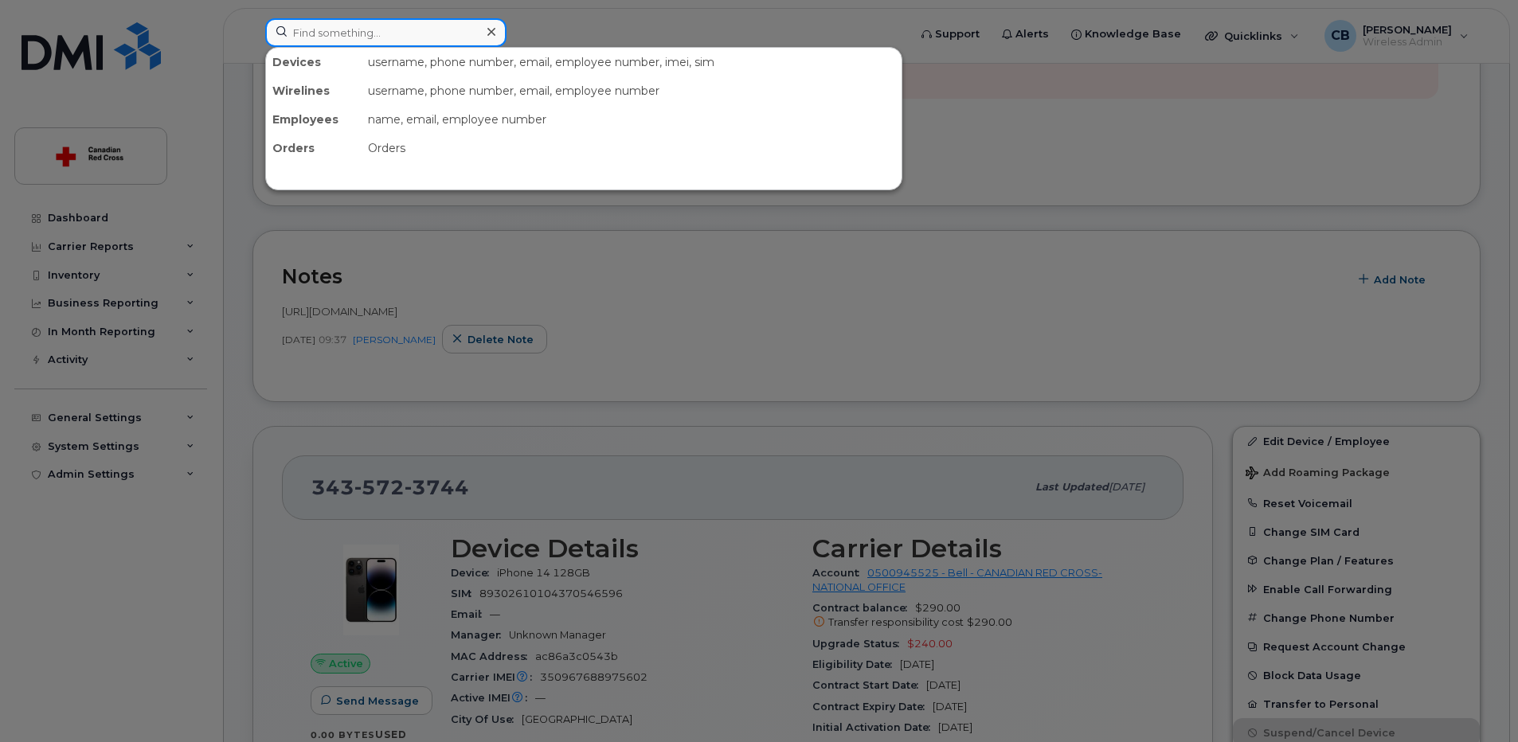
click at [391, 28] on input at bounding box center [385, 32] width 241 height 29
paste input "7056903091"
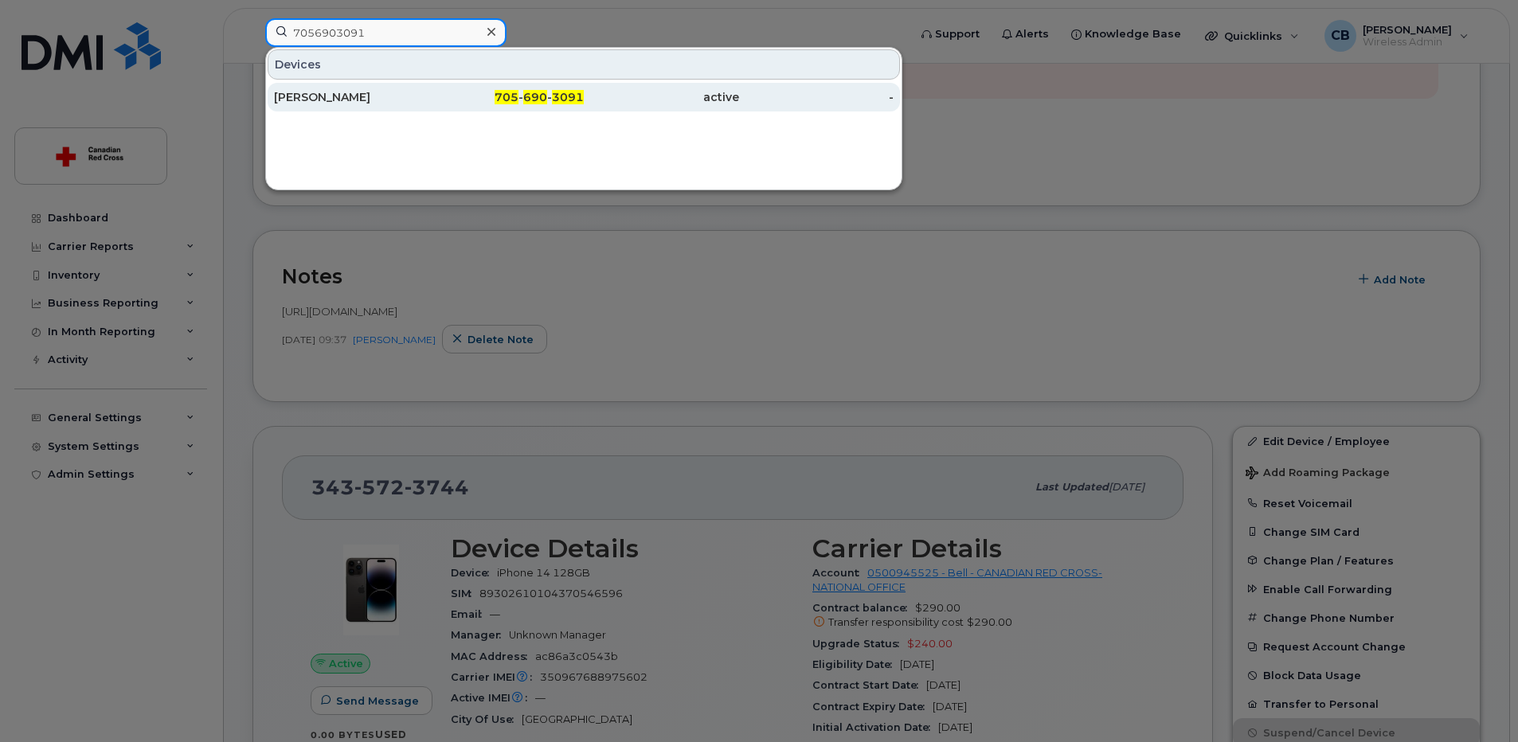
type input "7056903091"
click at [311, 92] on div "[PERSON_NAME]" at bounding box center [351, 97] width 155 height 16
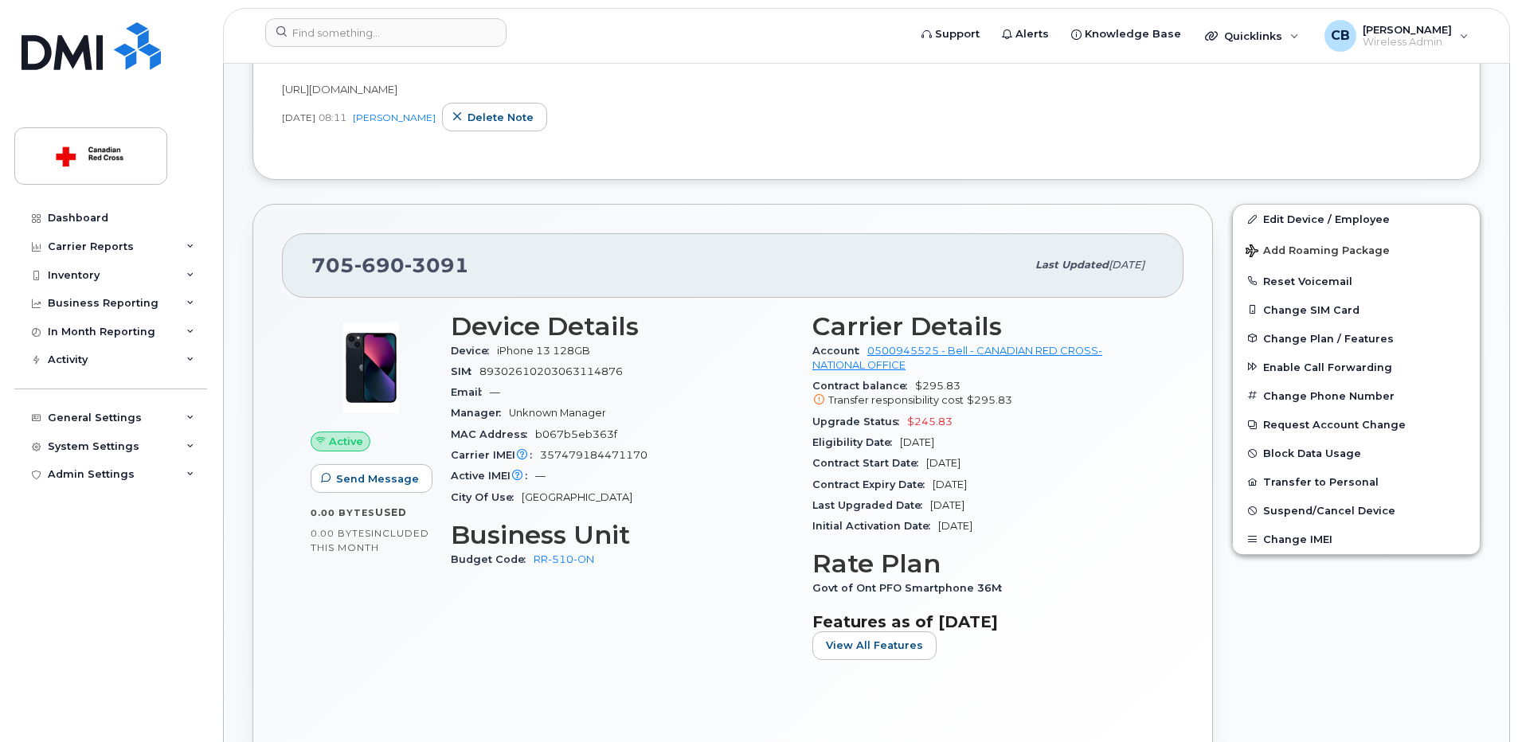
scroll to position [447, 0]
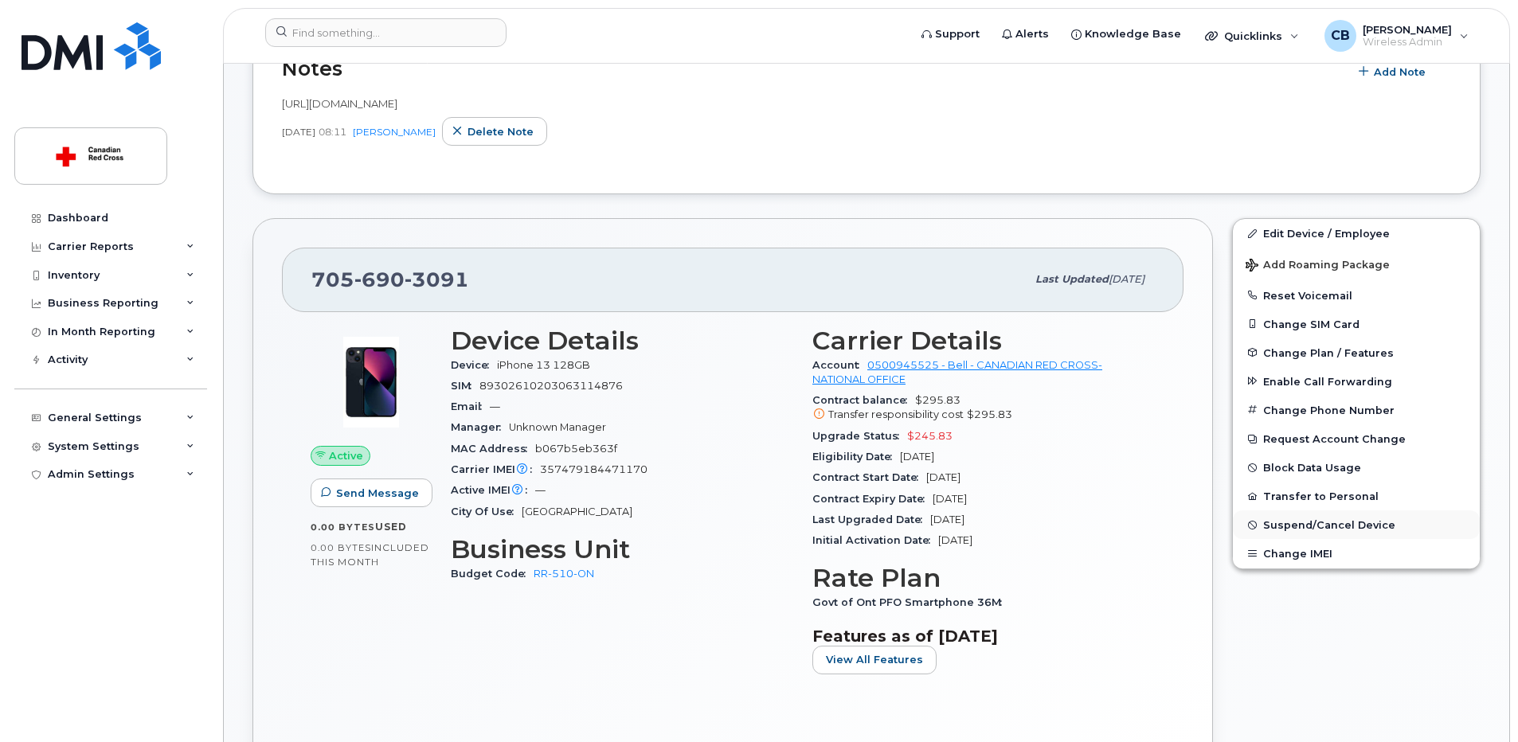
click at [1270, 528] on span "Suspend/Cancel Device" at bounding box center [1329, 525] width 132 height 12
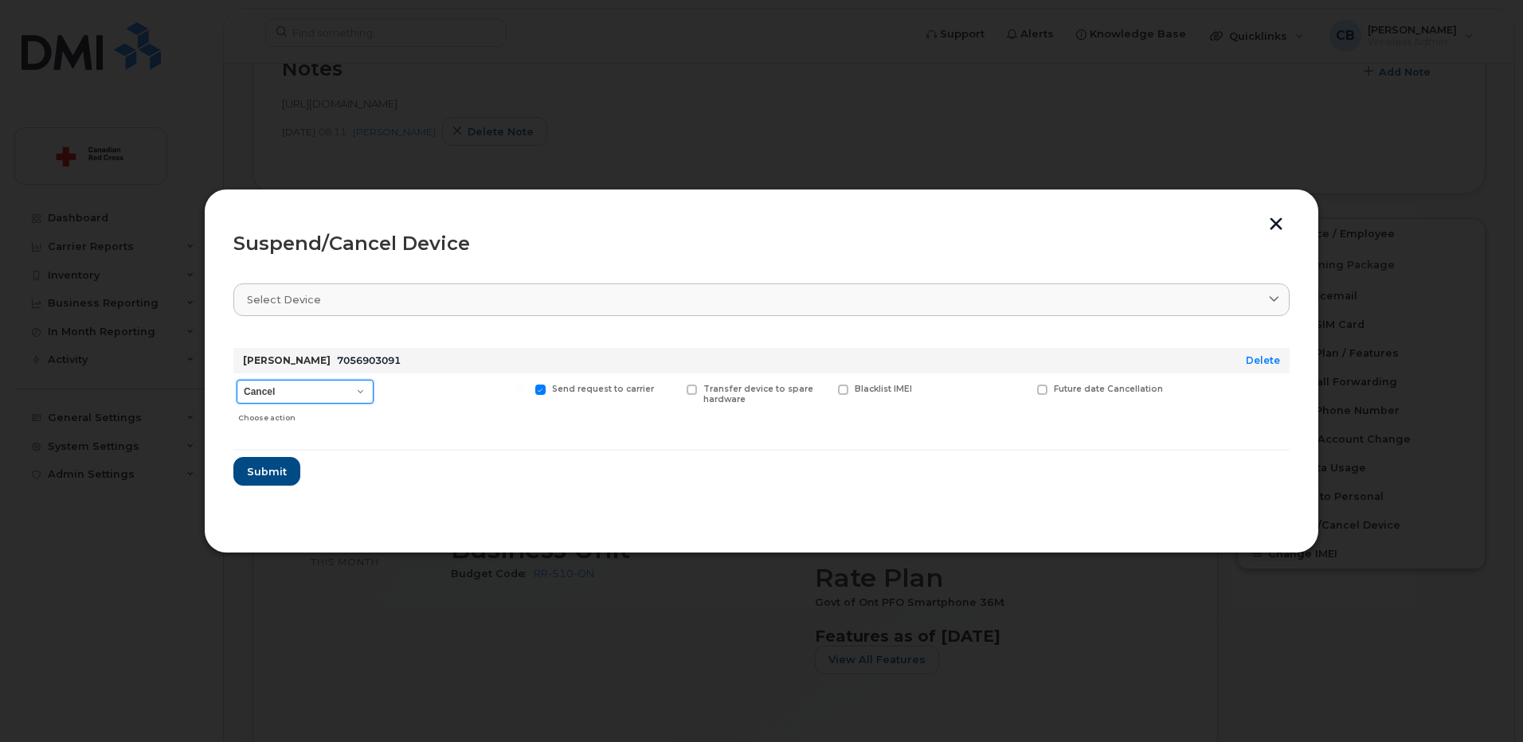
click at [293, 392] on select "Cancel Suspend - Extend Suspension Suspend - Reduced Rate Suspend - Full Rate S…" at bounding box center [305, 392] width 137 height 24
select select "[object Object]"
click at [237, 380] on select "Cancel Suspend - Extend Suspension Suspend - Reduced Rate Suspend - Full Rate S…" at bounding box center [305, 392] width 137 height 24
click at [274, 468] on span "Submit" at bounding box center [266, 471] width 40 height 15
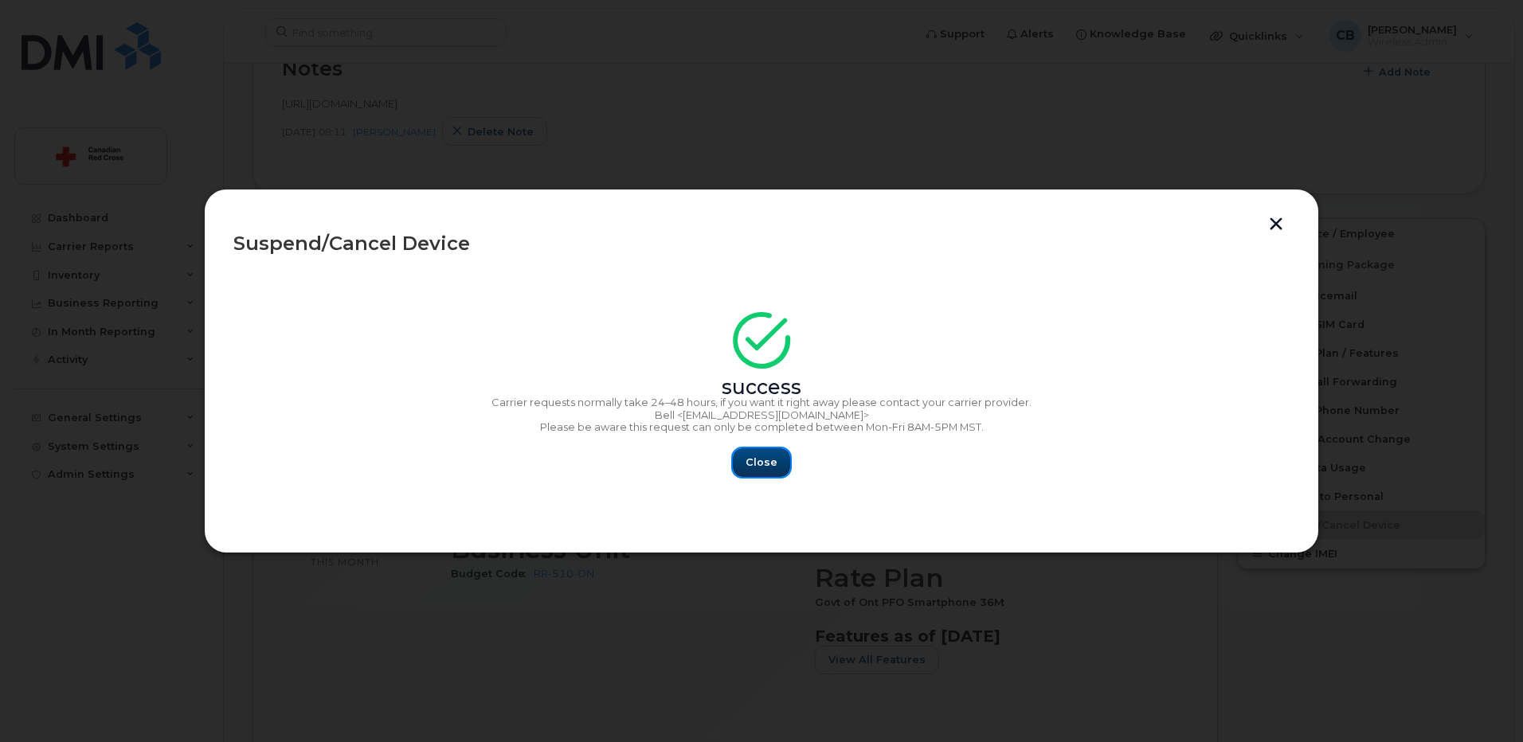
click at [758, 454] on button "Close" at bounding box center [761, 462] width 57 height 29
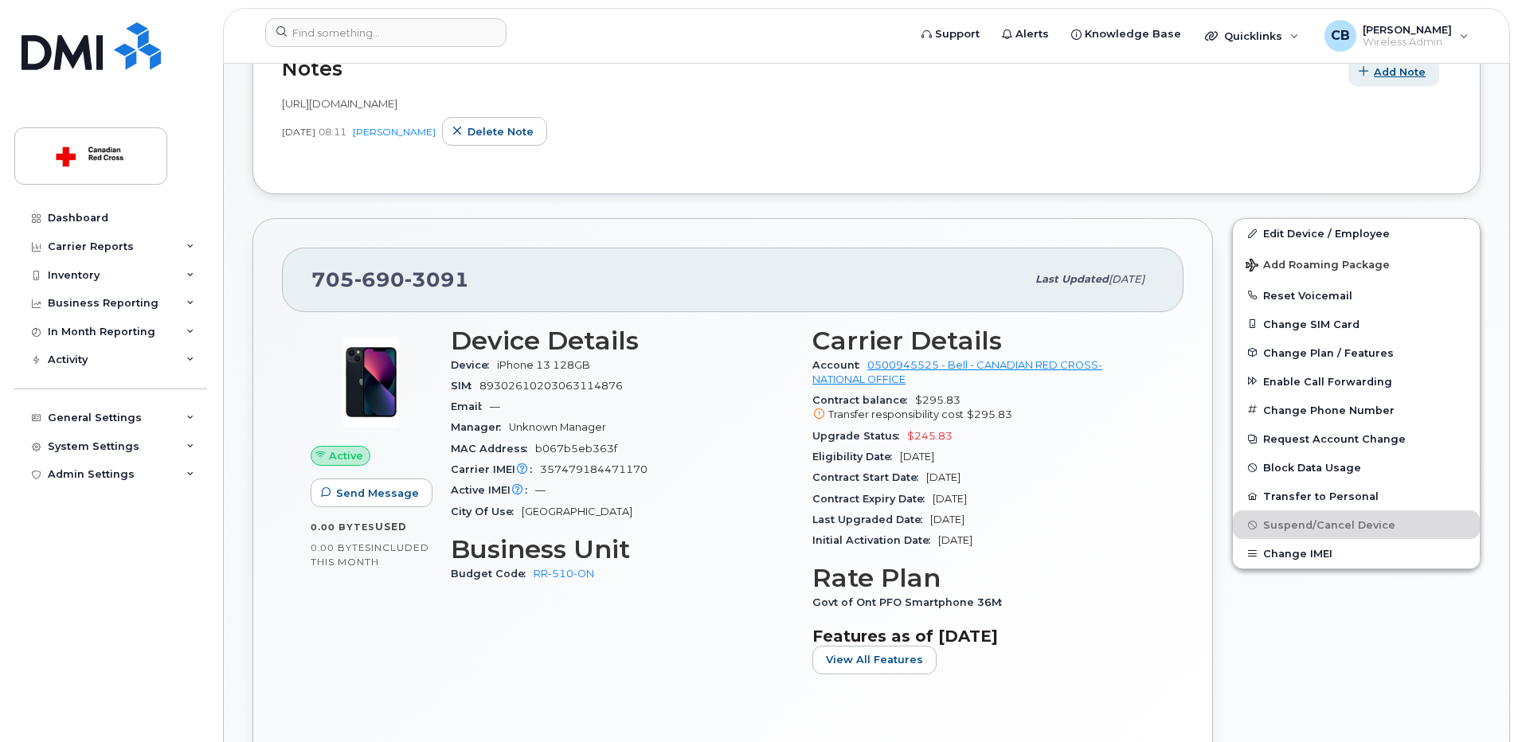
click at [1399, 74] on span "Add Note" at bounding box center [1400, 72] width 52 height 15
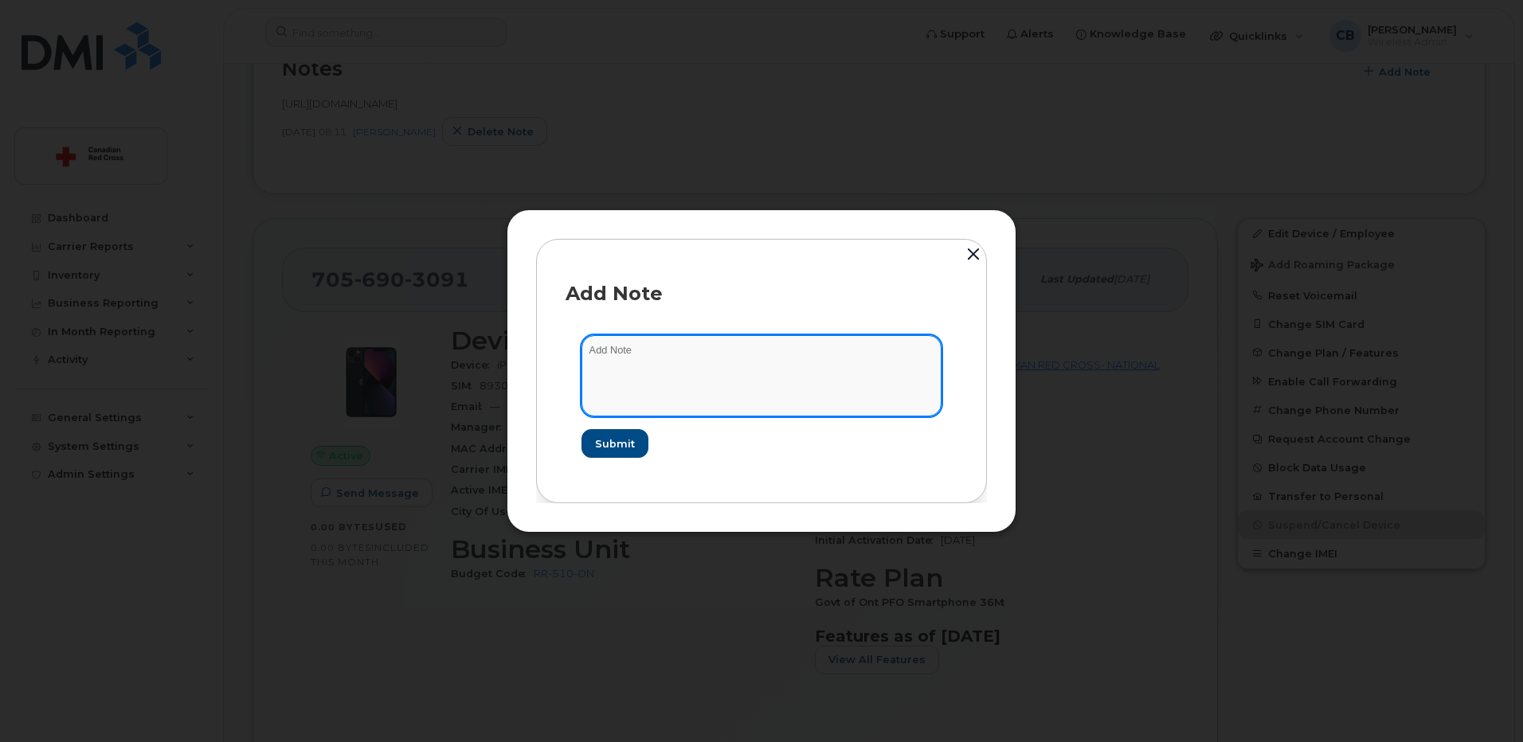
click at [760, 351] on textarea at bounding box center [761, 375] width 360 height 81
paste textarea "[URL][DOMAIN_NAME]"
type textarea "[URL][DOMAIN_NAME]"
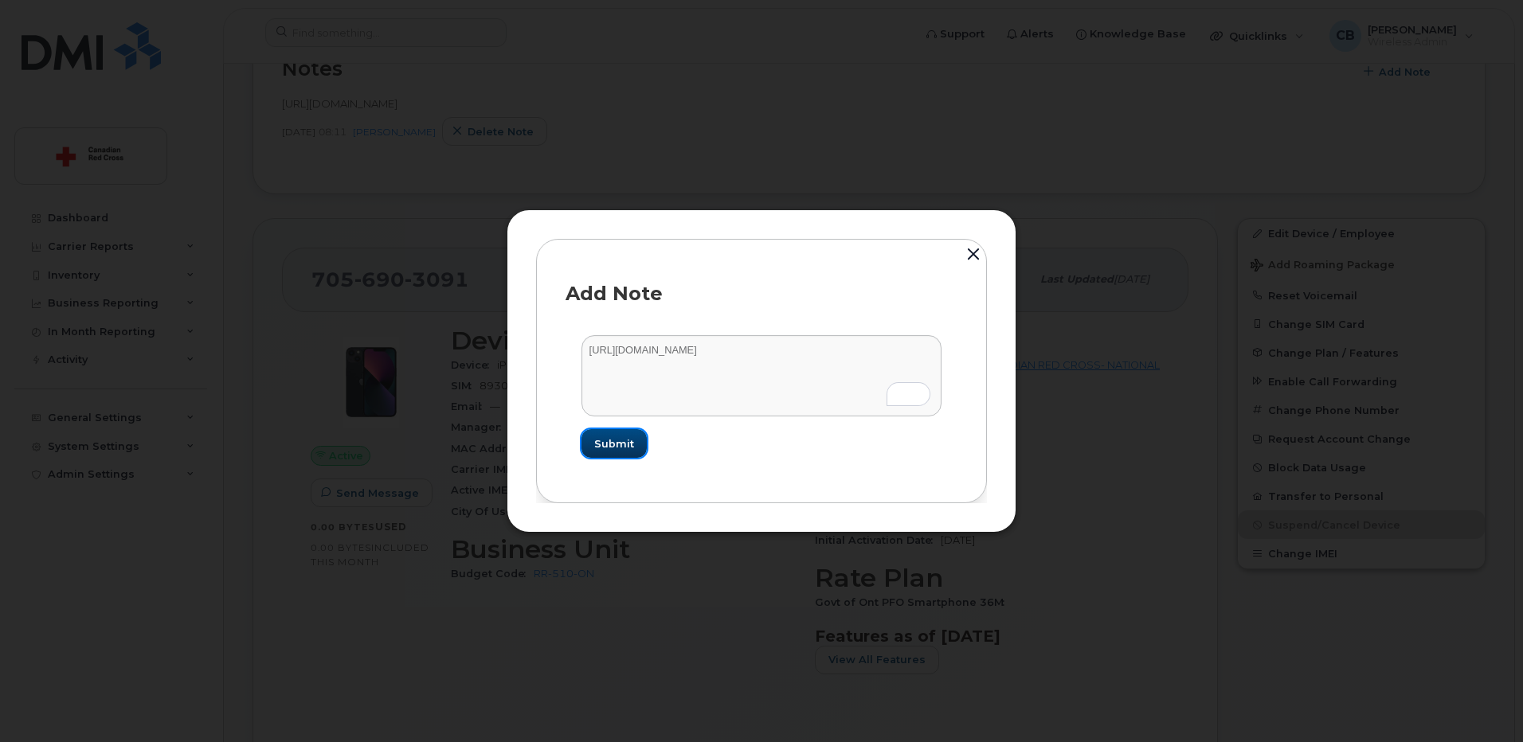
click at [604, 446] on span "Submit" at bounding box center [614, 443] width 40 height 15
